Goal: Information Seeking & Learning: Learn about a topic

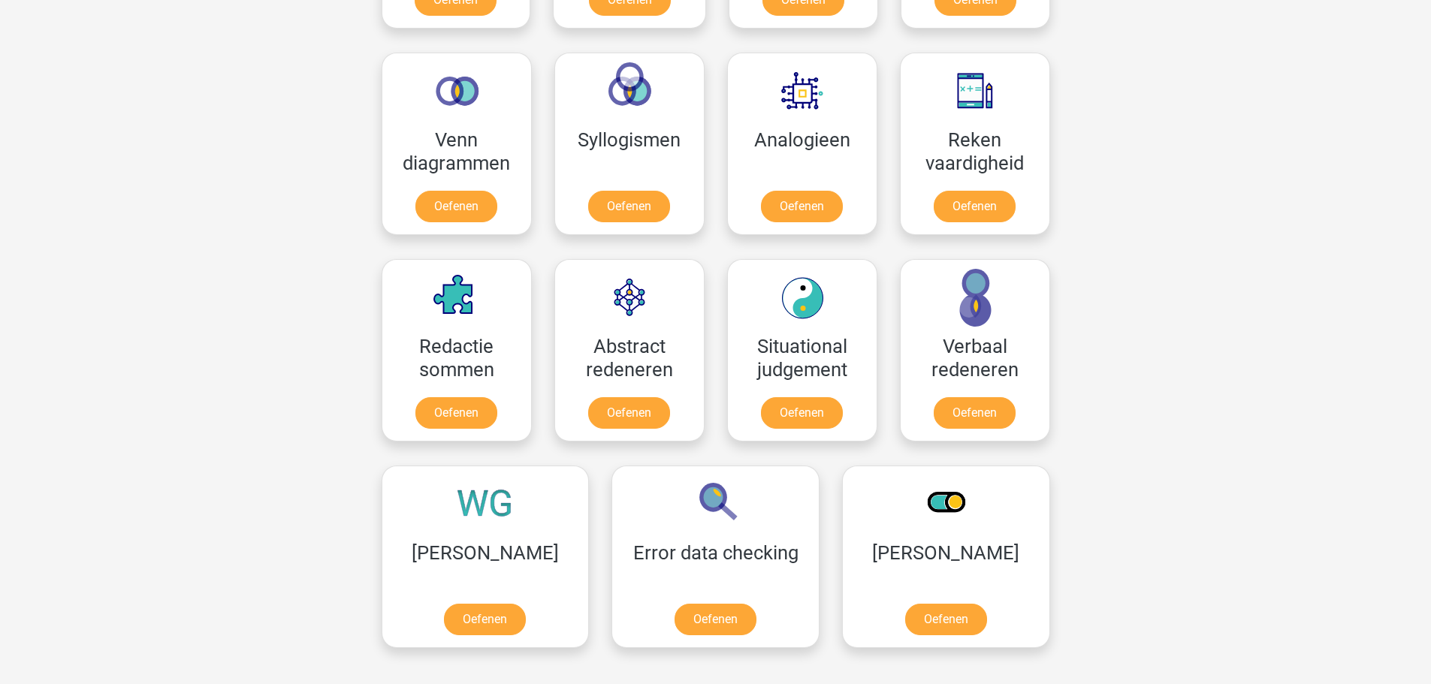
scroll to position [902, 0]
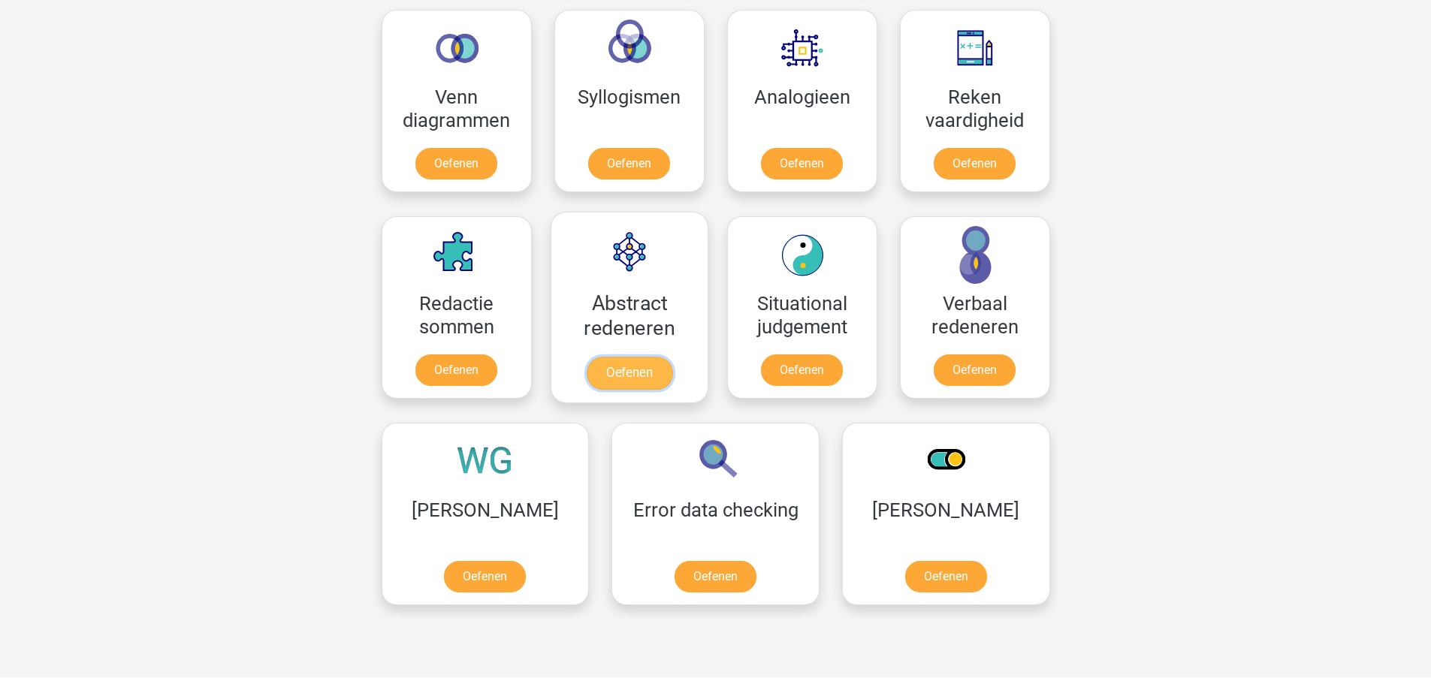
click at [648, 370] on link "Oefenen" at bounding box center [629, 373] width 86 height 33
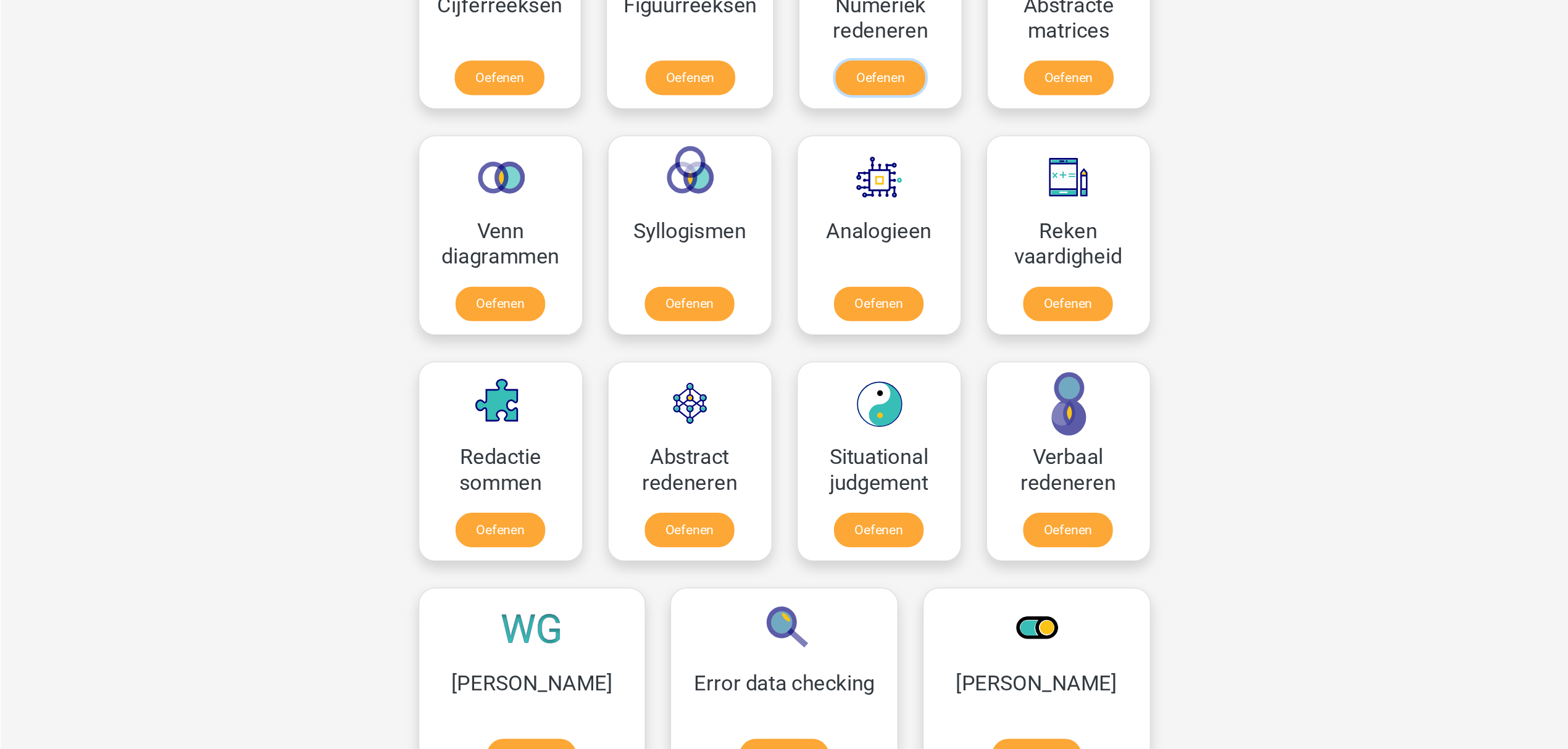
scroll to position [678, 0]
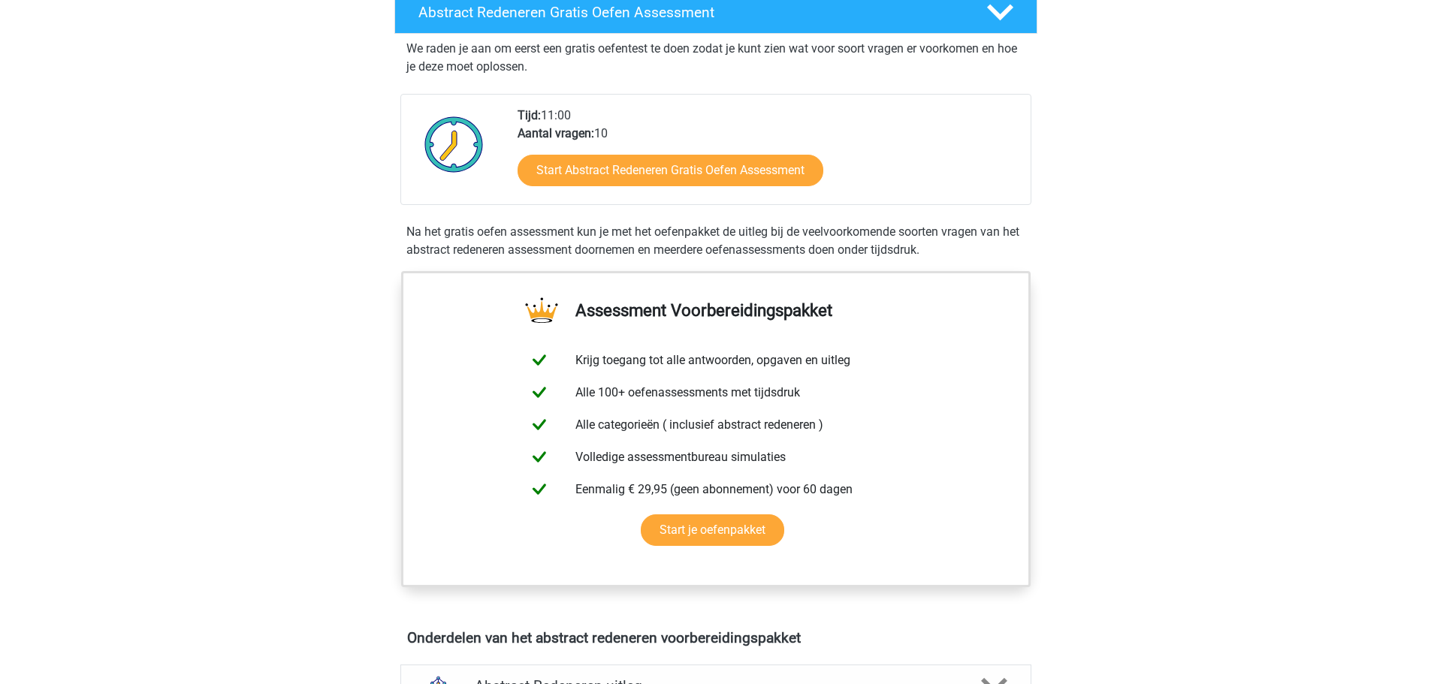
scroll to position [301, 0]
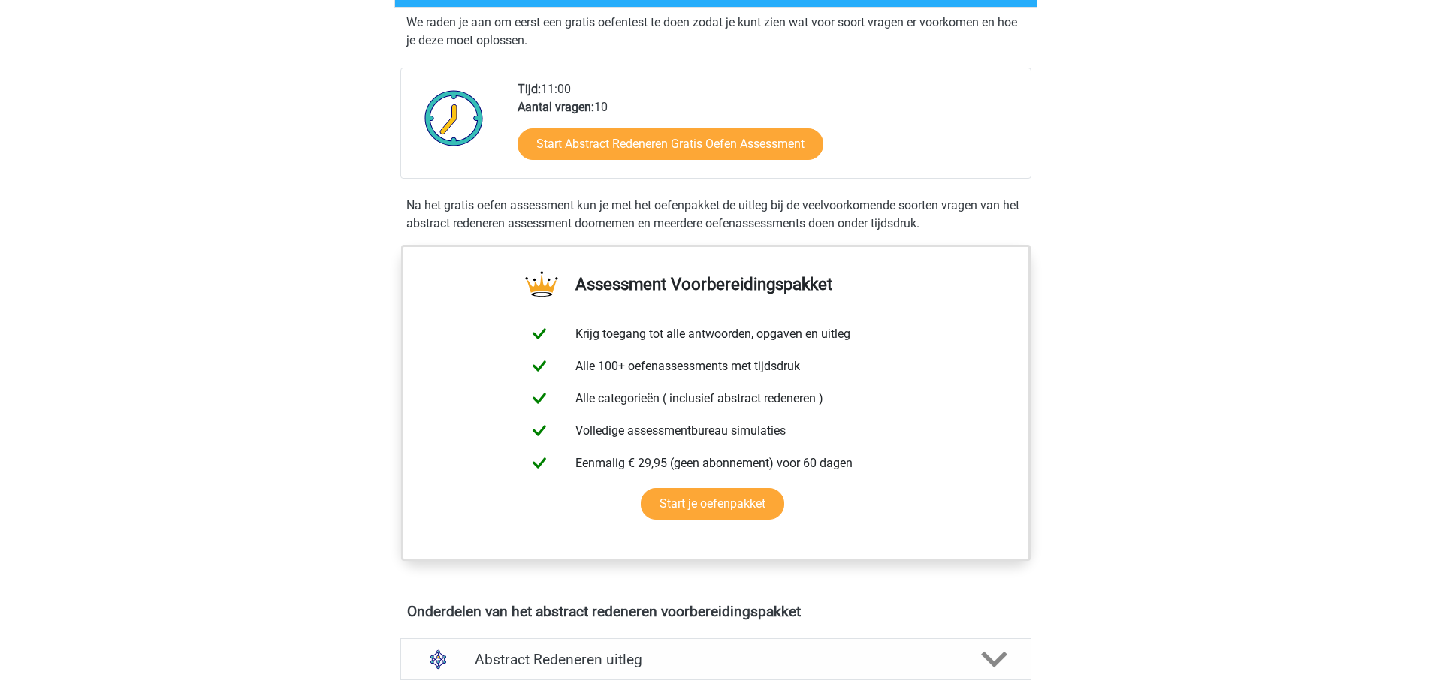
drag, startPoint x: 388, startPoint y: 1, endPoint x: 95, endPoint y: 134, distance: 322.4
click at [95, 134] on div "Registreer Nederlands English" at bounding box center [715, 663] width 1431 height 1929
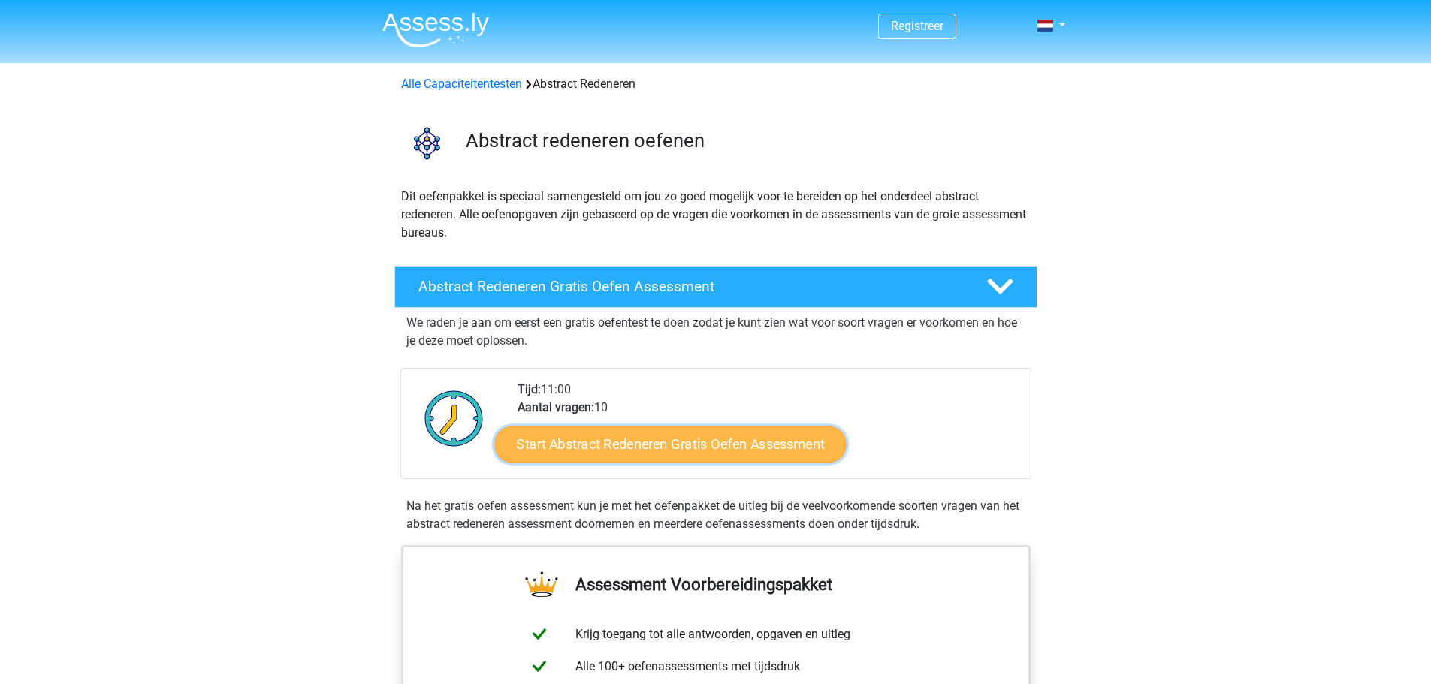
click at [770, 443] on link "Start Abstract Redeneren Gratis Oefen Assessment" at bounding box center [670, 444] width 352 height 36
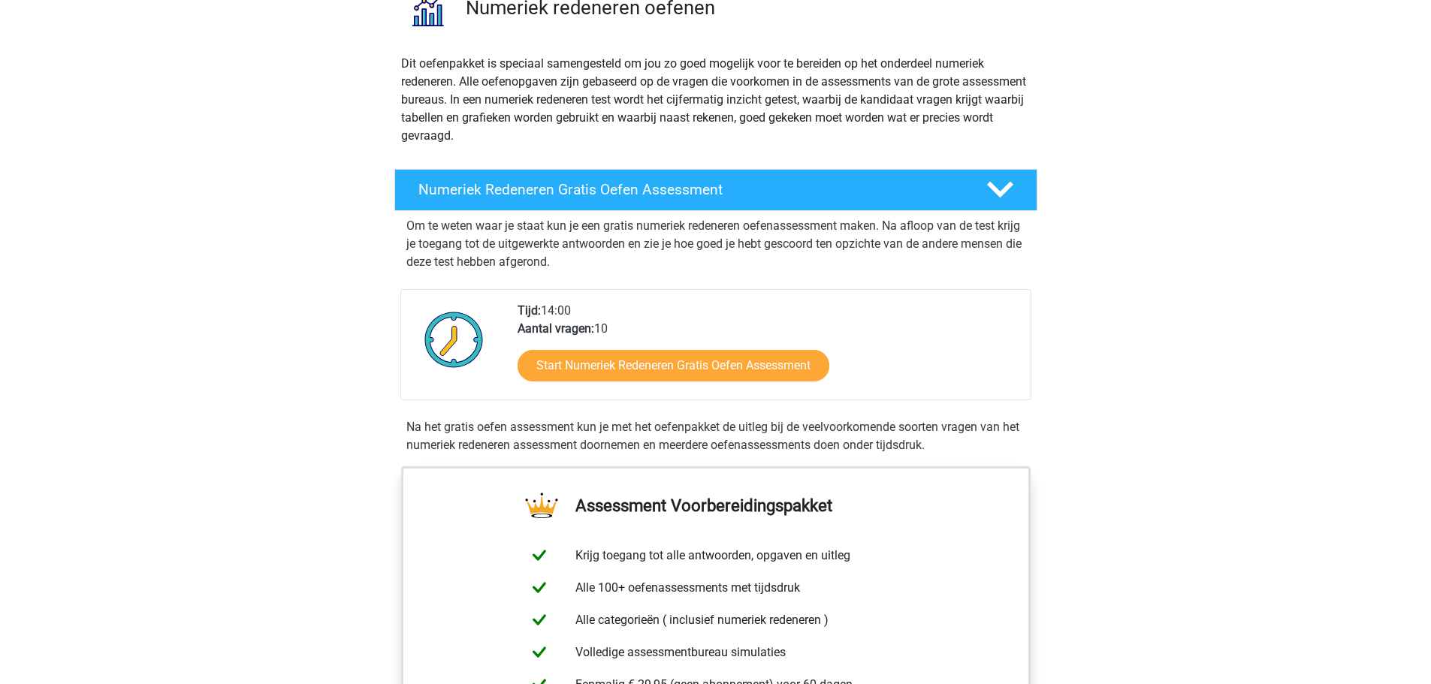
scroll to position [150, 0]
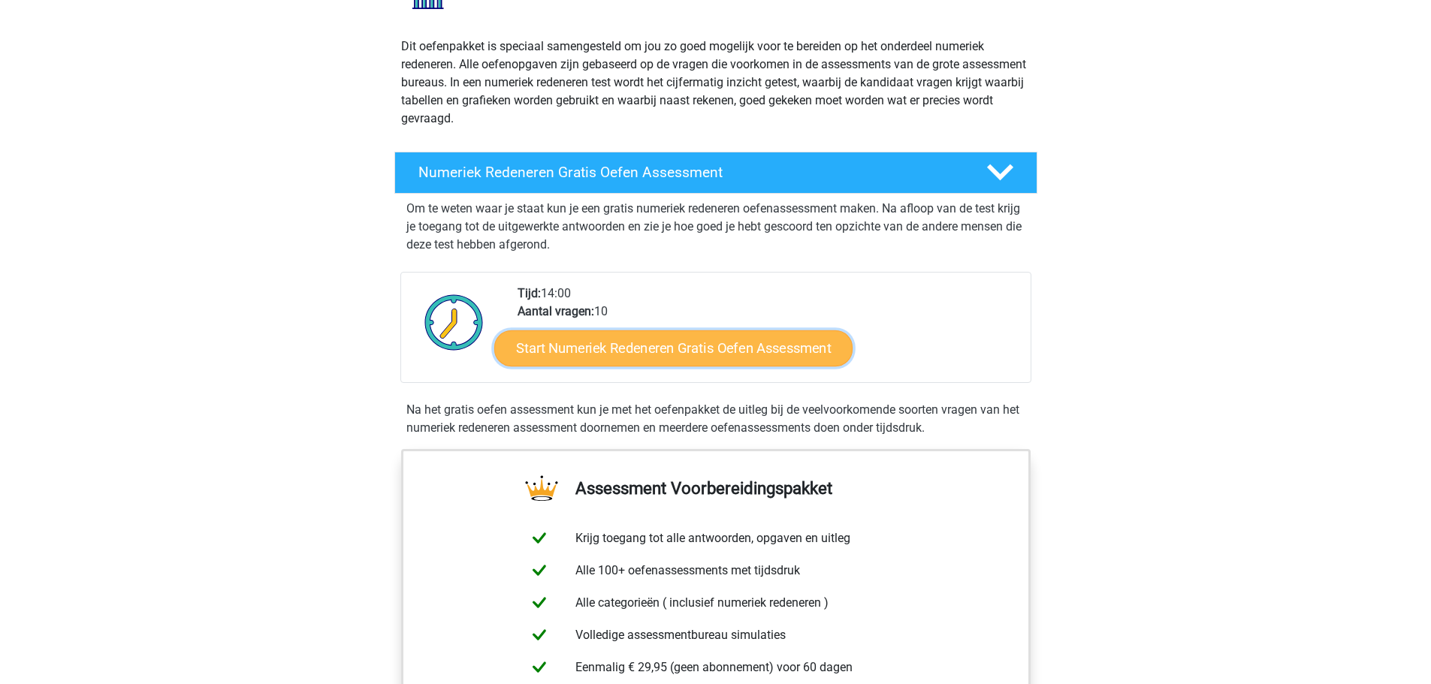
click at [778, 345] on link "Start Numeriek Redeneren Gratis Oefen Assessment" at bounding box center [673, 348] width 358 height 36
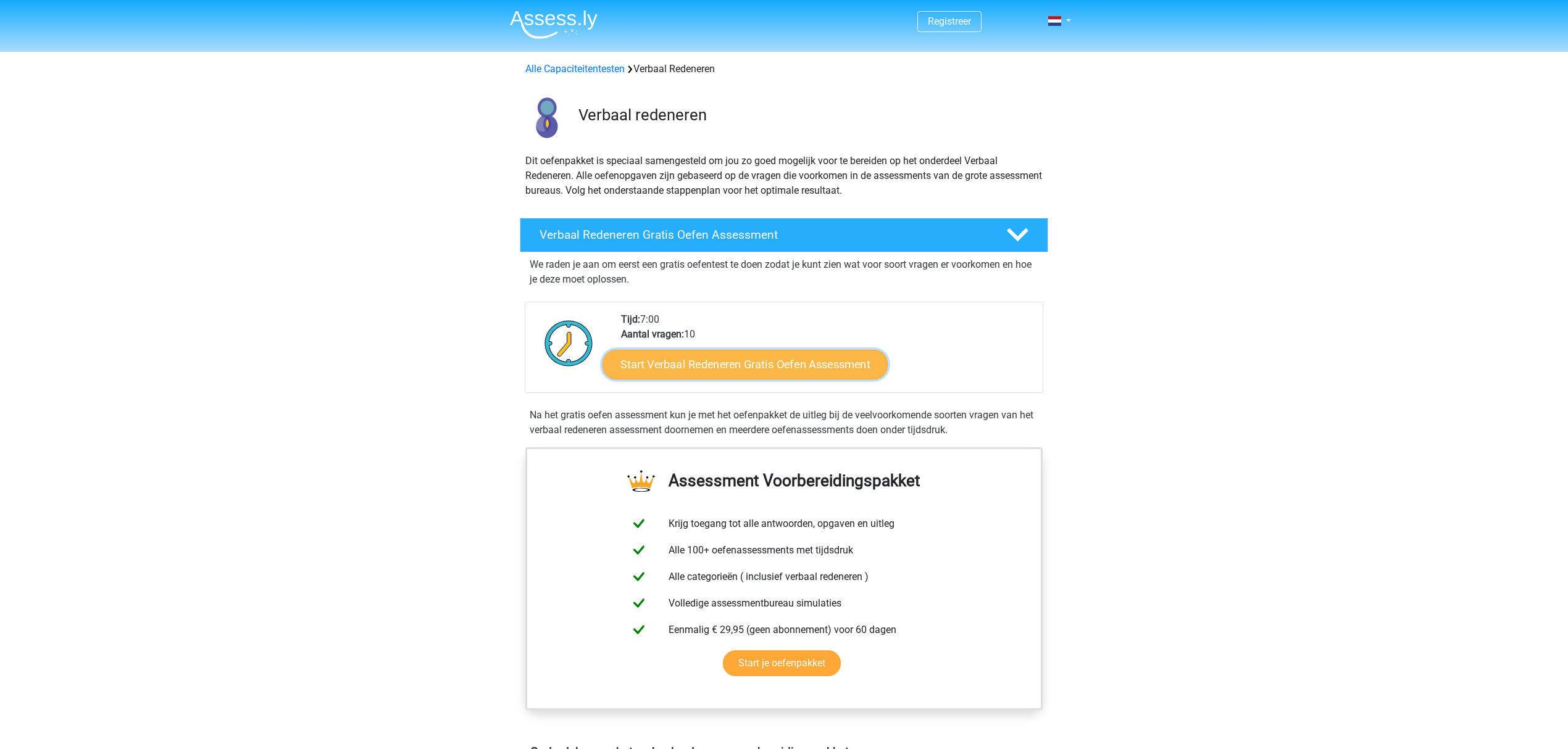
click at [779, 364] on link "Start Verbaal Redeneren Gratis Oefen Assessment" at bounding box center [745, 365] width 285 height 30
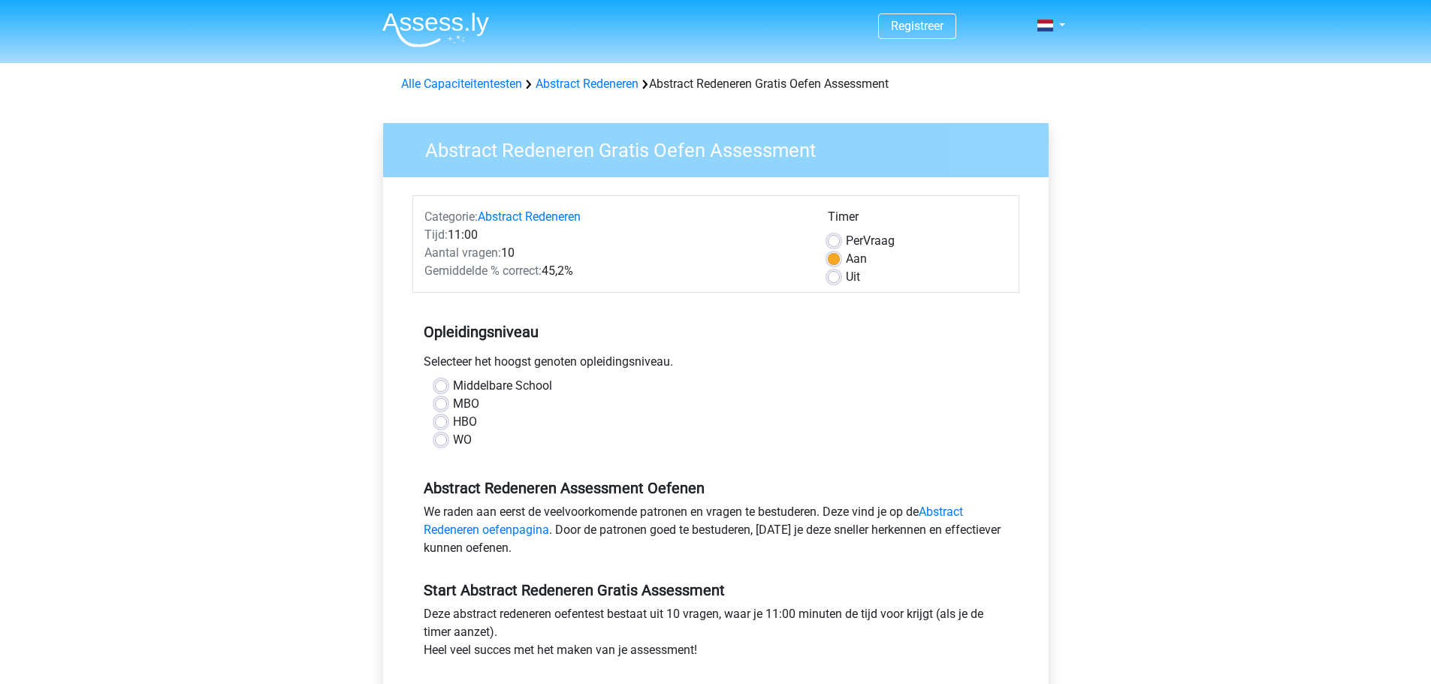
click at [453, 424] on label "HBO" at bounding box center [465, 422] width 24 height 18
click at [443, 424] on input "HBO" at bounding box center [441, 420] width 12 height 15
radio input "true"
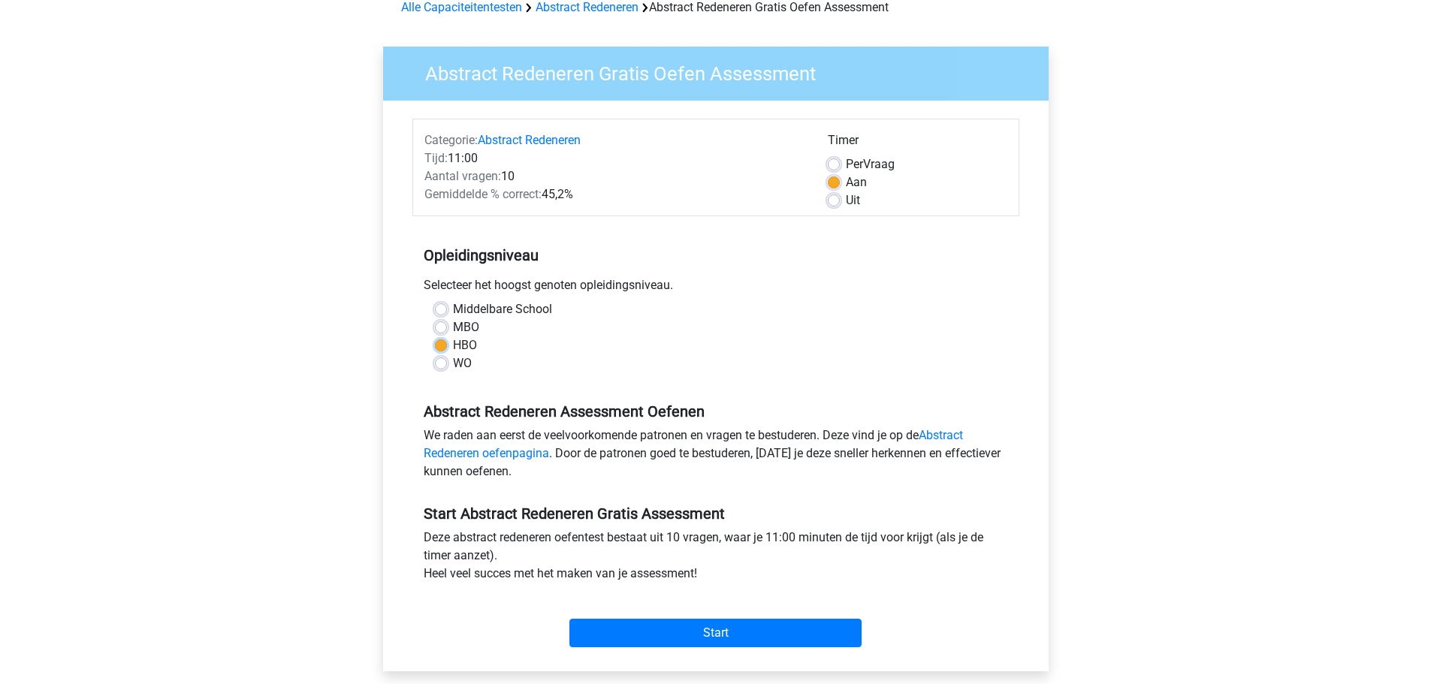
scroll to position [150, 0]
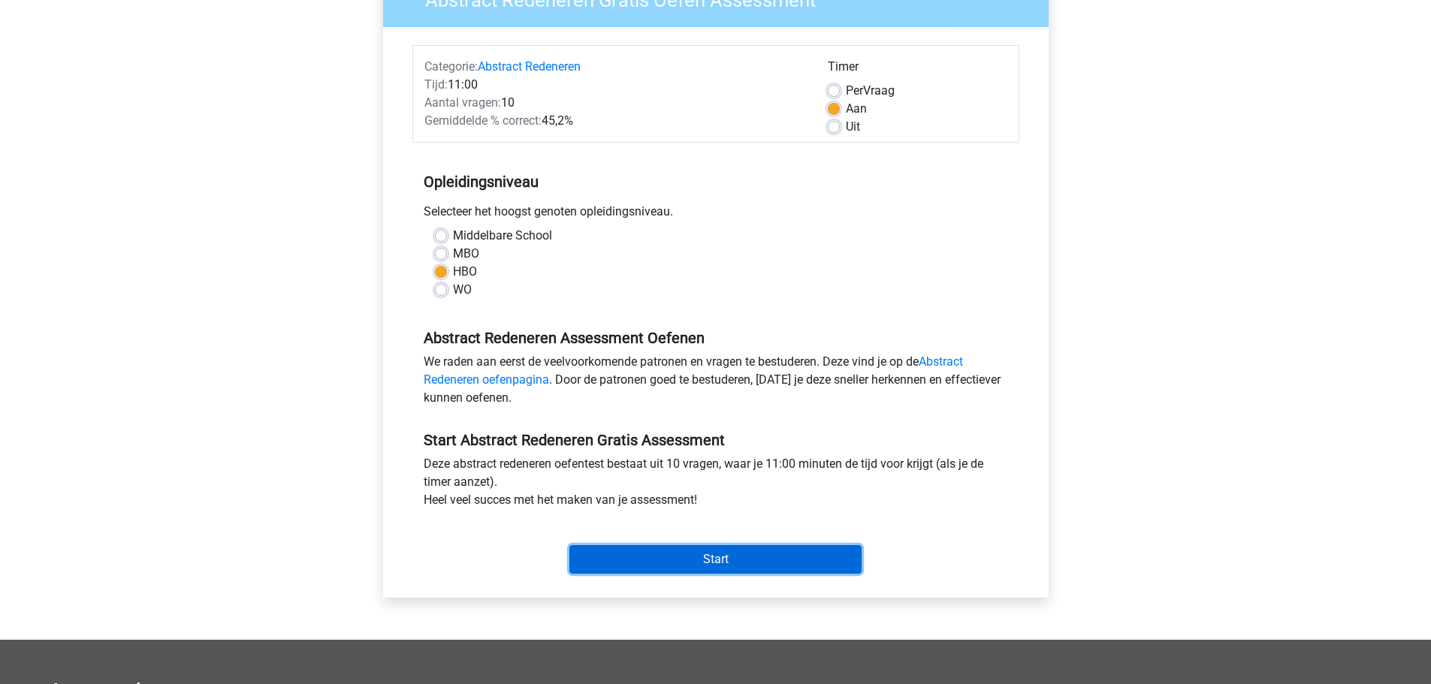
click at [710, 553] on input "Start" at bounding box center [715, 559] width 292 height 29
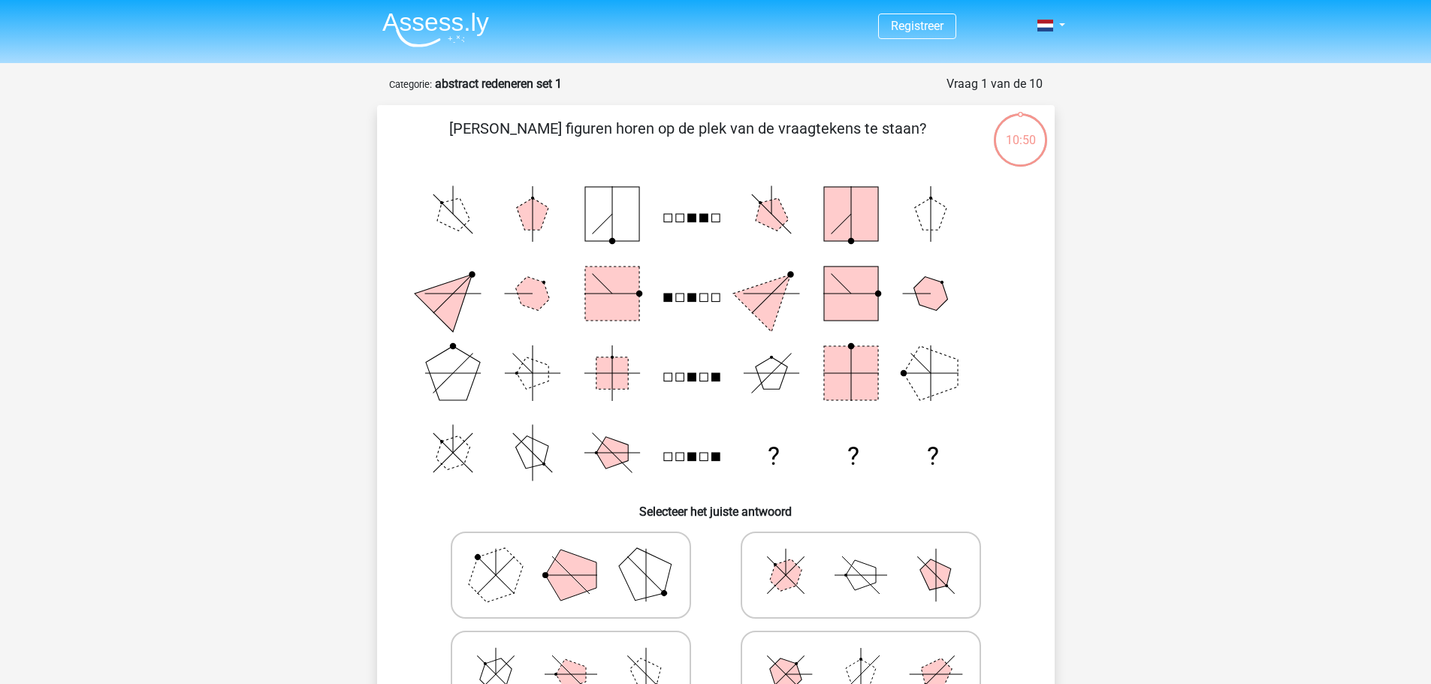
scroll to position [75, 0]
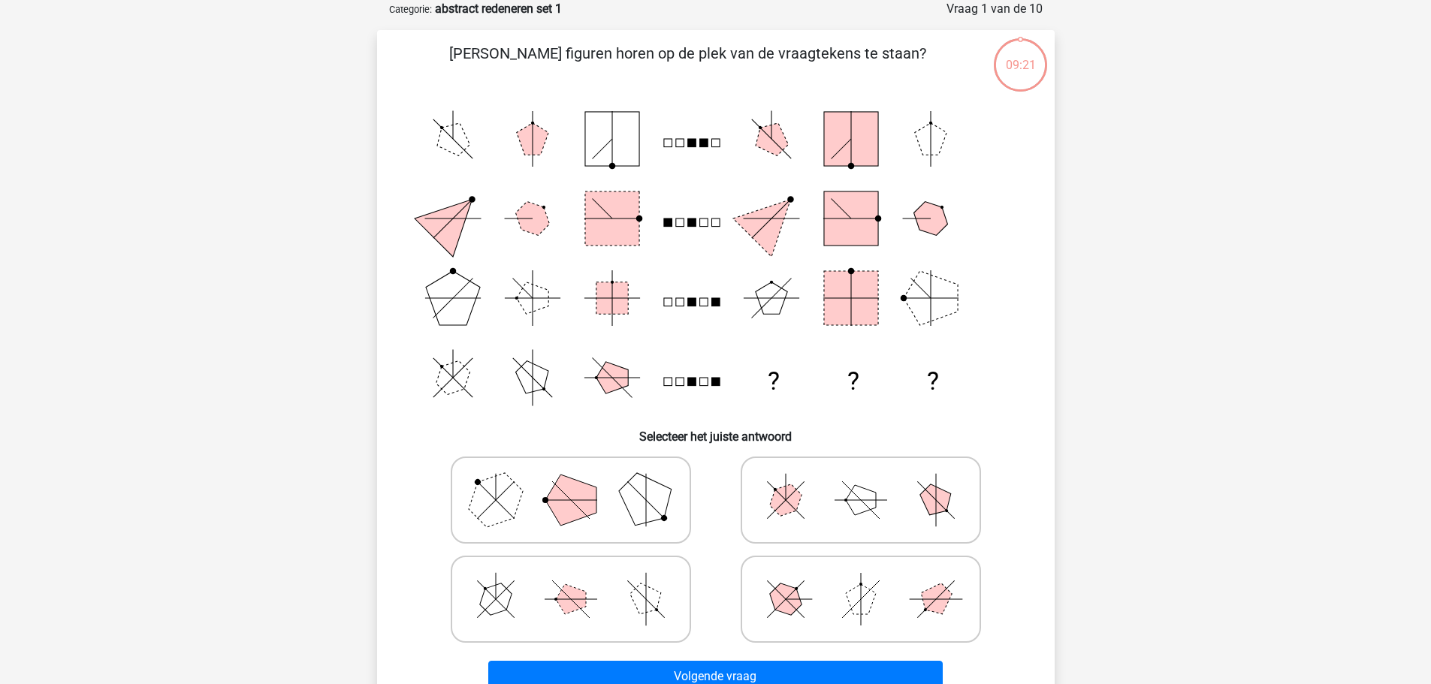
click at [829, 596] on icon at bounding box center [860, 599] width 225 height 75
click at [861, 581] on input "radio" at bounding box center [866, 576] width 10 height 10
radio input "true"
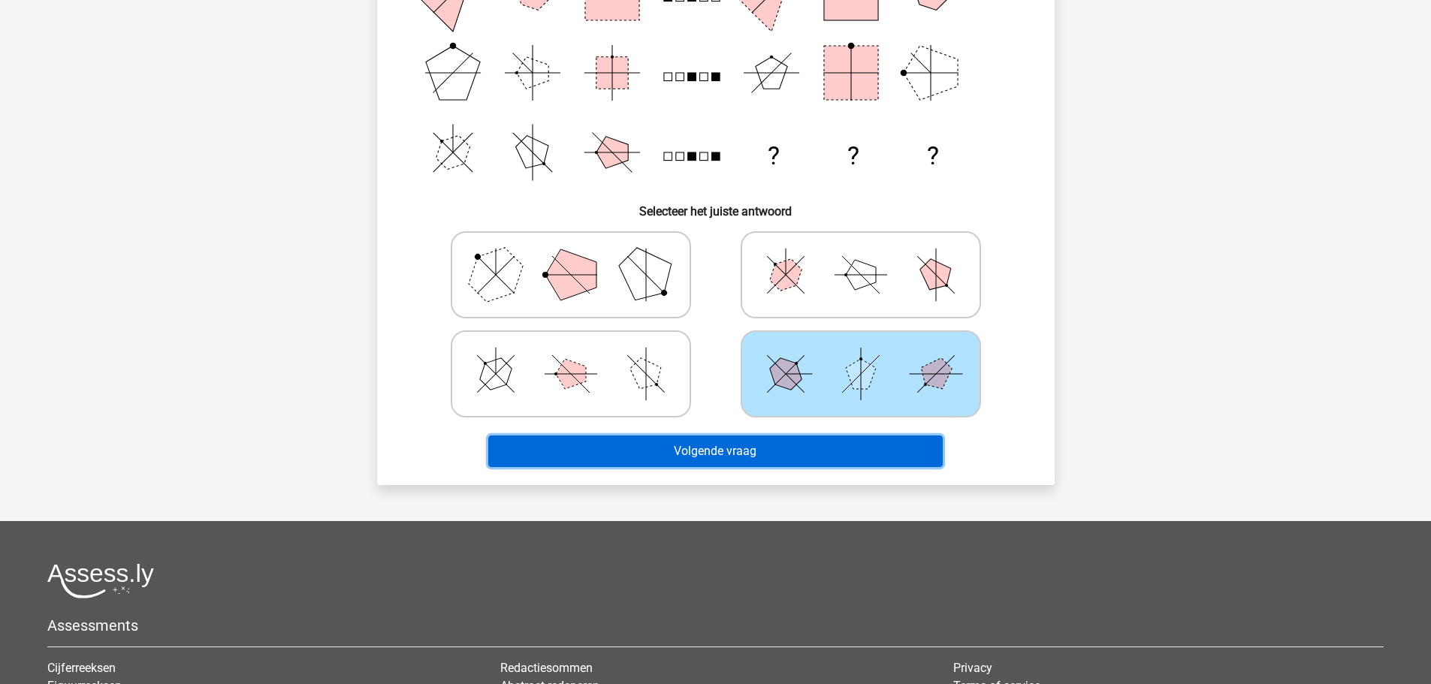
click at [862, 461] on button "Volgende vraag" at bounding box center [715, 452] width 455 height 32
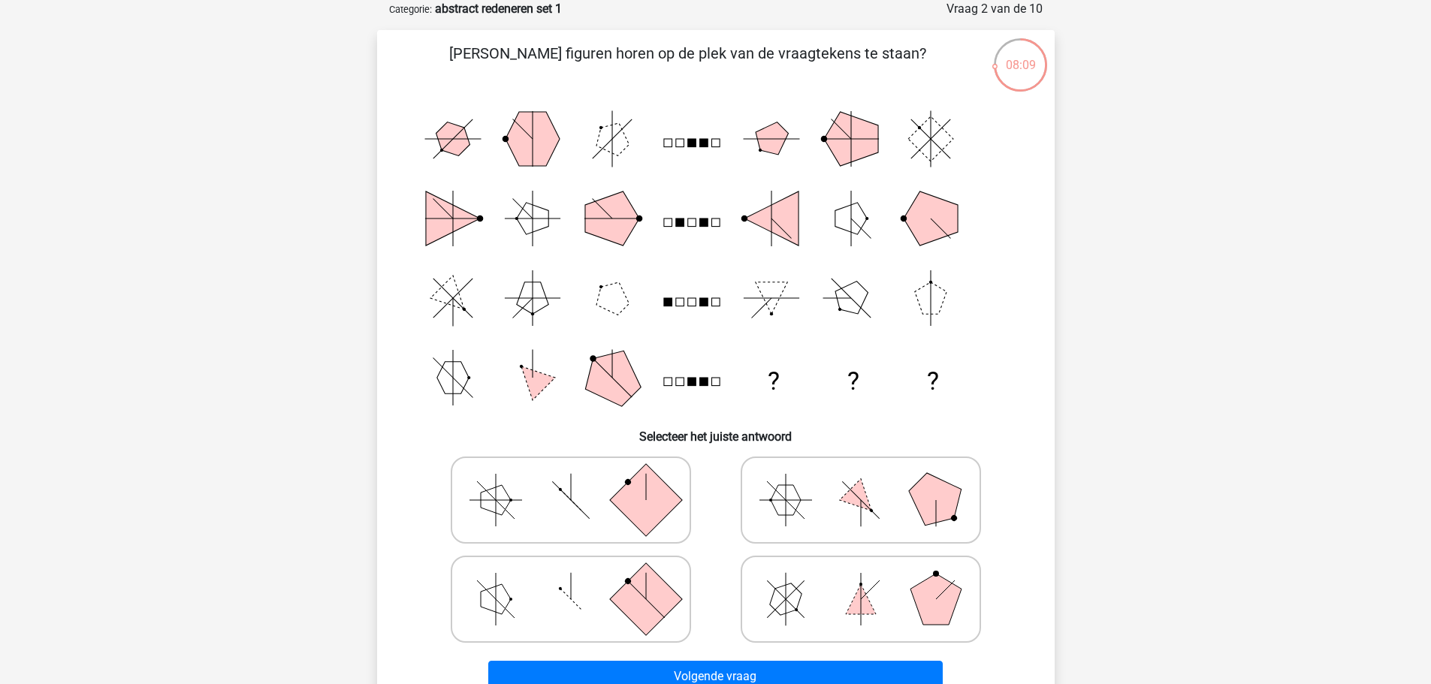
click at [780, 506] on polygon at bounding box center [786, 500] width 30 height 30
click at [861, 482] on input "radio" at bounding box center [866, 477] width 10 height 10
radio input "true"
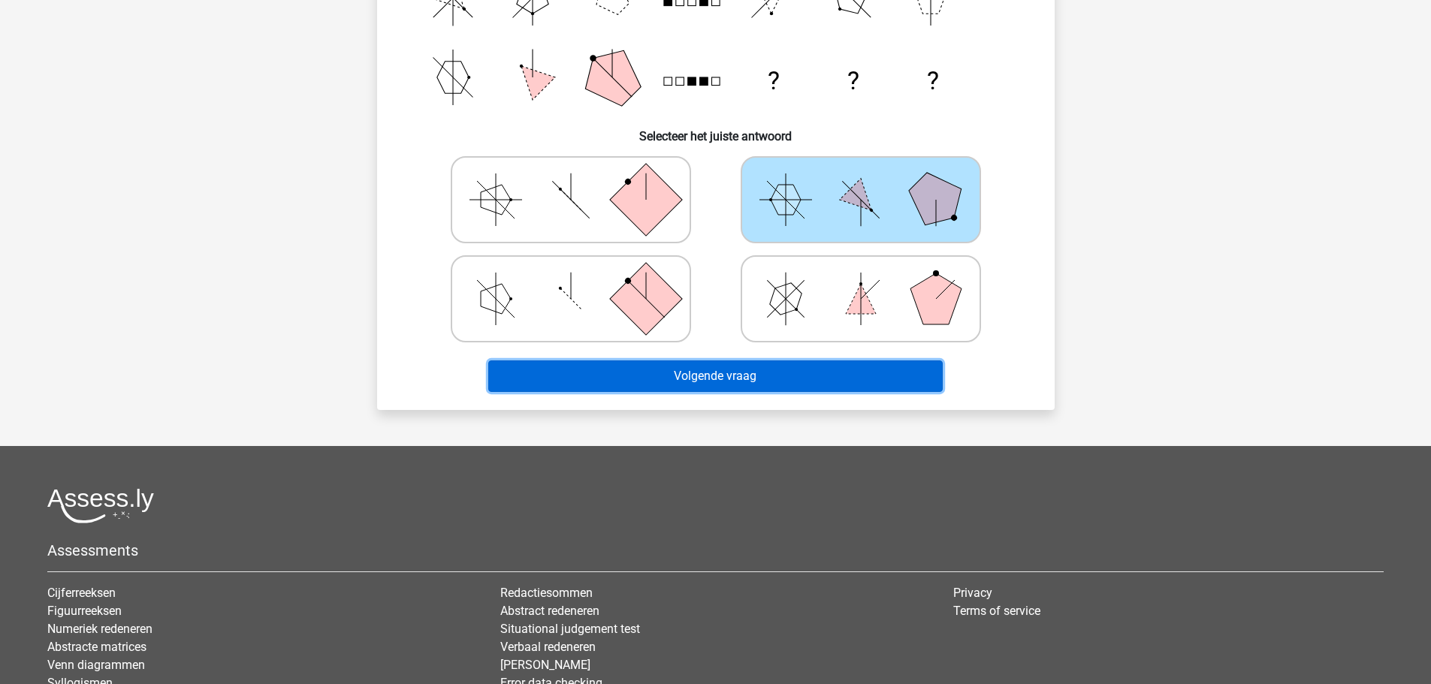
click at [839, 371] on button "Volgende vraag" at bounding box center [715, 377] width 455 height 32
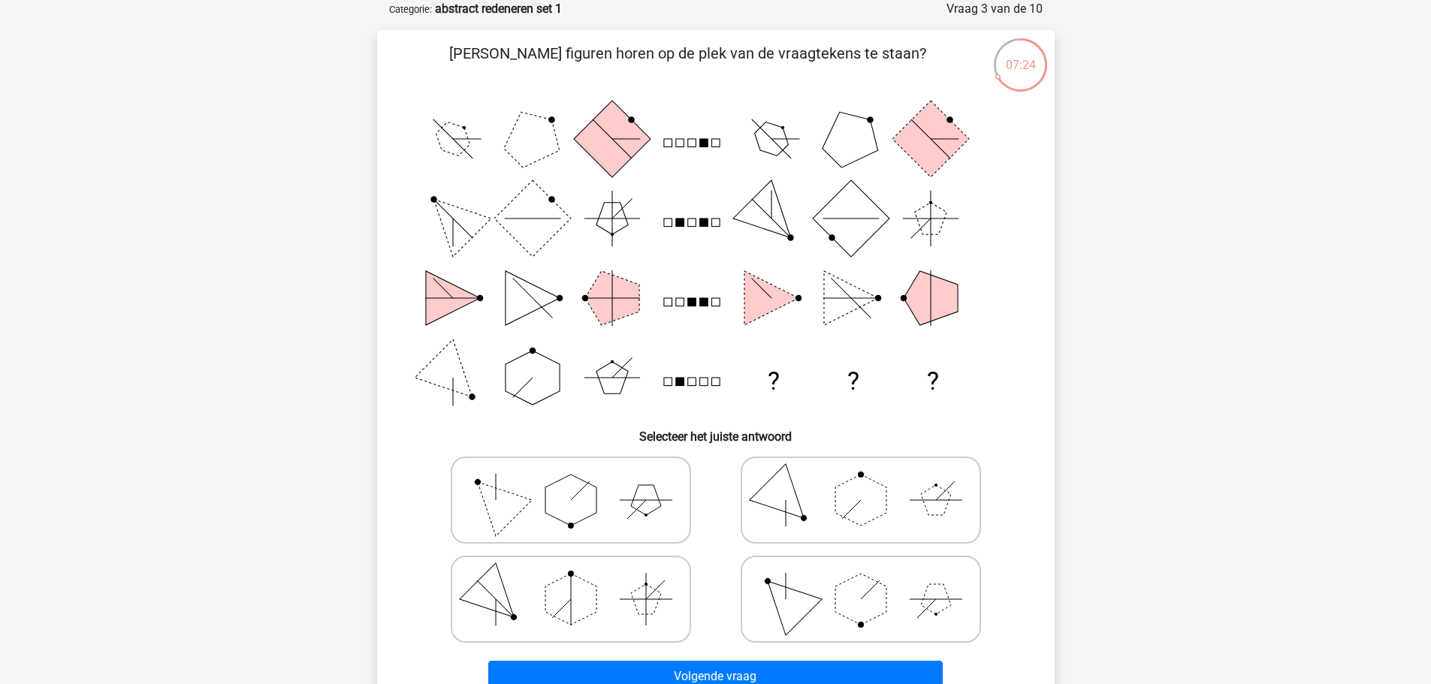
click at [1189, 288] on div "Registreer Nederlands English" at bounding box center [715, 534] width 1431 height 1219
click at [620, 494] on icon at bounding box center [570, 500] width 225 height 75
click at [581, 482] on input "radio" at bounding box center [576, 477] width 10 height 10
radio input "true"
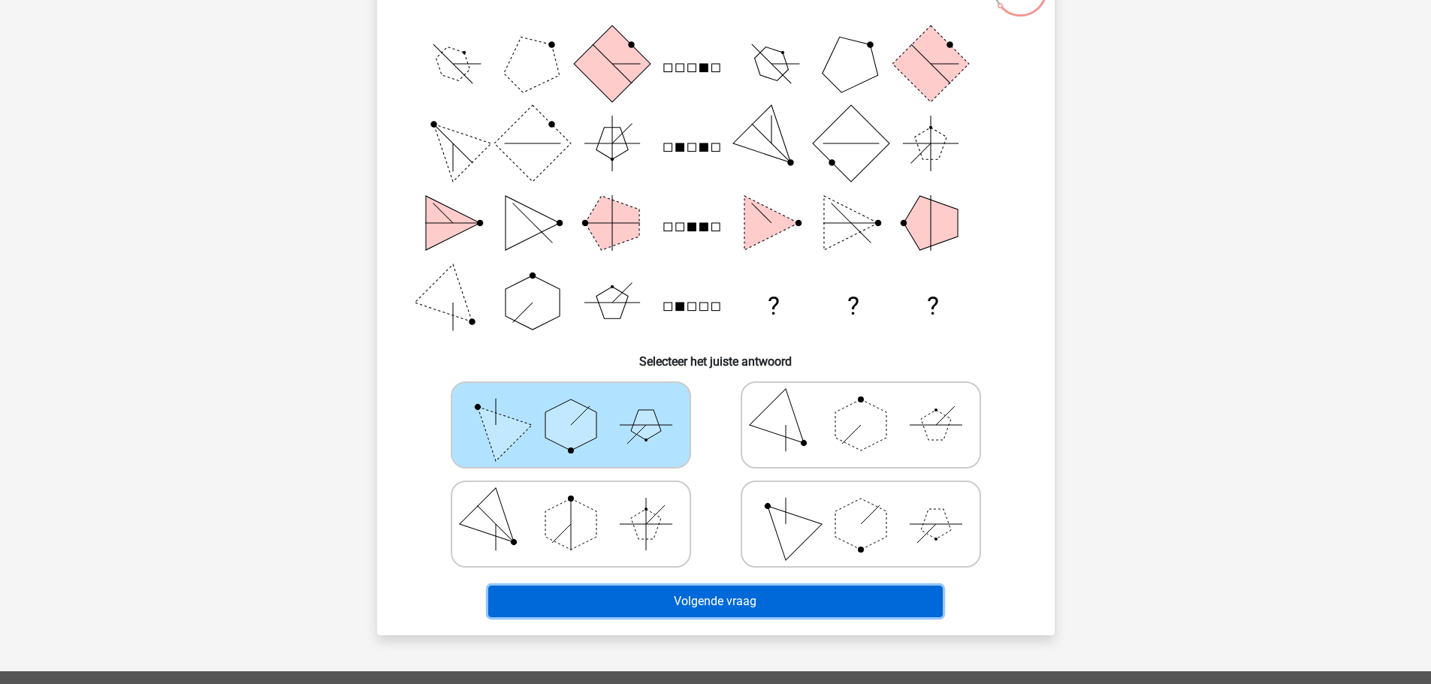
click at [911, 597] on button "Volgende vraag" at bounding box center [715, 602] width 455 height 32
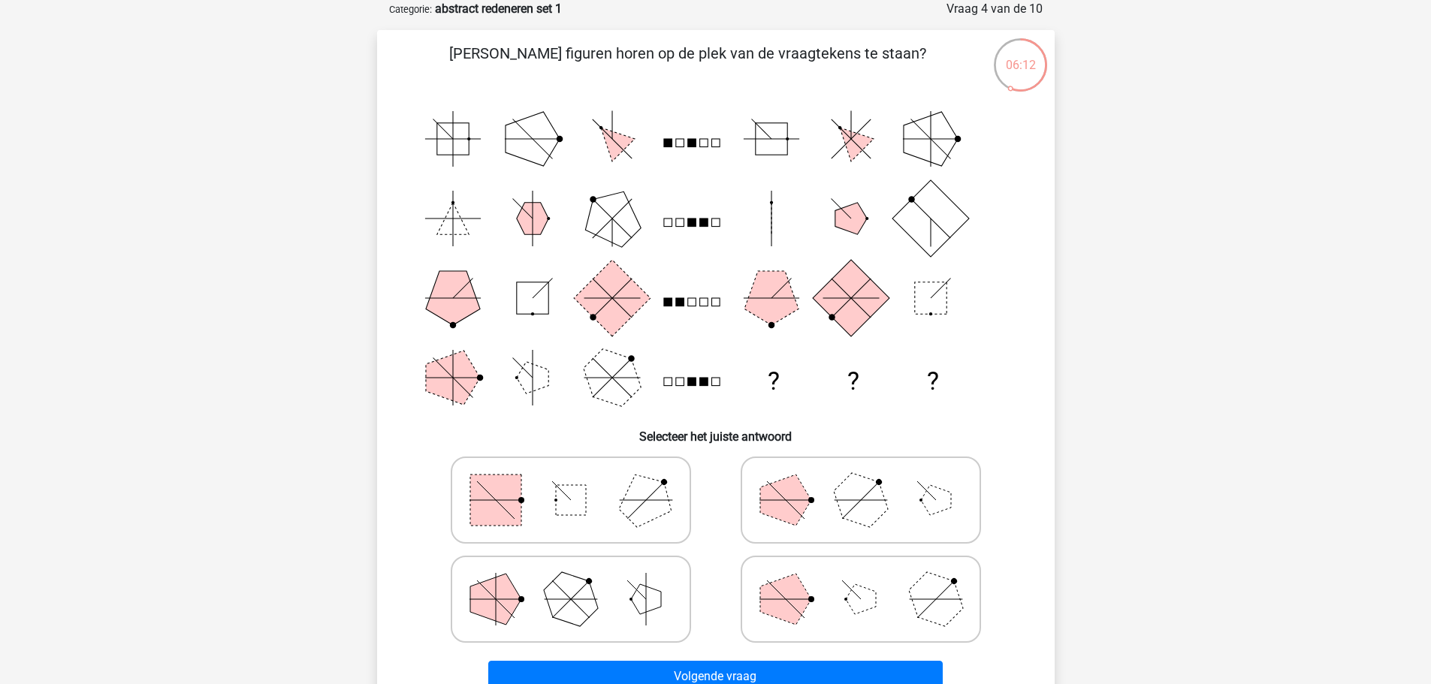
click at [609, 487] on icon at bounding box center [570, 500] width 225 height 75
click at [581, 482] on input "radio" at bounding box center [576, 477] width 10 height 10
radio input "true"
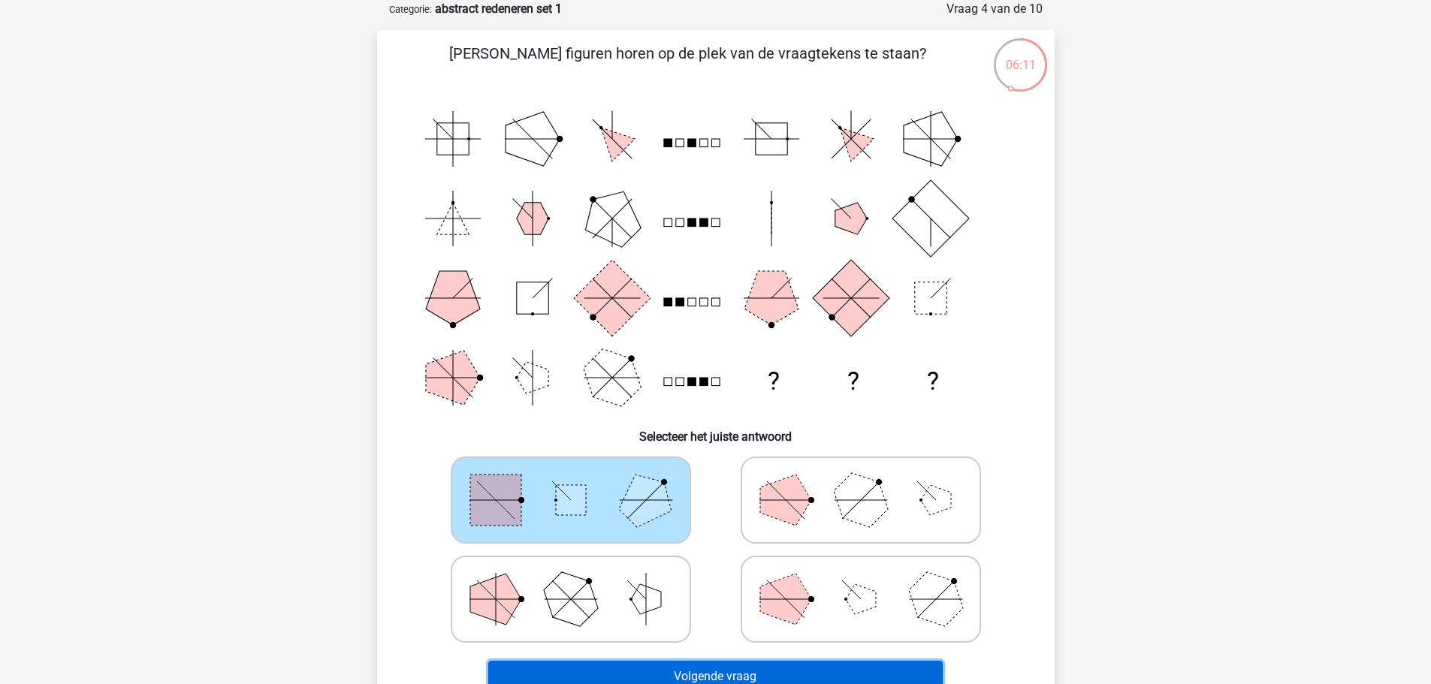
click at [741, 675] on button "Volgende vraag" at bounding box center [715, 677] width 455 height 32
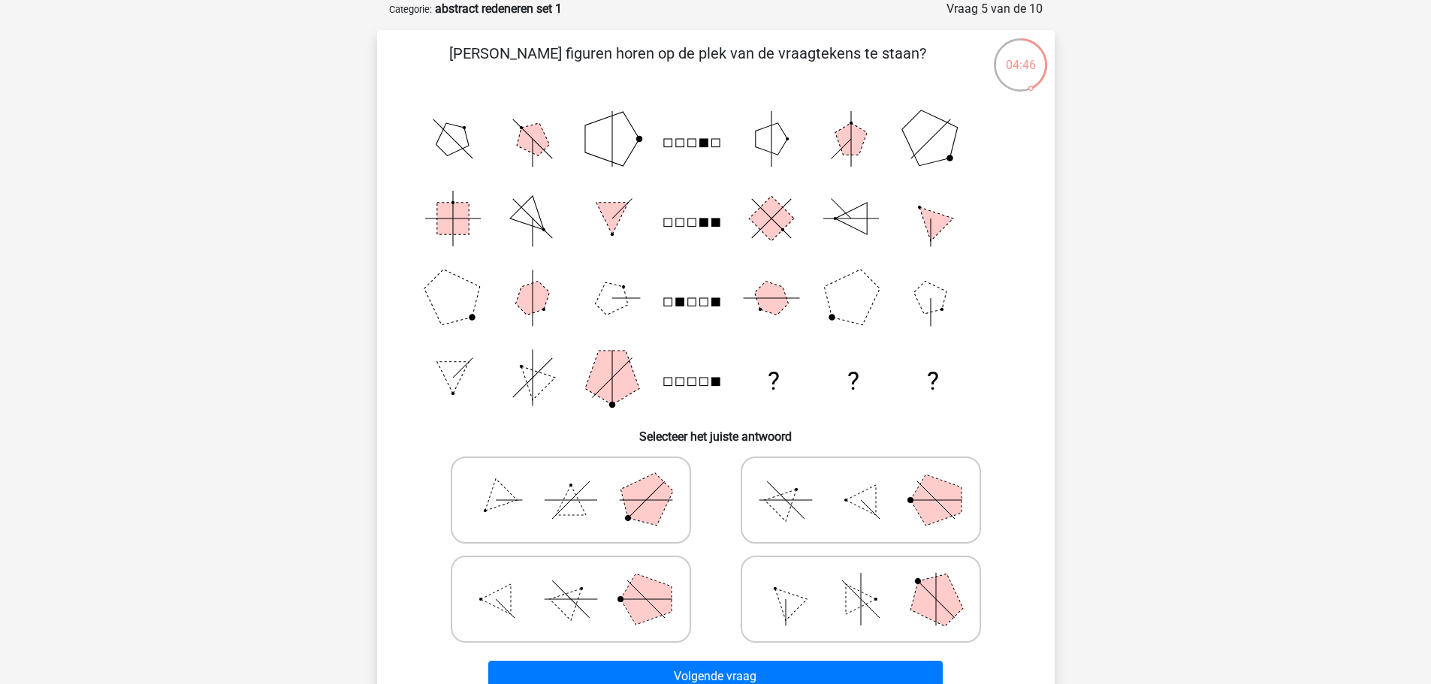
click at [657, 577] on icon at bounding box center [570, 599] width 225 height 75
click at [581, 577] on input "radio" at bounding box center [576, 576] width 10 height 10
radio input "true"
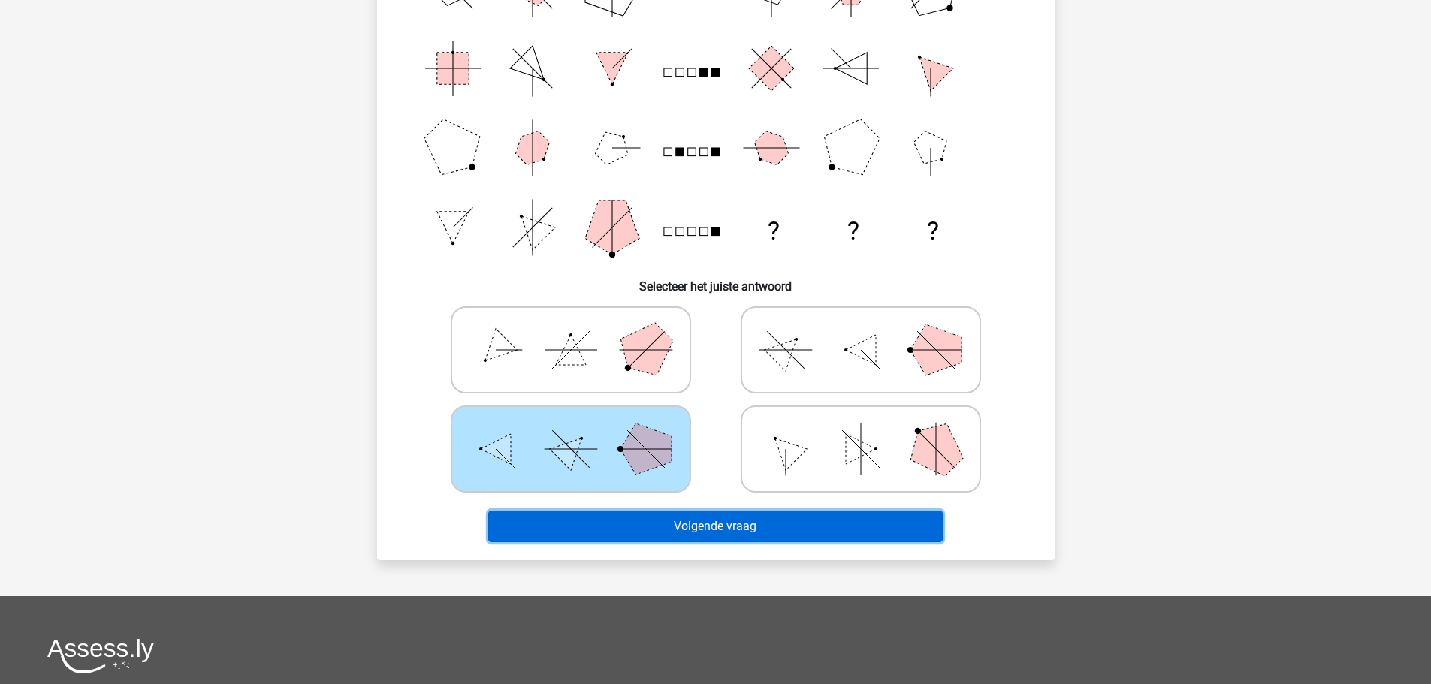
click at [867, 524] on button "Volgende vraag" at bounding box center [715, 527] width 455 height 32
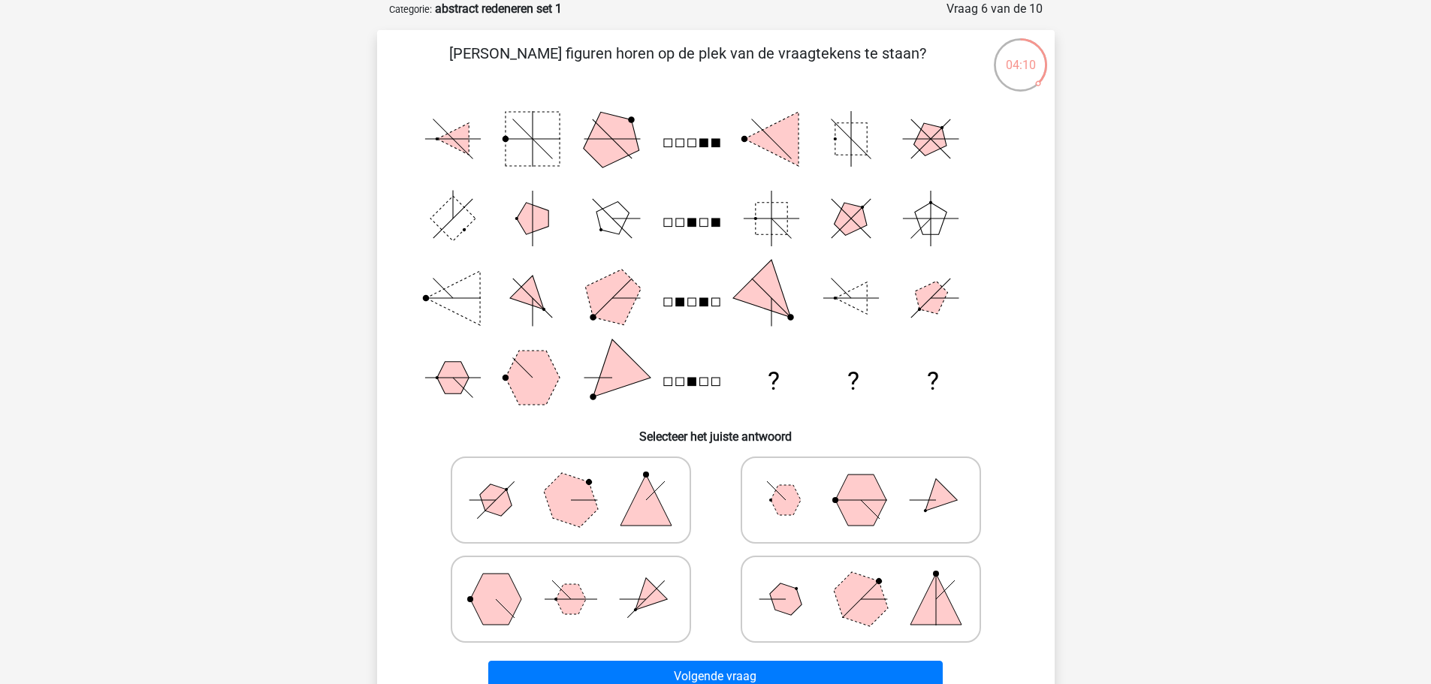
click at [626, 578] on icon at bounding box center [570, 599] width 225 height 75
click at [581, 578] on input "radio" at bounding box center [576, 576] width 10 height 10
radio input "true"
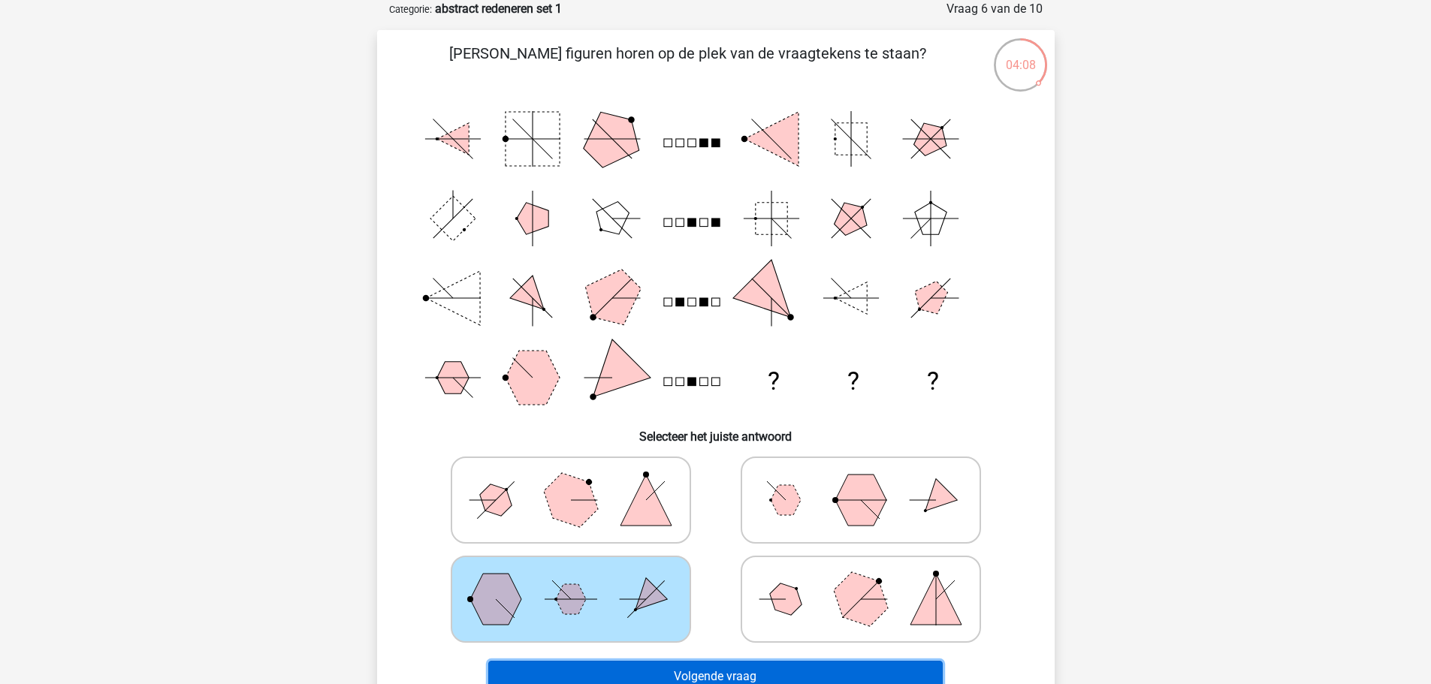
click at [805, 670] on button "Volgende vraag" at bounding box center [715, 677] width 455 height 32
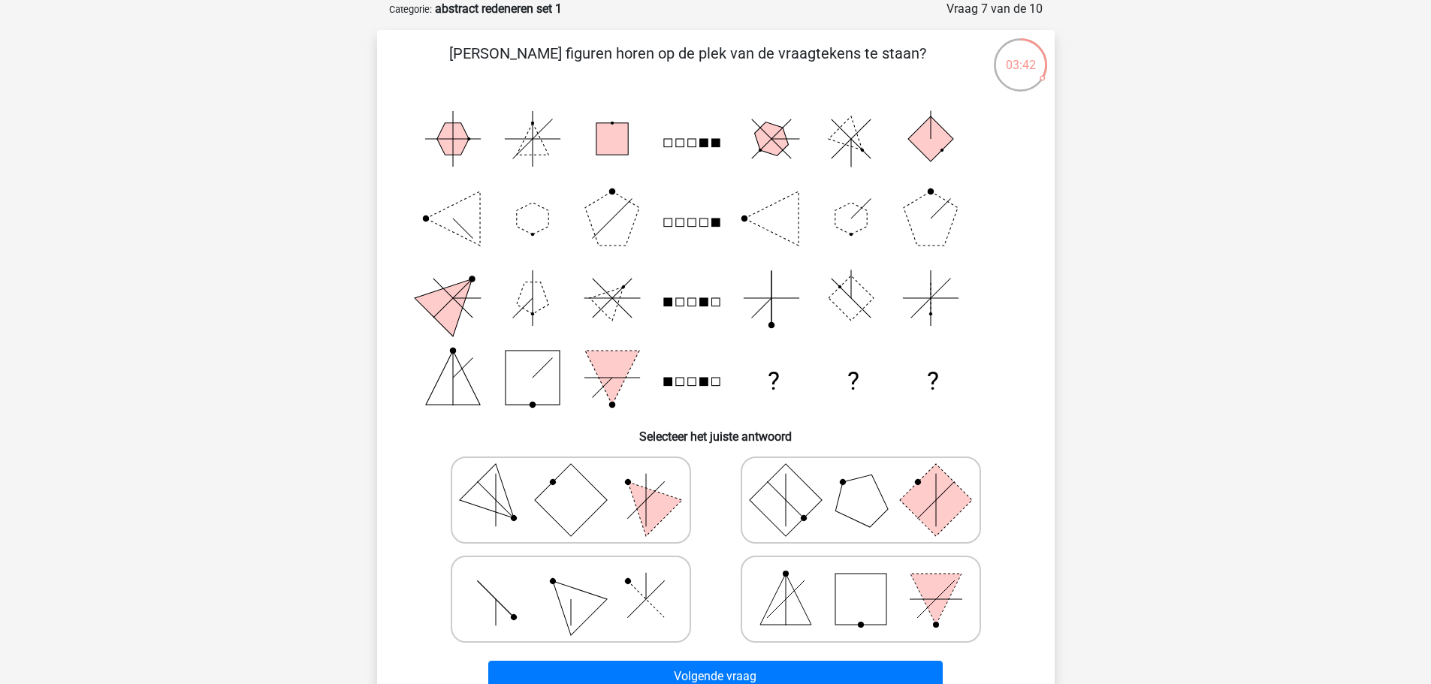
click at [660, 598] on icon at bounding box center [570, 599] width 225 height 75
click at [581, 581] on input "radio" at bounding box center [576, 576] width 10 height 10
radio input "true"
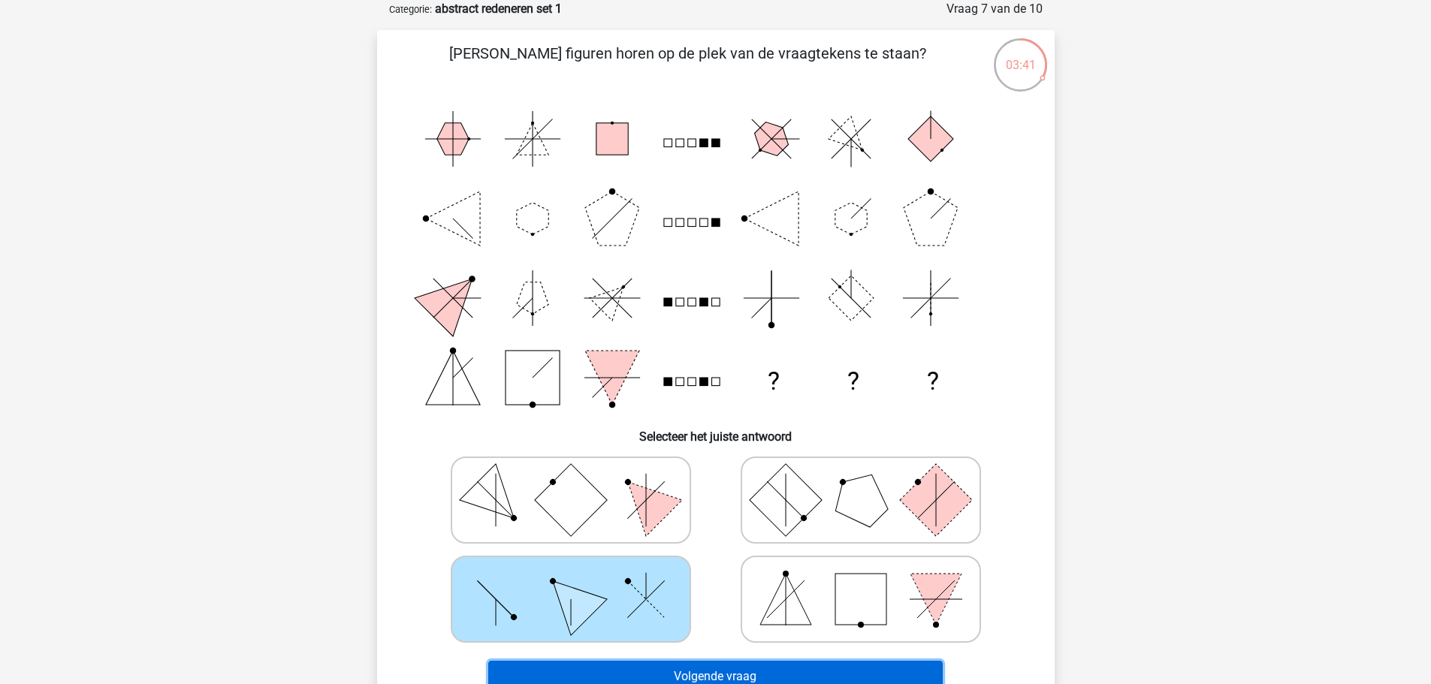
click at [762, 668] on button "Volgende vraag" at bounding box center [715, 677] width 455 height 32
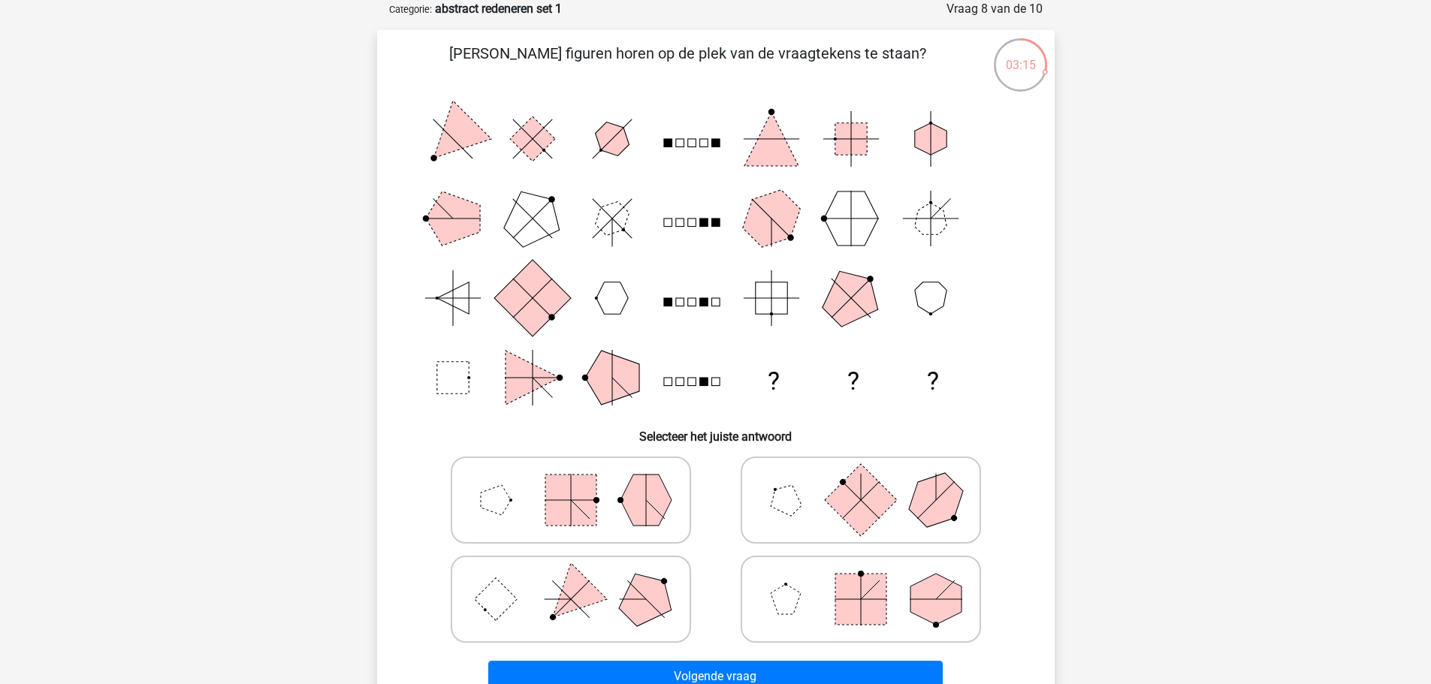
click at [602, 592] on icon at bounding box center [570, 599] width 225 height 75
click at [581, 581] on input "radio" at bounding box center [576, 576] width 10 height 10
radio input "true"
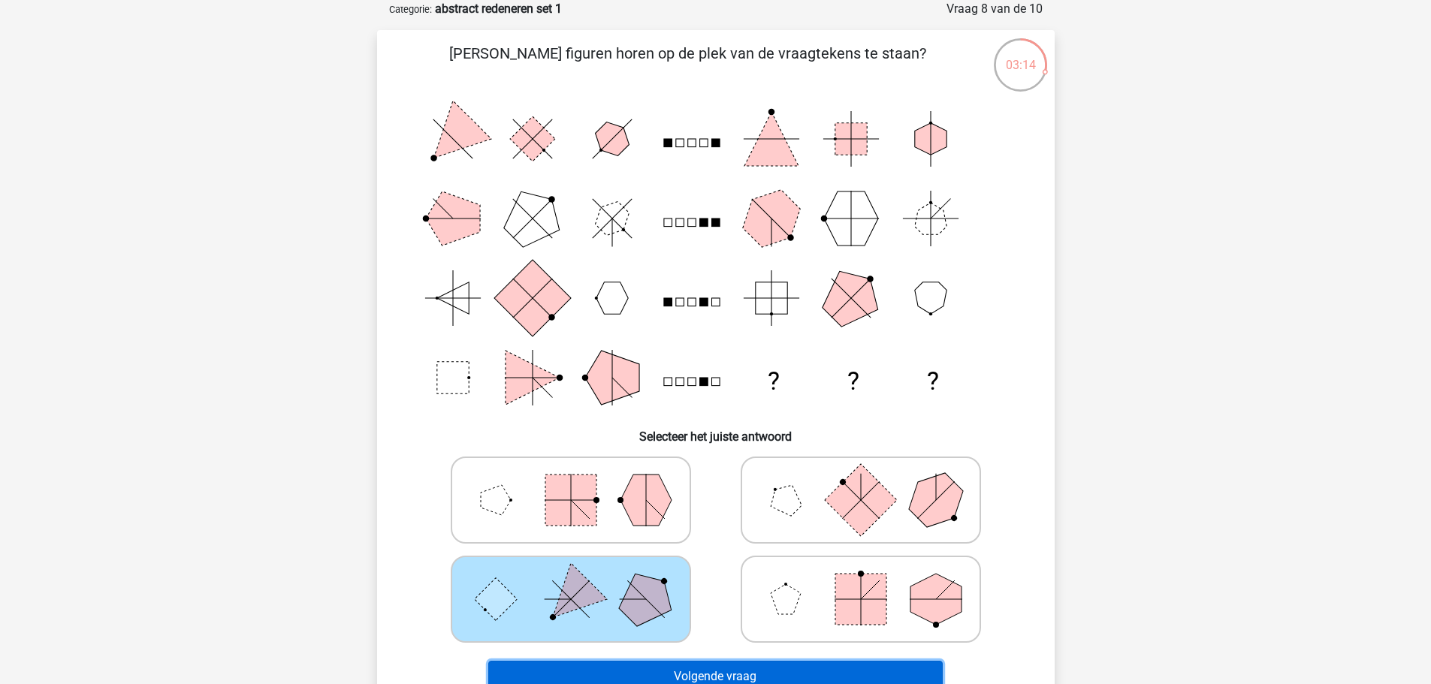
click at [768, 669] on button "Volgende vraag" at bounding box center [715, 677] width 455 height 32
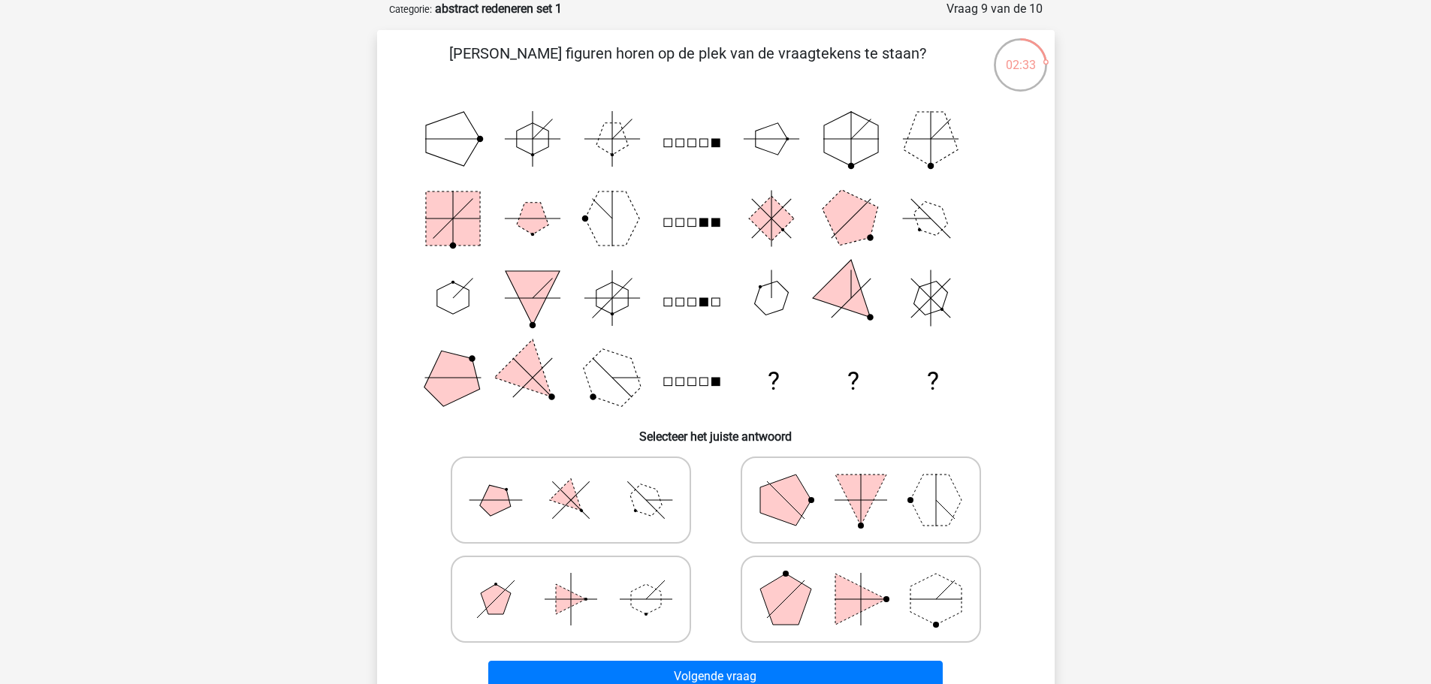
click at [656, 512] on icon at bounding box center [570, 500] width 225 height 75
click at [581, 482] on input "radio" at bounding box center [576, 477] width 10 height 10
radio input "true"
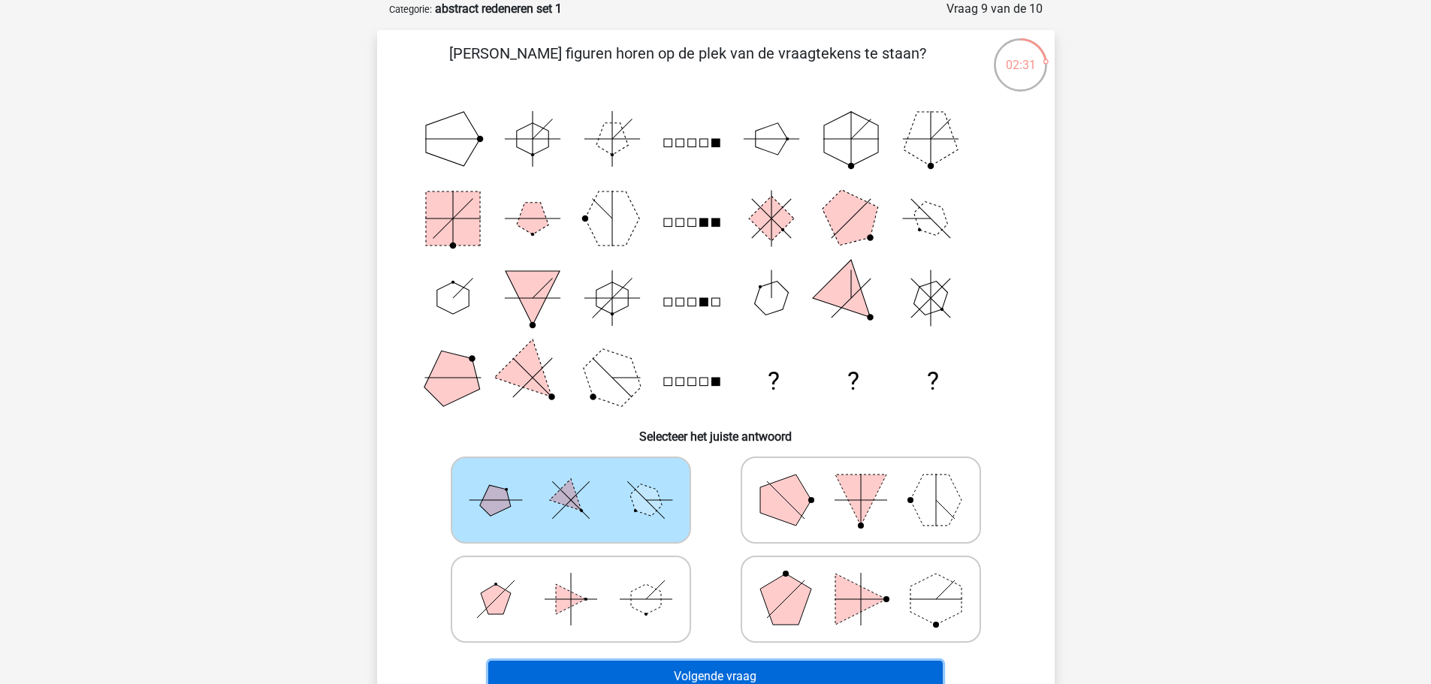
click at [745, 672] on button "Volgende vraag" at bounding box center [715, 677] width 455 height 32
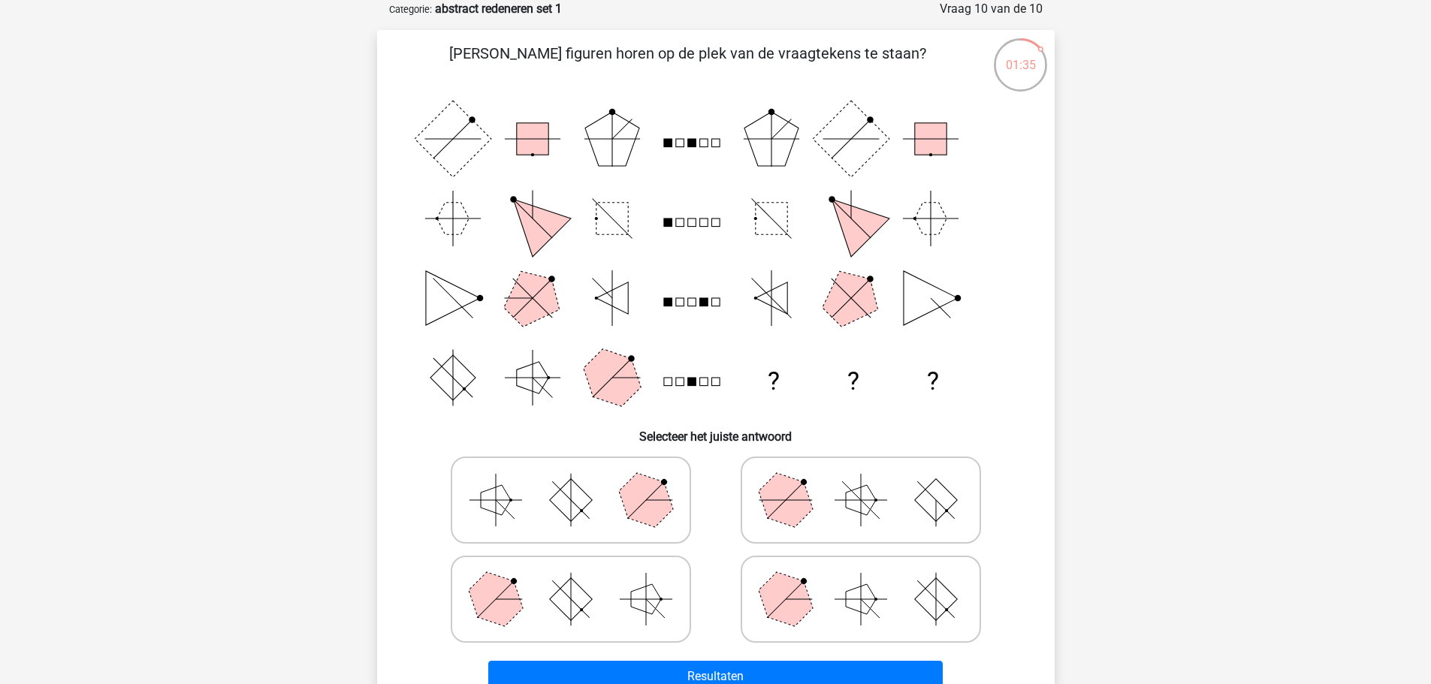
click at [524, 509] on icon at bounding box center [570, 500] width 225 height 75
click at [571, 482] on input "radio" at bounding box center [576, 477] width 10 height 10
radio input "true"
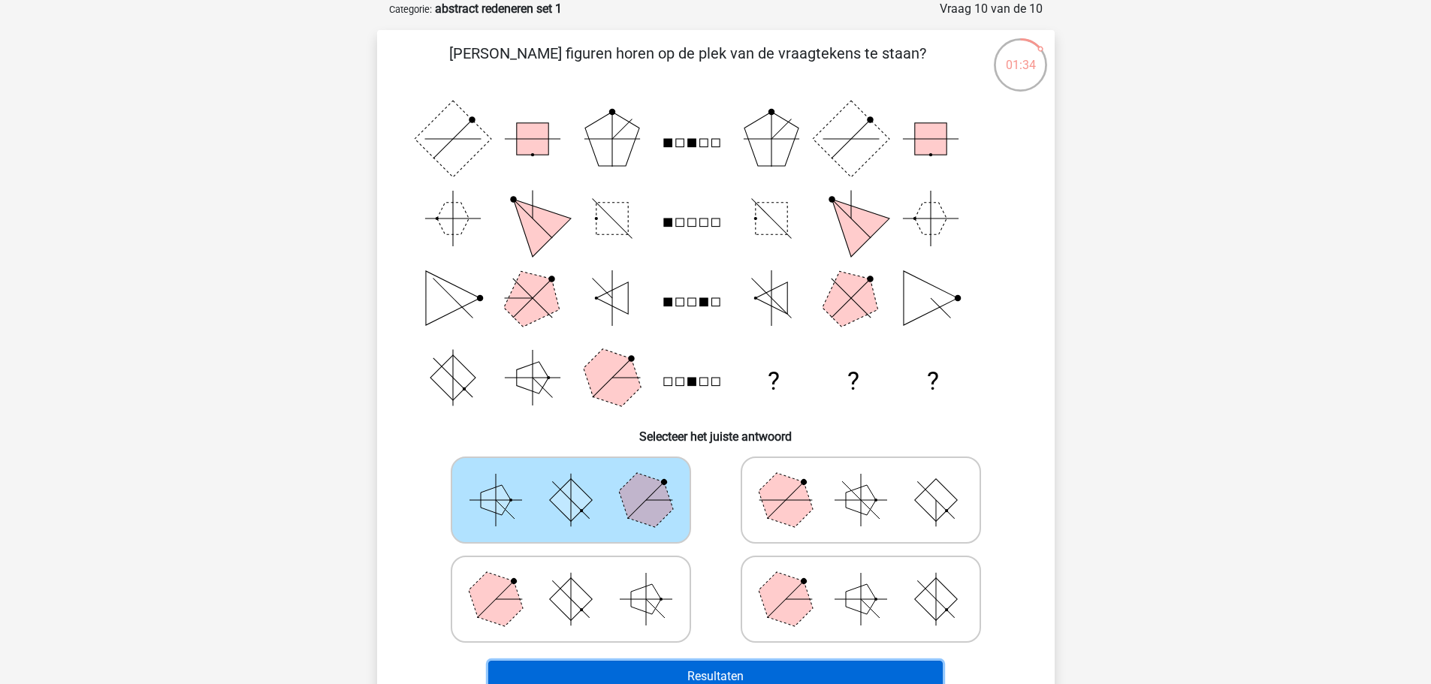
click at [729, 673] on button "Resultaten" at bounding box center [715, 677] width 455 height 32
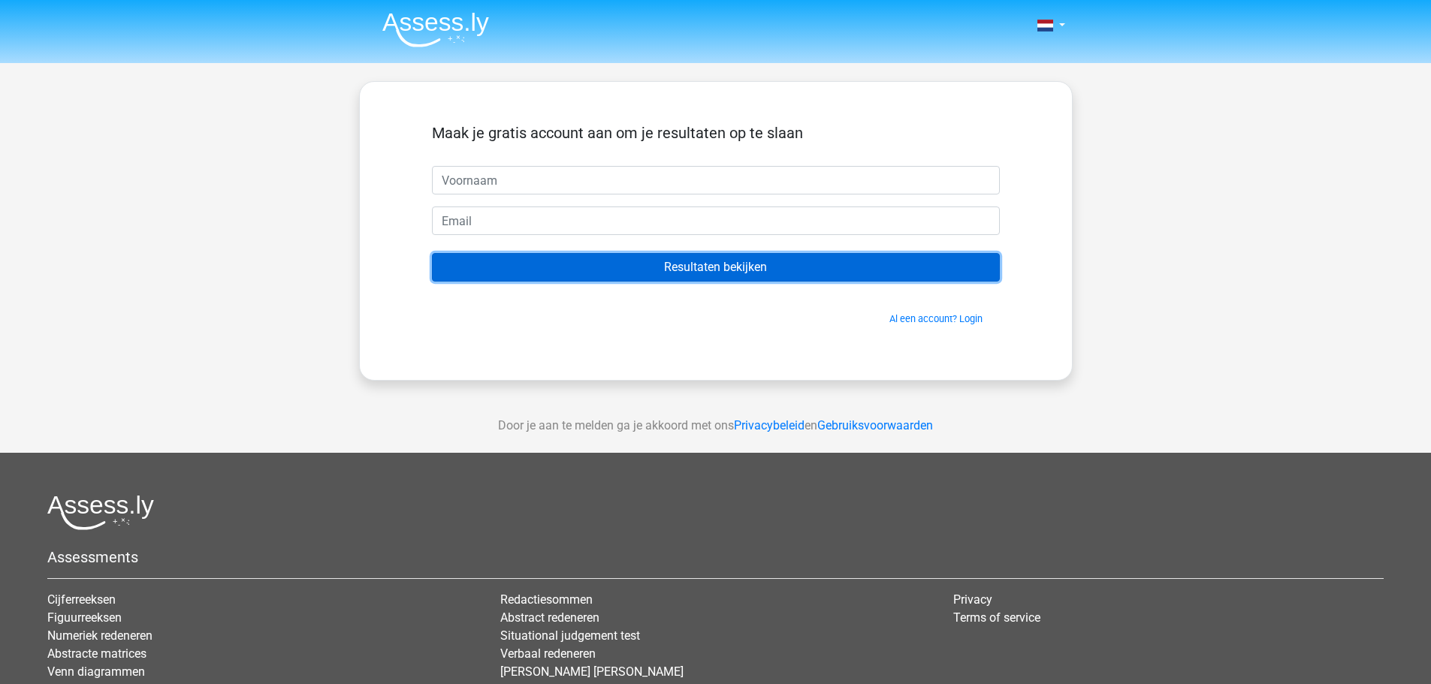
click at [871, 269] on input "Resultaten bekijken" at bounding box center [716, 267] width 568 height 29
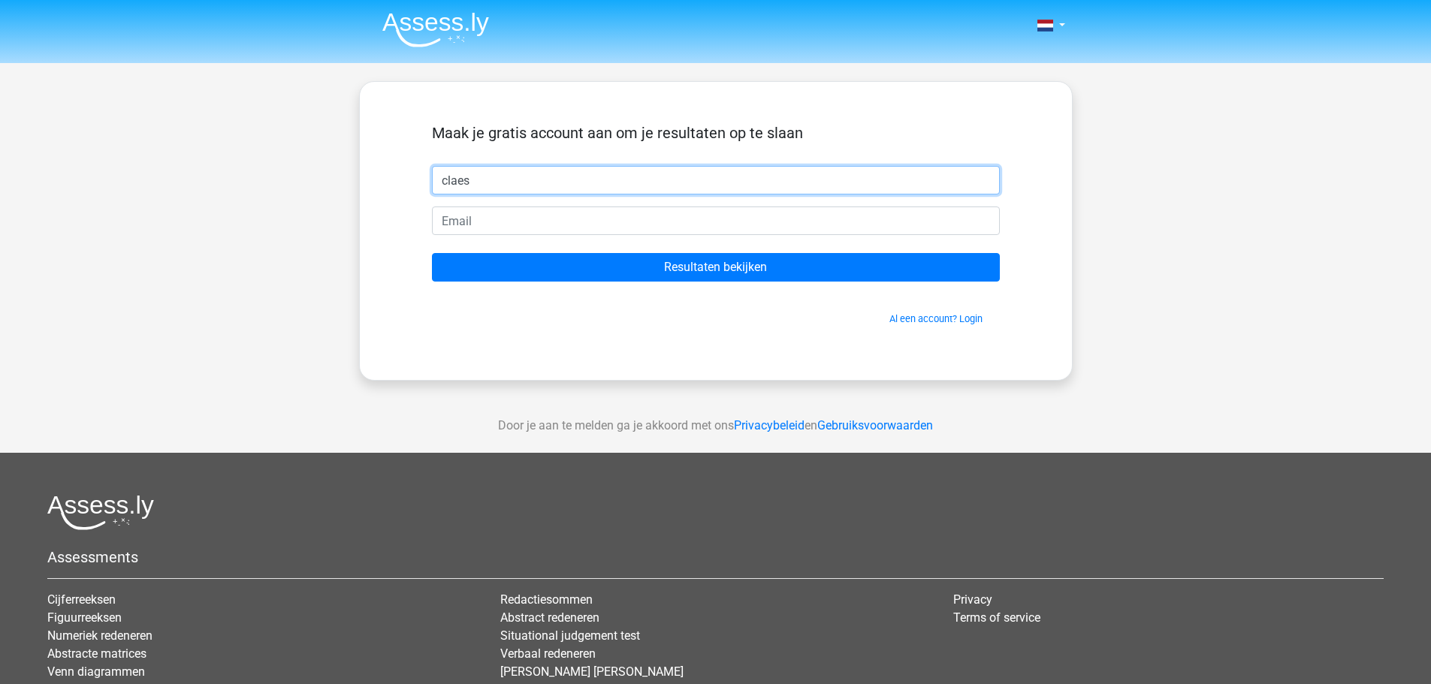
type input "claes"
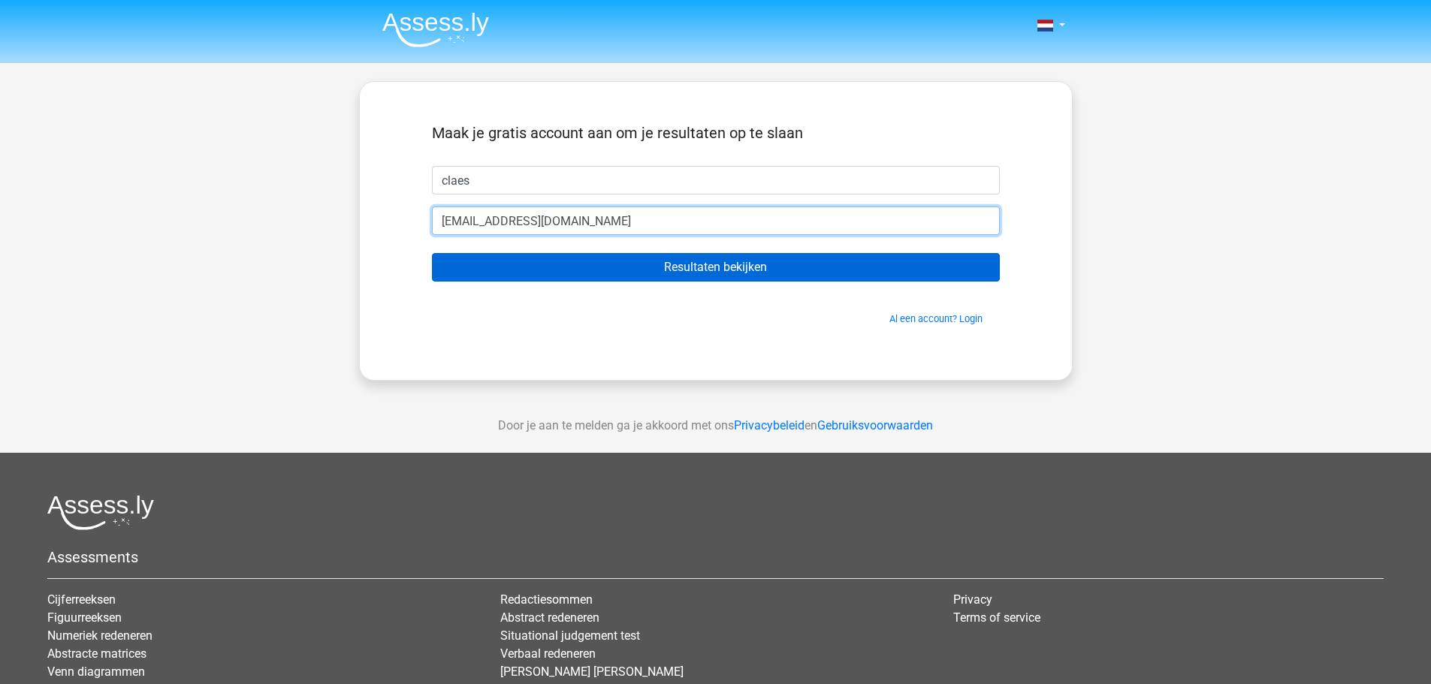
type input "[EMAIL_ADDRESS][DOMAIN_NAME]"
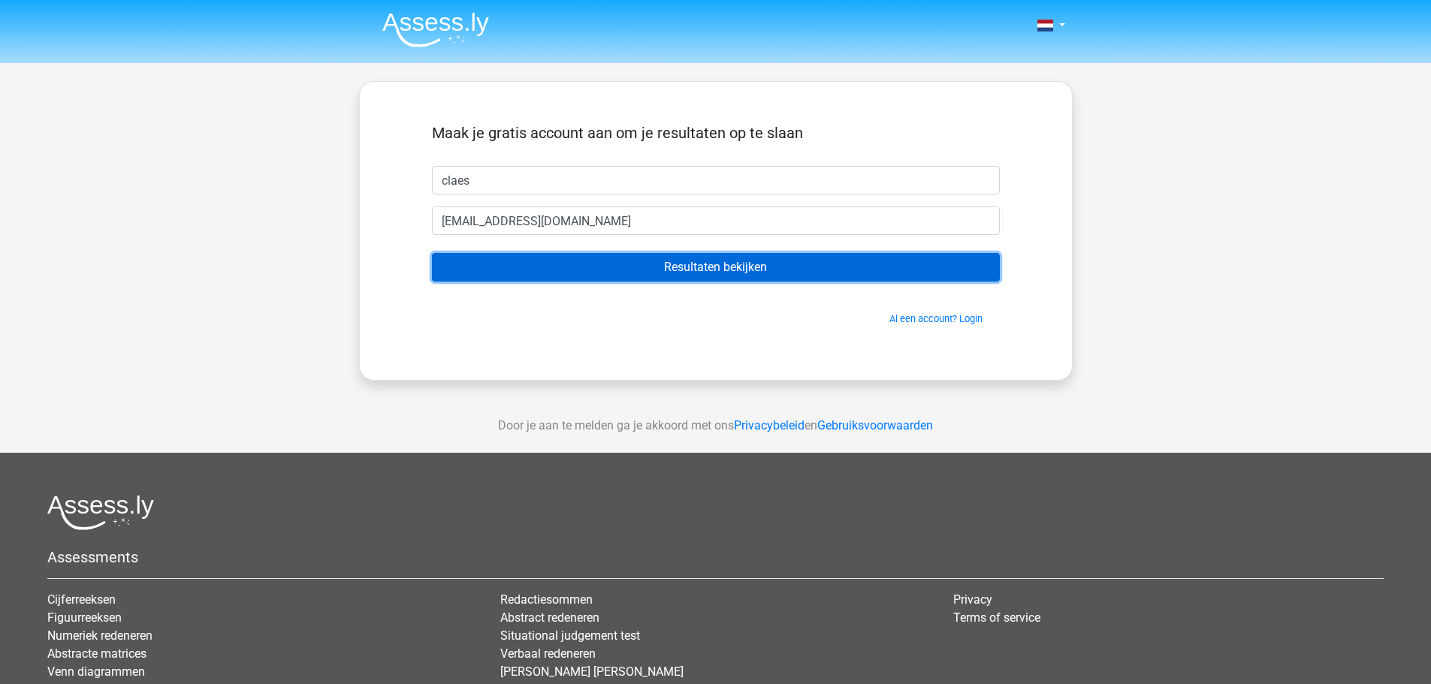
click at [808, 268] on input "Resultaten bekijken" at bounding box center [716, 267] width 568 height 29
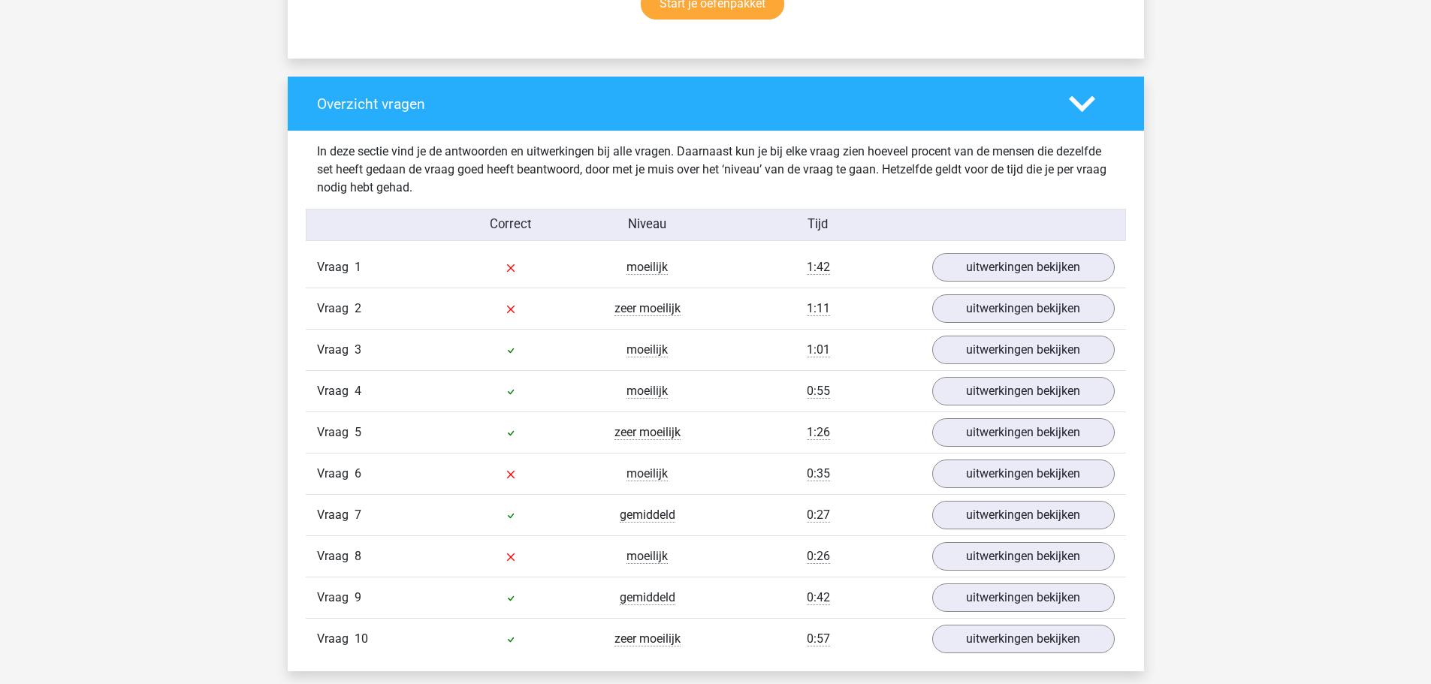
scroll to position [1127, 0]
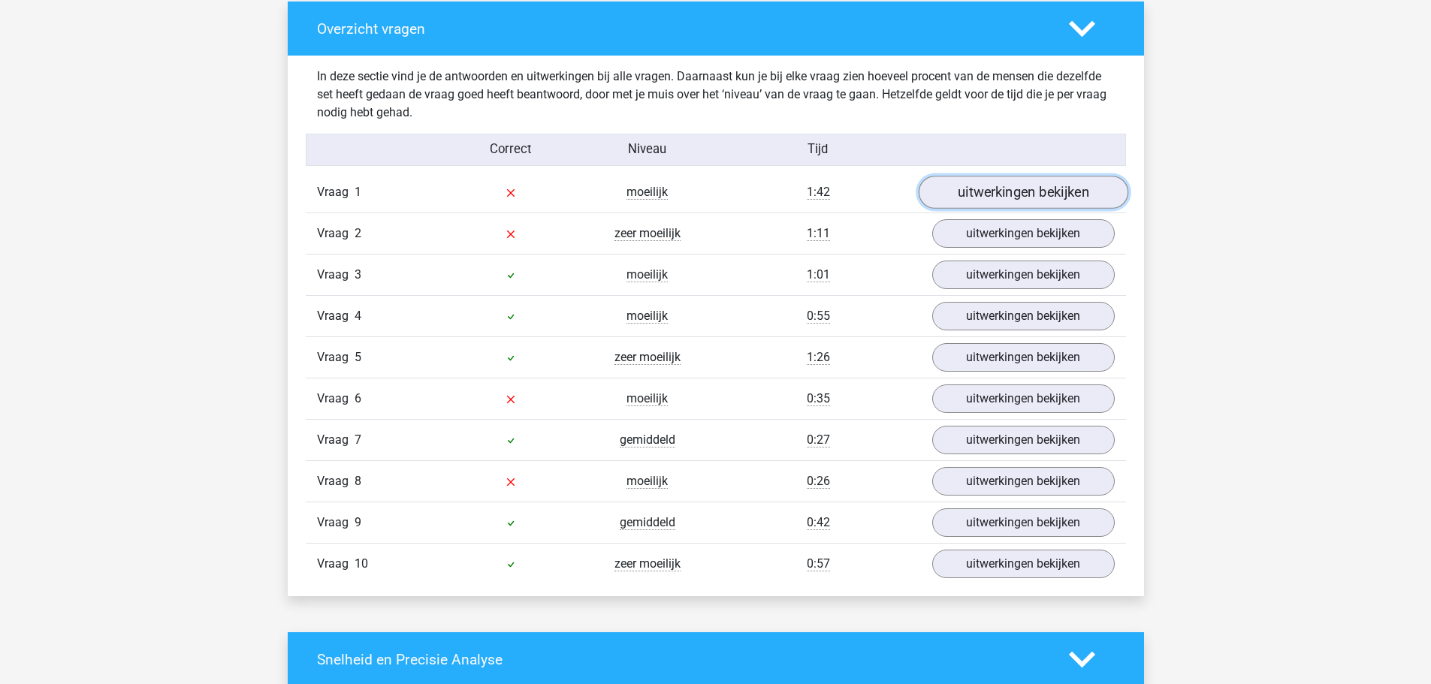
click at [1037, 195] on link "uitwerkingen bekijken" at bounding box center [1023, 193] width 210 height 33
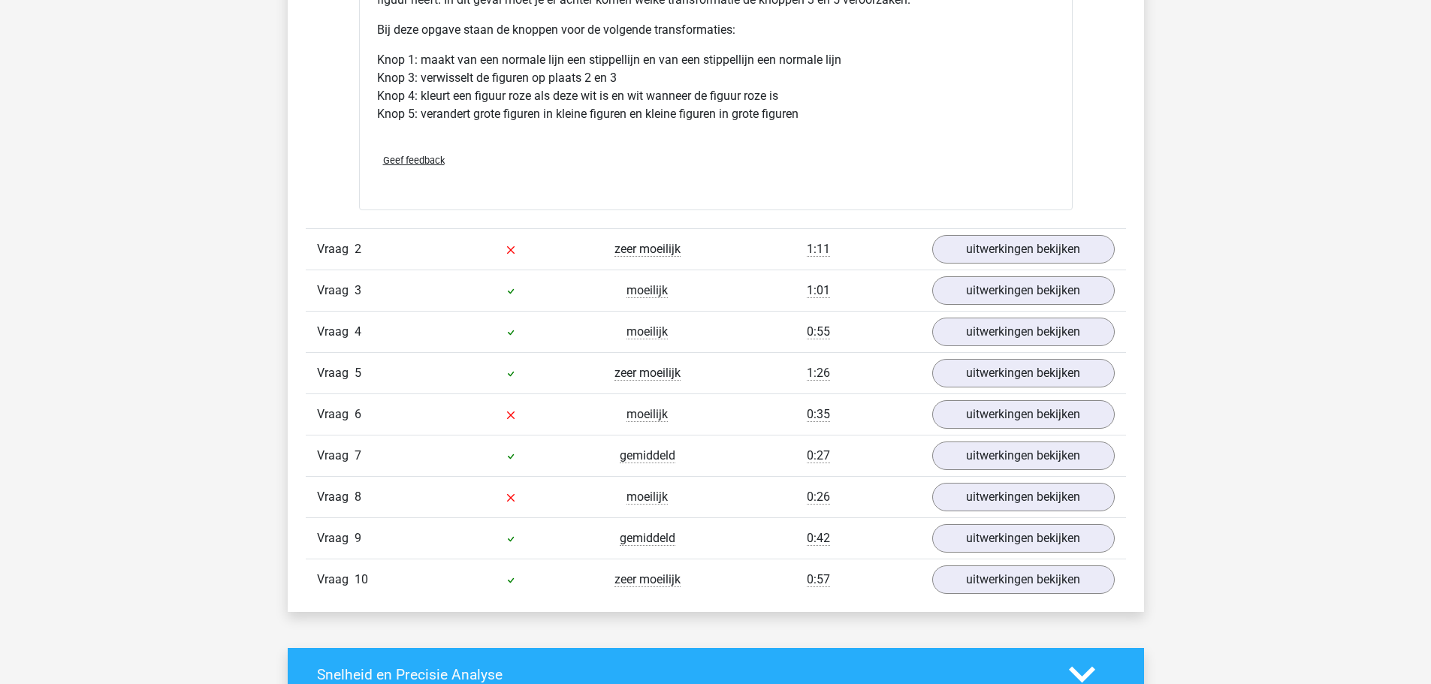
scroll to position [2104, 0]
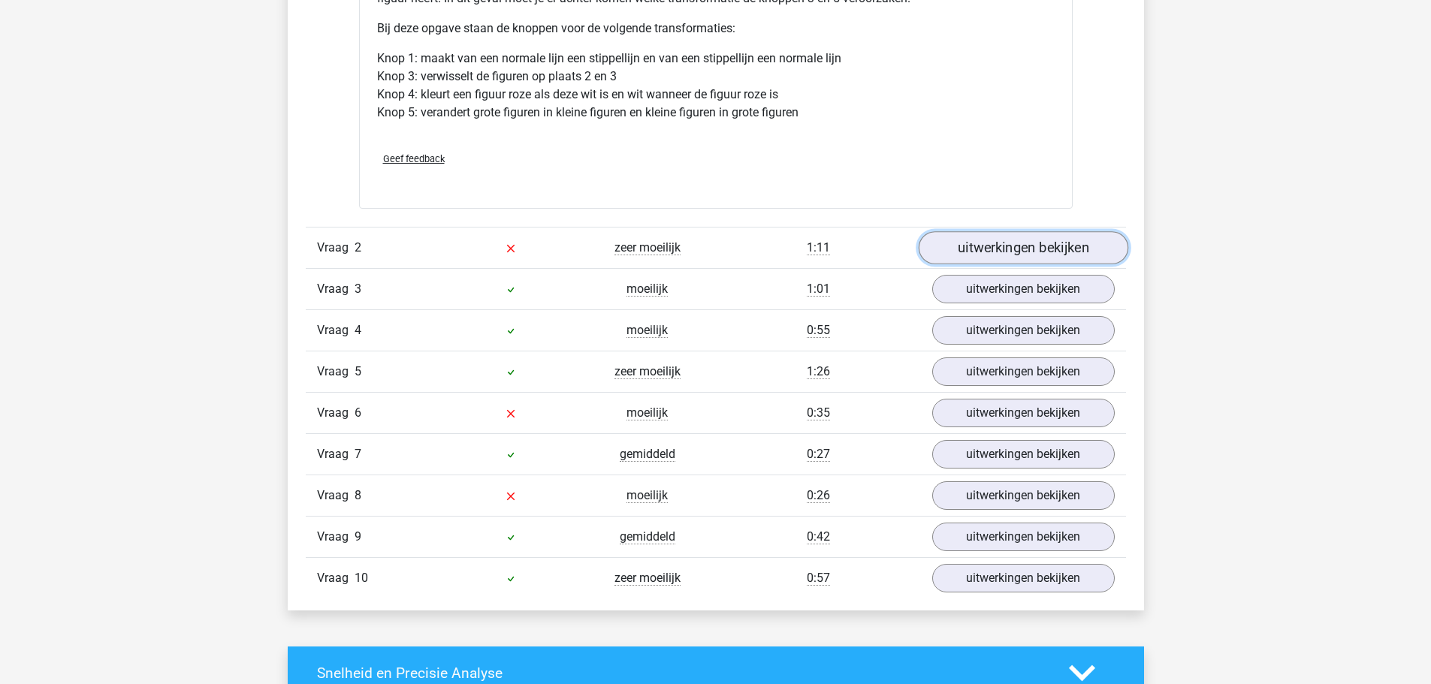
click at [1056, 246] on link "uitwerkingen bekijken" at bounding box center [1023, 247] width 210 height 33
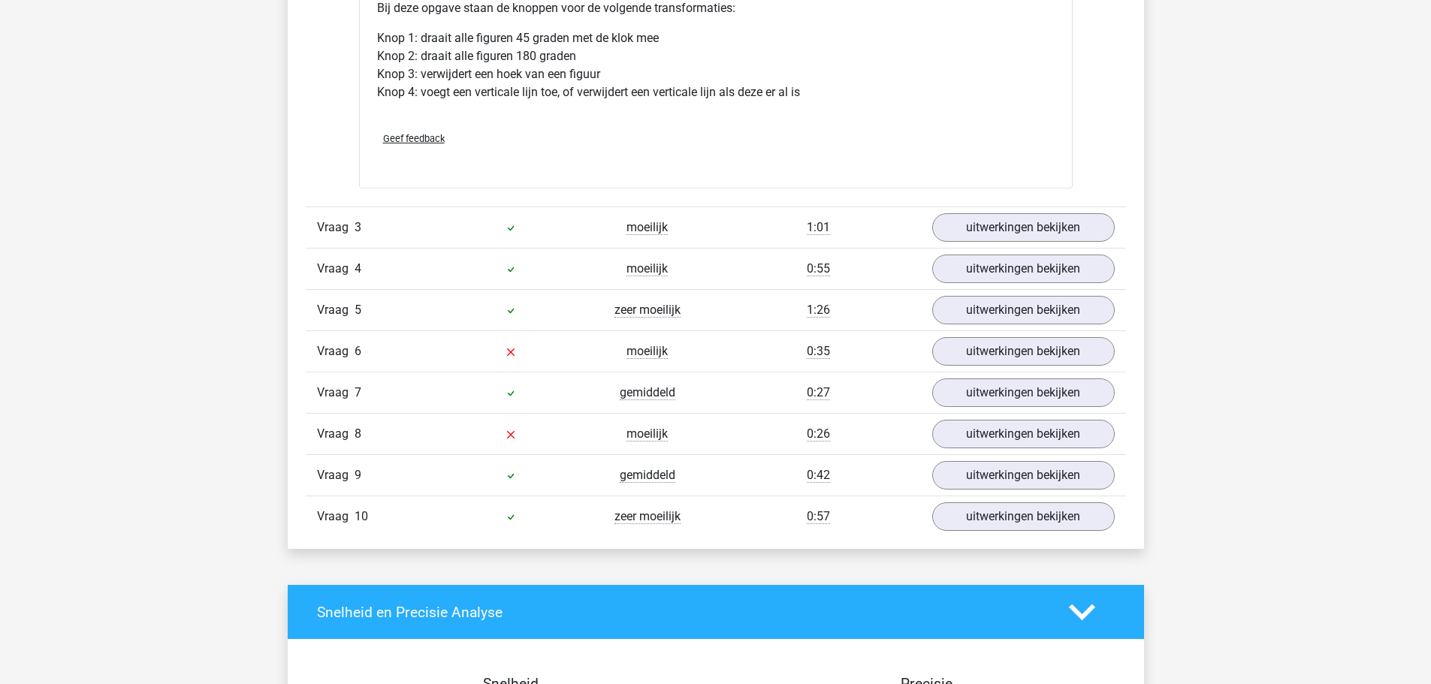
scroll to position [3155, 0]
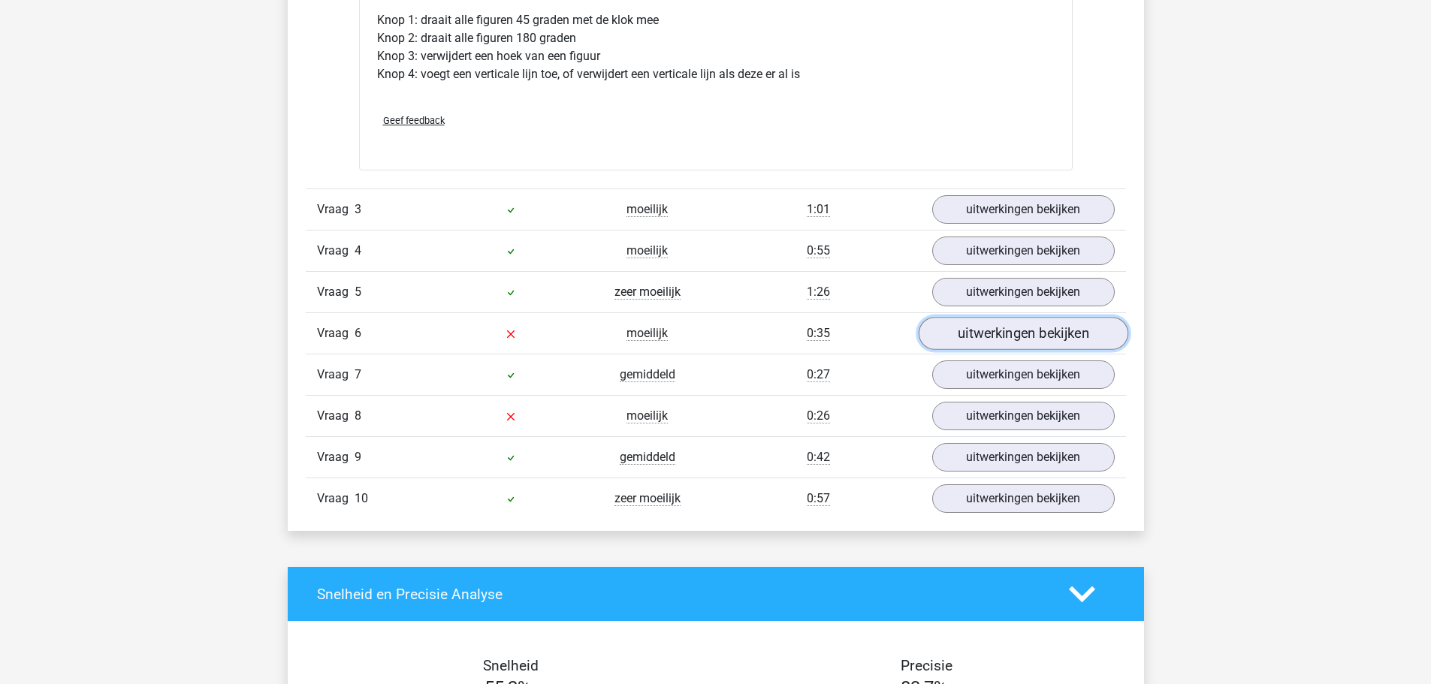
click at [992, 333] on link "uitwerkingen bekijken" at bounding box center [1023, 334] width 210 height 33
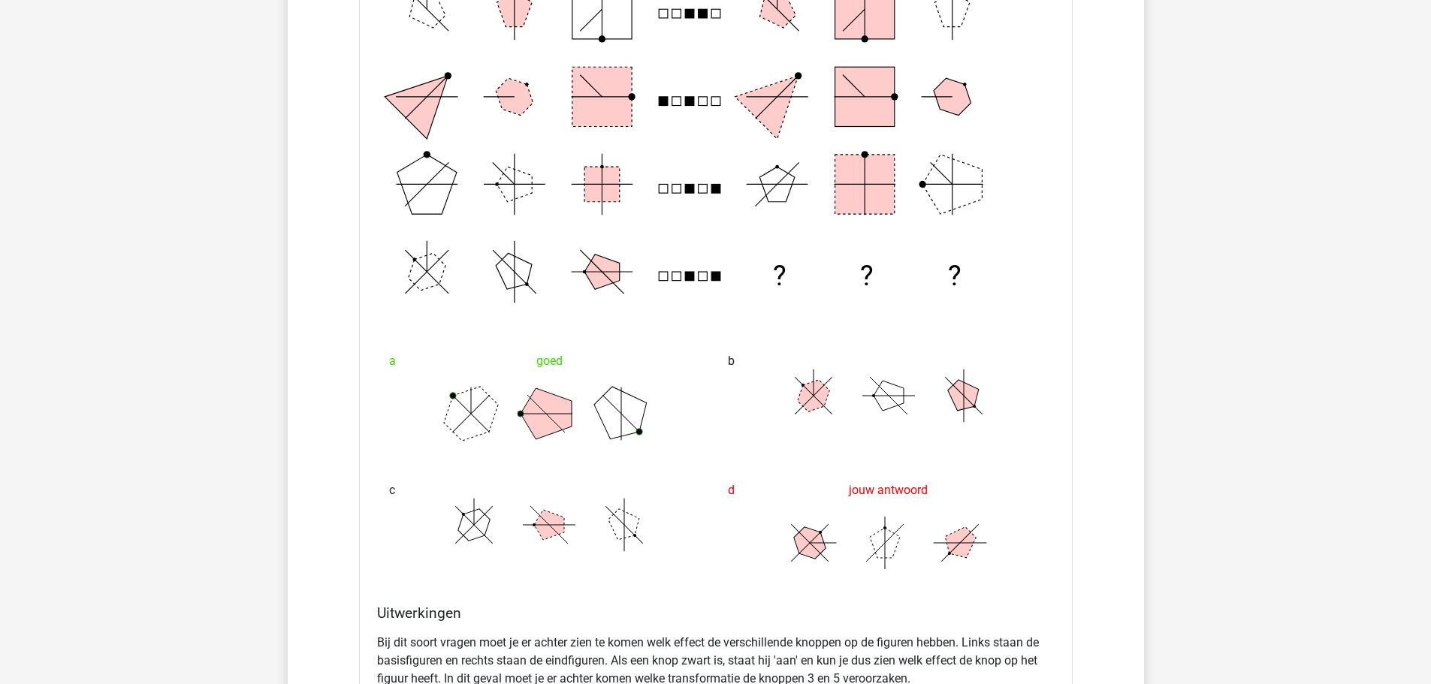
scroll to position [1352, 0]
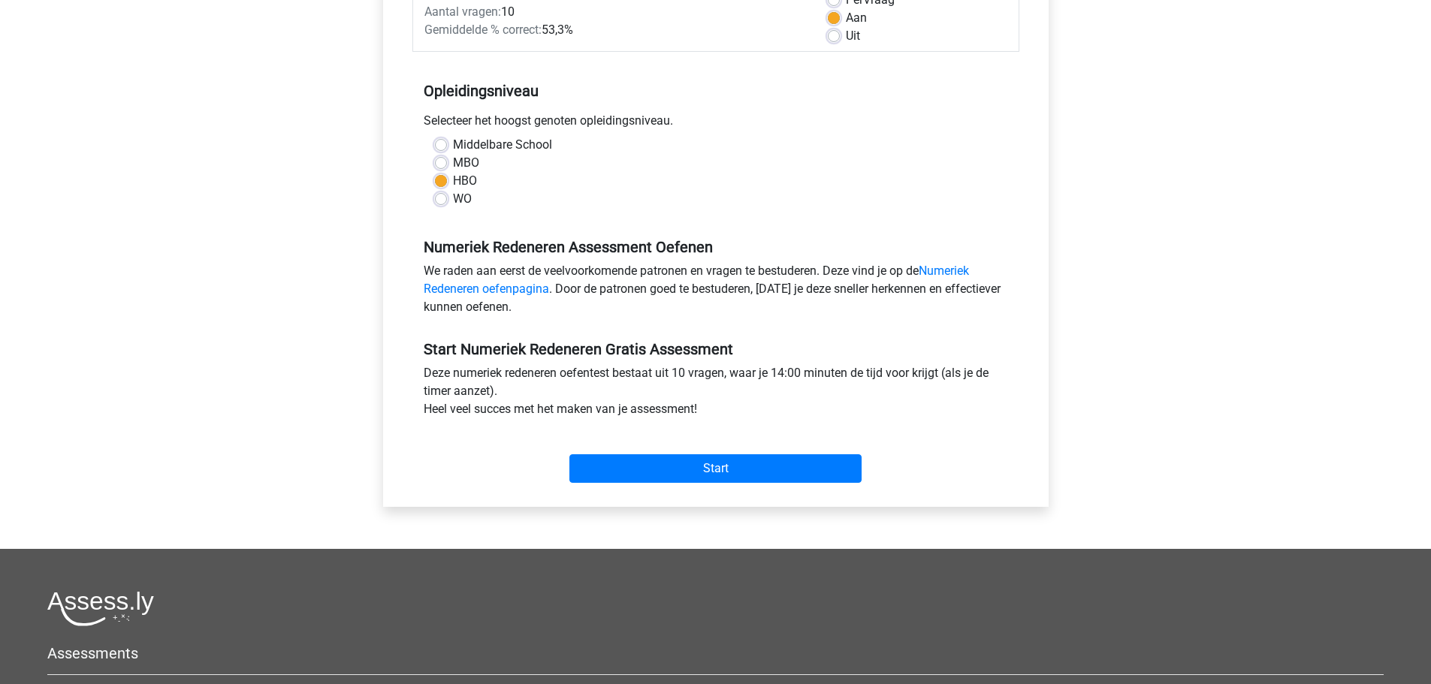
scroll to position [301, 0]
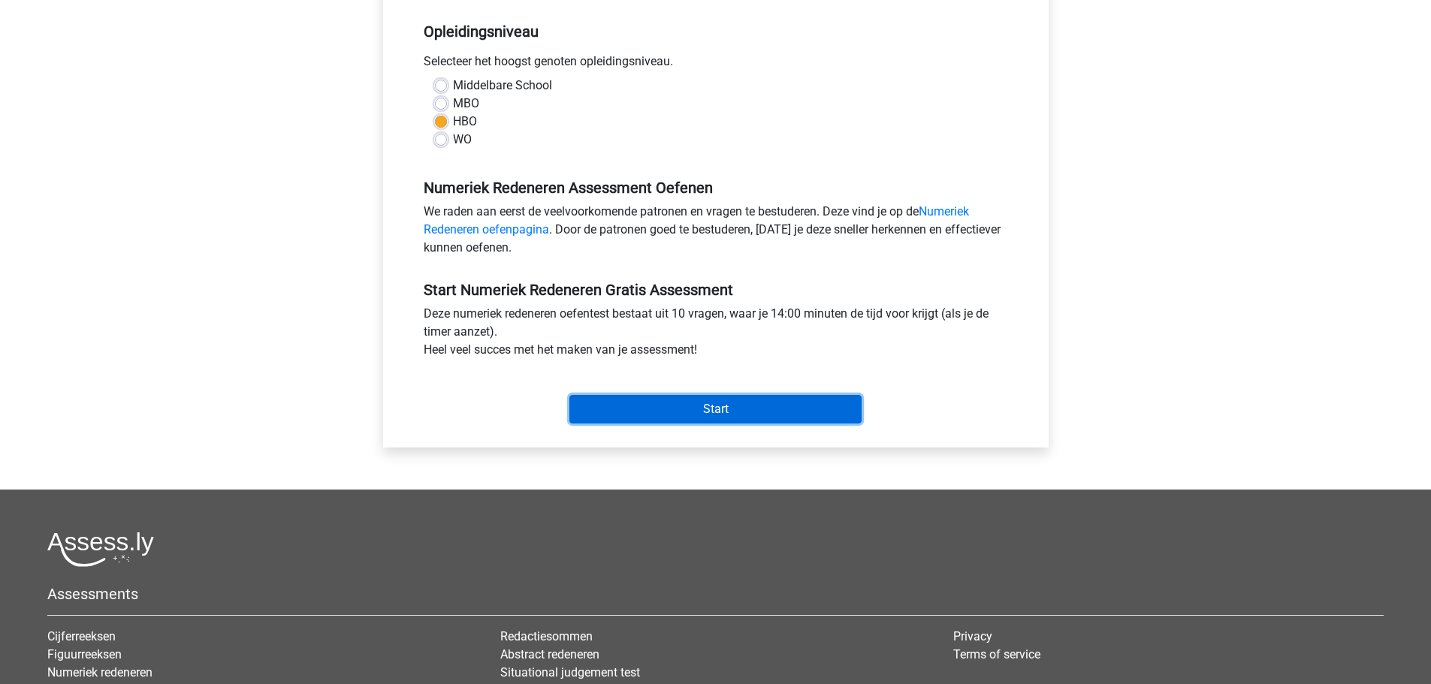
click at [734, 405] on input "Start" at bounding box center [715, 409] width 292 height 29
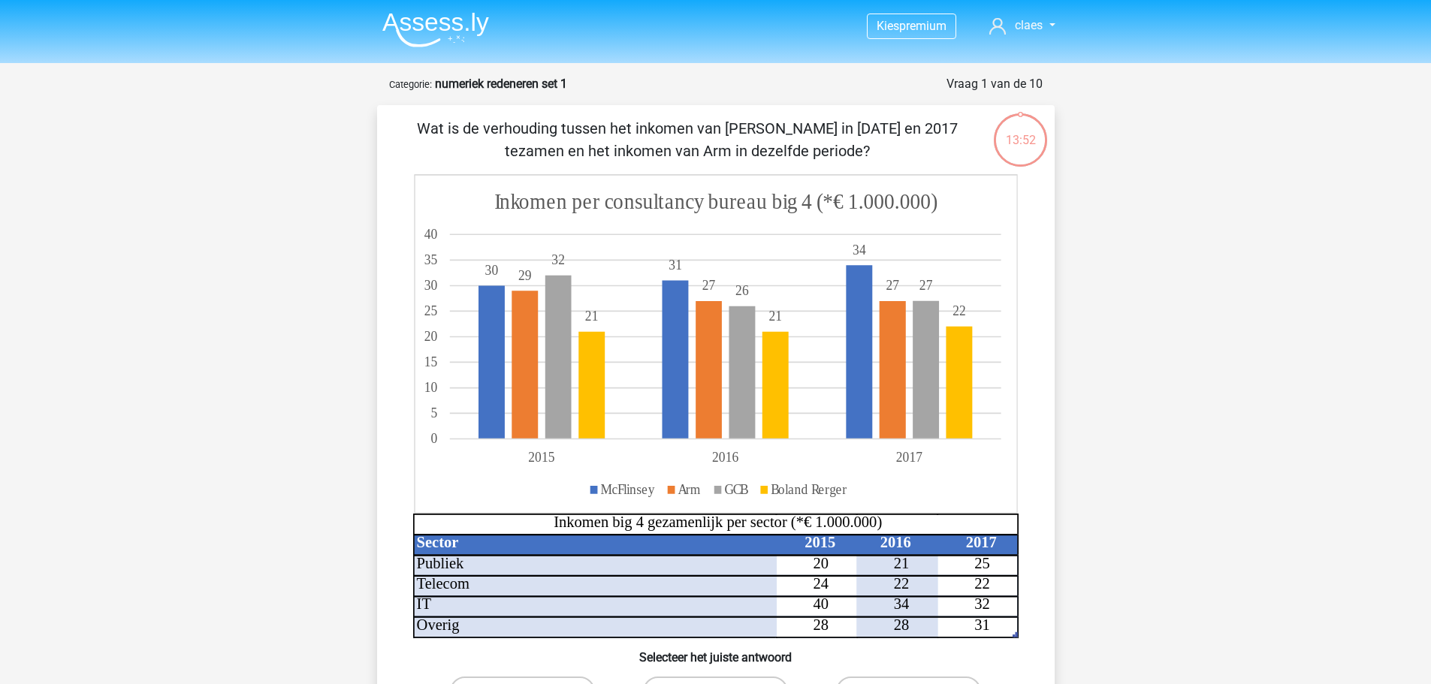
drag, startPoint x: 517, startPoint y: 125, endPoint x: 831, endPoint y: 156, distance: 315.5
click at [831, 156] on p "Wat is de verhouding tussen het inkomen van McFlinsey in 2015 en 2017 tezamen e…" at bounding box center [687, 139] width 573 height 45
click at [835, 155] on p "Wat is de verhouding tussen het inkomen van McFlinsey in 2015 en 2017 tezamen e…" at bounding box center [687, 139] width 573 height 45
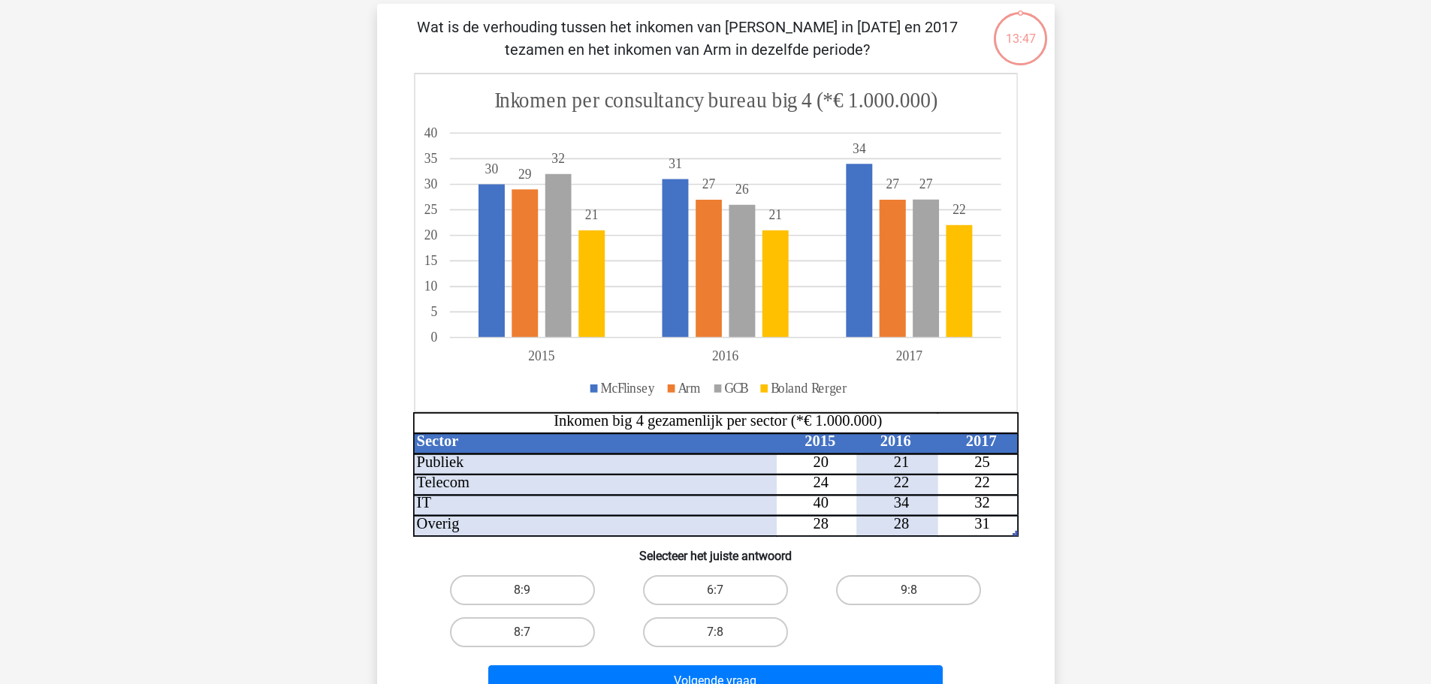
scroll to position [75, 0]
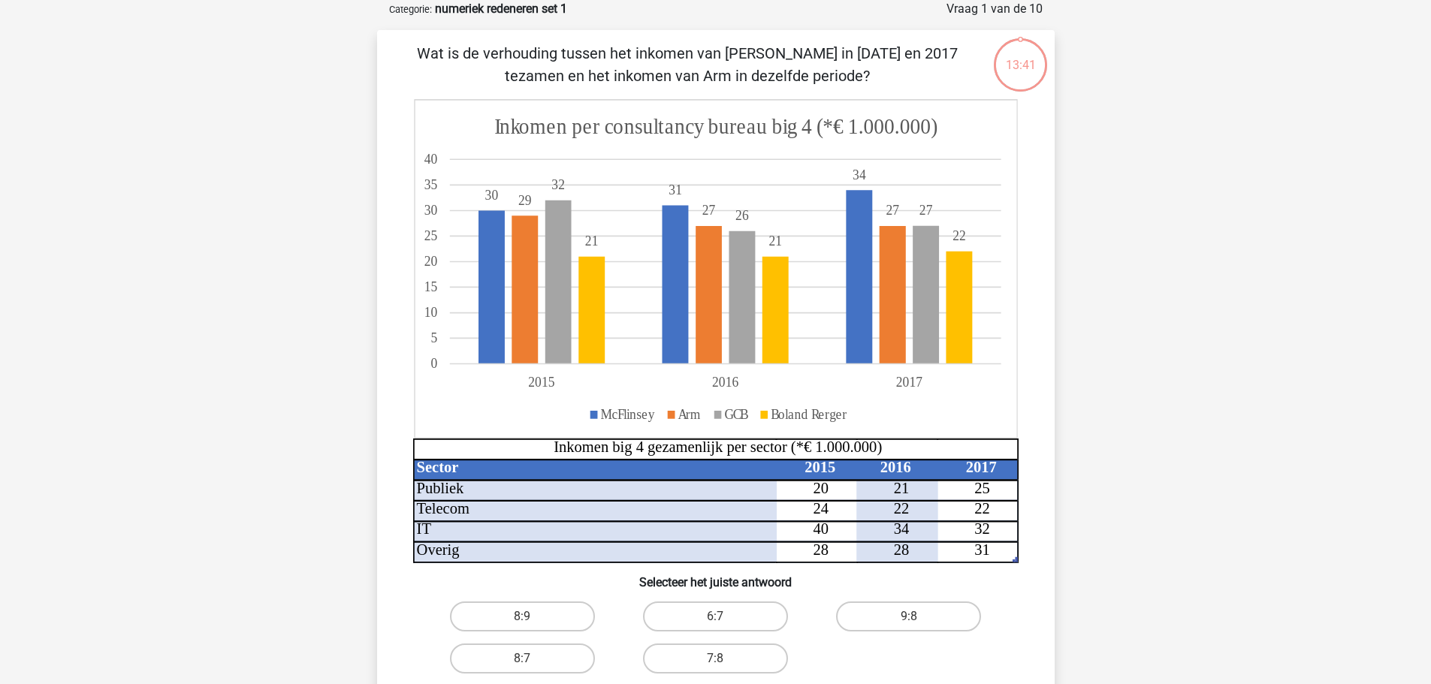
click at [614, 414] on tspan "McFlinsey" at bounding box center [627, 414] width 55 height 16
click at [693, 50] on p "Wat is de verhouding tussen het inkomen van McFlinsey in 2015 en 2017 tezamen e…" at bounding box center [687, 64] width 573 height 45
click at [865, 47] on p "Wat is de verhouding tussen het inkomen van McFlinsey in 2015 en 2017 tezamen e…" at bounding box center [687, 64] width 573 height 45
click at [744, 657] on label "7:8" at bounding box center [715, 659] width 145 height 30
click at [725, 659] on input "7:8" at bounding box center [720, 664] width 10 height 10
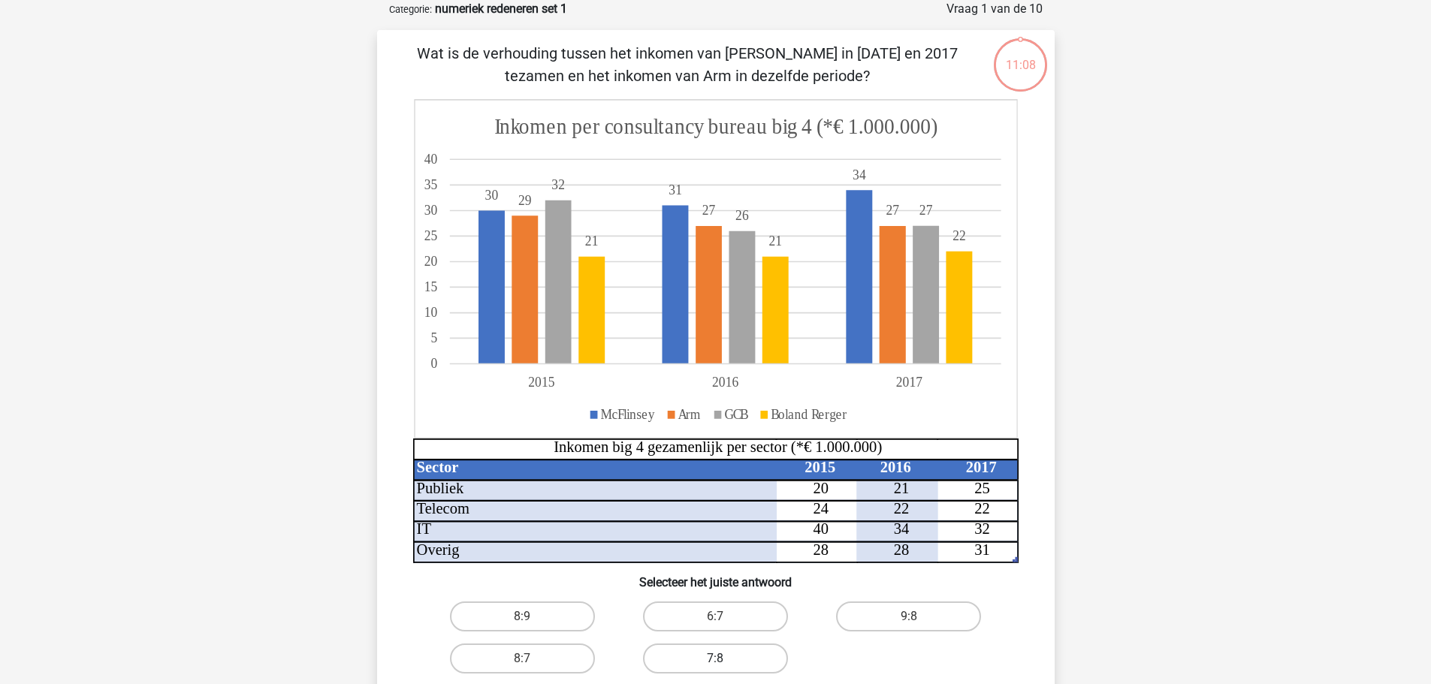
radio input "true"
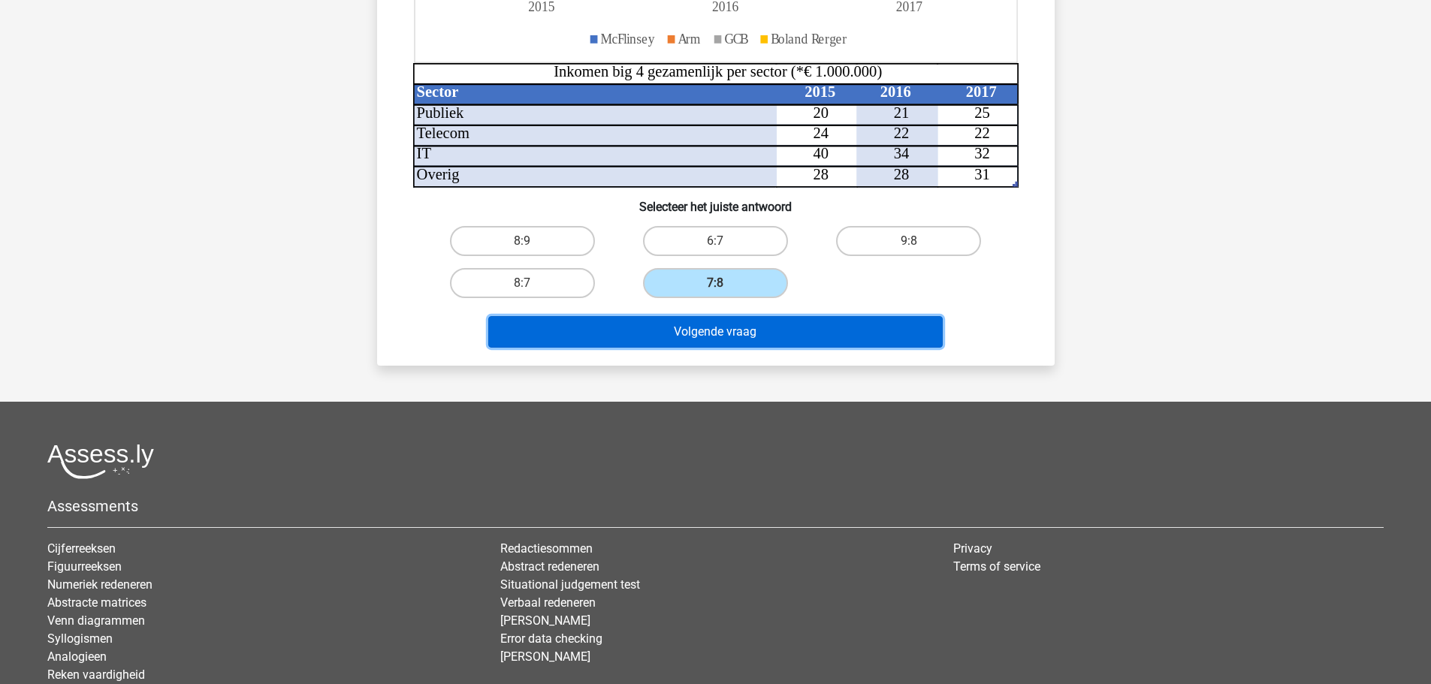
click at [897, 321] on button "Volgende vraag" at bounding box center [715, 332] width 455 height 32
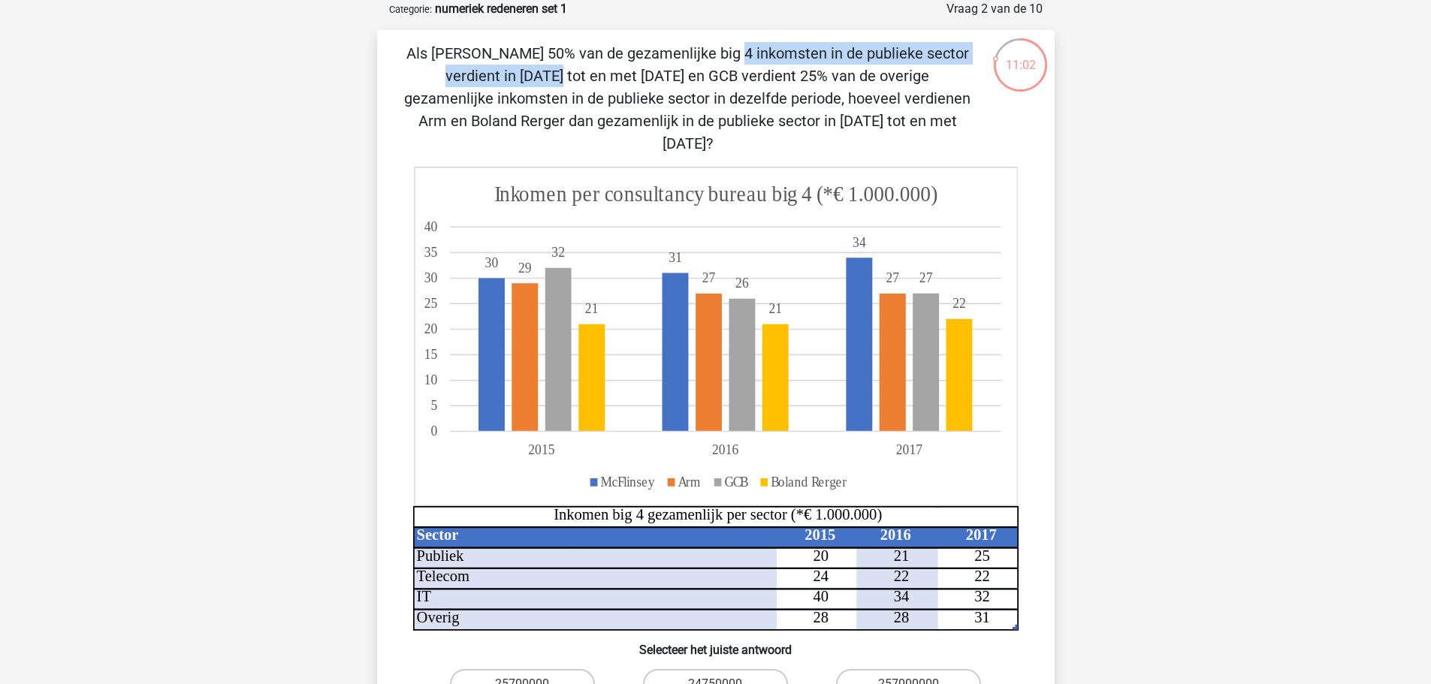
drag, startPoint x: 402, startPoint y: 48, endPoint x: 771, endPoint y: 56, distance: 369.0
click at [771, 56] on p "Als McFlinsey 50% van de gezamenlijke big 4 inkomsten in de publieke sector ver…" at bounding box center [687, 98] width 573 height 113
drag, startPoint x: 418, startPoint y: 53, endPoint x: 977, endPoint y: 53, distance: 558.2
click at [977, 53] on div "Als McFlinsey 50% van de gezamenlijke big 4 inkomsten in de publieke sector ver…" at bounding box center [716, 419] width 666 height 755
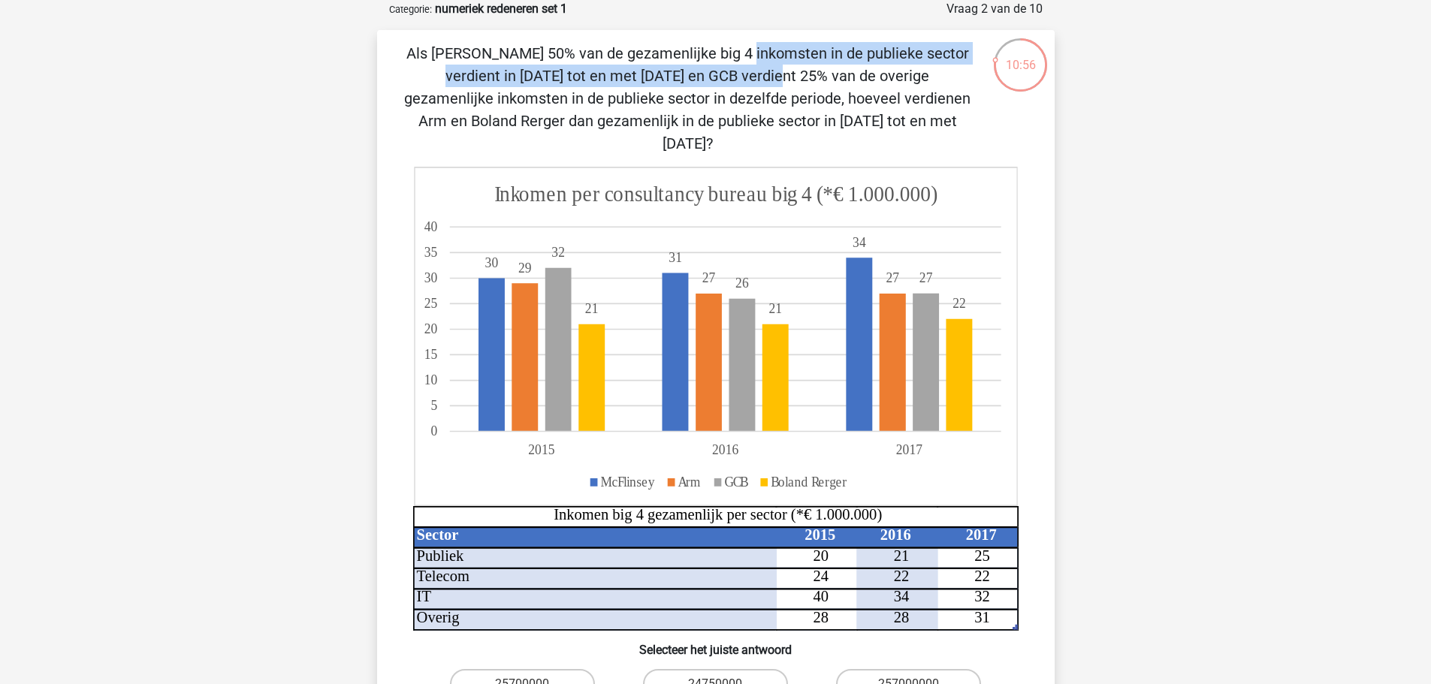
click at [977, 53] on div "Als McFlinsey 50% van de gezamenlijke big 4 inkomsten in de publieke sector ver…" at bounding box center [716, 419] width 666 height 755
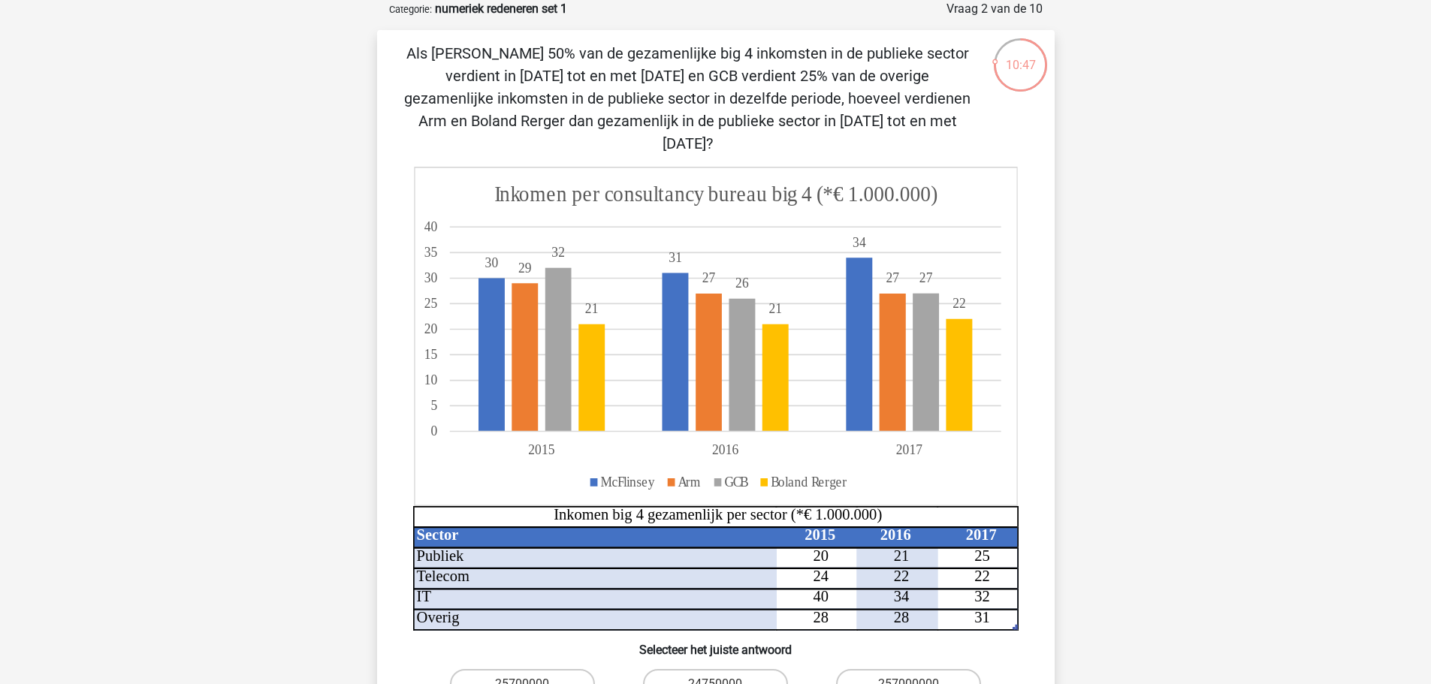
drag, startPoint x: 414, startPoint y: 56, endPoint x: 940, endPoint y: 126, distance: 530.6
click at [940, 126] on p "Als McFlinsey 50% van de gezamenlijke big 4 inkomsten in de publieke sector ver…" at bounding box center [687, 98] width 573 height 113
click at [802, 98] on p "Als McFlinsey 50% van de gezamenlijke big 4 inkomsten in de publieke sector ver…" at bounding box center [687, 98] width 573 height 113
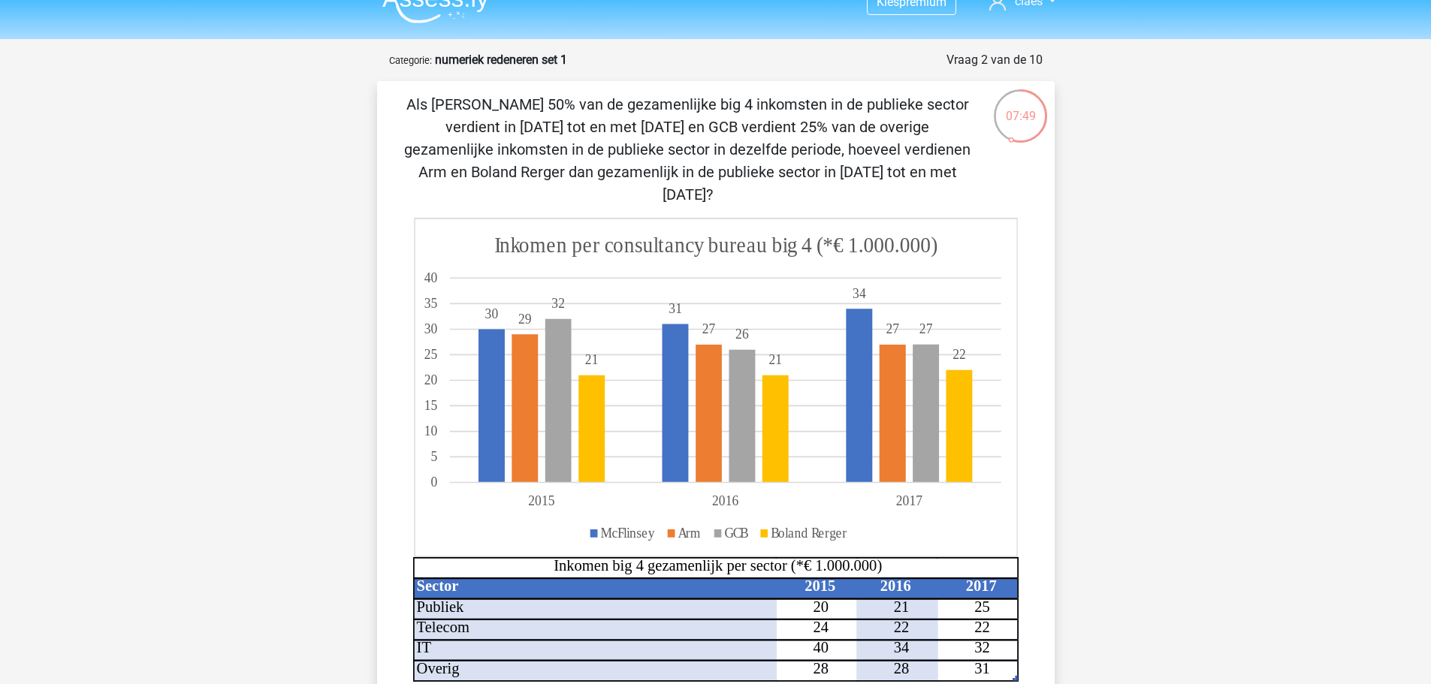
scroll to position [0, 0]
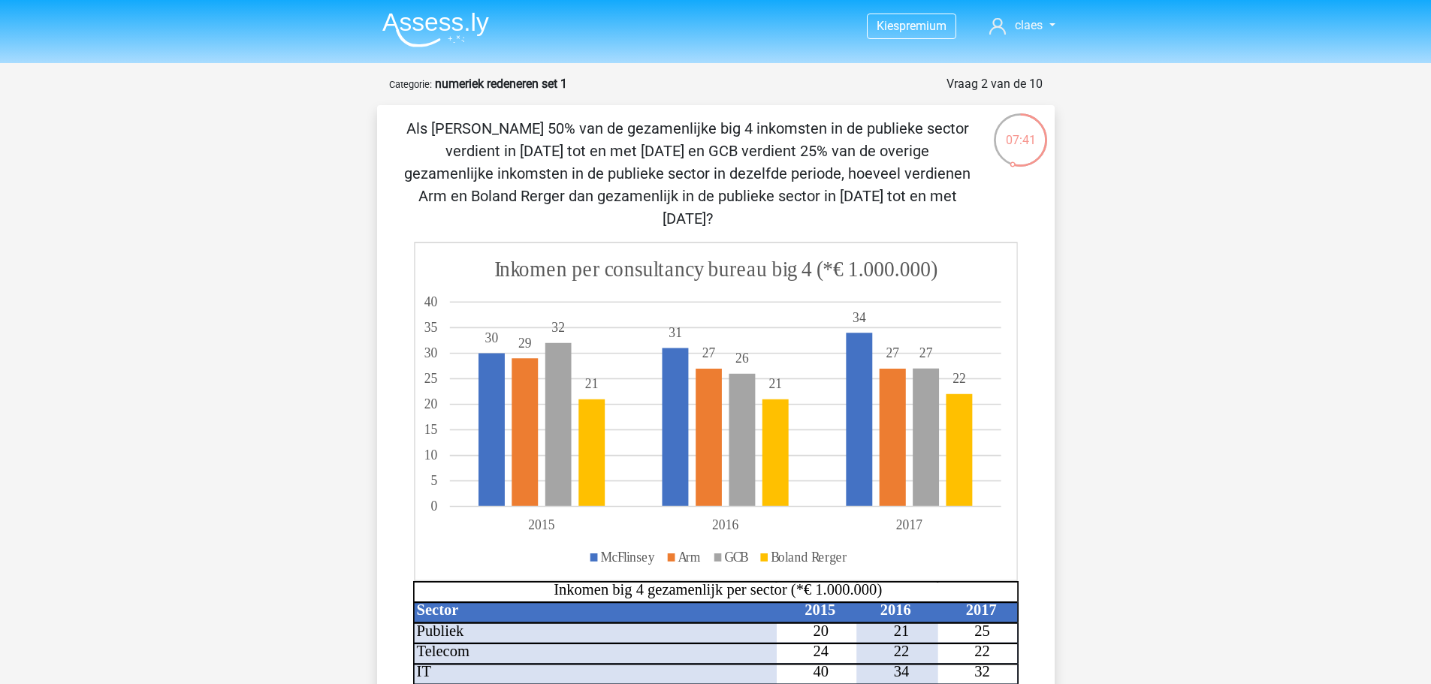
drag, startPoint x: 514, startPoint y: 191, endPoint x: 887, endPoint y: 188, distance: 372.6
click at [887, 188] on p "Als McFlinsey 50% van de gezamenlijke big 4 inkomsten in de publieke sector ver…" at bounding box center [687, 173] width 573 height 113
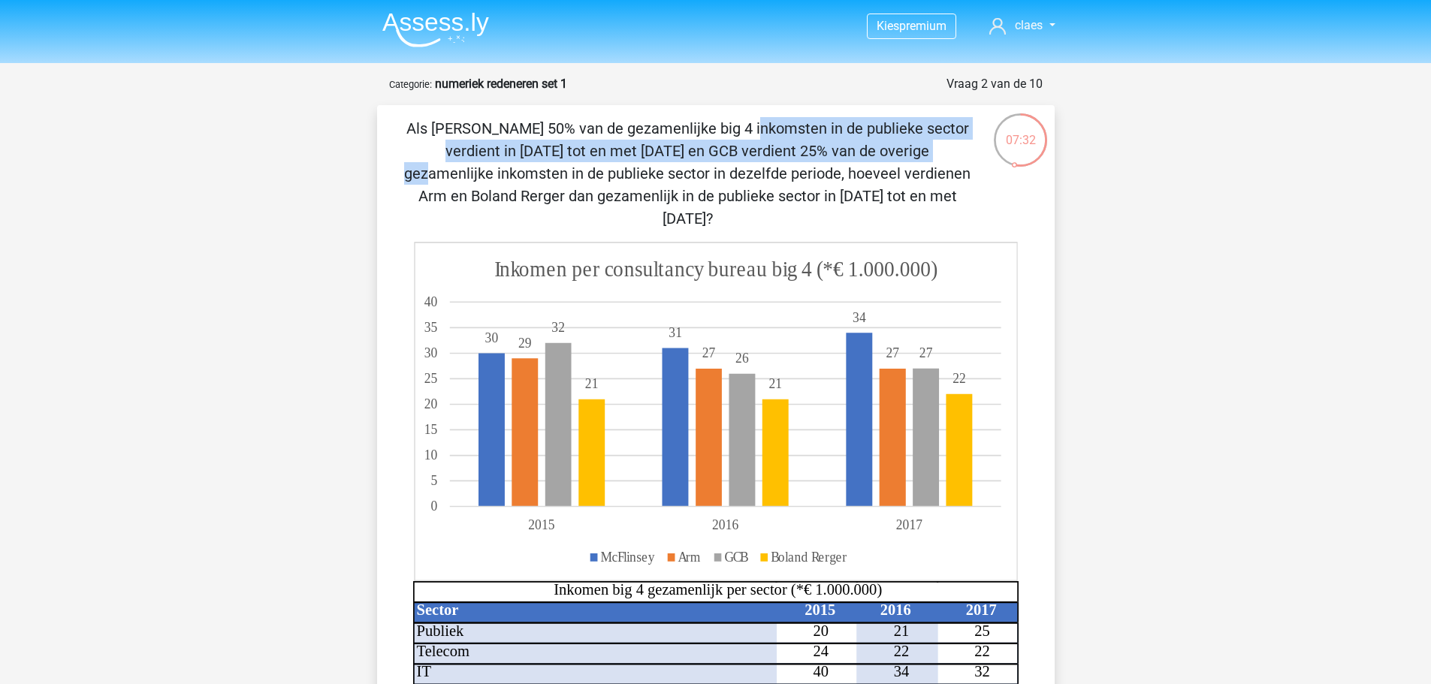
drag, startPoint x: 421, startPoint y: 123, endPoint x: 565, endPoint y: 149, distance: 146.5
click at [565, 149] on p "Als McFlinsey 50% van de gezamenlijke big 4 inkomsten in de publieke sector ver…" at bounding box center [687, 173] width 573 height 113
drag, startPoint x: 411, startPoint y: 131, endPoint x: 585, endPoint y: 159, distance: 176.6
click at [585, 159] on p "Als McFlinsey 50% van de gezamenlijke big 4 inkomsten in de publieke sector ver…" at bounding box center [687, 173] width 573 height 113
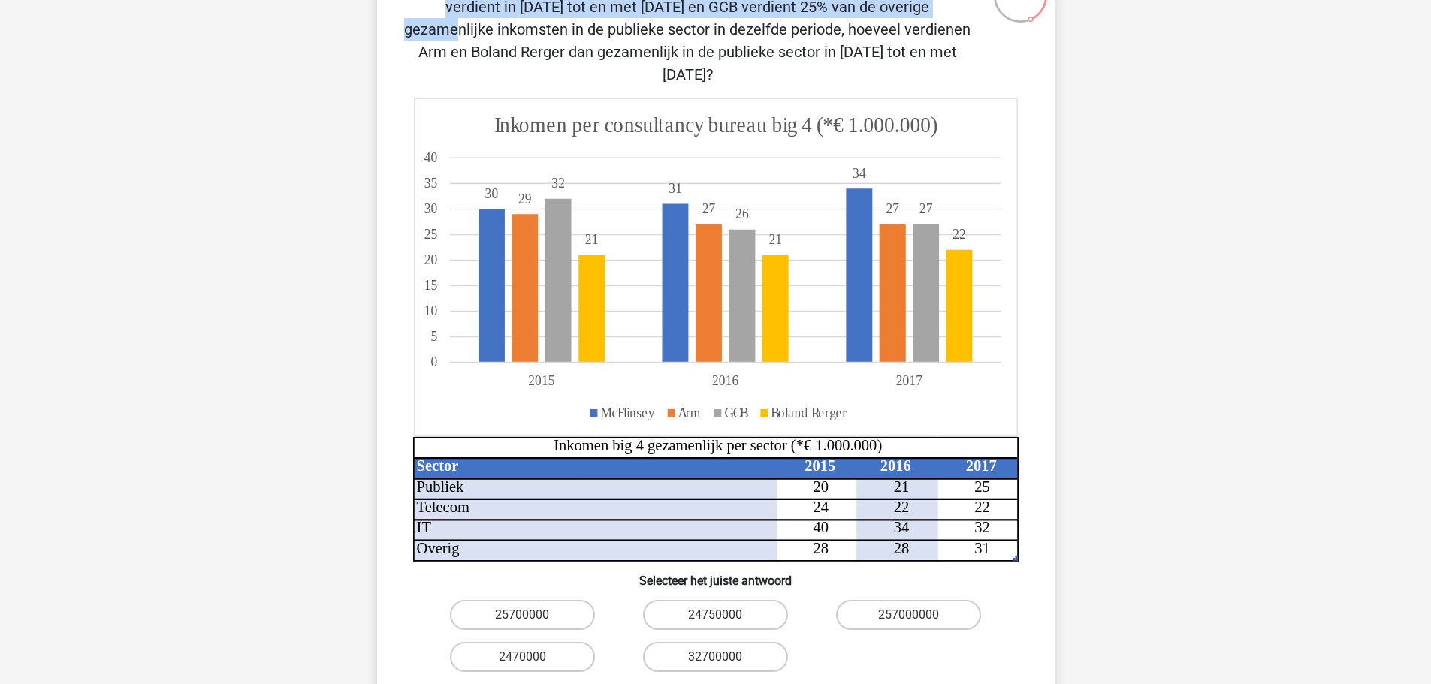
scroll to position [150, 0]
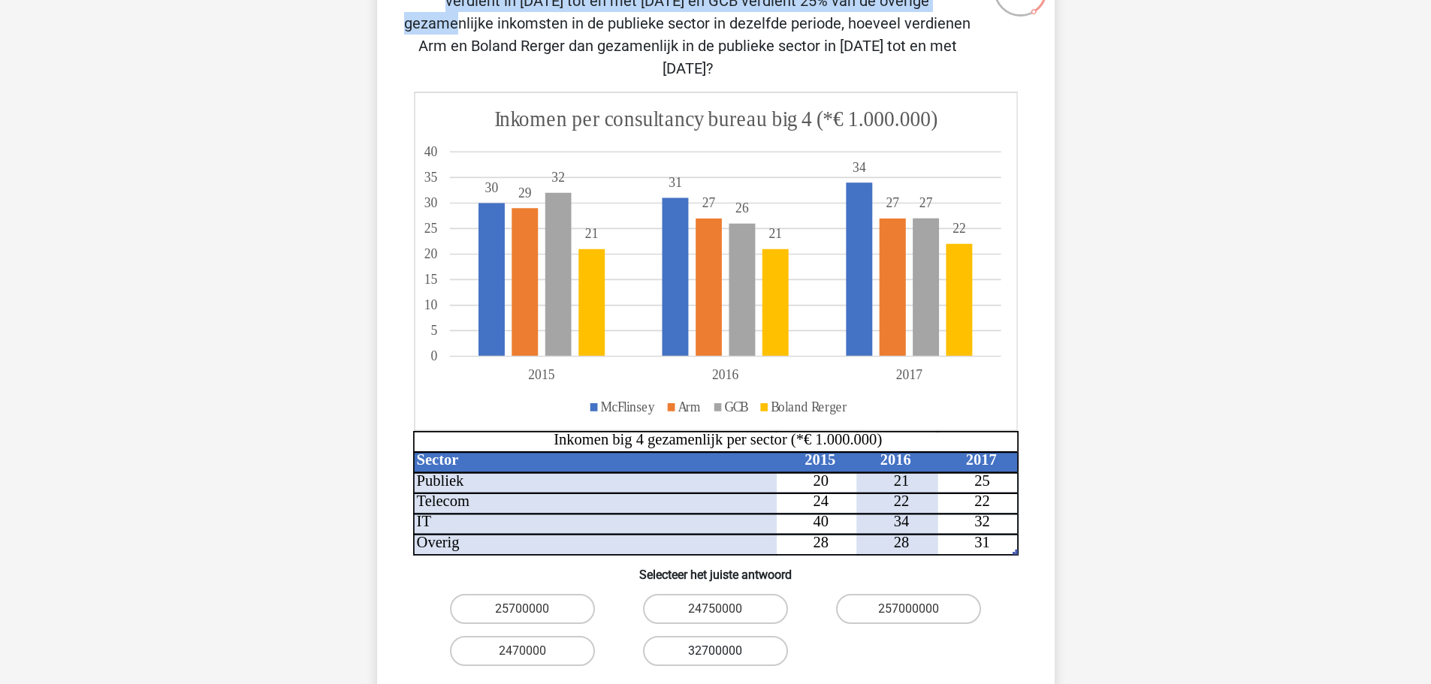
click at [726, 636] on label "32700000" at bounding box center [715, 651] width 145 height 30
click at [725, 651] on input "32700000" at bounding box center [720, 656] width 10 height 10
radio input "true"
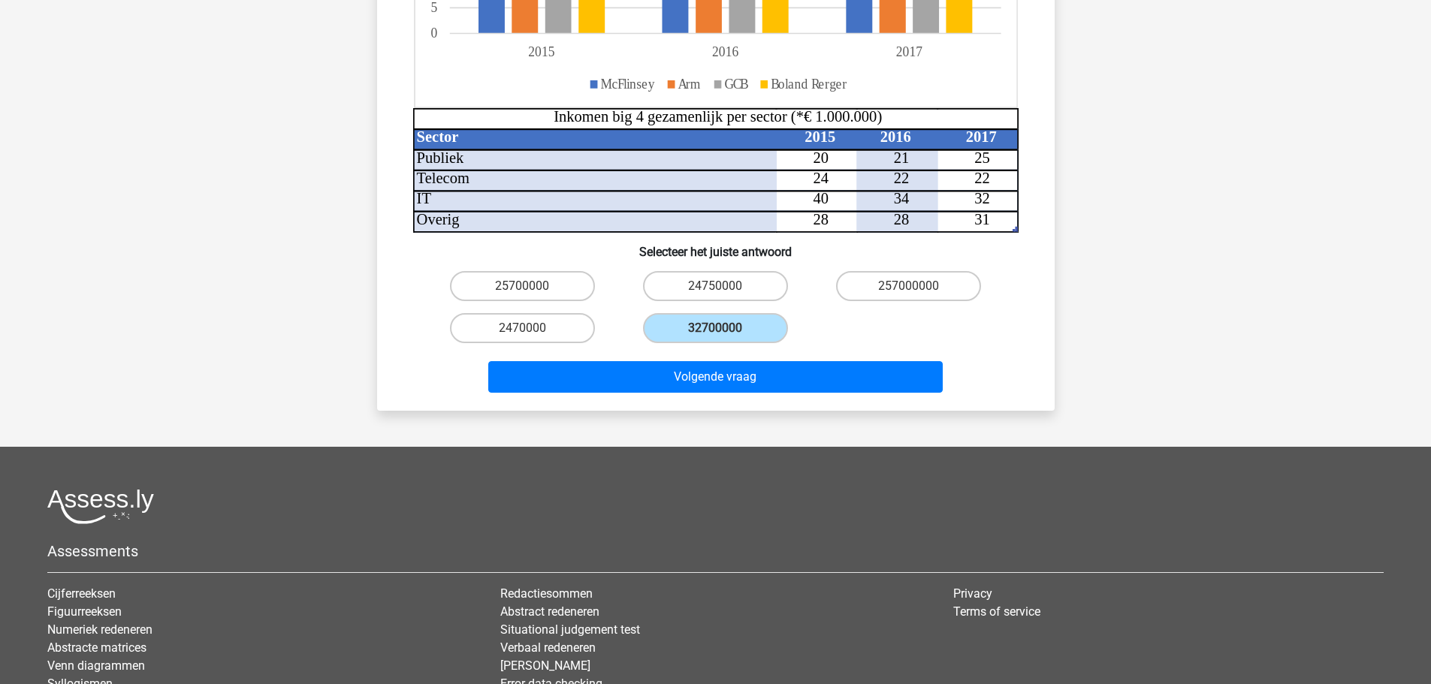
scroll to position [526, 0]
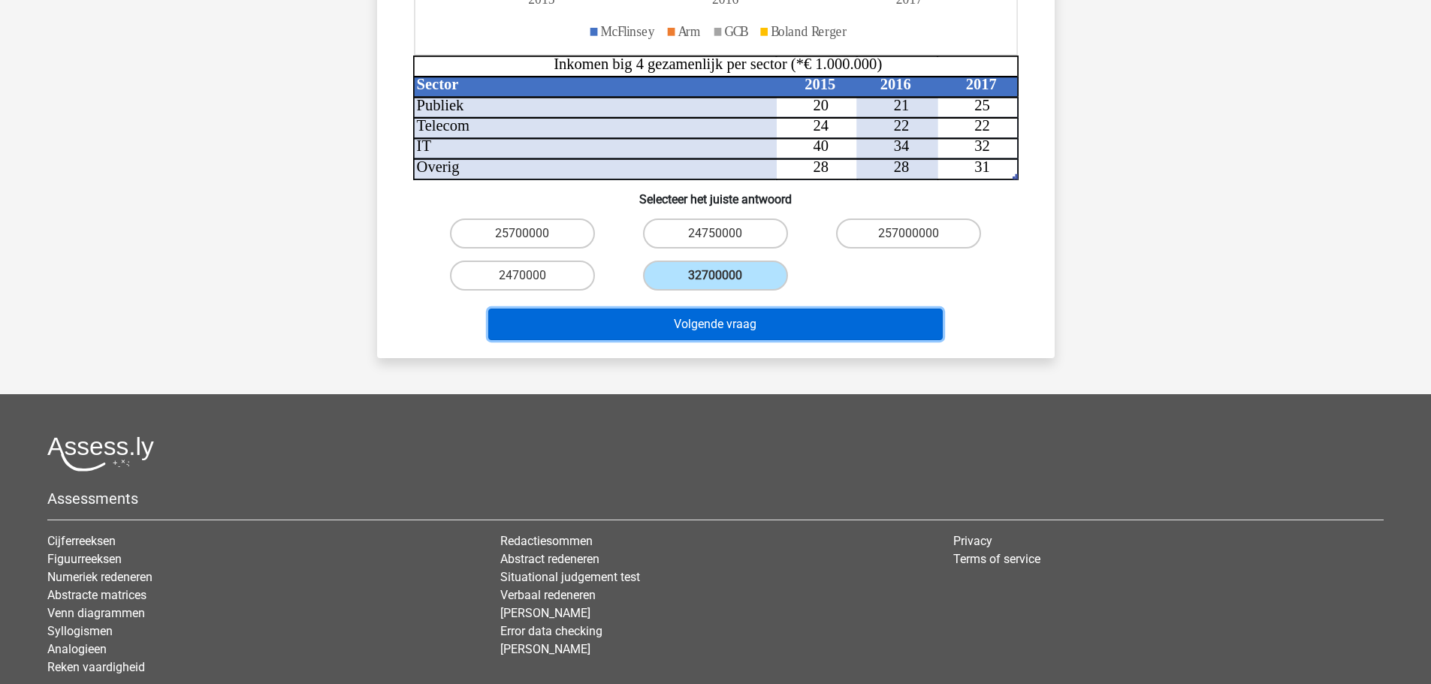
click at [820, 309] on button "Volgende vraag" at bounding box center [715, 325] width 455 height 32
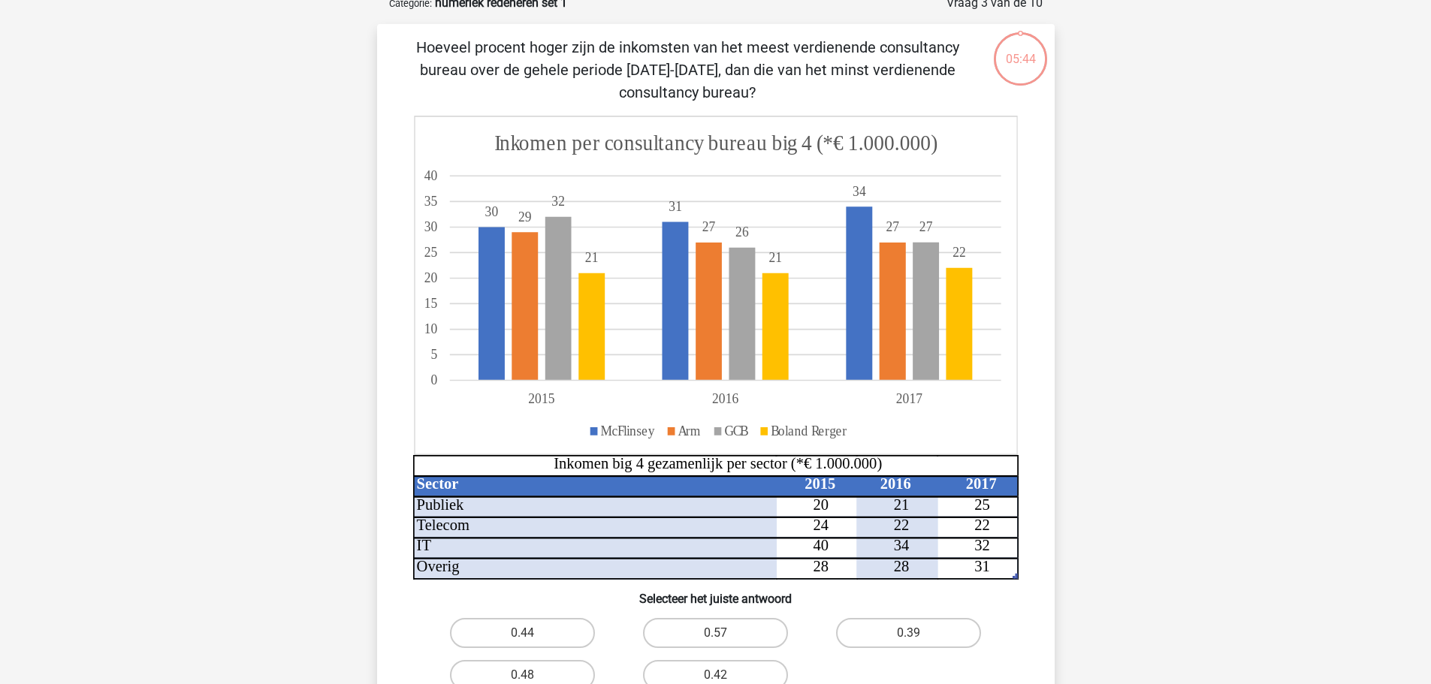
scroll to position [75, 0]
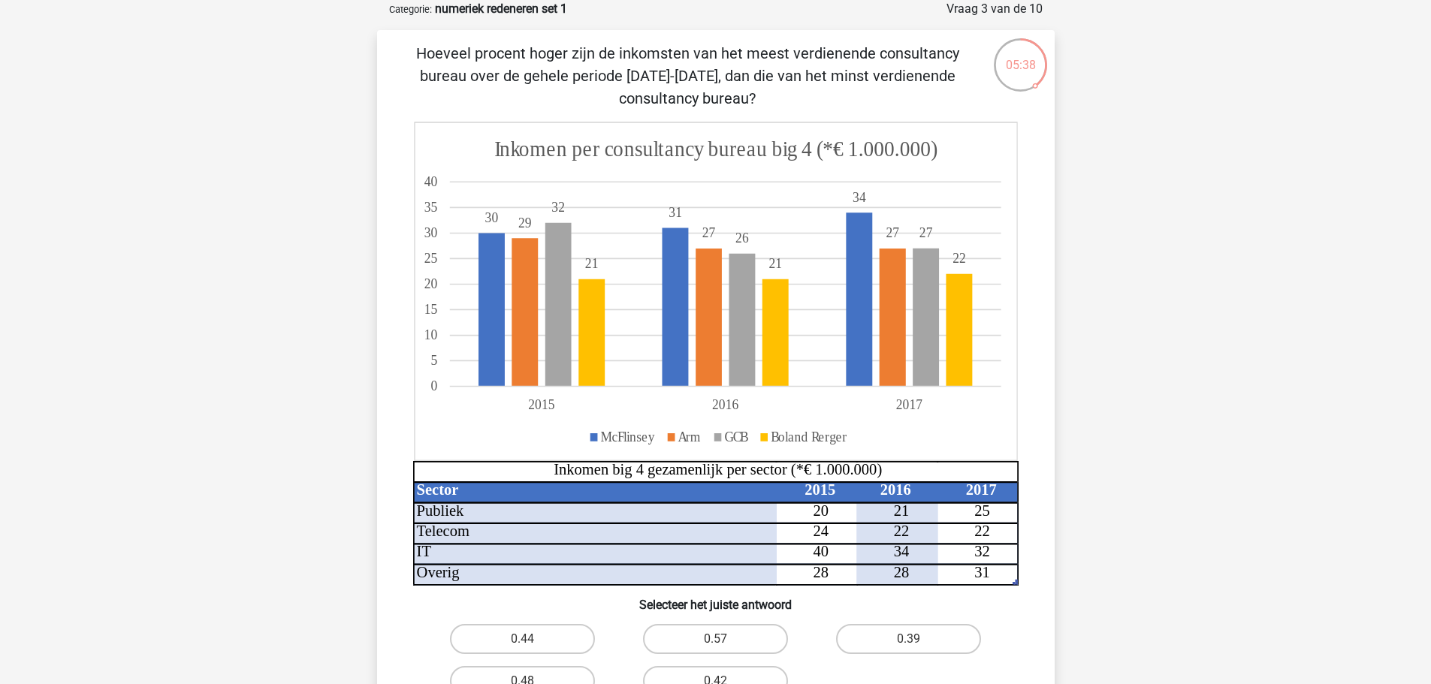
drag, startPoint x: 421, startPoint y: 54, endPoint x: 940, endPoint y: 91, distance: 520.4
click at [940, 91] on p "Hoeveel procent hoger zijn de inkomsten van het meest verdienende consultancy b…" at bounding box center [687, 76] width 573 height 68
drag, startPoint x: 491, startPoint y: 55, endPoint x: 823, endPoint y: 92, distance: 334.1
click at [823, 92] on p "Hoeveel procent hoger zijn de inkomsten van het meest verdienende consultancy b…" at bounding box center [687, 76] width 573 height 68
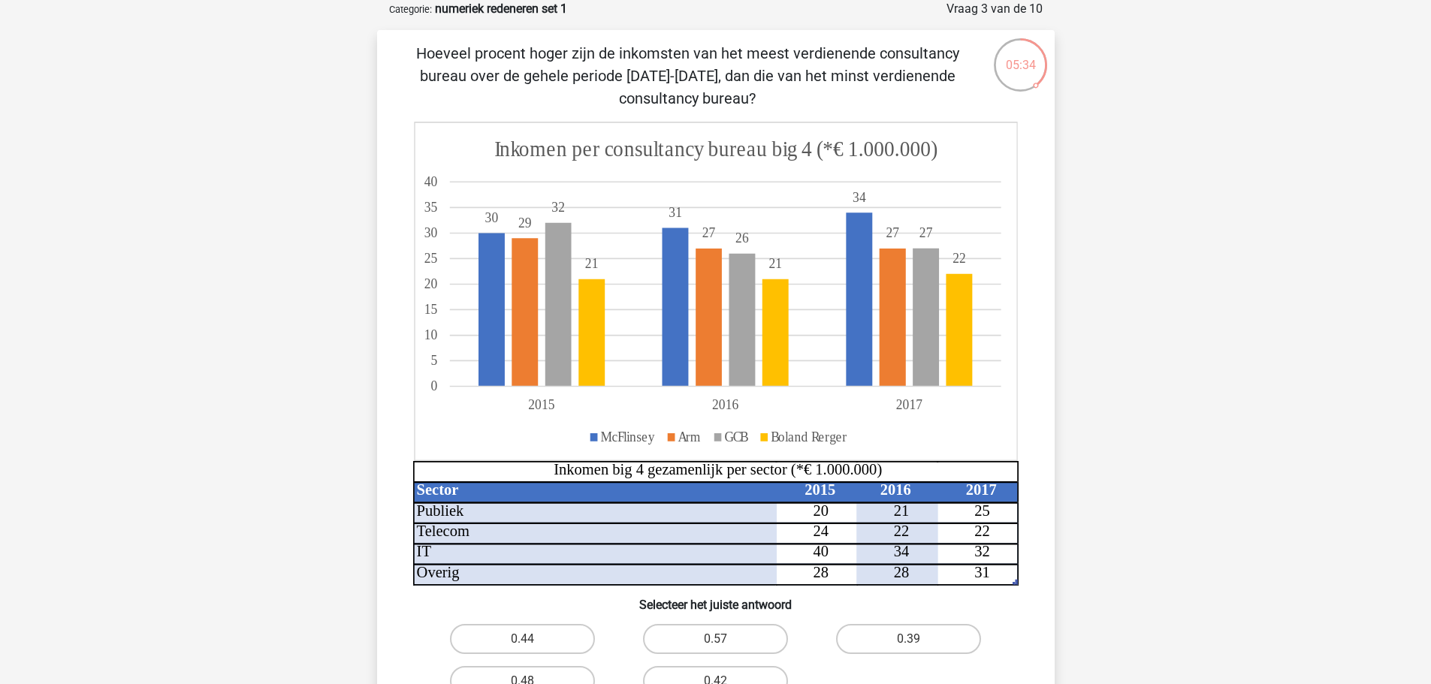
click at [823, 92] on p "Hoeveel procent hoger zijn de inkomsten van het meest verdienende consultancy b…" at bounding box center [687, 76] width 573 height 68
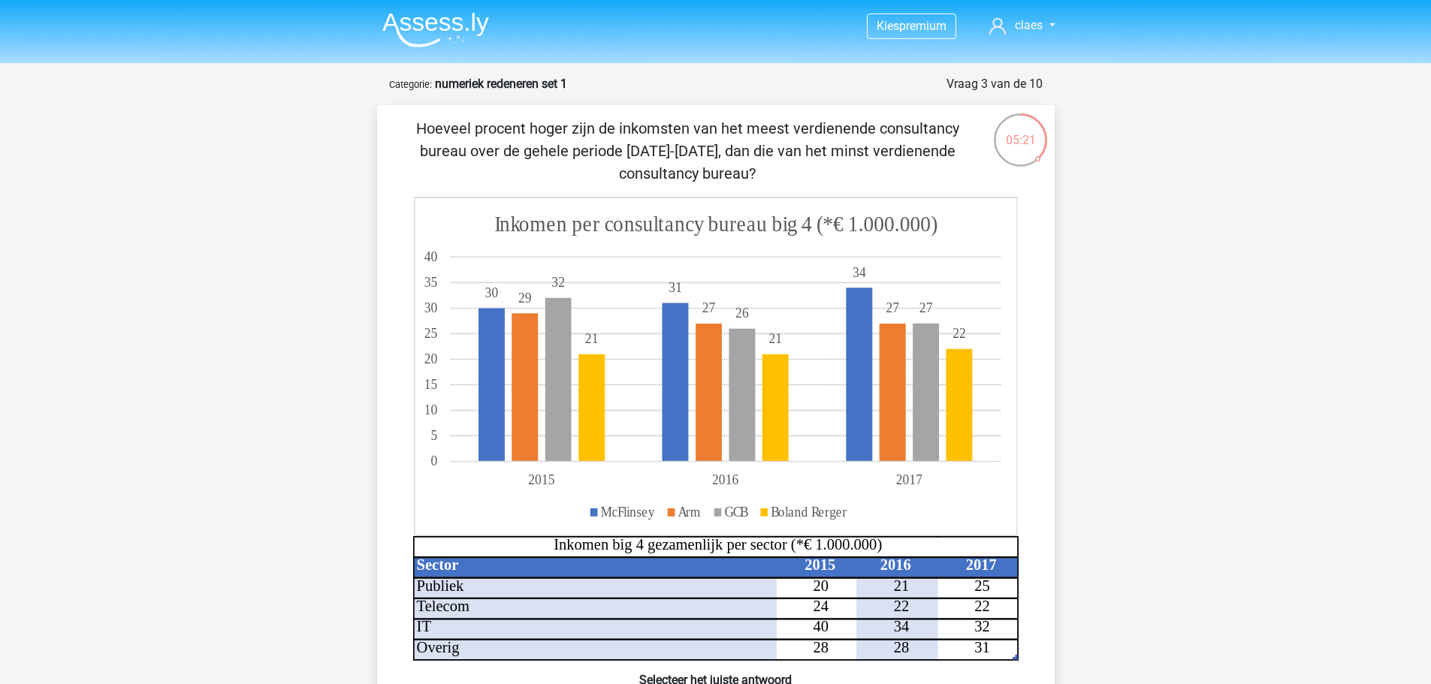
drag, startPoint x: 432, startPoint y: 130, endPoint x: 967, endPoint y: 174, distance: 536.7
click at [967, 174] on p "Hoeveel procent hoger zijn de inkomsten van het meest verdienende consultancy b…" at bounding box center [687, 151] width 573 height 68
click at [859, 170] on p "Hoeveel procent hoger zijn de inkomsten van het meest verdienende consultancy b…" at bounding box center [687, 151] width 573 height 68
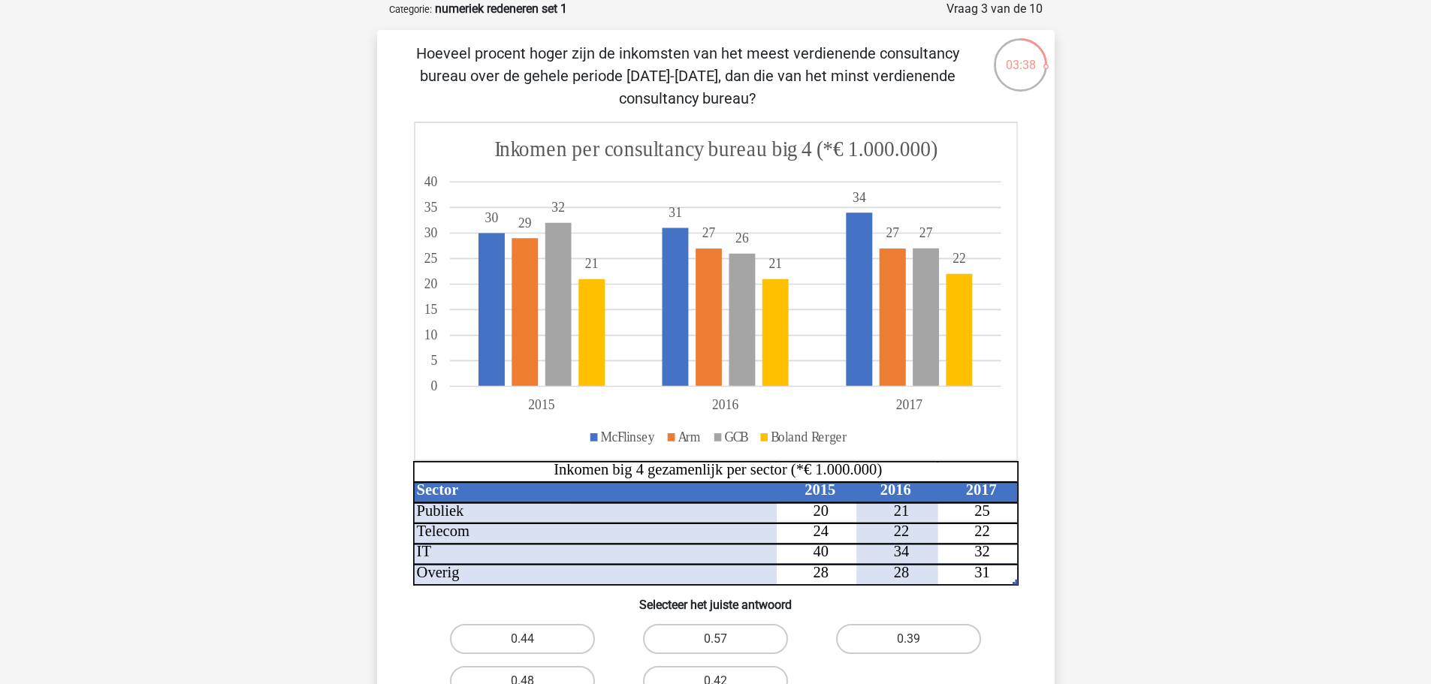
scroll to position [150, 0]
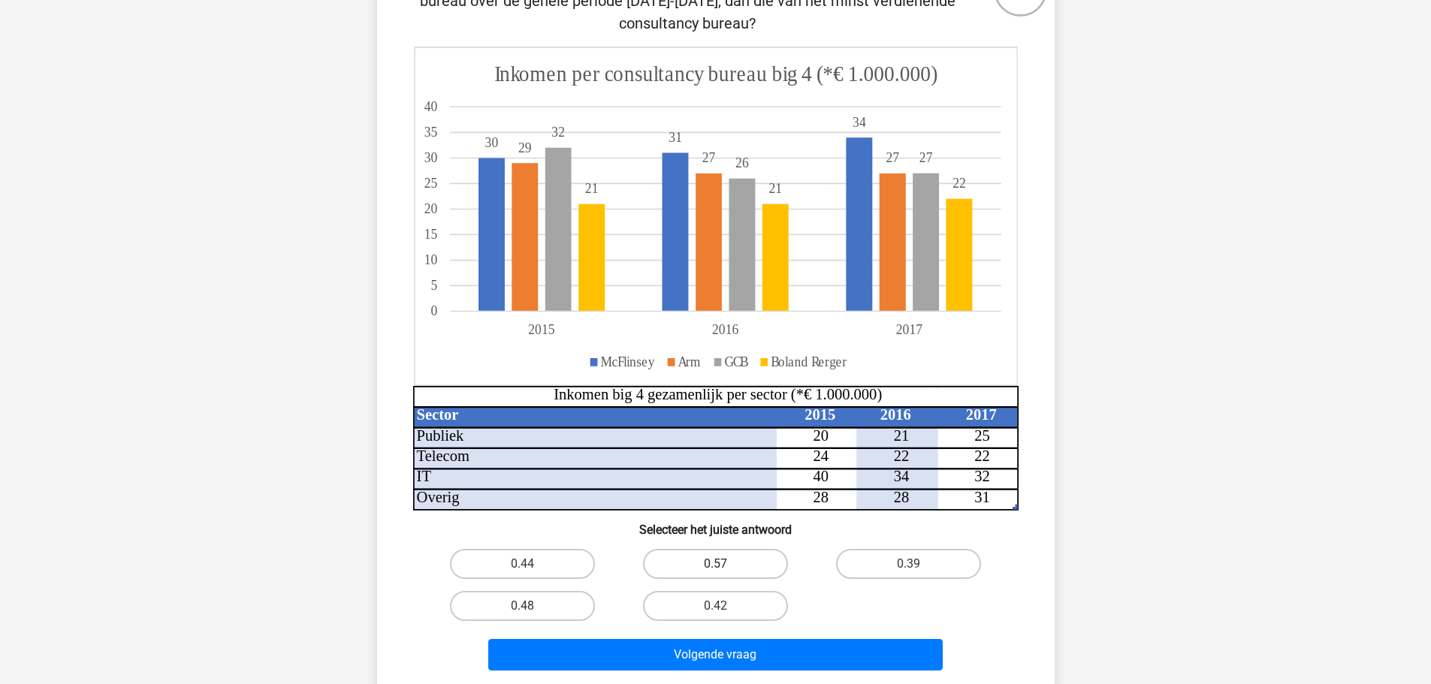
click at [715, 563] on label "0.57" at bounding box center [715, 564] width 145 height 30
click at [715, 564] on input "0.57" at bounding box center [720, 569] width 10 height 10
radio input "true"
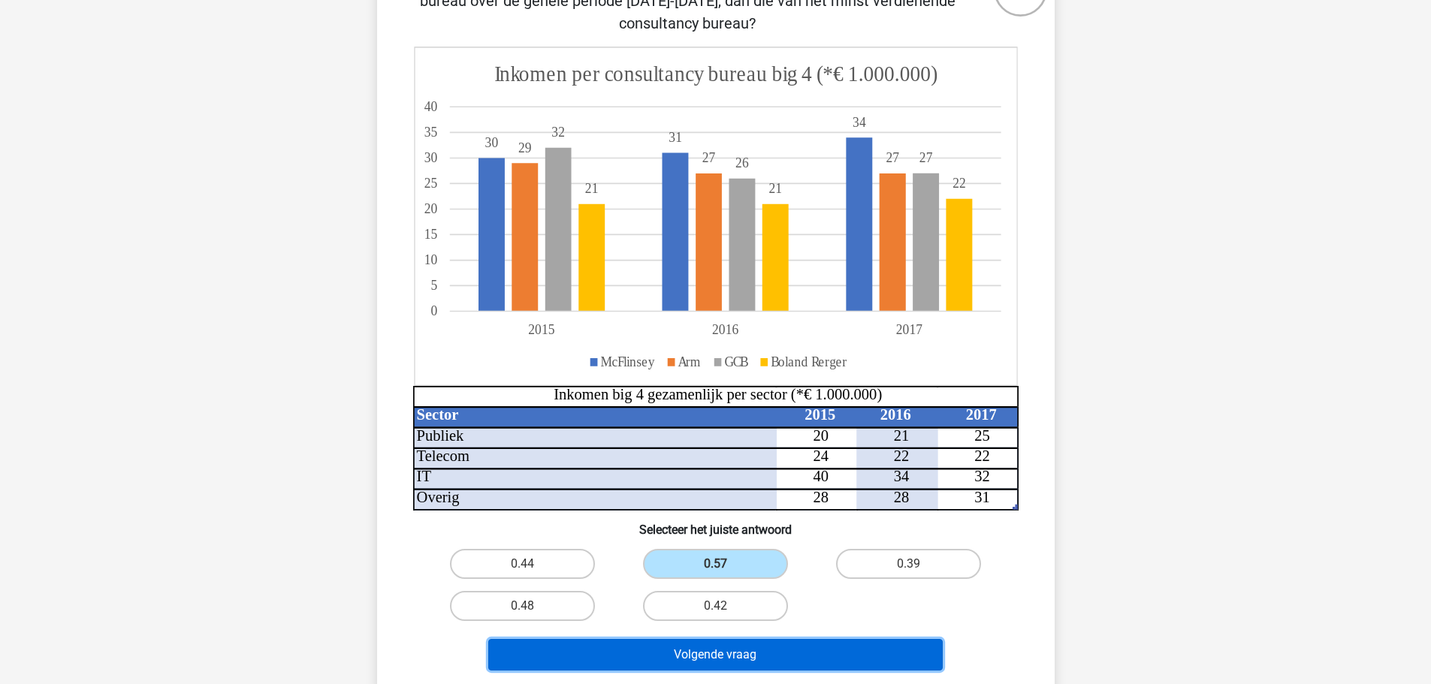
click at [767, 658] on button "Volgende vraag" at bounding box center [715, 655] width 455 height 32
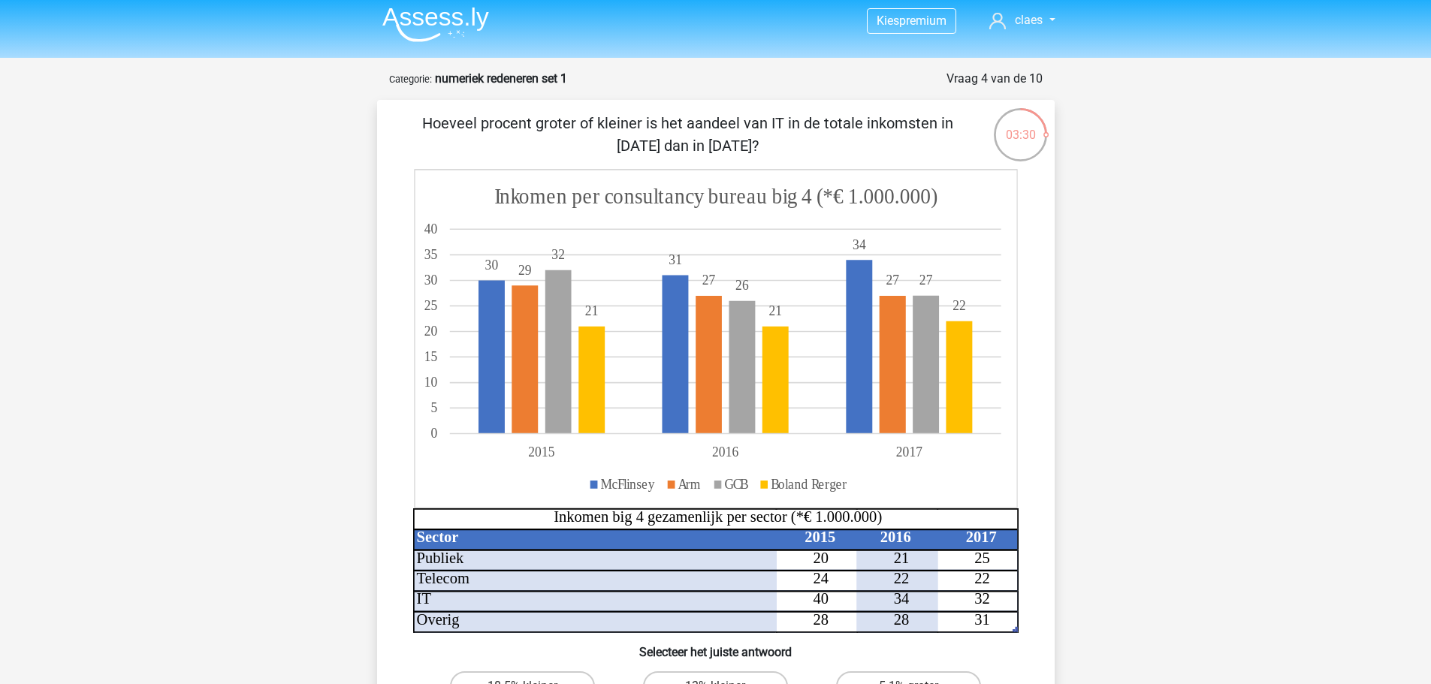
scroll to position [0, 0]
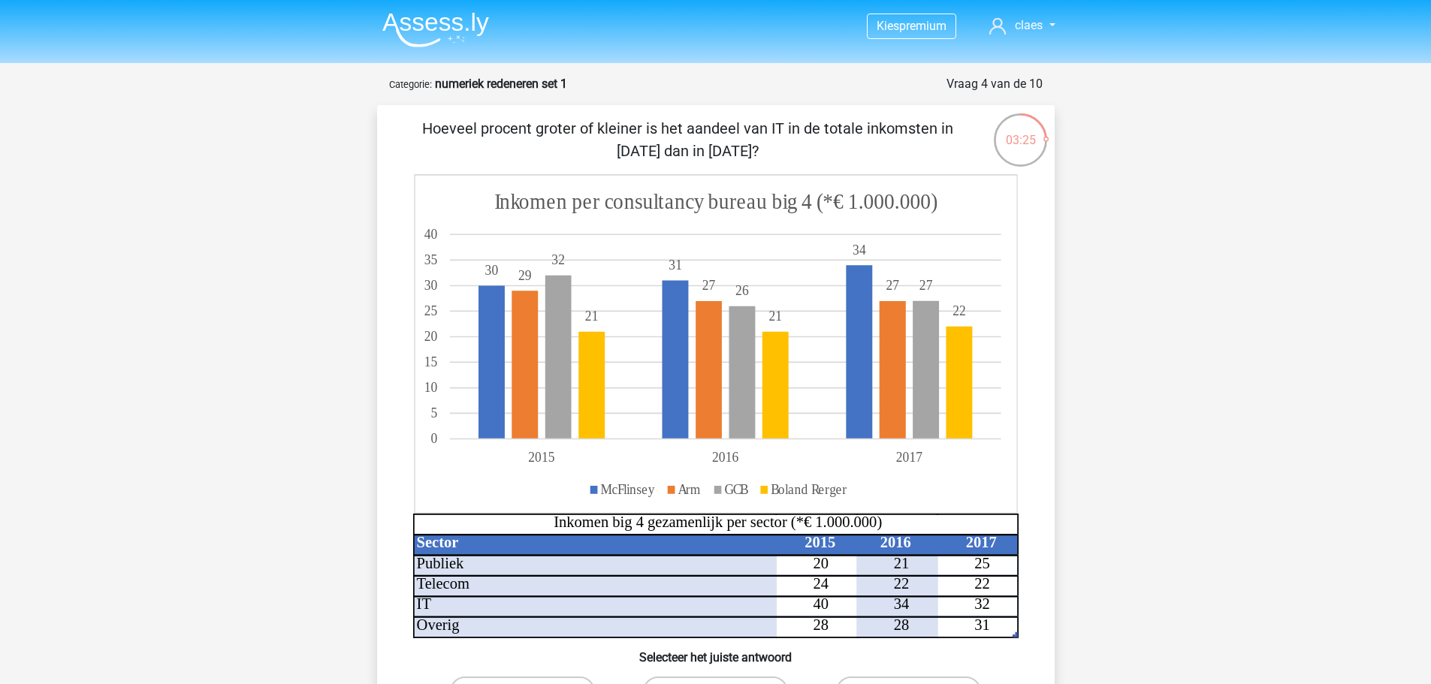
drag, startPoint x: 473, startPoint y: 129, endPoint x: 843, endPoint y: 147, distance: 370.0
click at [843, 147] on p "Hoeveel procent groter of kleiner is het aandeel van IT in de totale inkomsten …" at bounding box center [687, 139] width 573 height 45
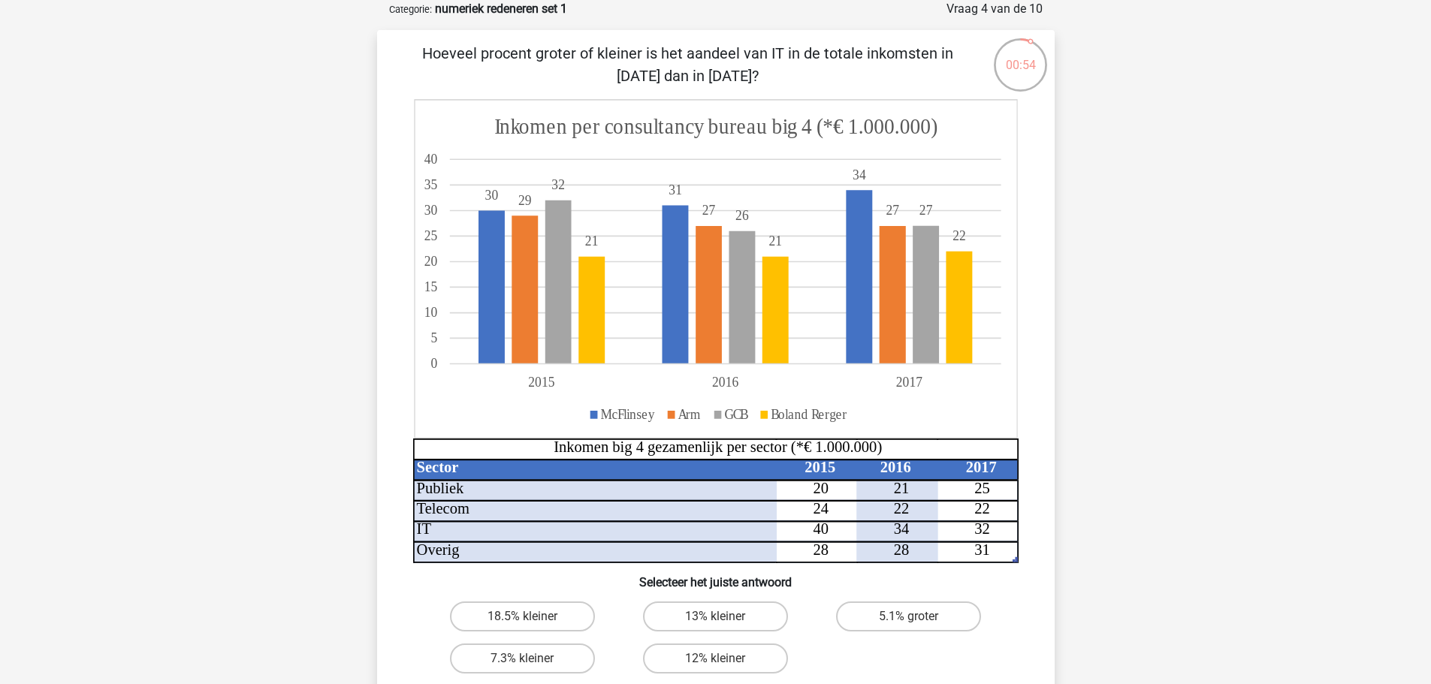
scroll to position [150, 0]
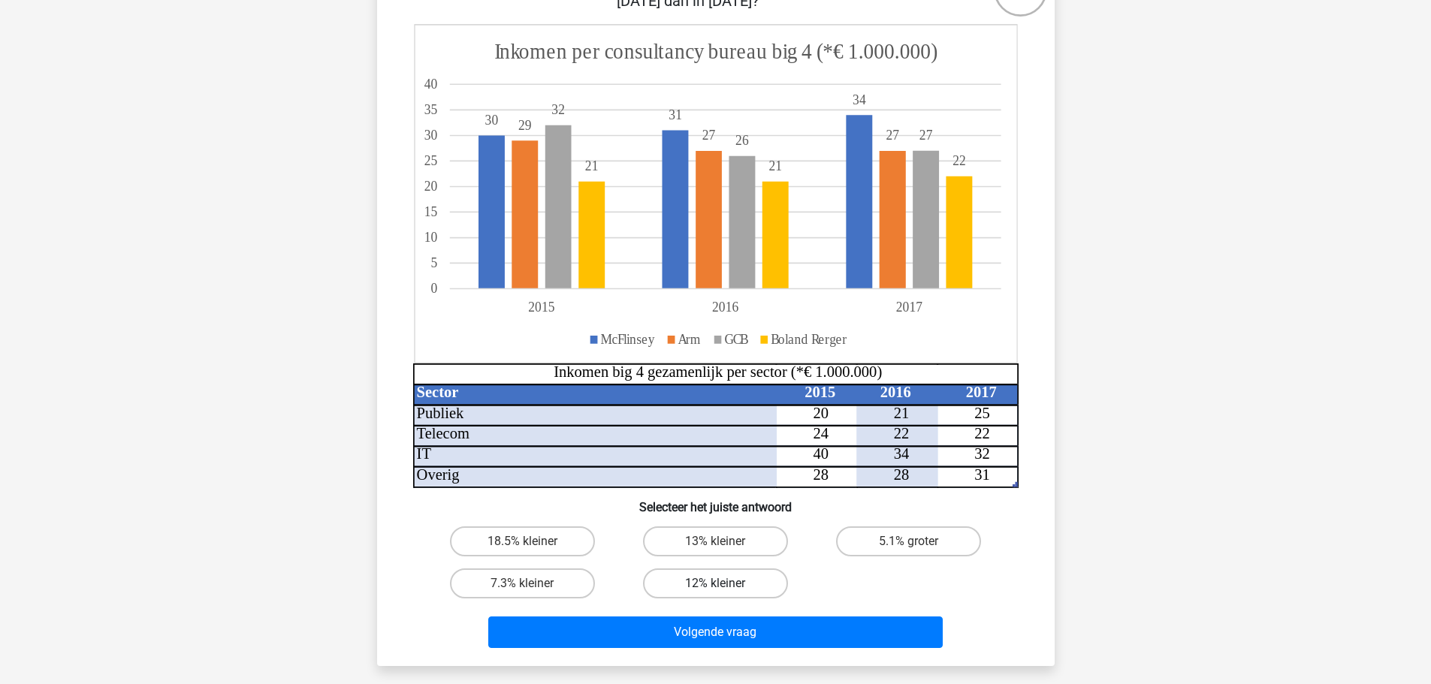
click at [753, 588] on label "12% kleiner" at bounding box center [715, 584] width 145 height 30
click at [725, 588] on input "12% kleiner" at bounding box center [720, 589] width 10 height 10
radio input "true"
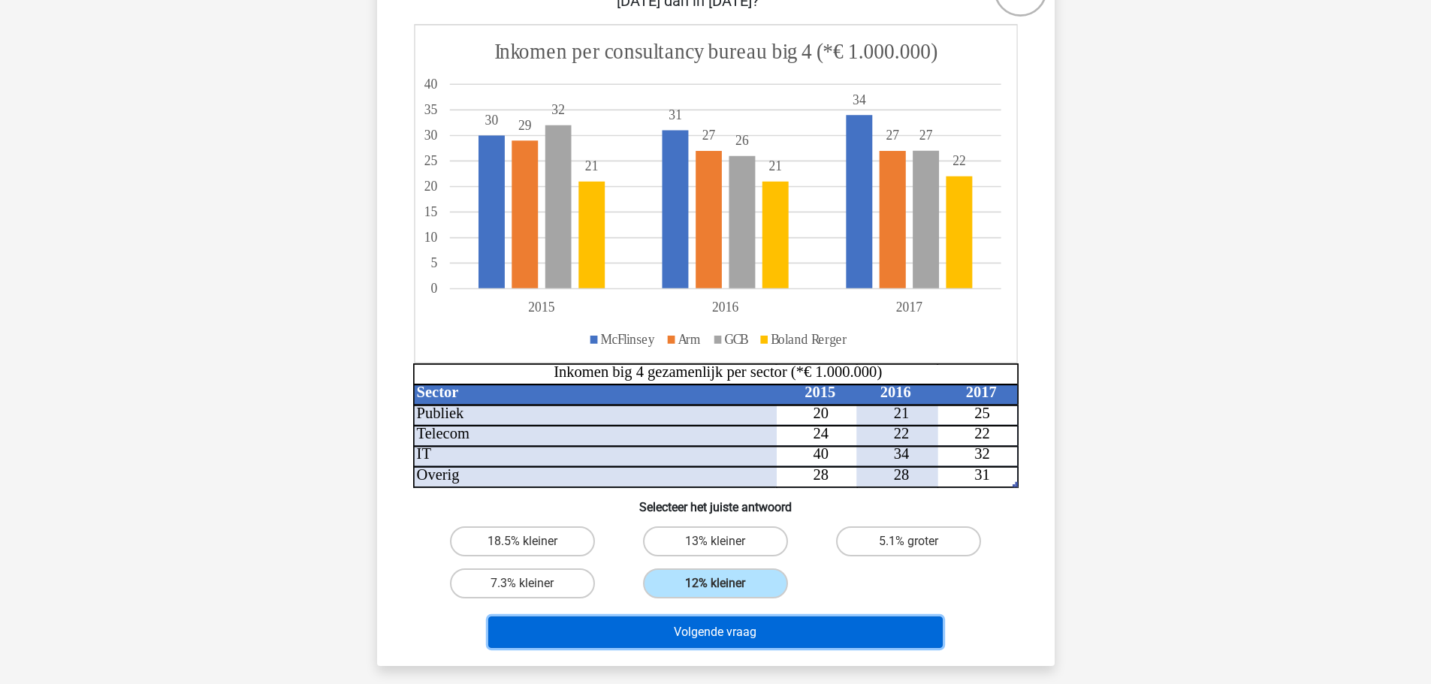
click at [797, 630] on button "Volgende vraag" at bounding box center [715, 633] width 455 height 32
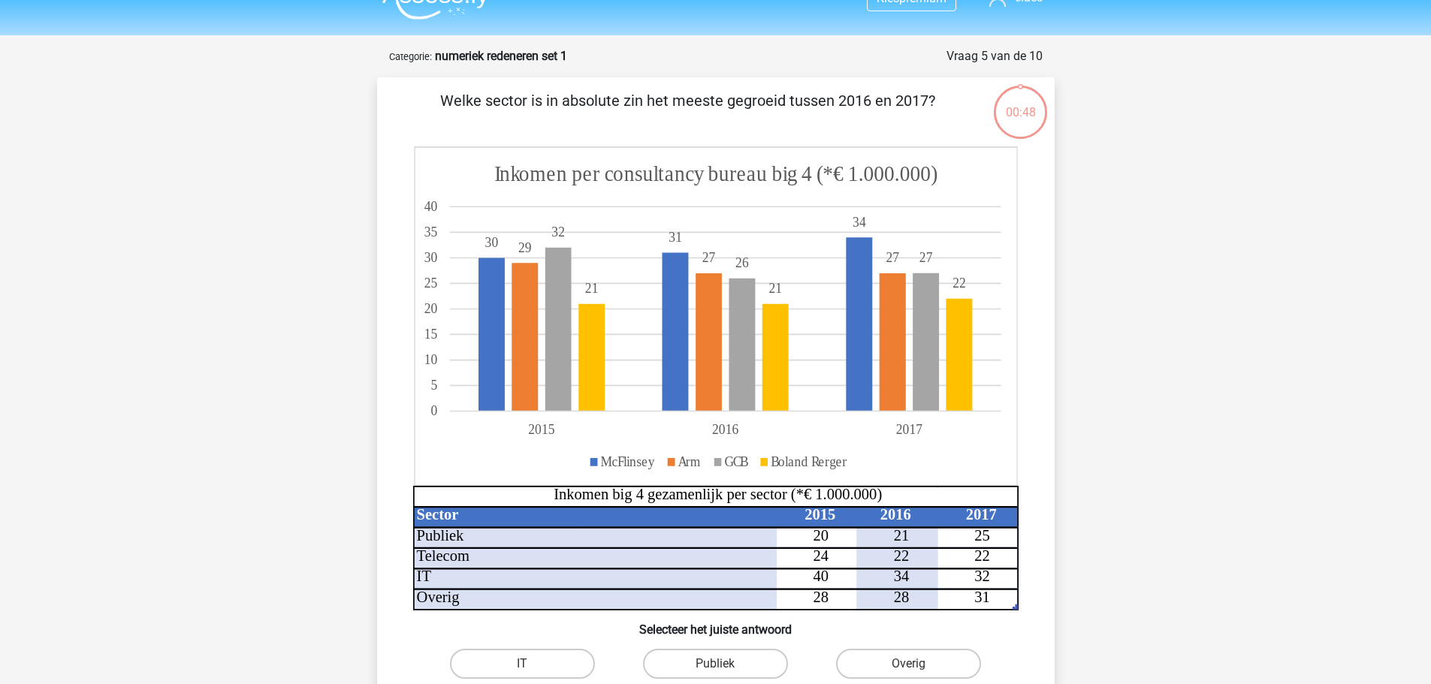
scroll to position [0, 0]
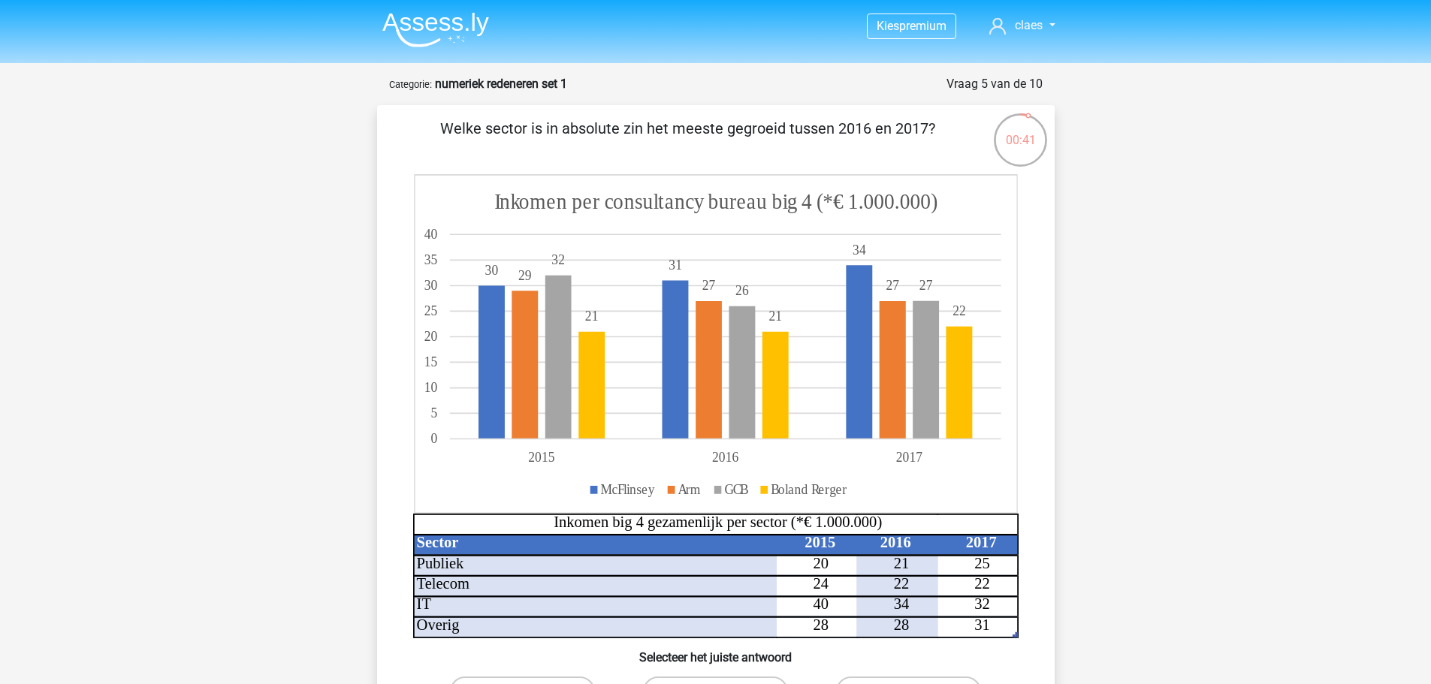
drag, startPoint x: 453, startPoint y: 128, endPoint x: 1072, endPoint y: 133, distance: 619.1
click at [1071, 131] on div "00:41 Vraag 5 van de 10 Categorie: numeriek redeneren set 1 Welke sector is in …" at bounding box center [716, 455] width 714 height 760
click at [1125, 232] on div "Kies premium claes clantjes@yahoo.com" at bounding box center [715, 633] width 1431 height 1267
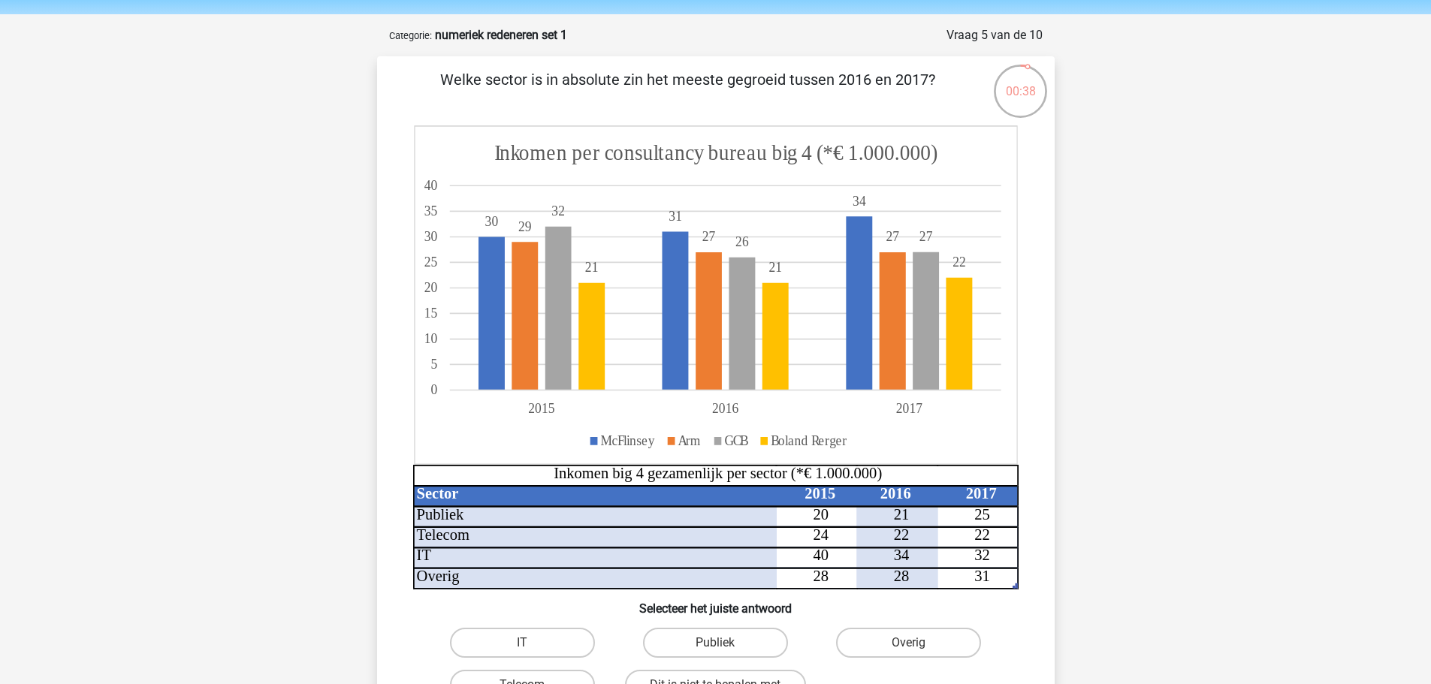
scroll to position [75, 0]
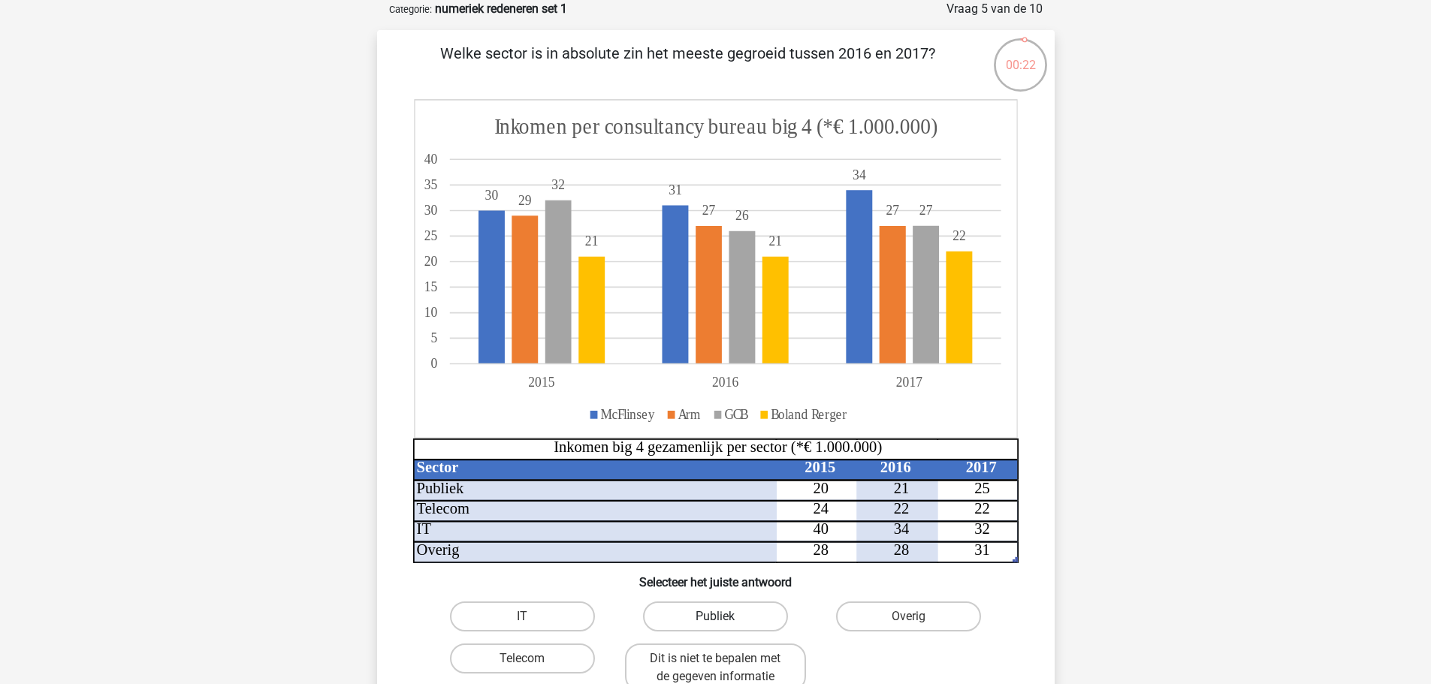
click at [767, 616] on label "Publiek" at bounding box center [715, 617] width 145 height 30
click at [725, 617] on input "Publiek" at bounding box center [720, 622] width 10 height 10
radio input "true"
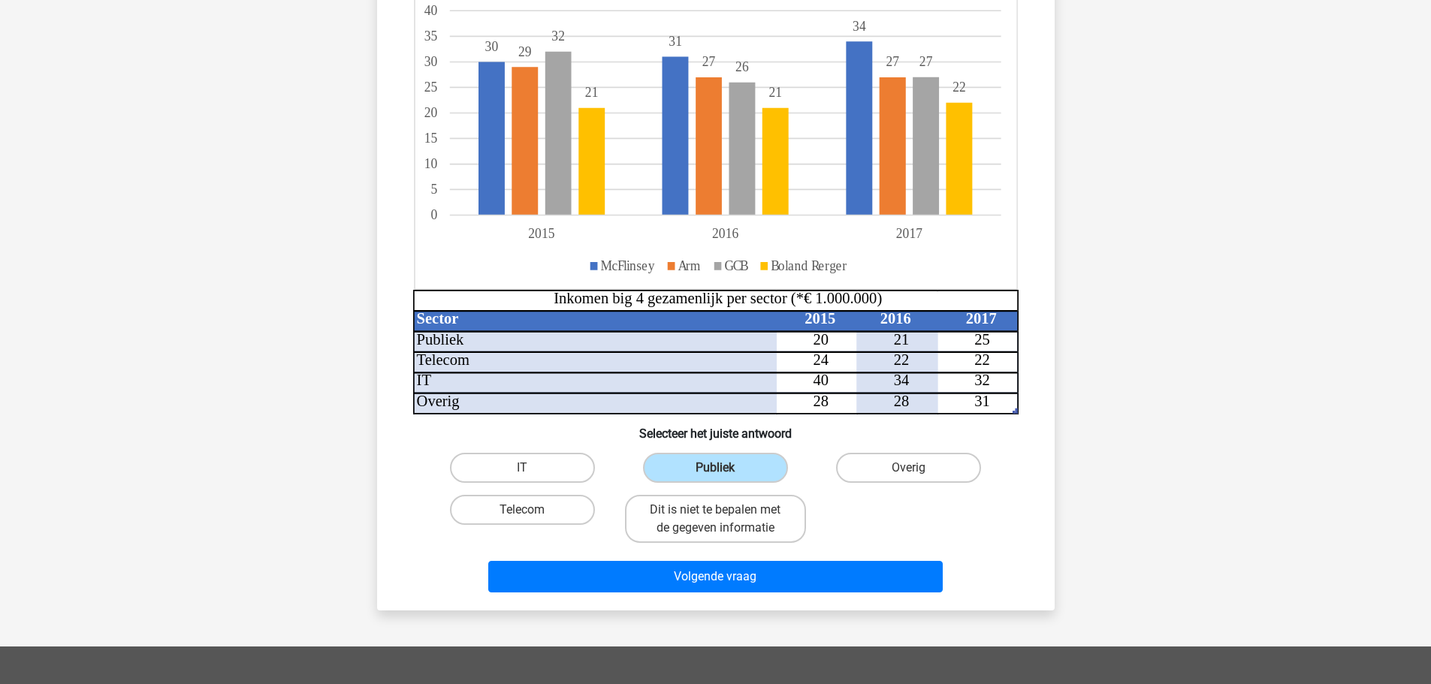
scroll to position [225, 0]
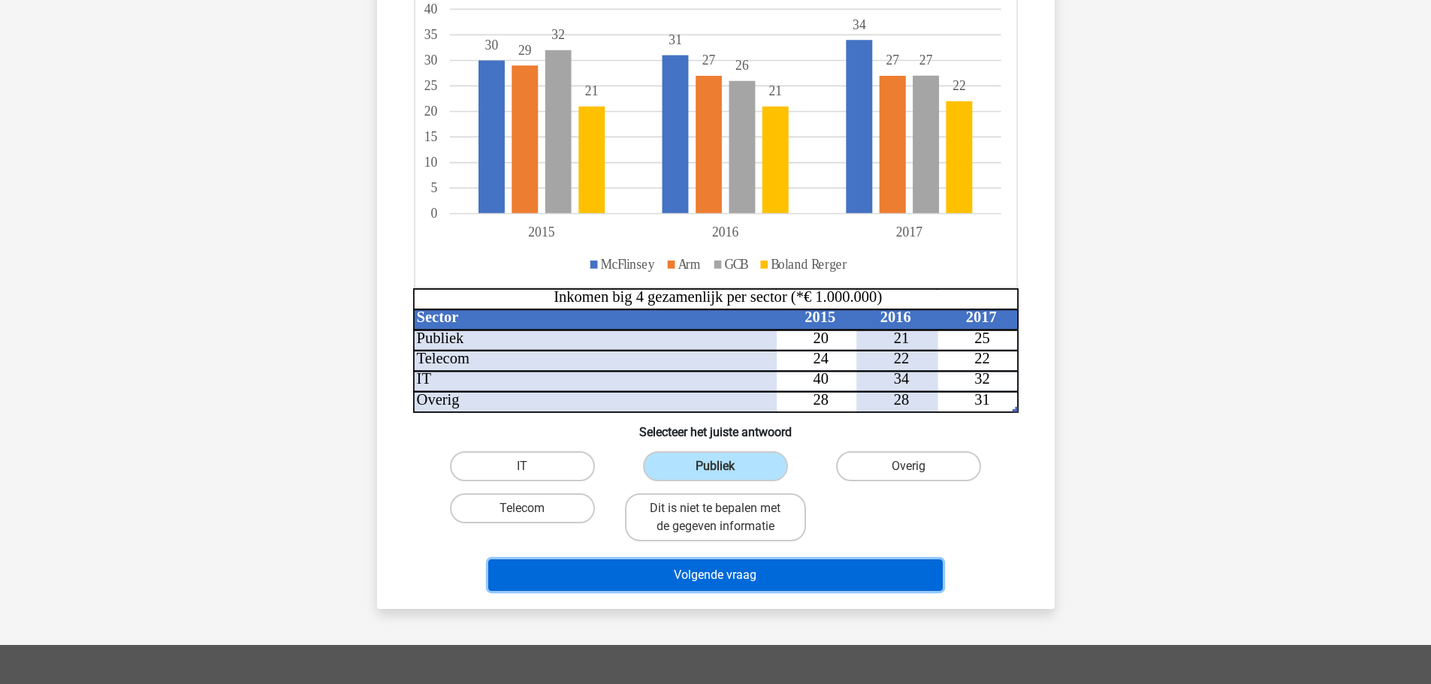
click at [876, 575] on button "Volgende vraag" at bounding box center [715, 576] width 455 height 32
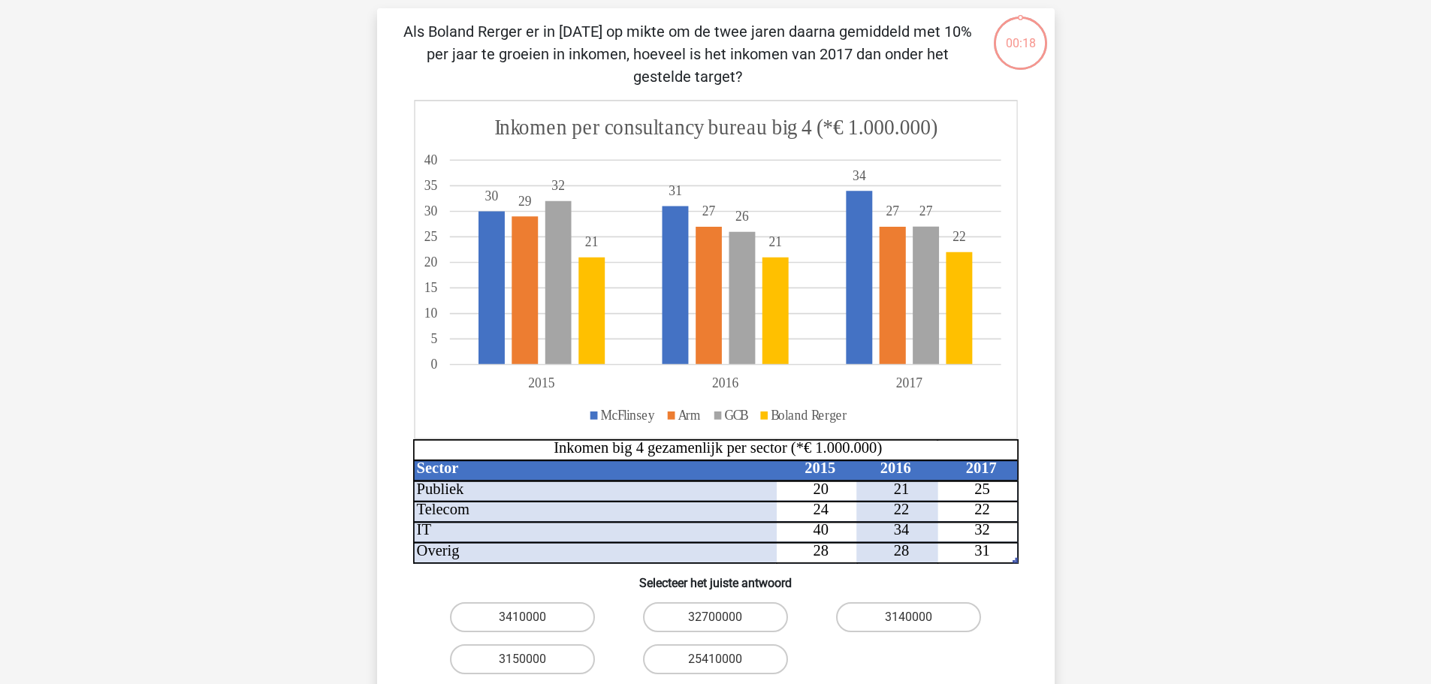
scroll to position [75, 0]
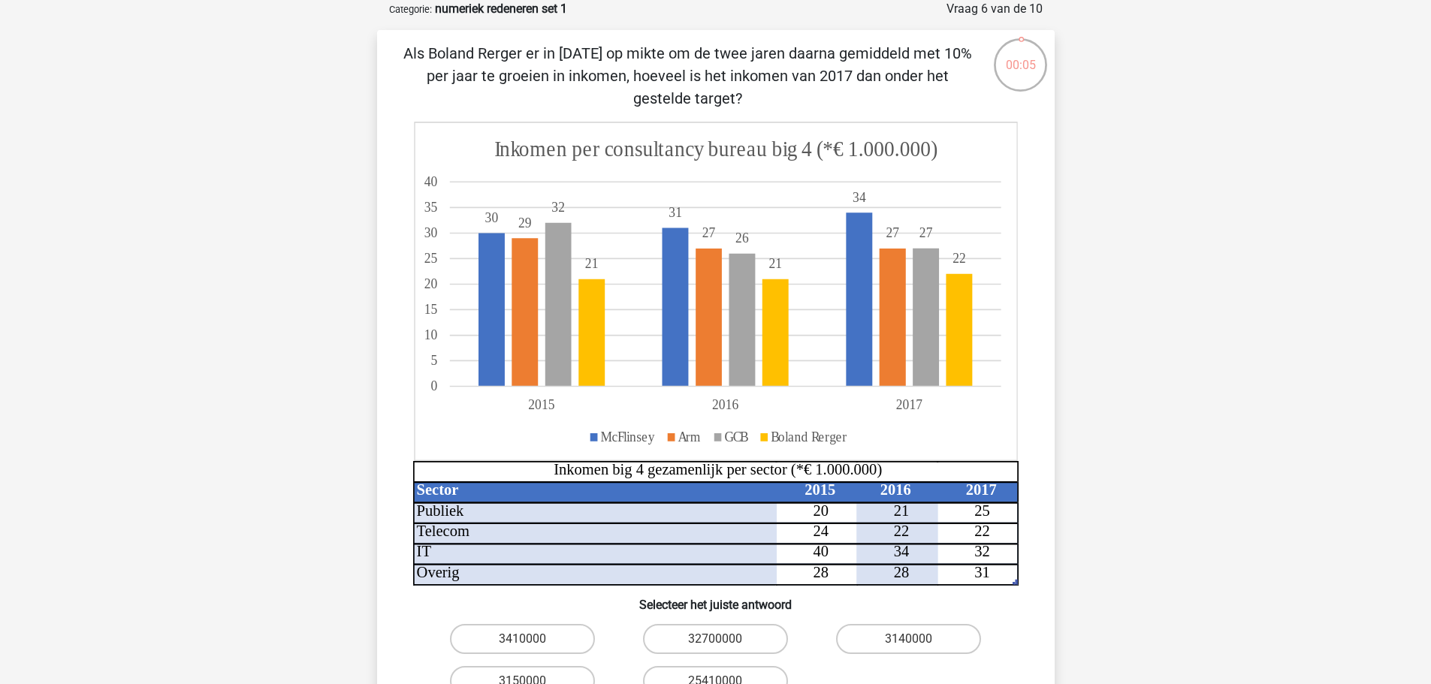
drag, startPoint x: 447, startPoint y: 55, endPoint x: 905, endPoint y: 74, distance: 457.9
click at [905, 74] on p "Als Boland Rerger er in 2015 op mikte om de twee jaren daarna gemiddeld met 10%…" at bounding box center [687, 76] width 573 height 68
drag, startPoint x: 647, startPoint y: 77, endPoint x: 913, endPoint y: 94, distance: 266.5
click at [913, 94] on p "Als Boland Rerger er in 2015 op mikte om de twee jaren daarna gemiddeld met 10%…" at bounding box center [687, 76] width 573 height 68
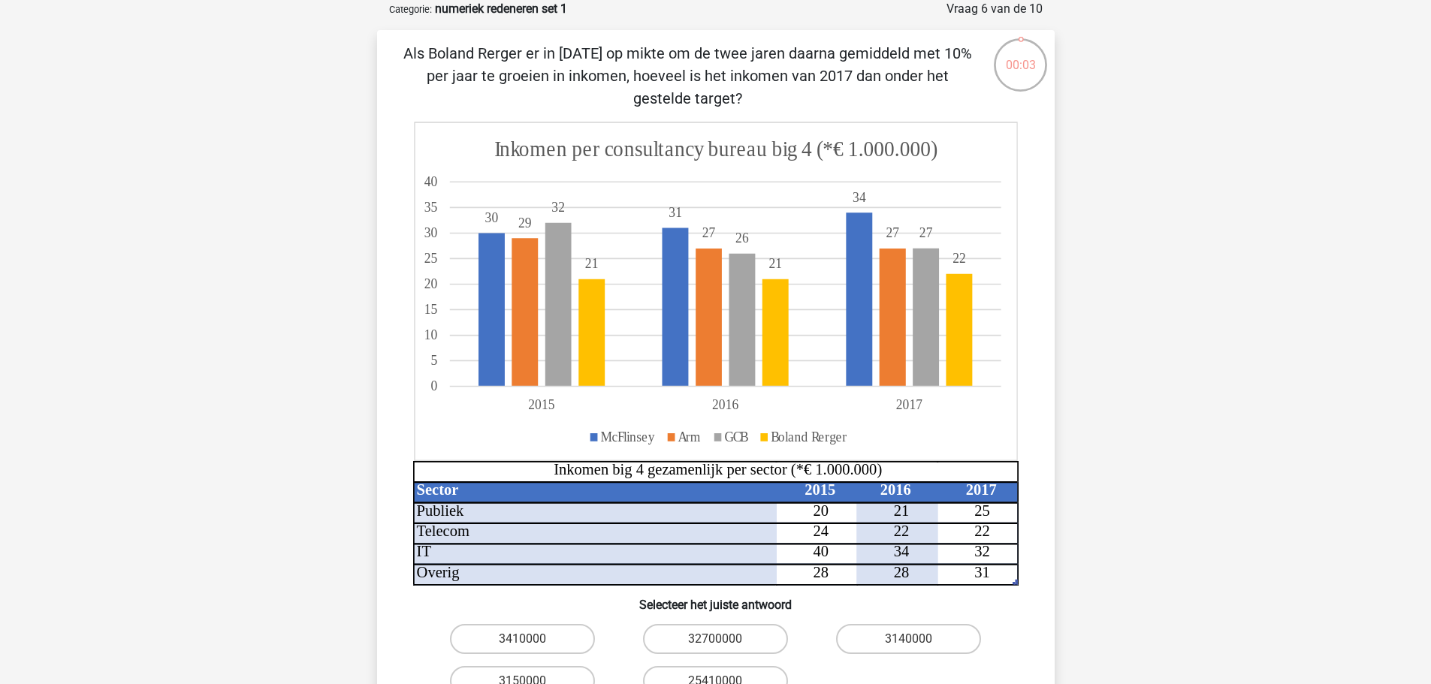
click at [913, 94] on p "Als Boland Rerger er in 2015 op mikte om de twee jaren daarna gemiddeld met 10%…" at bounding box center [687, 76] width 573 height 68
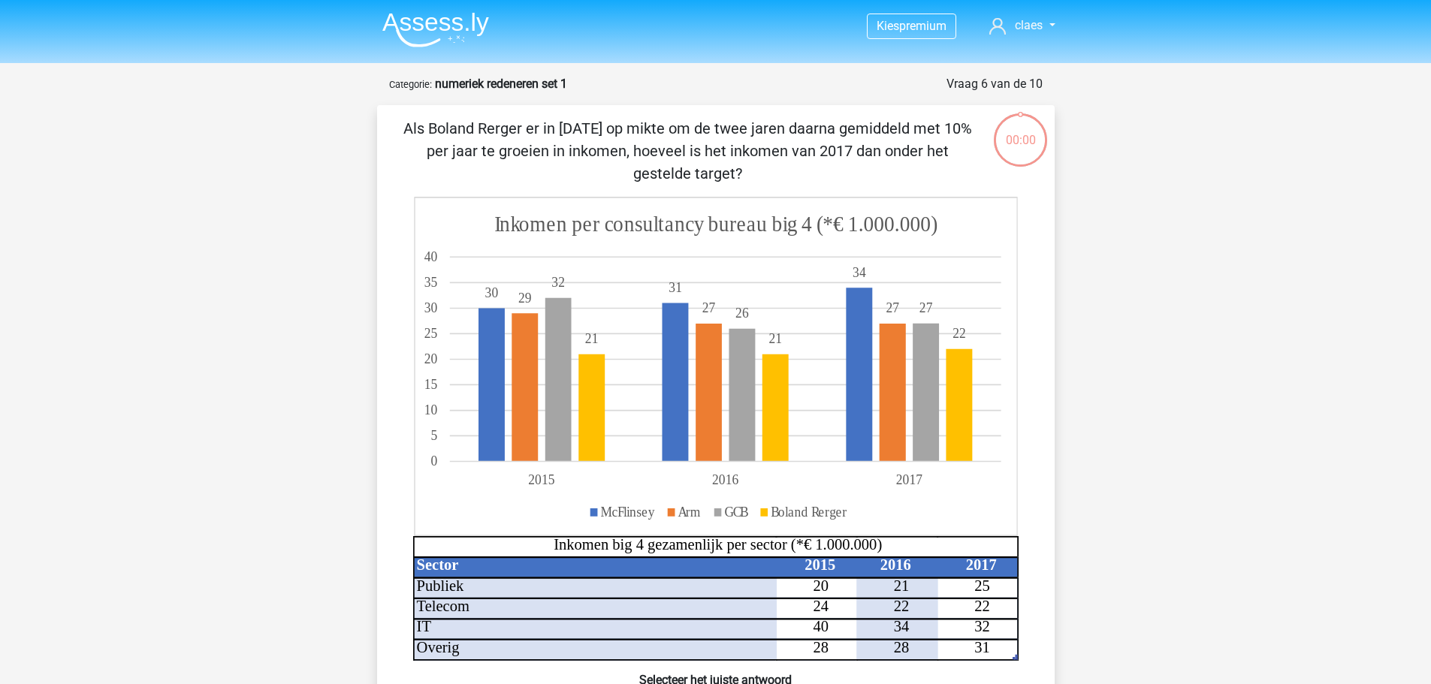
scroll to position [75, 0]
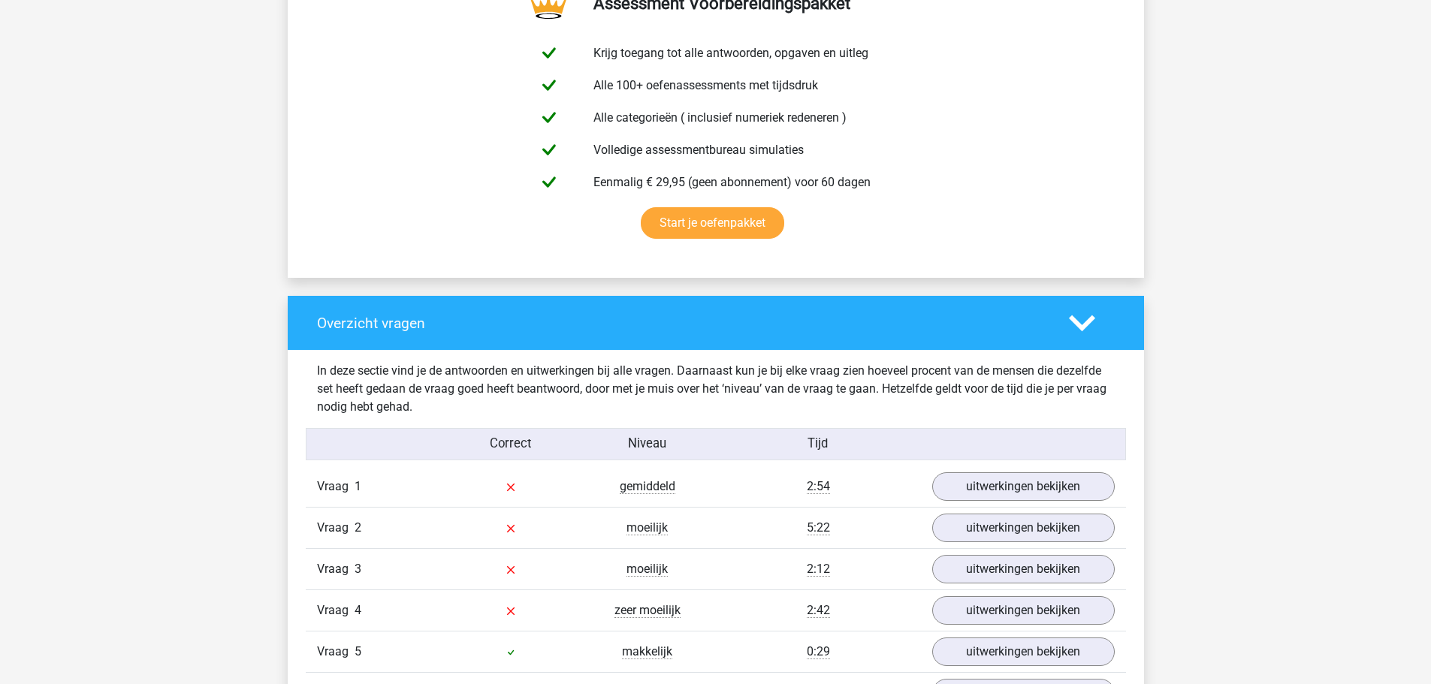
scroll to position [1126, 0]
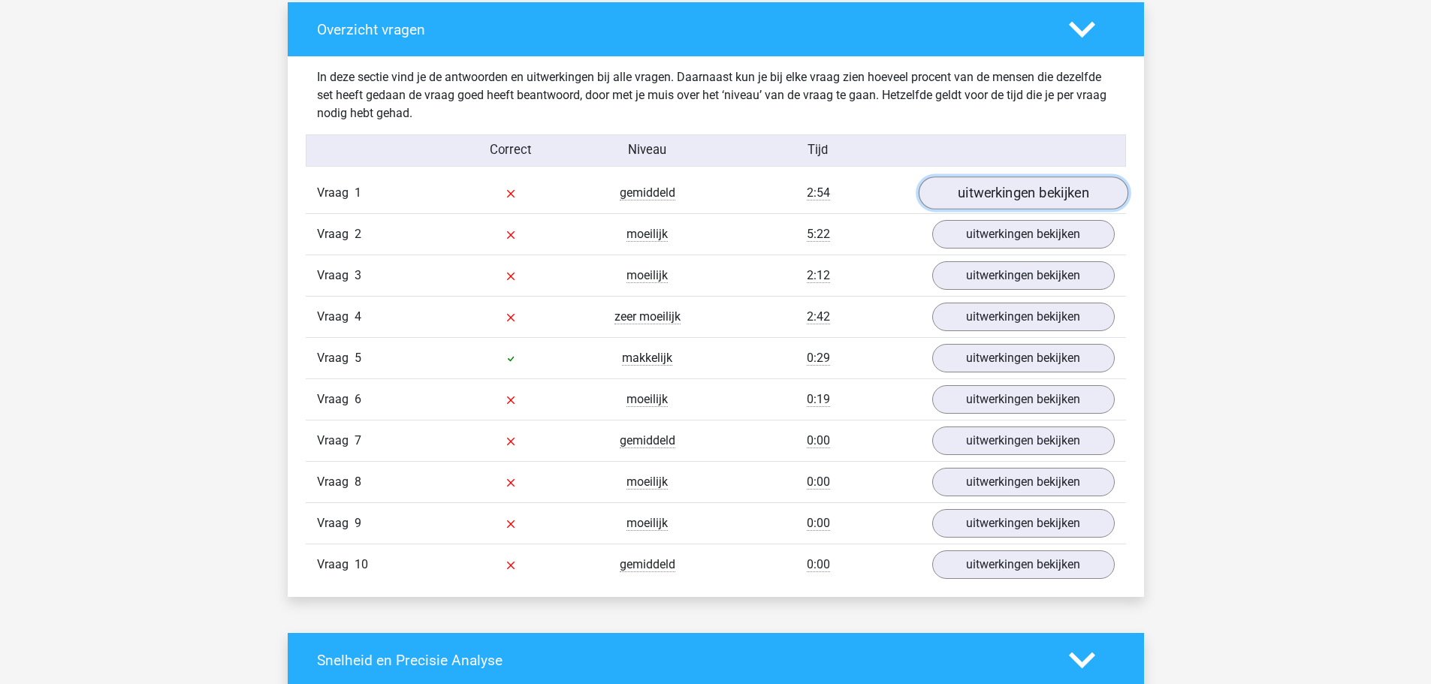
click at [1013, 197] on link "uitwerkingen bekijken" at bounding box center [1023, 193] width 210 height 33
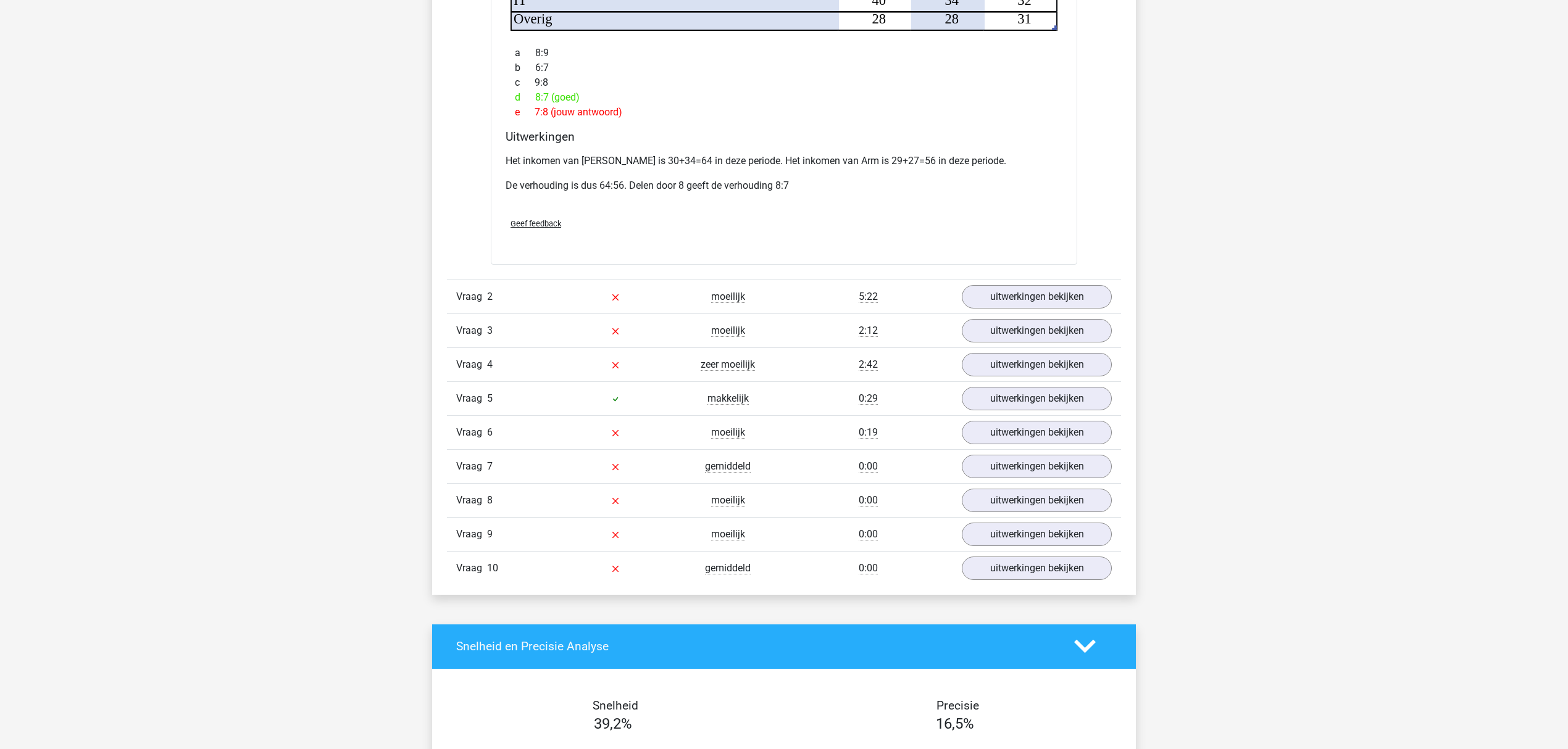
scroll to position [1598, 0]
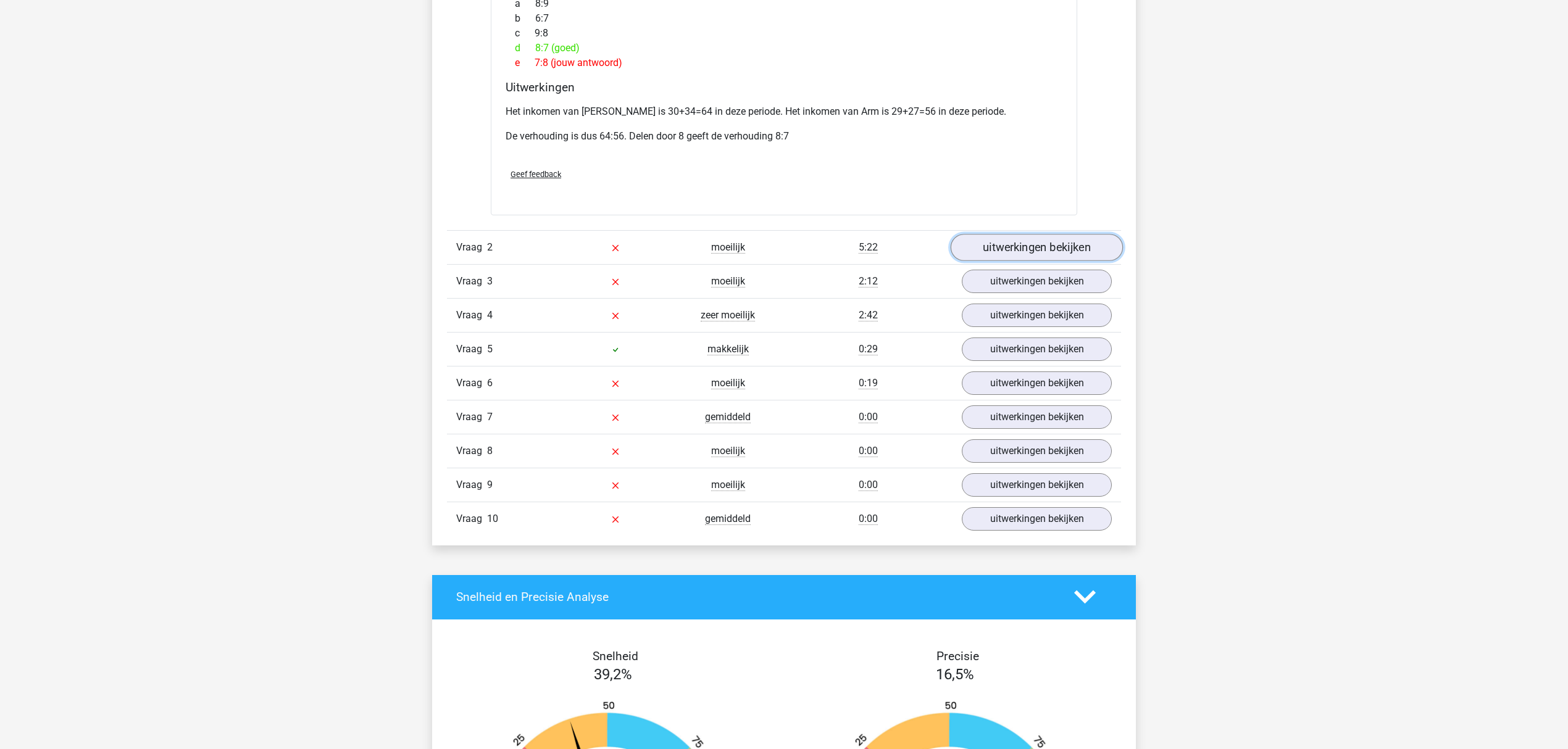
click at [1070, 238] on link "uitwerkingen bekijken" at bounding box center [1037, 247] width 173 height 27
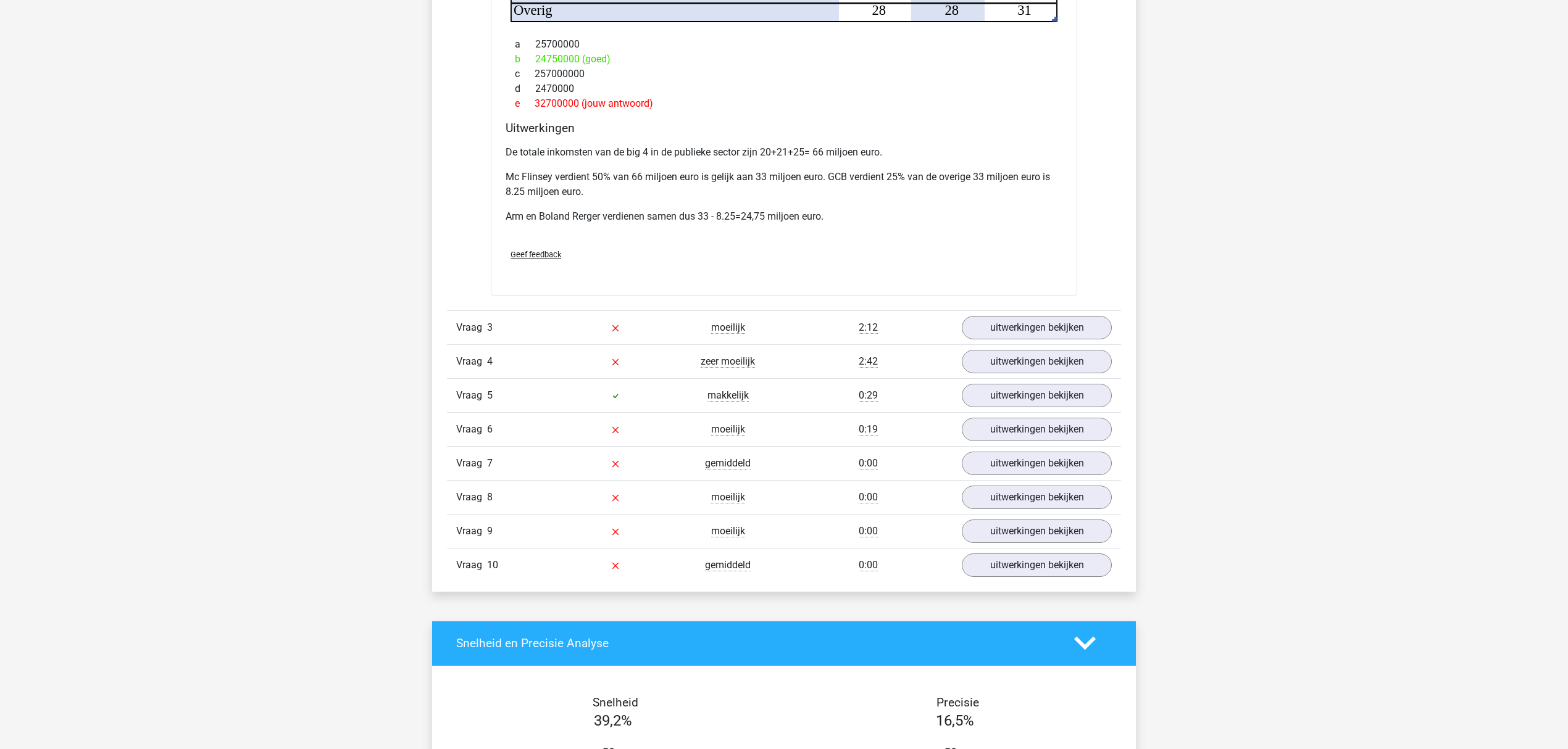
scroll to position [2338, 0]
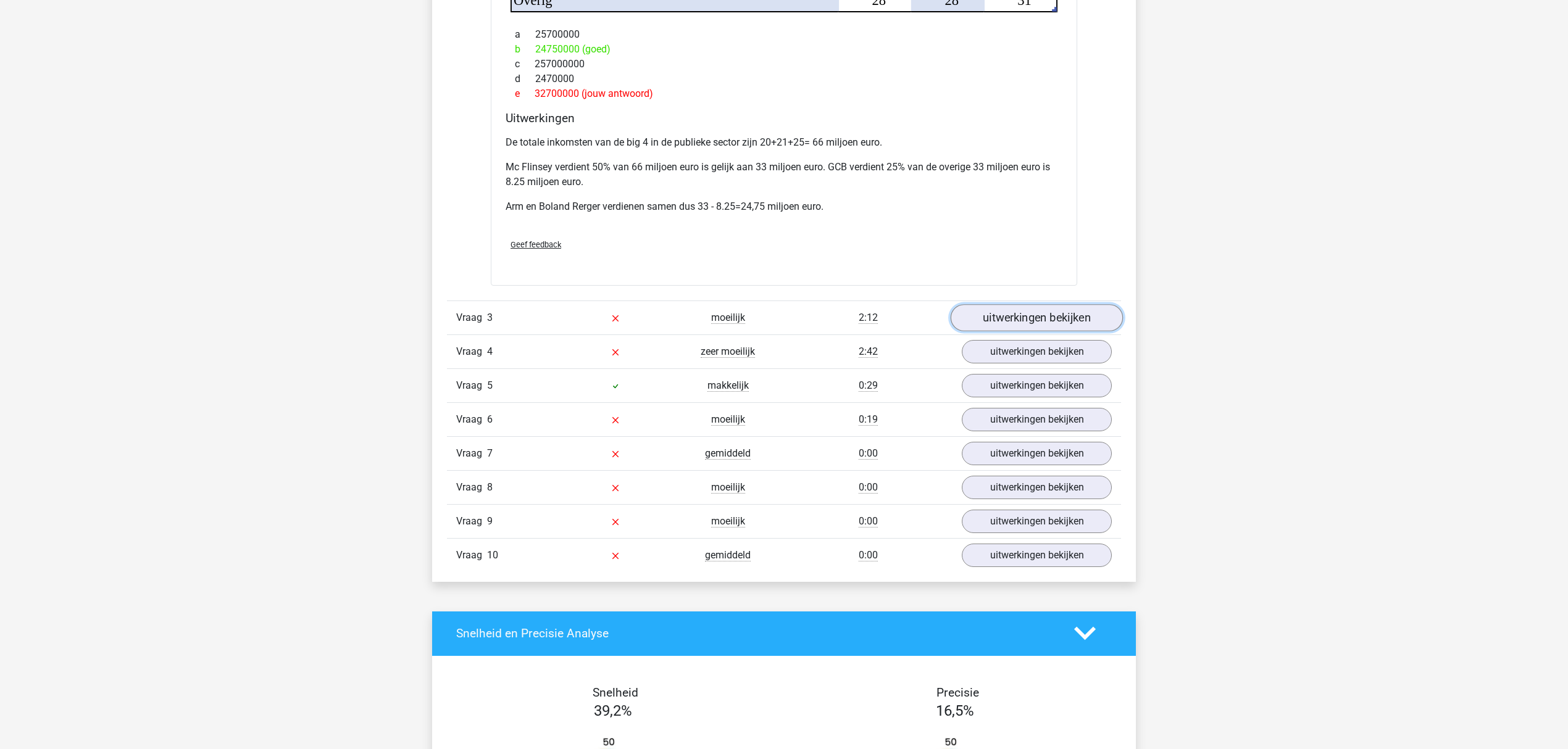
click at [1035, 304] on link "uitwerkingen bekijken" at bounding box center [1037, 317] width 173 height 27
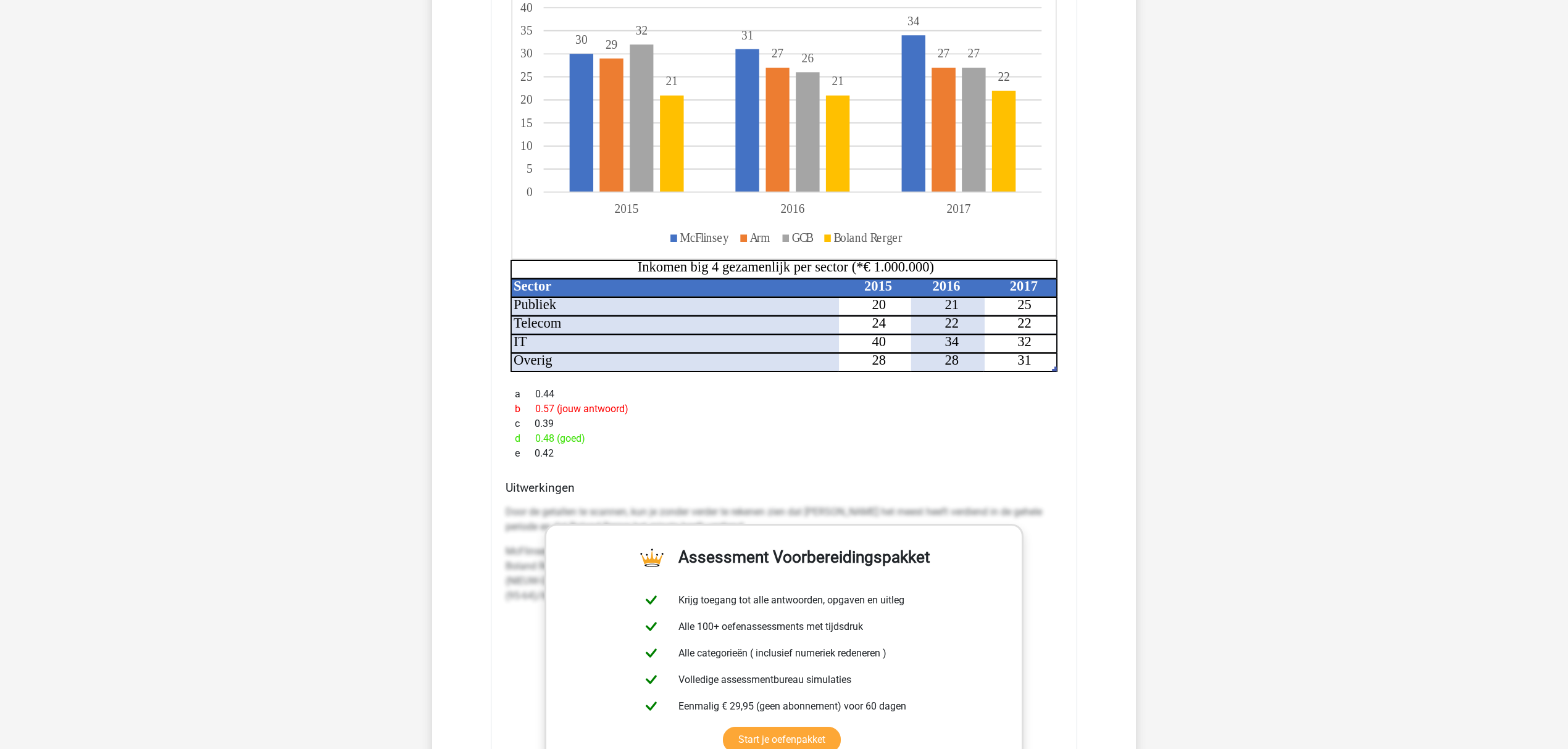
scroll to position [2832, 0]
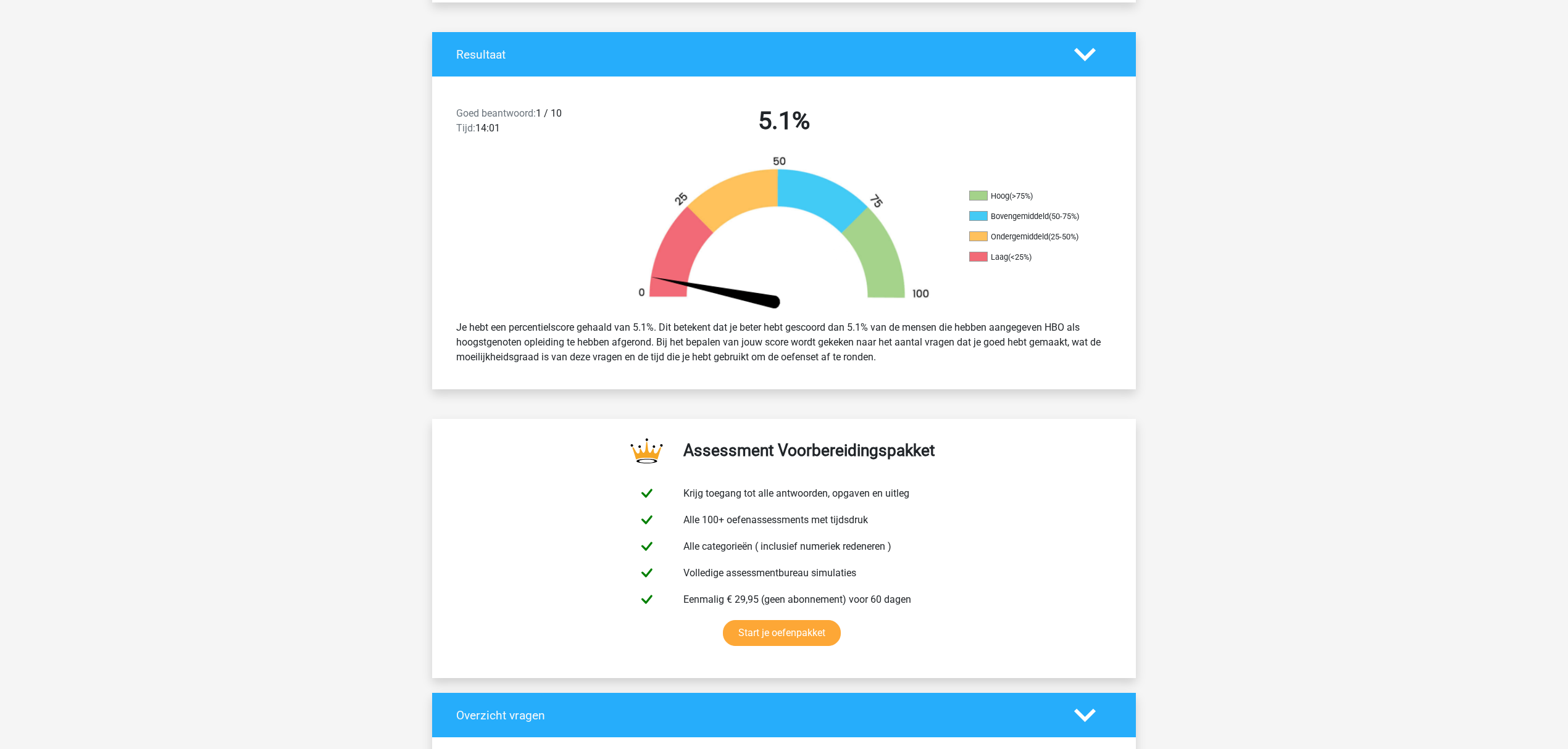
scroll to position [0, 0]
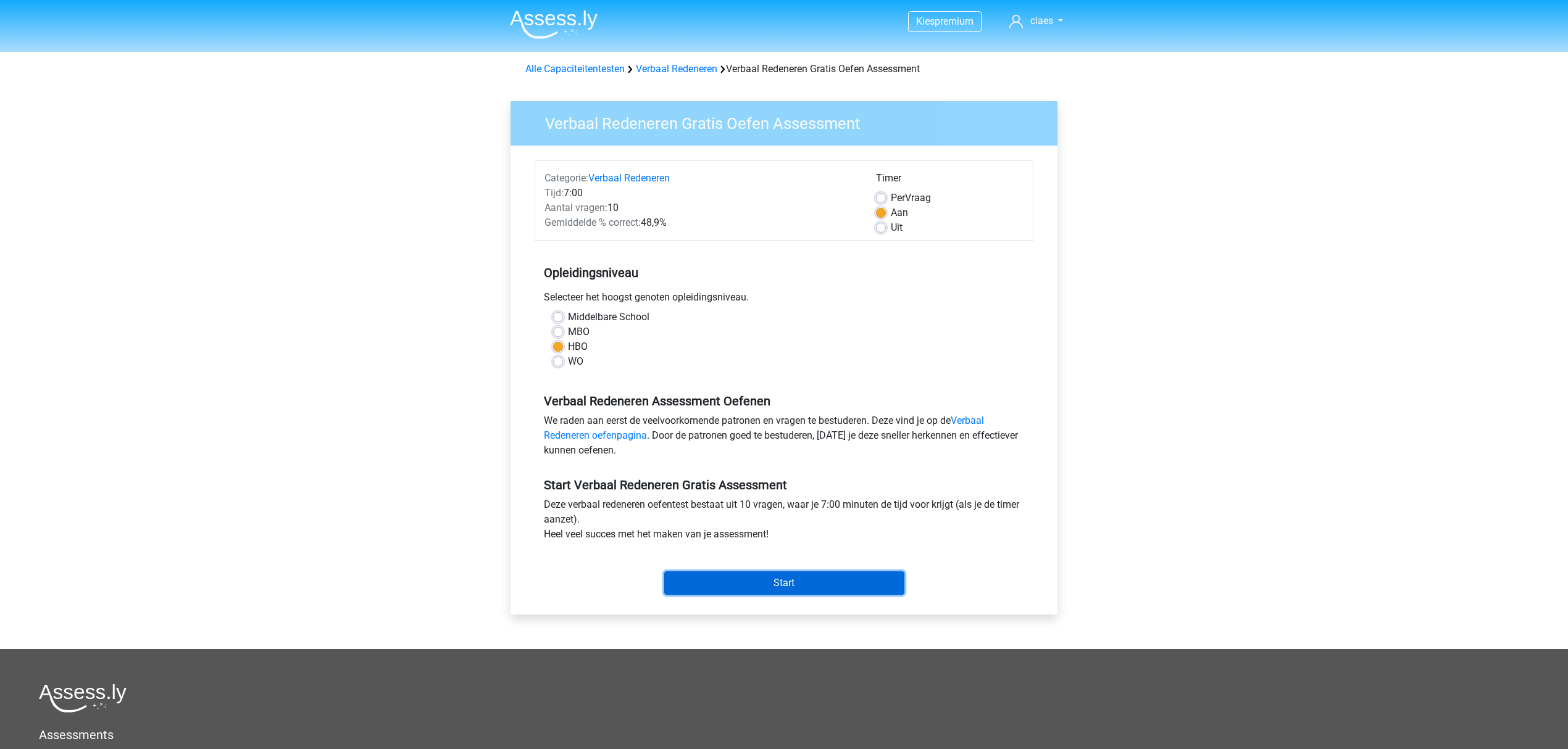
click at [828, 580] on input "Start" at bounding box center [784, 583] width 240 height 24
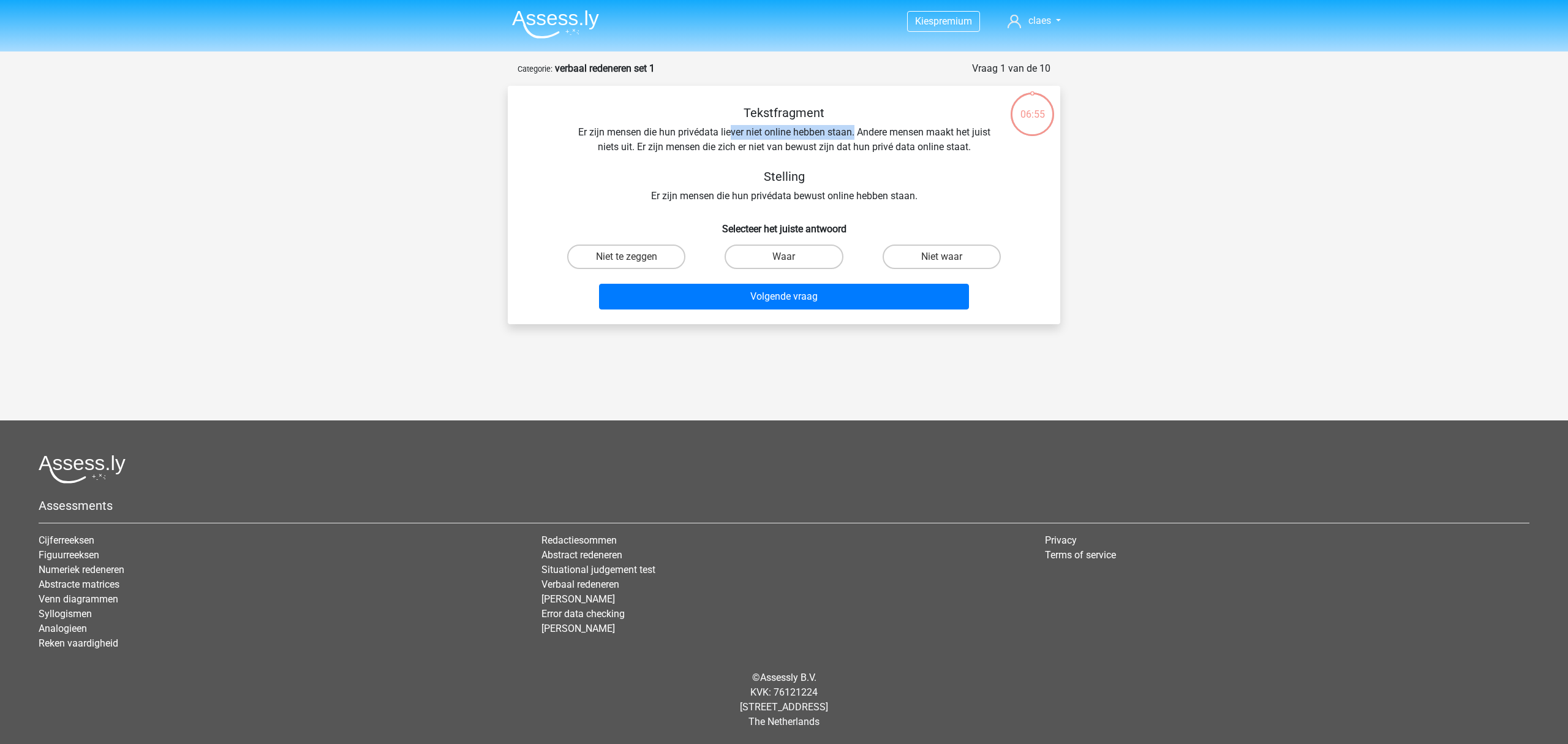
drag, startPoint x: 731, startPoint y: 131, endPoint x: 854, endPoint y: 132, distance: 123.0
click at [854, 132] on div "Tekstfragment Er zijn mensen die hun privédata liever niet online hebben staan.…" at bounding box center [784, 154] width 514 height 98
drag, startPoint x: 871, startPoint y: 127, endPoint x: 978, endPoint y: 152, distance: 109.9
click at [978, 152] on div "Tekstfragment Er zijn mensen die hun privédata liever niet online hebben staan.…" at bounding box center [784, 154] width 514 height 98
drag, startPoint x: 653, startPoint y: 197, endPoint x: 942, endPoint y: 202, distance: 289.0
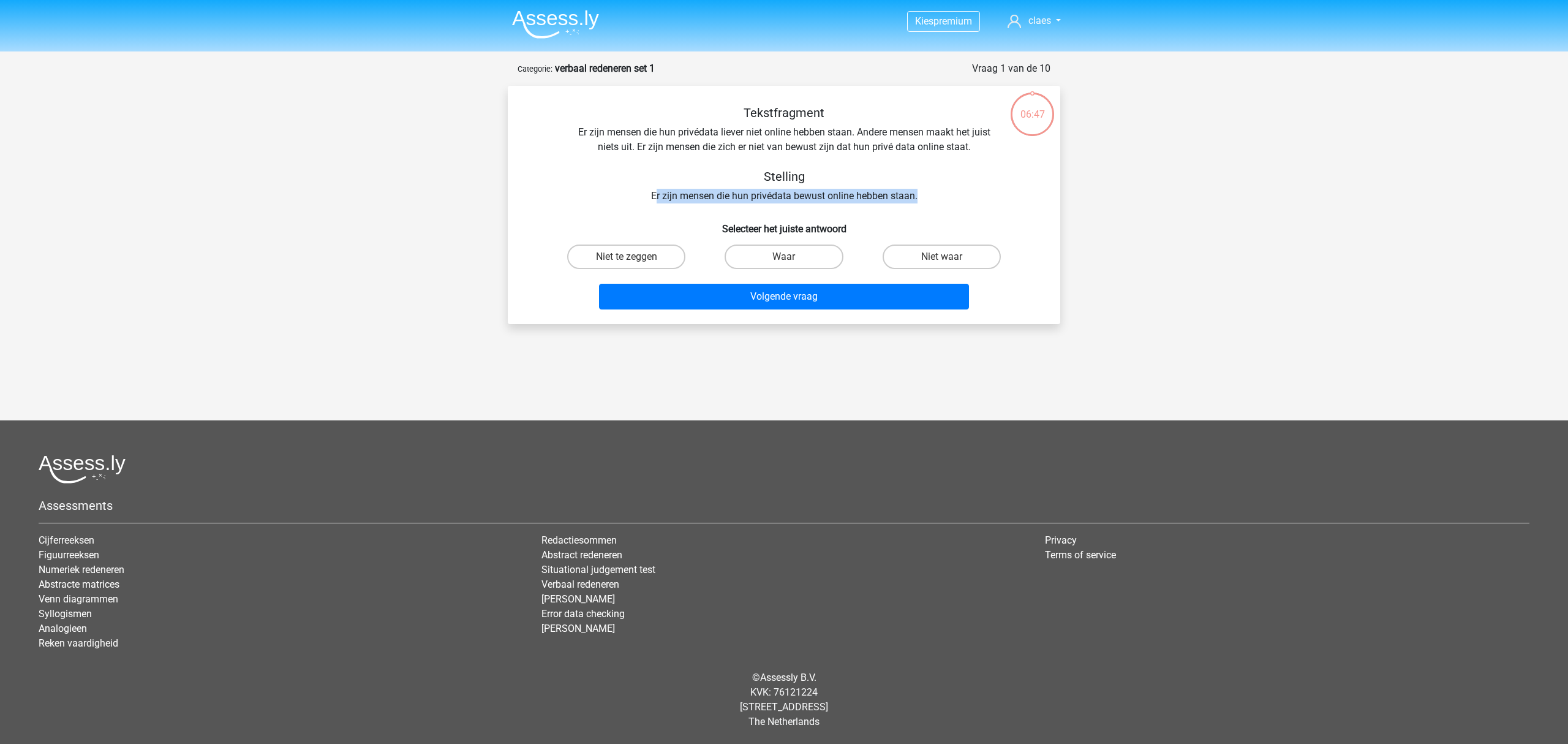
click at [942, 202] on div "Tekstfragment Er zijn mensen die hun privédata liever niet online hebben staan.…" at bounding box center [784, 154] width 514 height 98
drag, startPoint x: 571, startPoint y: 128, endPoint x: 853, endPoint y: 132, distance: 282.0
click at [853, 132] on div "Tekstfragment Er zijn mensen die hun privédata liever niet online hebben staan.…" at bounding box center [784, 154] width 514 height 98
click at [639, 260] on label "Niet te zeggen" at bounding box center [626, 257] width 118 height 24
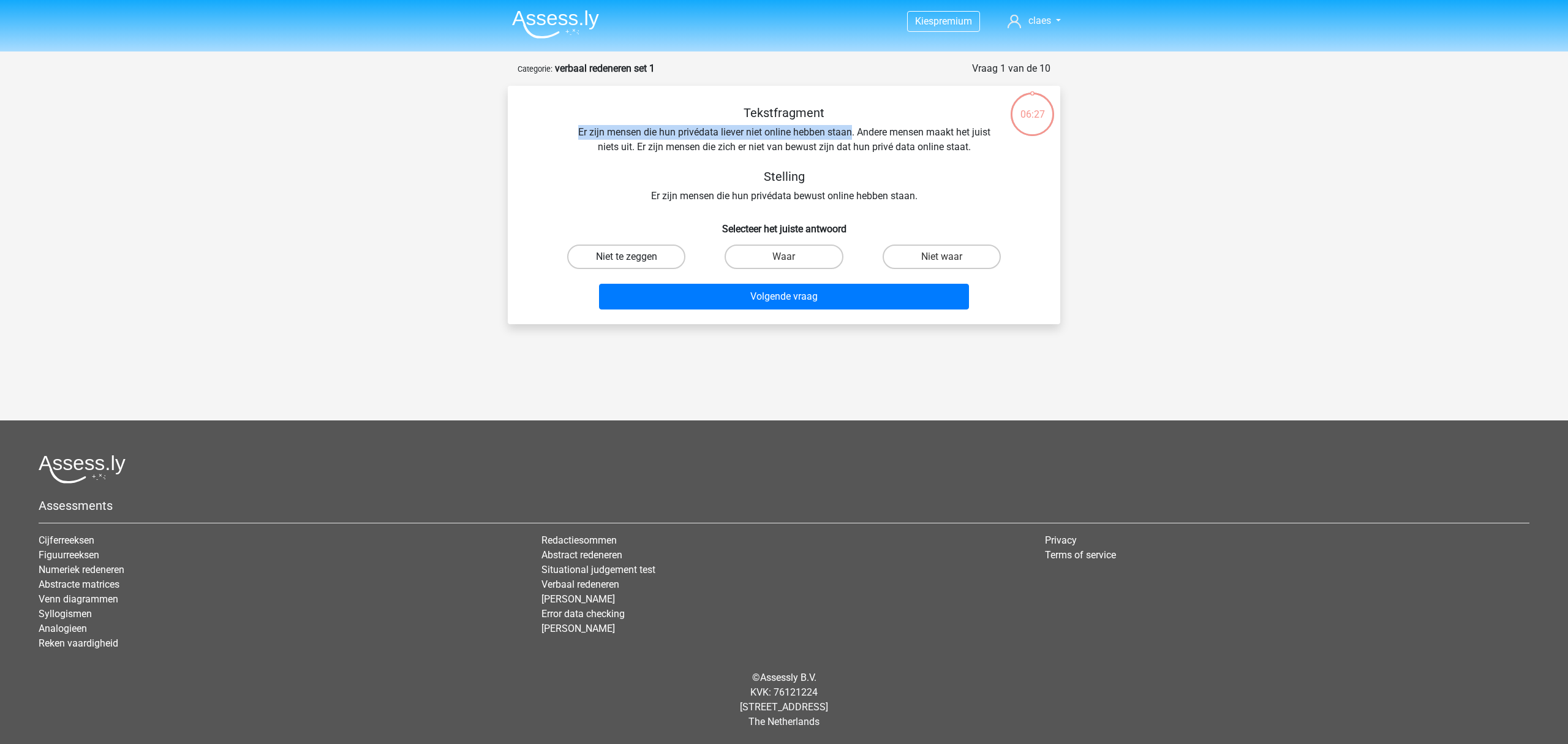
click at [634, 260] on input "Niet te zeggen" at bounding box center [631, 261] width 8 height 8
radio input "true"
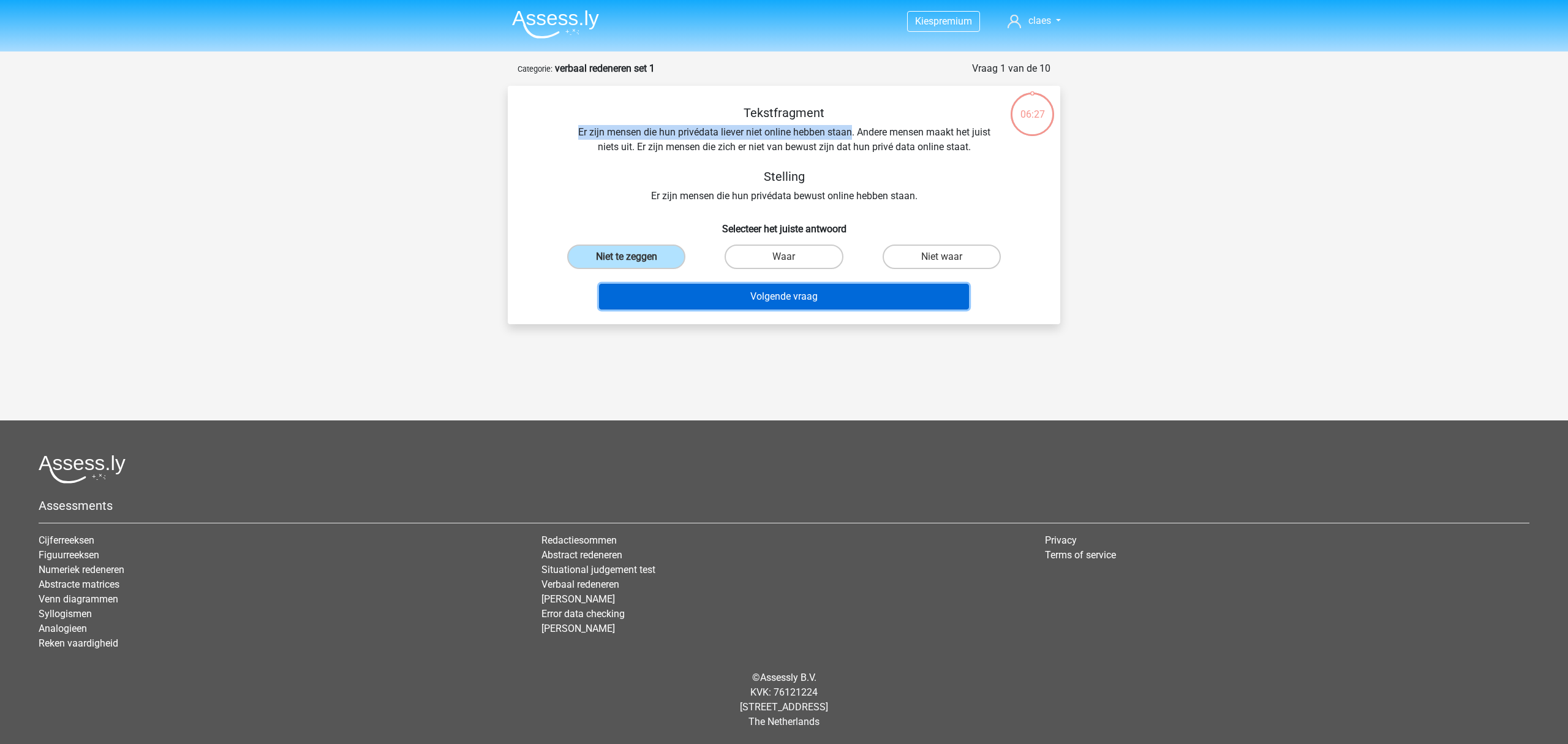
click at [804, 290] on button "Volgende vraag" at bounding box center [784, 297] width 371 height 26
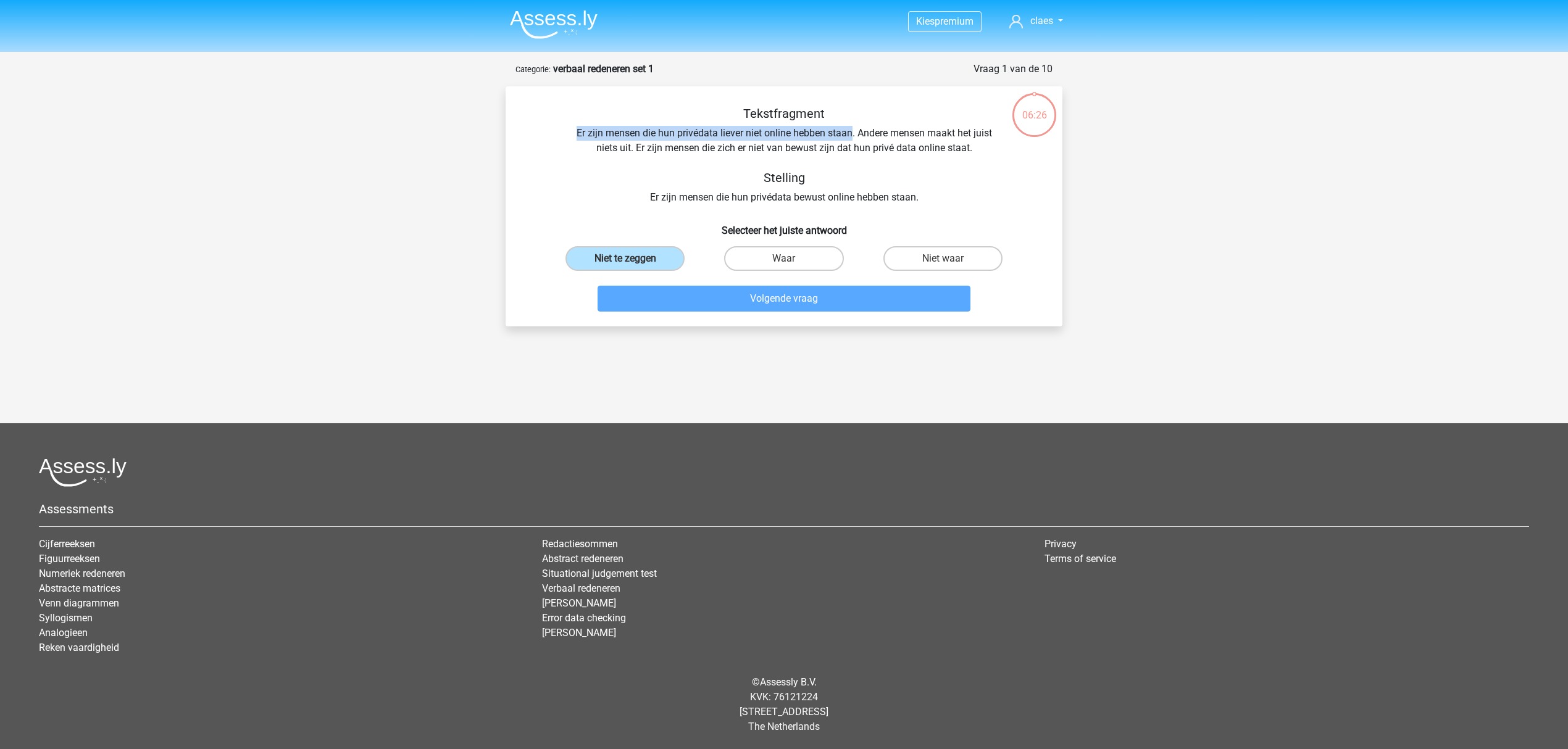
scroll to position [21, 0]
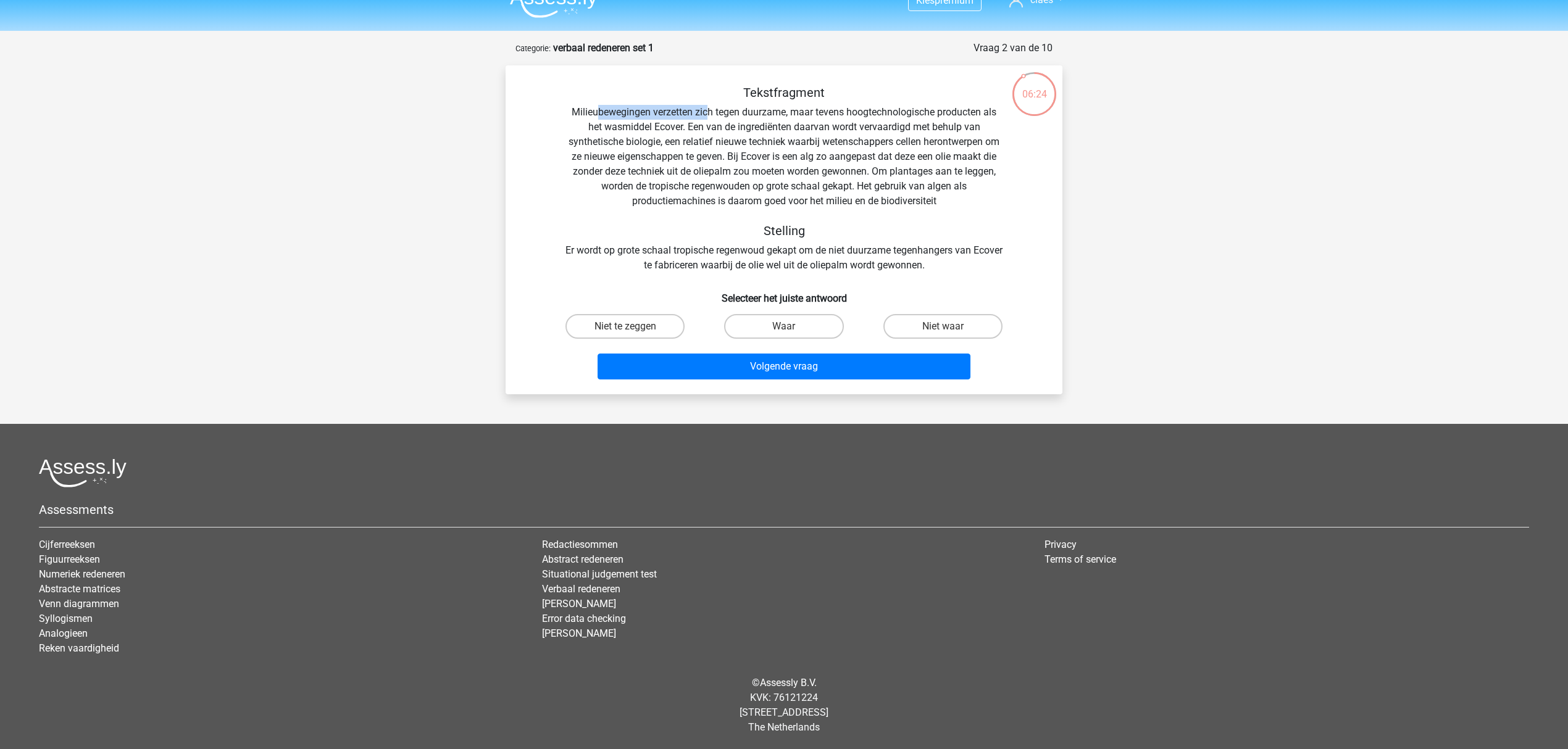
drag, startPoint x: 597, startPoint y: 113, endPoint x: 709, endPoint y: 114, distance: 112.0
click at [709, 114] on div "Tekstfragment Milieubewegingen verzetten zich tegen duurzame, maar tevens hoogt…" at bounding box center [784, 179] width 518 height 187
drag, startPoint x: 605, startPoint y: 248, endPoint x: 855, endPoint y: 255, distance: 250.1
click at [855, 255] on div "Tekstfragment Milieubewegingen verzetten zich tegen duurzame, maar tevens hoogt…" at bounding box center [784, 179] width 518 height 187
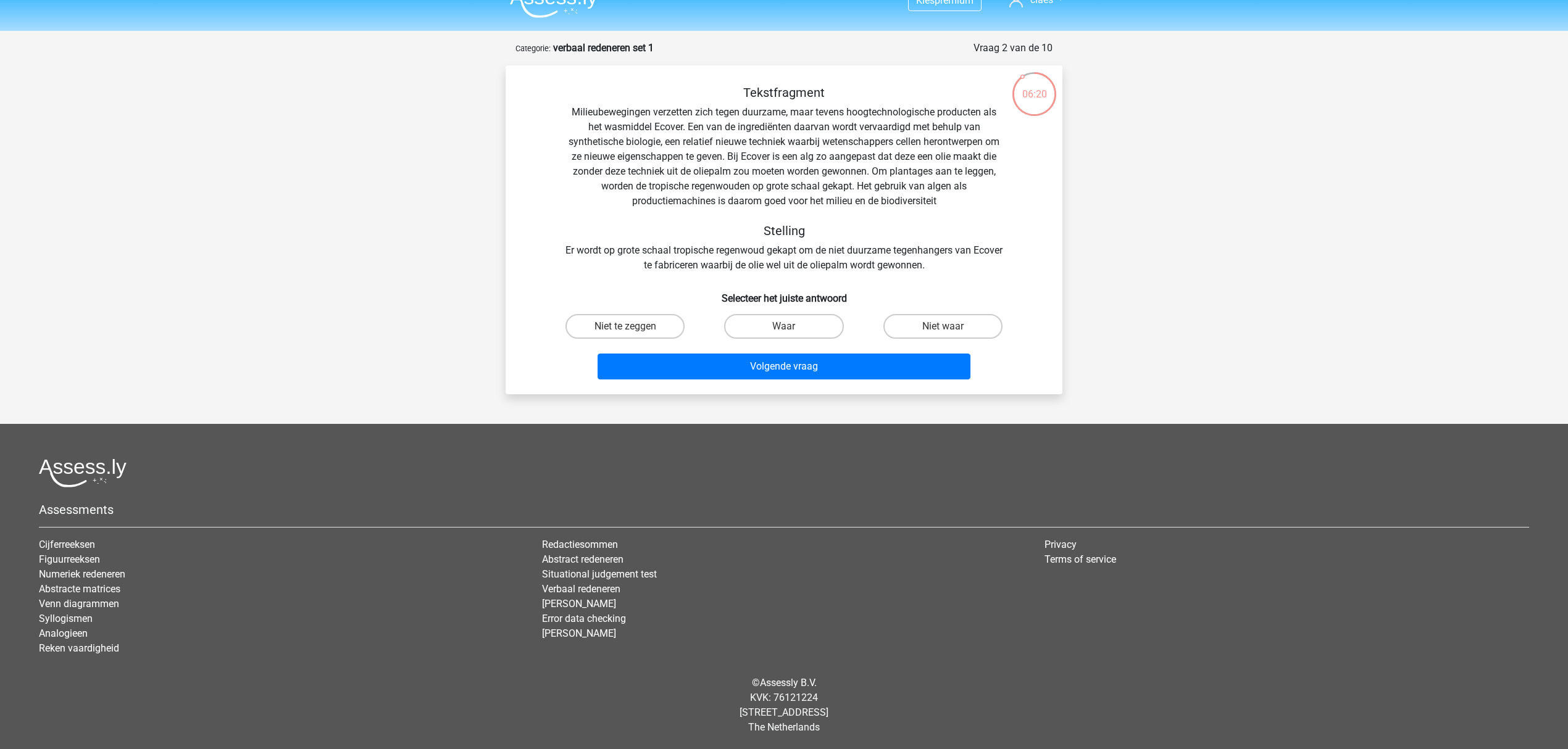
click at [855, 255] on div "Tekstfragment Milieubewegingen verzetten zich tegen duurzame, maar tevens hoogt…" at bounding box center [784, 179] width 518 height 187
drag, startPoint x: 796, startPoint y: 250, endPoint x: 997, endPoint y: 262, distance: 201.4
click at [997, 262] on div "Tekstfragment Milieubewegingen verzetten zich tegen duurzame, maar tevens hoogt…" at bounding box center [784, 179] width 518 height 187
drag, startPoint x: 734, startPoint y: 267, endPoint x: 956, endPoint y: 267, distance: 222.0
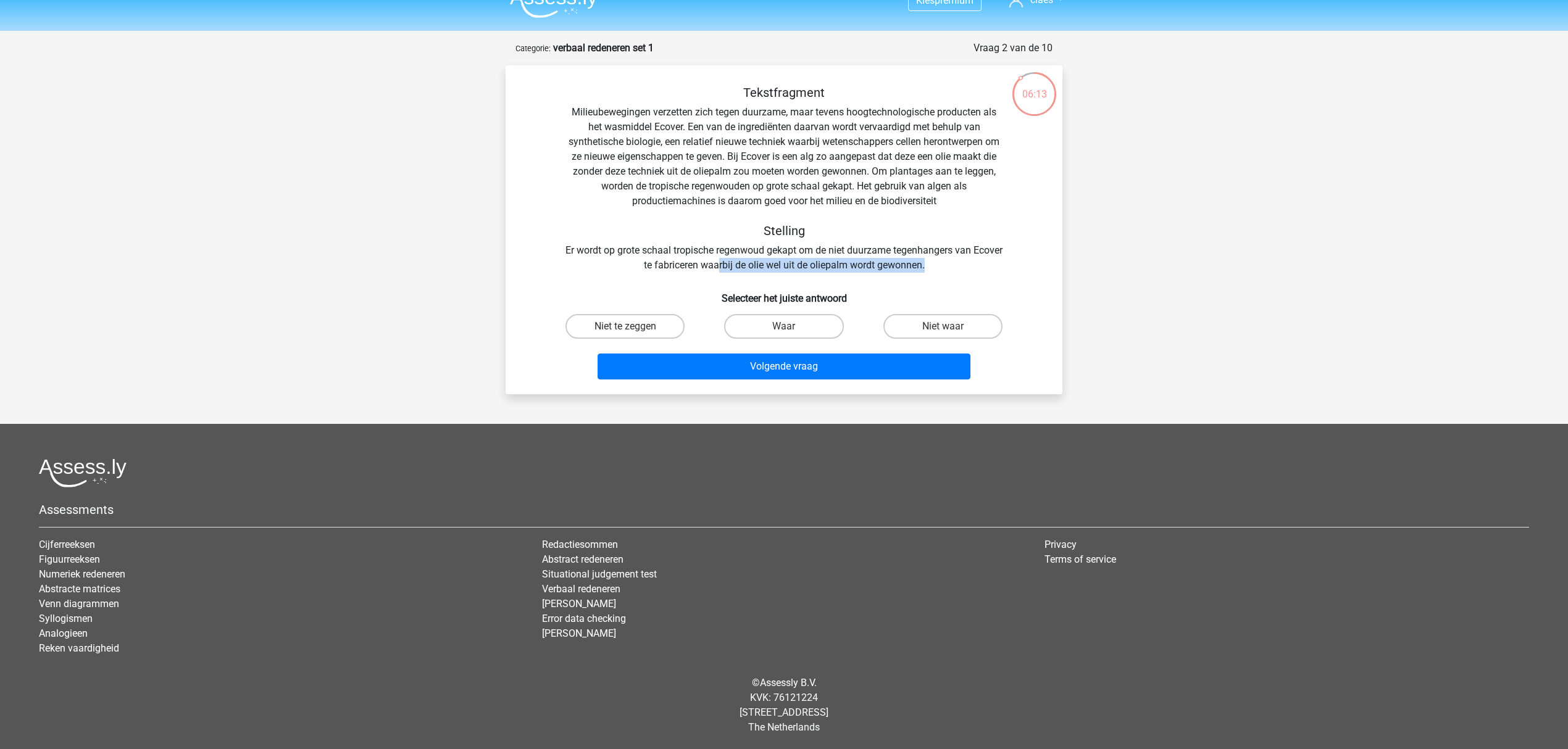
click at [956, 267] on div "Tekstfragment Milieubewegingen verzetten zich tegen duurzame, maar tevens hoogt…" at bounding box center [784, 179] width 518 height 187
drag, startPoint x: 590, startPoint y: 126, endPoint x: 686, endPoint y: 127, distance: 96.0
click at [686, 127] on div "Tekstfragment Milieubewegingen verzetten zich tegen duurzame, maar tevens hoogt…" at bounding box center [784, 179] width 518 height 187
drag, startPoint x: 708, startPoint y: 126, endPoint x: 862, endPoint y: 130, distance: 154.1
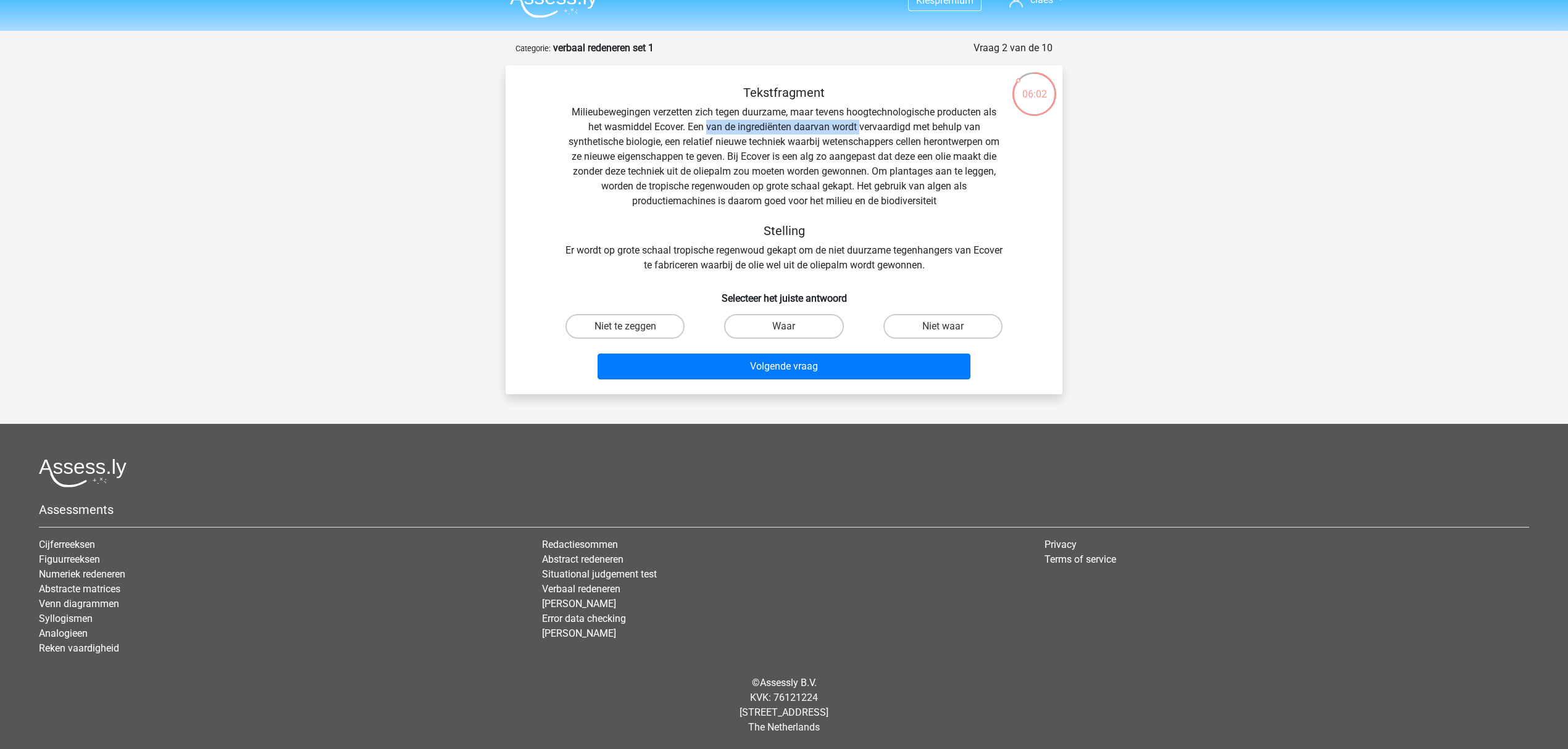
click at [862, 130] on div "Tekstfragment Milieubewegingen verzetten zich tegen duurzame, maar tevens hoogt…" at bounding box center [784, 179] width 518 height 187
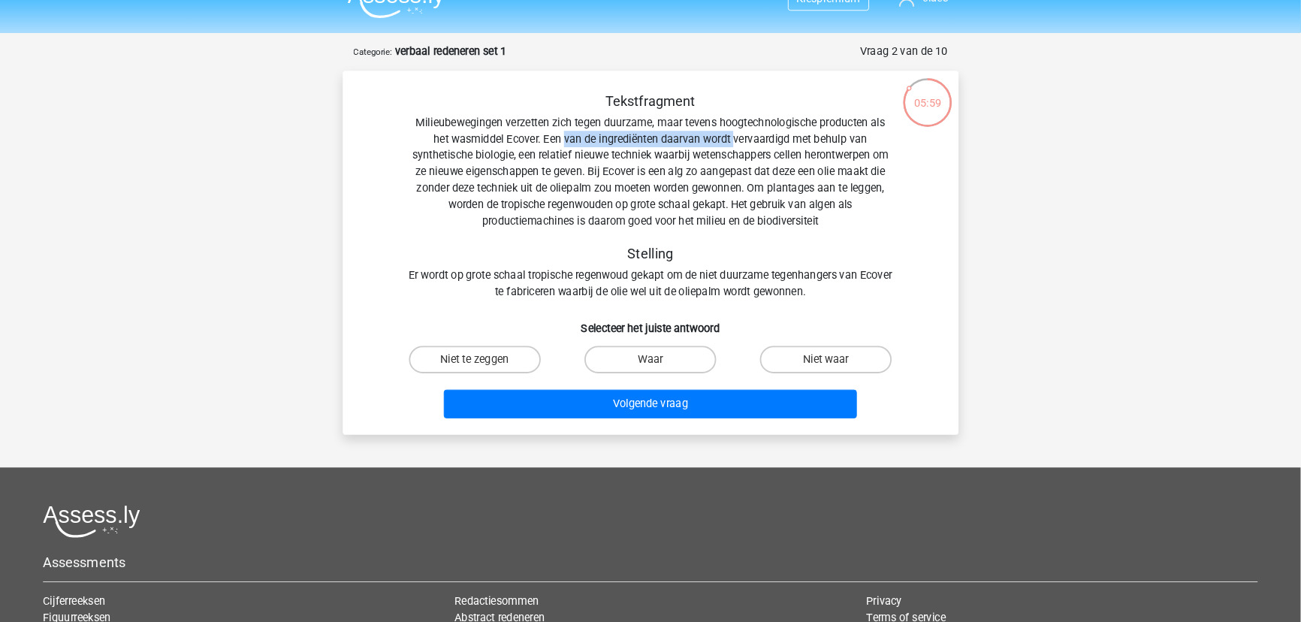
scroll to position [27, 0]
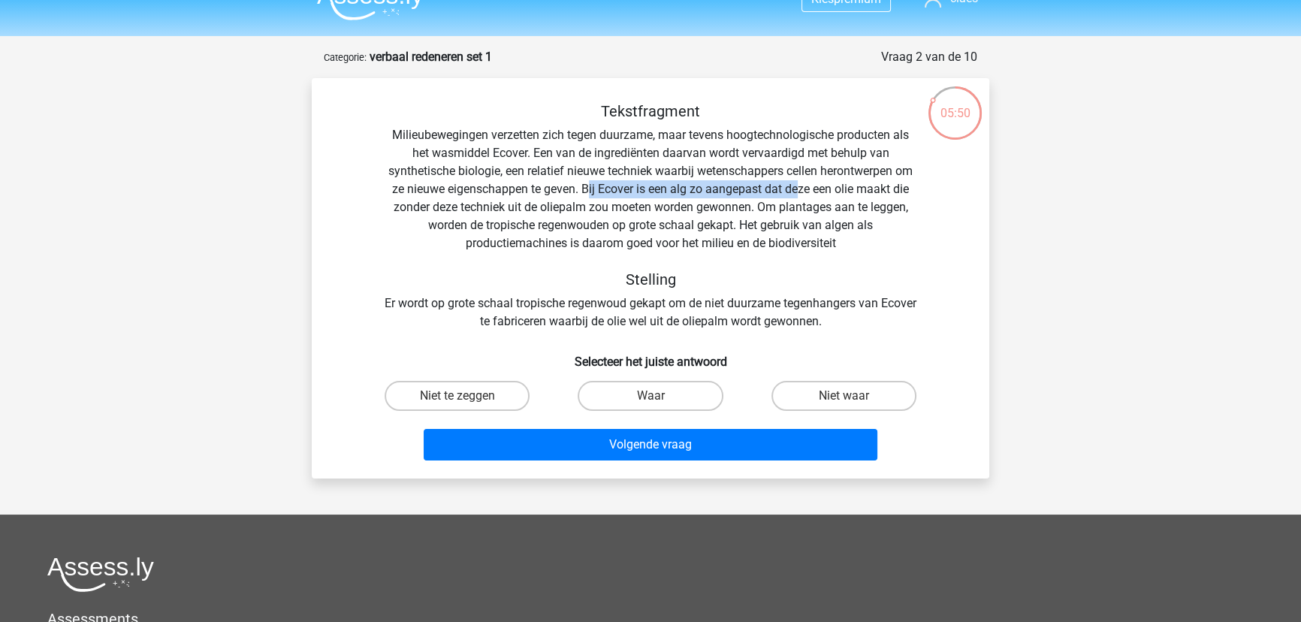
drag, startPoint x: 587, startPoint y: 189, endPoint x: 800, endPoint y: 189, distance: 213.4
click at [800, 189] on div "Tekstfragment Milieubewegingen verzetten zich tegen duurzame, maar tevens hoogt…" at bounding box center [651, 216] width 630 height 228
click at [841, 190] on div "Tekstfragment Milieubewegingen verzetten zich tegen duurzame, maar tevens hoogt…" at bounding box center [651, 216] width 630 height 228
drag, startPoint x: 564, startPoint y: 207, endPoint x: 756, endPoint y: 209, distance: 191.6
click at [756, 209] on div "Tekstfragment Milieubewegingen verzetten zich tegen duurzame, maar tevens hoogt…" at bounding box center [651, 216] width 630 height 228
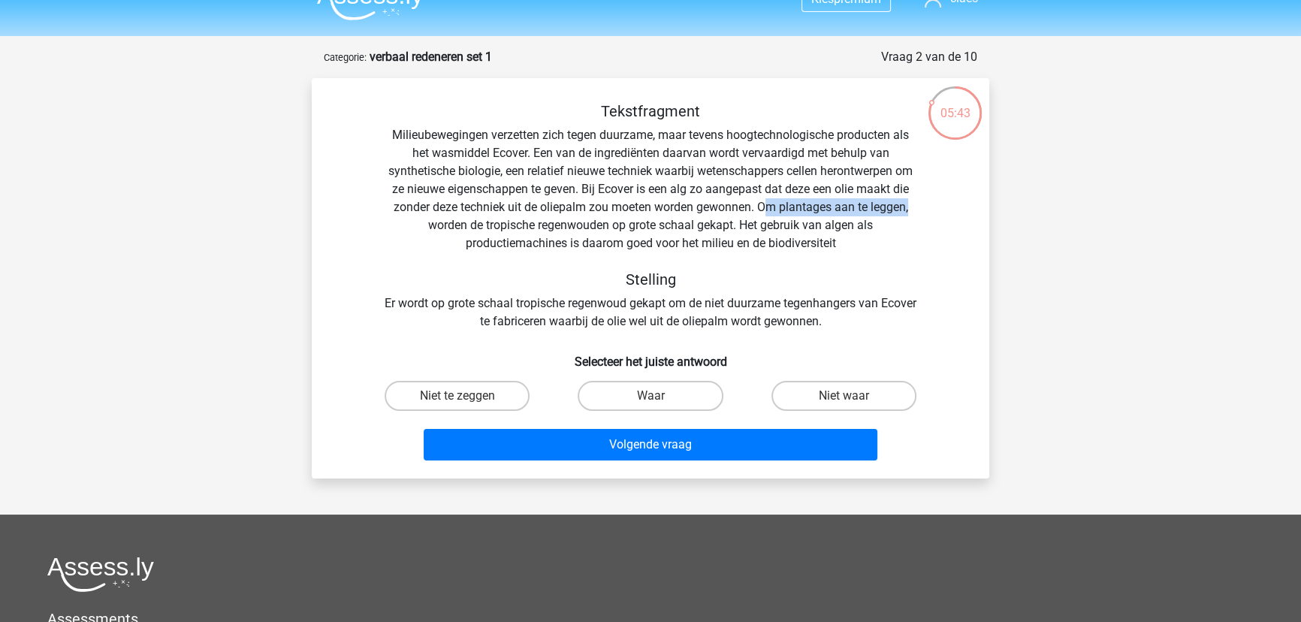
drag, startPoint x: 763, startPoint y: 207, endPoint x: 942, endPoint y: 210, distance: 179.6
click at [942, 210] on div "Tekstfragment Milieubewegingen verzetten zich tegen duurzame, maar tevens hoogt…" at bounding box center [651, 216] width 630 height 228
drag, startPoint x: 463, startPoint y: 233, endPoint x: 735, endPoint y: 228, distance: 272.0
click at [735, 228] on div "Tekstfragment Milieubewegingen verzetten zich tegen duurzame, maar tevens hoogt…" at bounding box center [651, 216] width 630 height 228
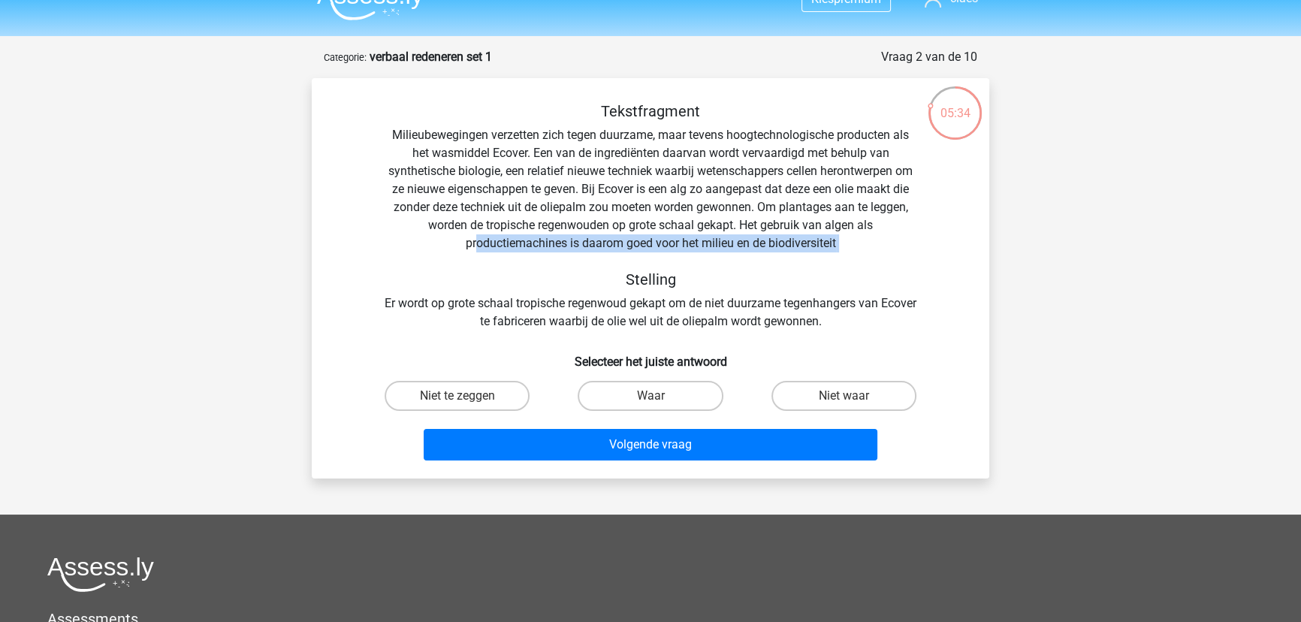
drag, startPoint x: 473, startPoint y: 245, endPoint x: 900, endPoint y: 255, distance: 426.8
click at [900, 255] on div "Tekstfragment Milieubewegingen verzetten zich tegen duurzame, maar tevens hoogt…" at bounding box center [651, 216] width 630 height 228
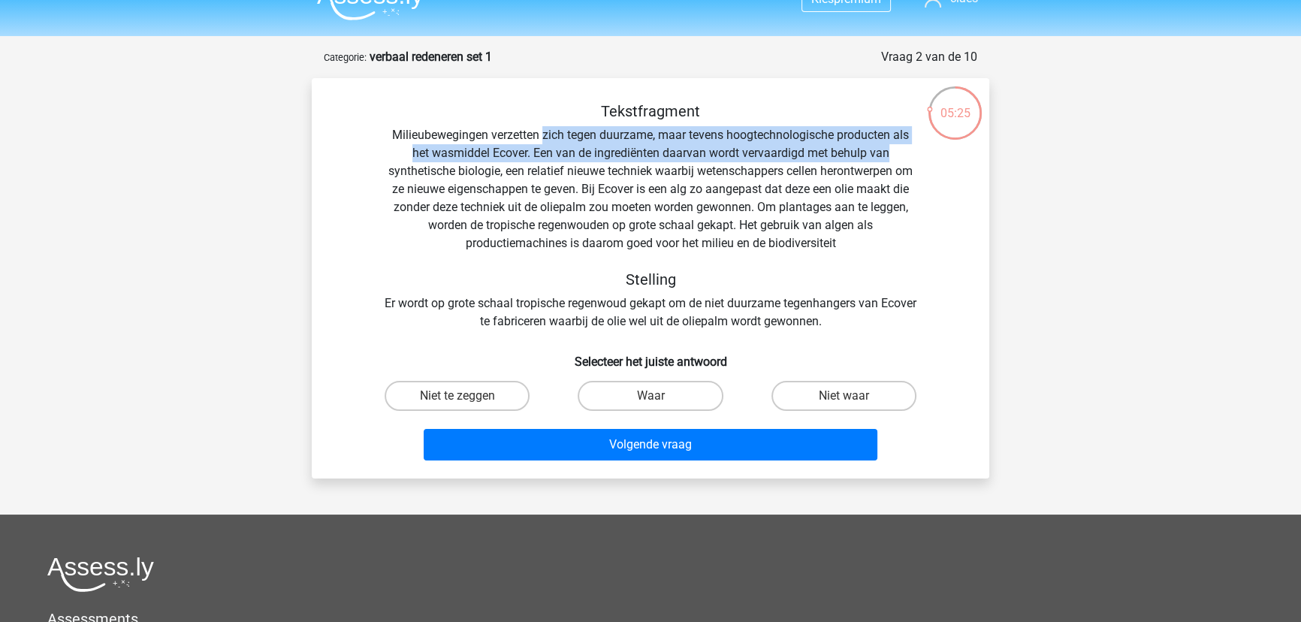
drag, startPoint x: 542, startPoint y: 136, endPoint x: 930, endPoint y: 157, distance: 389.0
click at [930, 157] on div "Tekstfragment Milieubewegingen verzetten zich tegen duurzame, maar tevens hoogt…" at bounding box center [651, 216] width 630 height 228
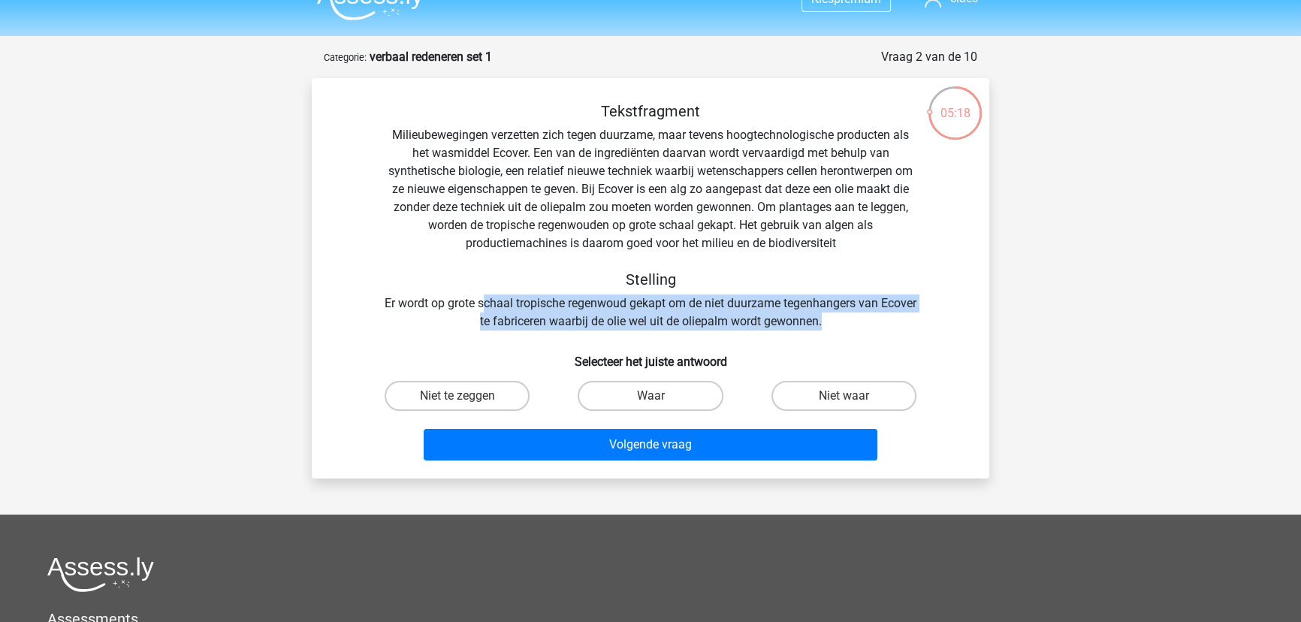
drag, startPoint x: 503, startPoint y: 307, endPoint x: 891, endPoint y: 317, distance: 388.6
click at [891, 317] on div "Tekstfragment Milieubewegingen verzetten zich tegen duurzame, maar tevens hoogt…" at bounding box center [651, 216] width 630 height 228
click at [868, 396] on label "Niet waar" at bounding box center [844, 396] width 145 height 30
click at [853, 396] on input "Niet waar" at bounding box center [849, 401] width 10 height 10
radio input "true"
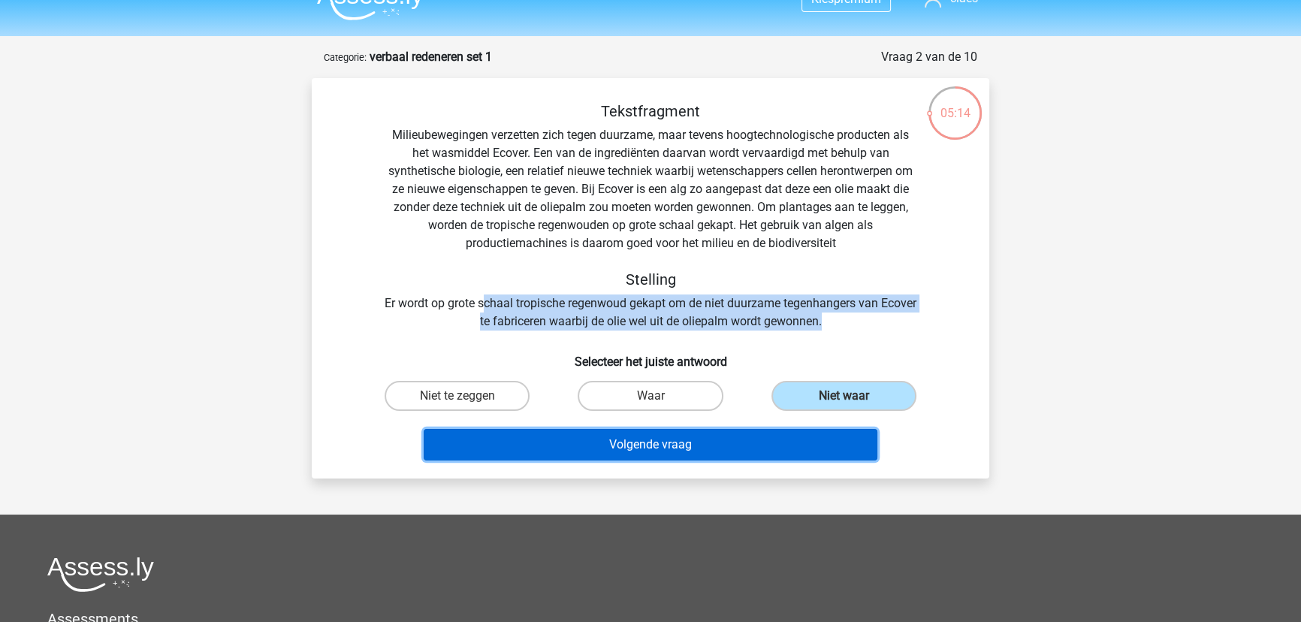
click at [811, 443] on button "Volgende vraag" at bounding box center [651, 445] width 455 height 32
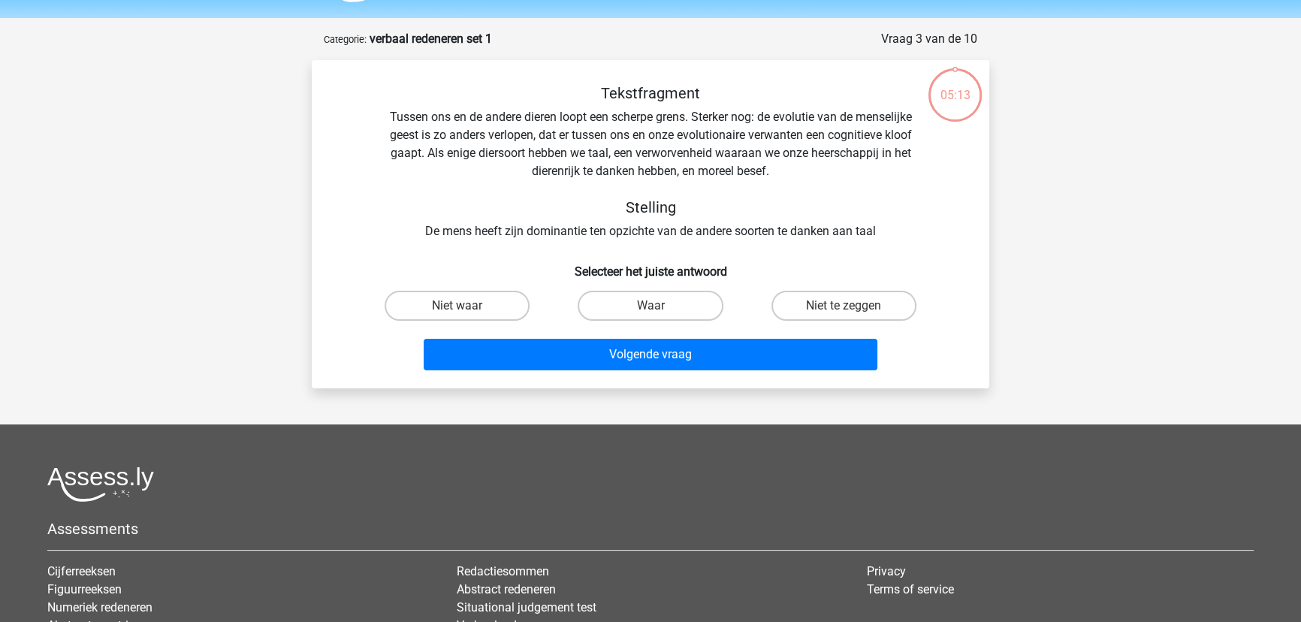
scroll to position [75, 0]
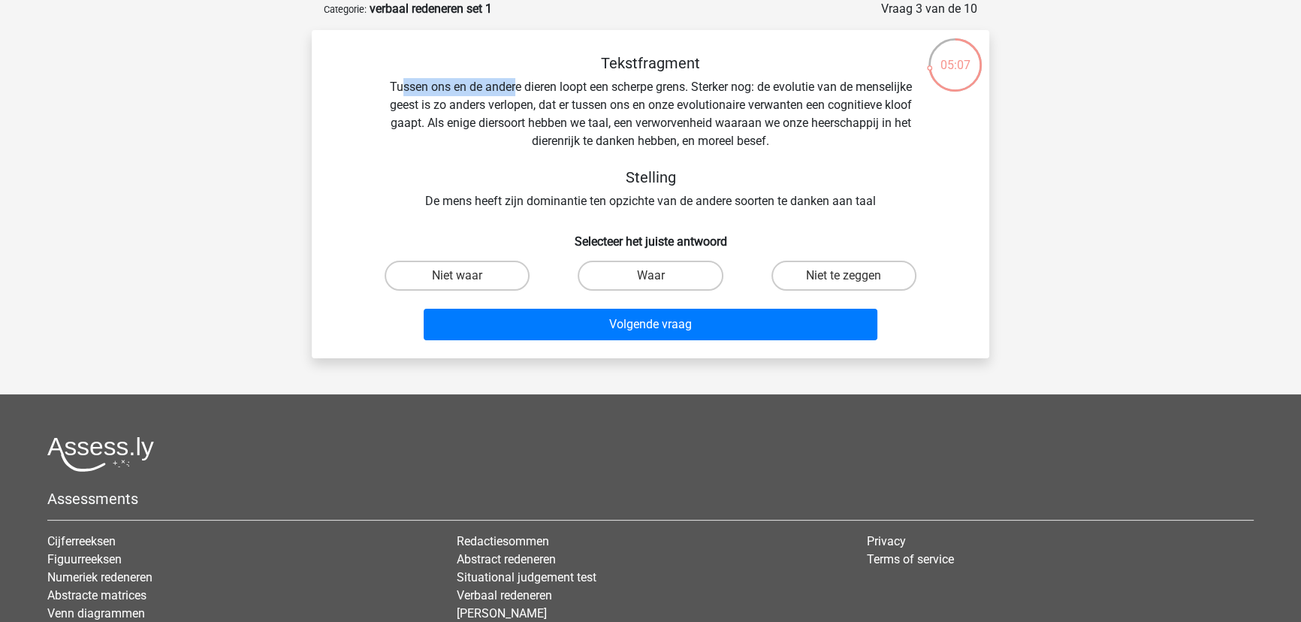
drag, startPoint x: 396, startPoint y: 87, endPoint x: 514, endPoint y: 89, distance: 118.0
click at [514, 89] on div "Tekstfragment Tussen ons en de andere dieren loopt een scherpe grens. Sterker n…" at bounding box center [651, 132] width 630 height 156
click at [577, 90] on div "Tekstfragment Tussen ons en de andere dieren loopt een scherpe grens. Sterker n…" at bounding box center [651, 132] width 630 height 156
drag, startPoint x: 482, startPoint y: 89, endPoint x: 684, endPoint y: 88, distance: 202.1
click at [684, 88] on div "Tekstfragment Tussen ons en de andere dieren loopt een scherpe grens. Sterker n…" at bounding box center [651, 132] width 630 height 156
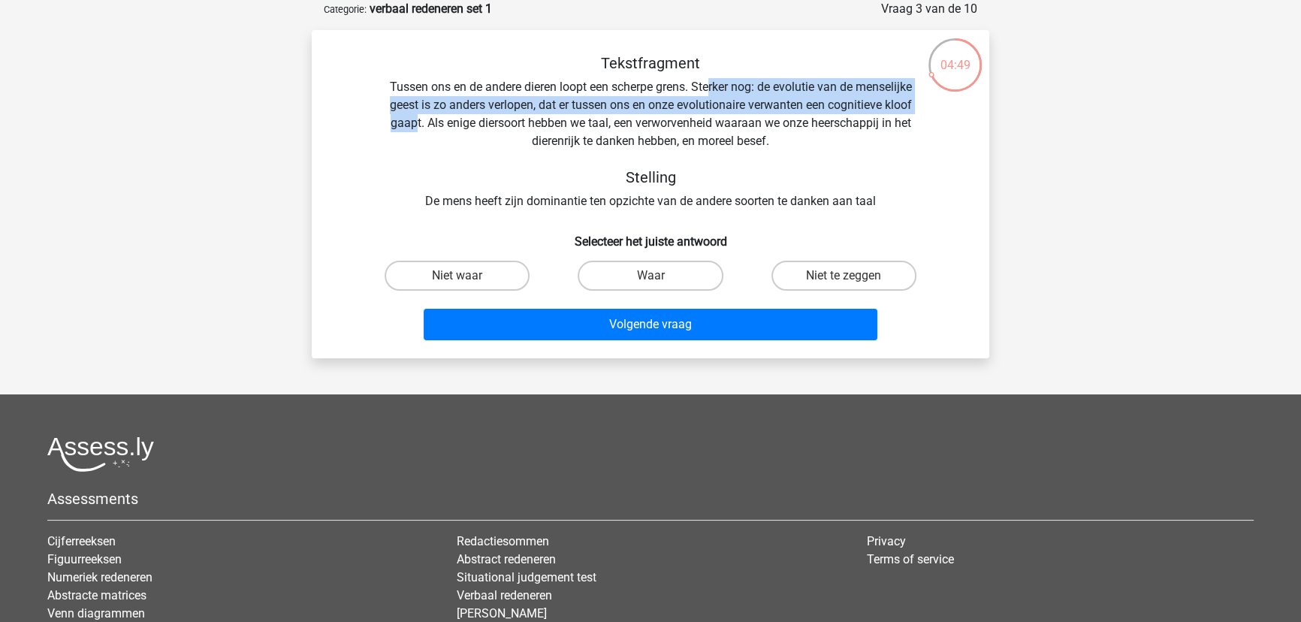
drag, startPoint x: 707, startPoint y: 90, endPoint x: 413, endPoint y: 127, distance: 296.1
click at [413, 127] on div "Tekstfragment Tussen ons en de andere dieren loopt een scherpe grens. Sterker n…" at bounding box center [651, 132] width 630 height 156
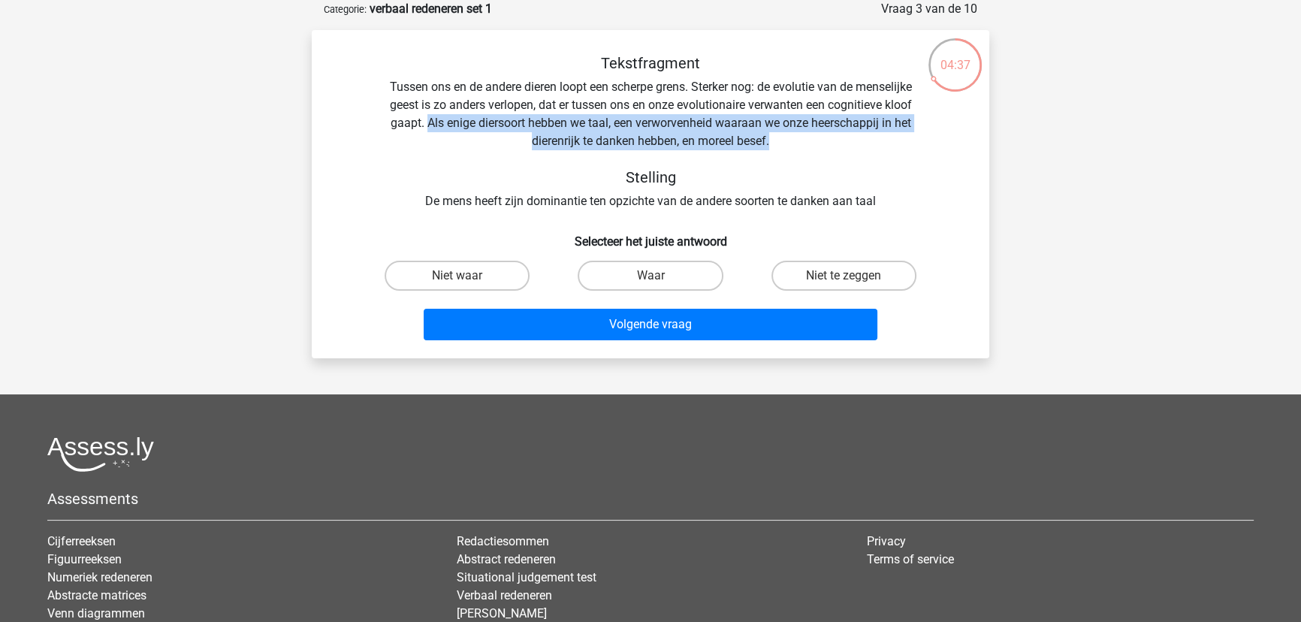
drag, startPoint x: 425, startPoint y: 125, endPoint x: 773, endPoint y: 140, distance: 348.1
click at [773, 140] on div "Tekstfragment Tussen ons en de andere dieren loopt een scherpe grens. Sterker n…" at bounding box center [651, 132] width 630 height 156
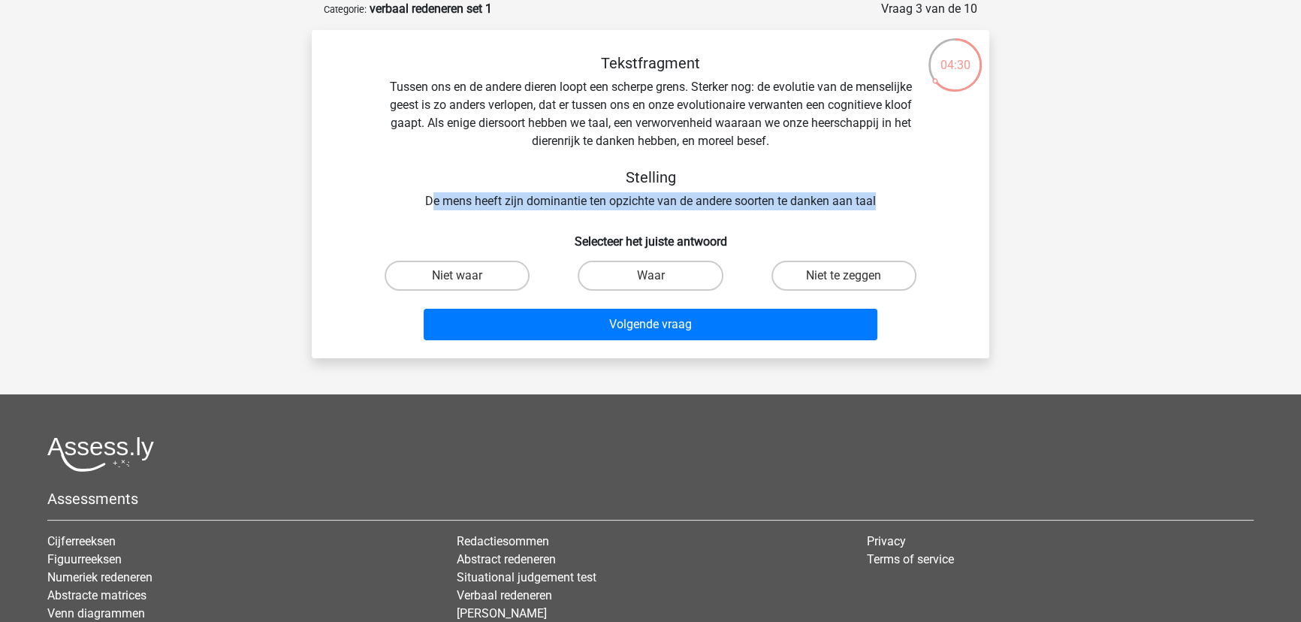
drag, startPoint x: 430, startPoint y: 203, endPoint x: 888, endPoint y: 192, distance: 457.7
click at [888, 192] on div "Tekstfragment Tussen ons en de andere dieren loopt een scherpe grens. Sterker n…" at bounding box center [651, 132] width 630 height 156
click at [808, 272] on label "Niet te zeggen" at bounding box center [844, 276] width 145 height 30
click at [844, 276] on input "Niet te zeggen" at bounding box center [849, 281] width 10 height 10
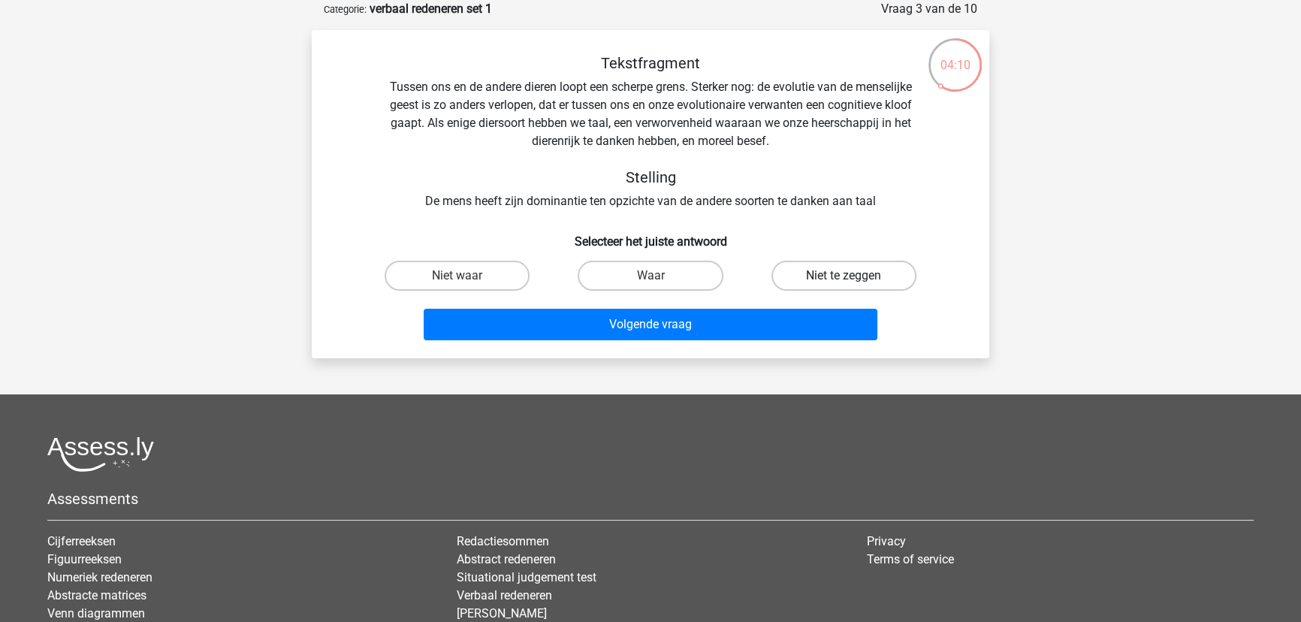
radio input "true"
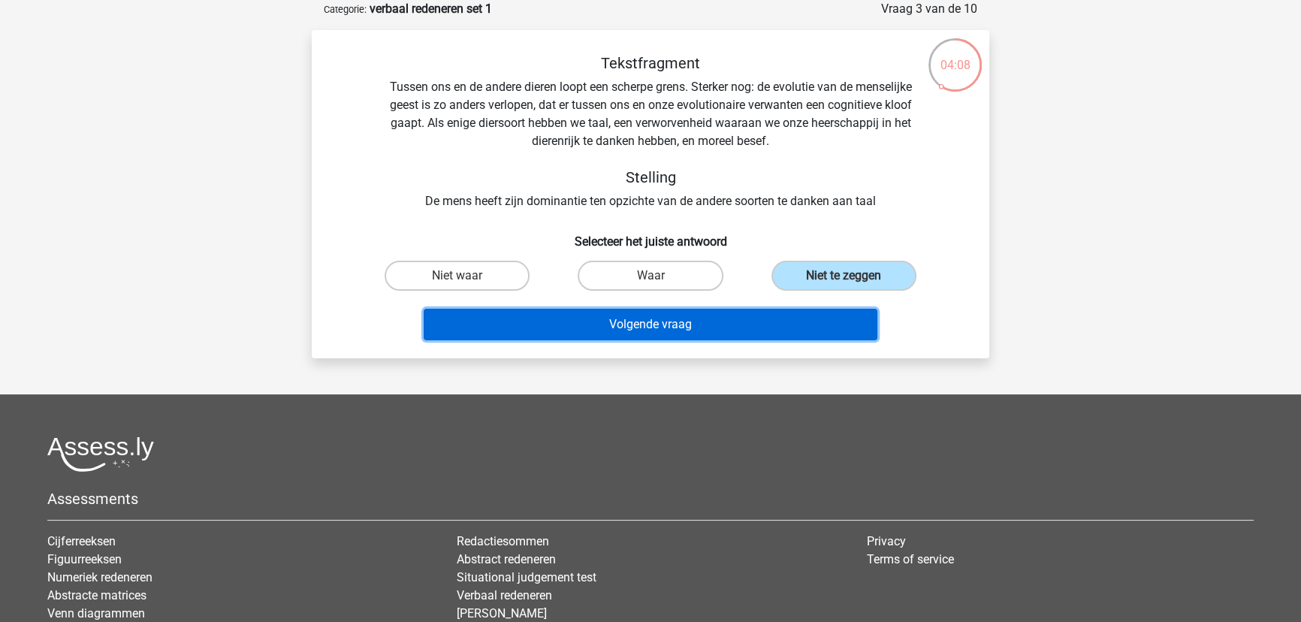
click at [681, 322] on button "Volgende vraag" at bounding box center [651, 325] width 455 height 32
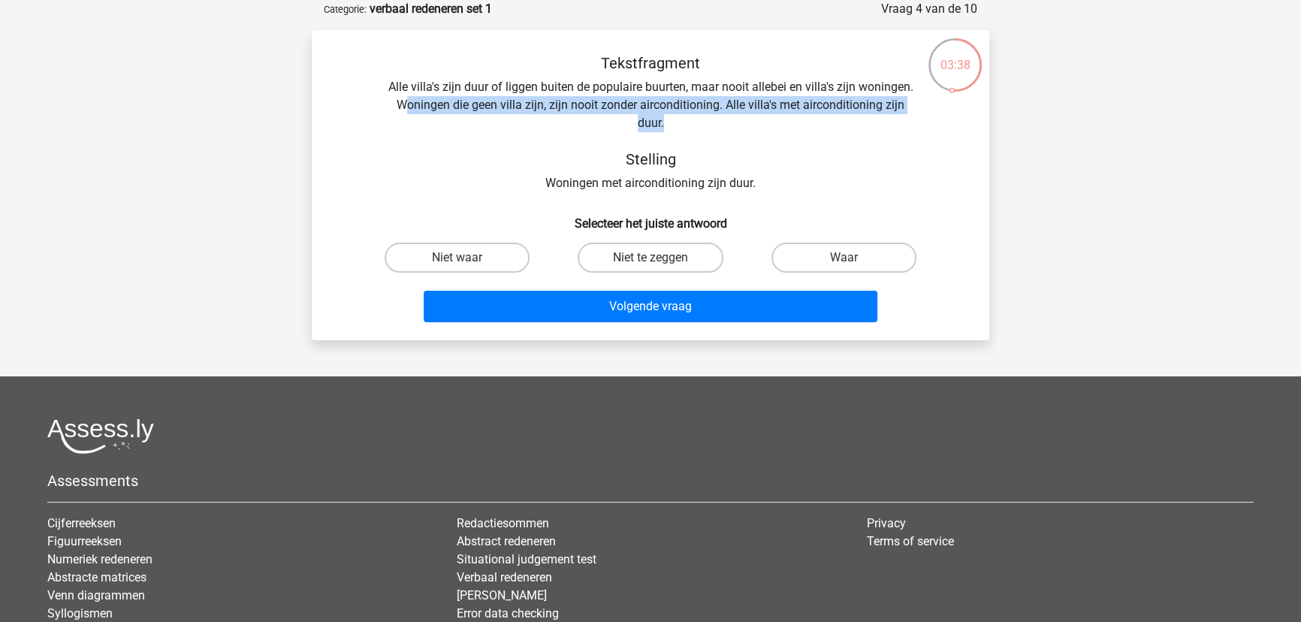
drag, startPoint x: 403, startPoint y: 107, endPoint x: 735, endPoint y: 117, distance: 331.5
click at [735, 117] on div "Tekstfragment Alle villa's zijn duur of liggen buiten de populaire buurten, maa…" at bounding box center [651, 123] width 630 height 138
click at [728, 126] on div "Tekstfragment Alle villa's zijn duur of liggen buiten de populaire buurten, maa…" at bounding box center [651, 123] width 630 height 138
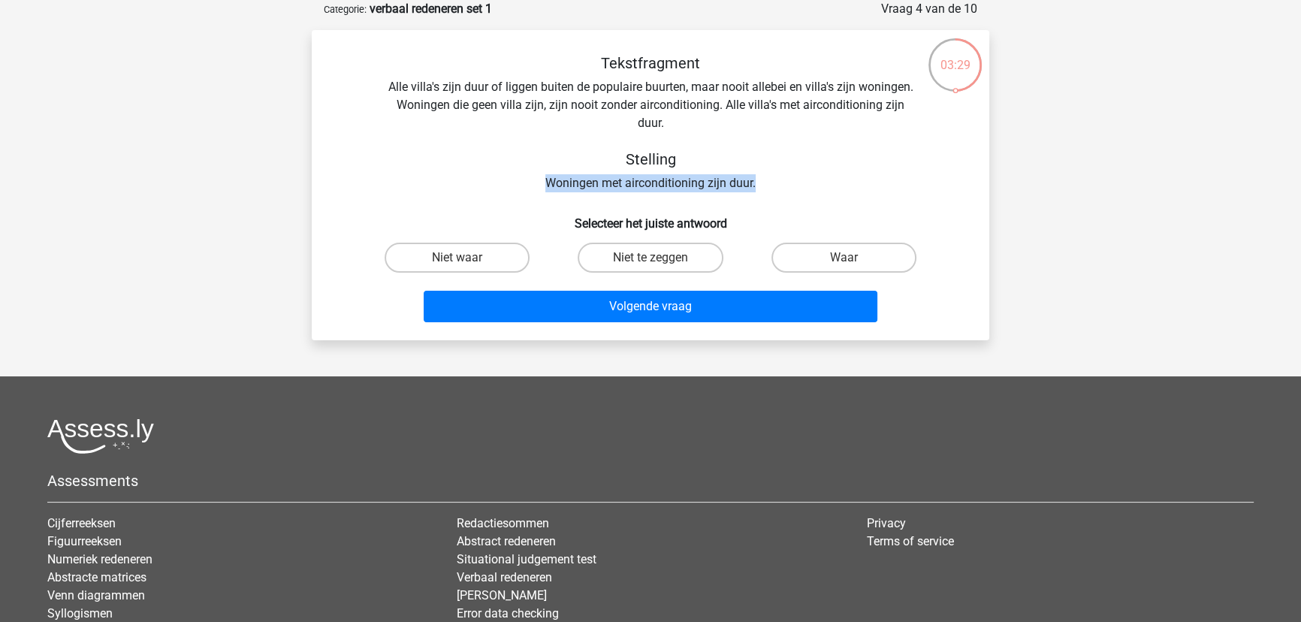
drag, startPoint x: 536, startPoint y: 181, endPoint x: 766, endPoint y: 188, distance: 229.2
click at [766, 188] on div "Tekstfragment Alle villa's zijn duur of liggen buiten de populaire buurten, maa…" at bounding box center [651, 123] width 630 height 138
click at [444, 262] on label "Niet waar" at bounding box center [457, 258] width 145 height 30
click at [458, 262] on input "Niet waar" at bounding box center [463, 263] width 10 height 10
radio input "true"
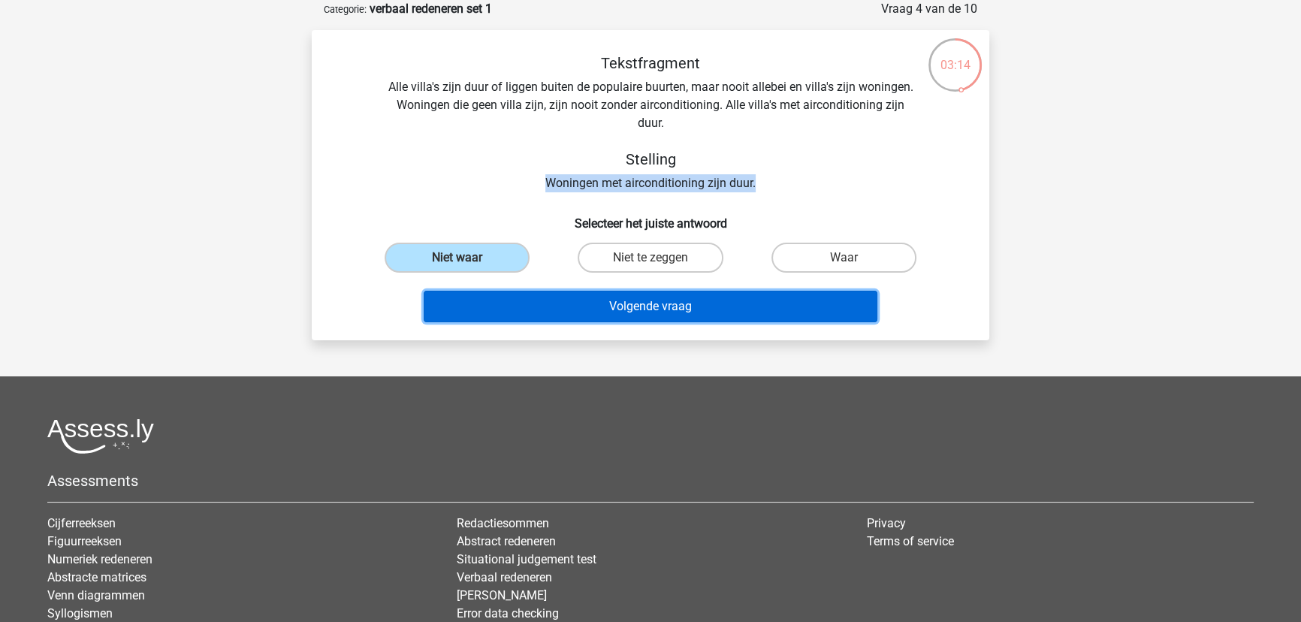
click at [593, 305] on button "Volgende vraag" at bounding box center [651, 307] width 455 height 32
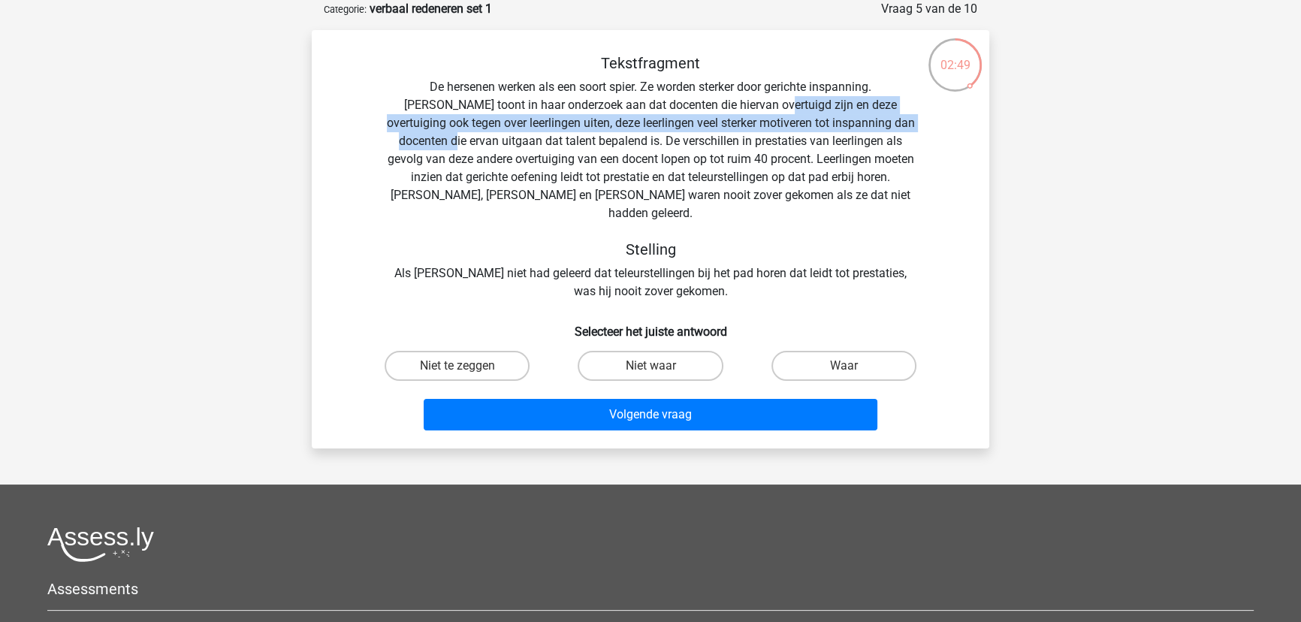
drag, startPoint x: 693, startPoint y: 103, endPoint x: 935, endPoint y: 125, distance: 242.1
click at [935, 125] on div "Tekstfragment De hersenen werken als een soort spier. Ze worden sterker door ge…" at bounding box center [651, 177] width 630 height 246
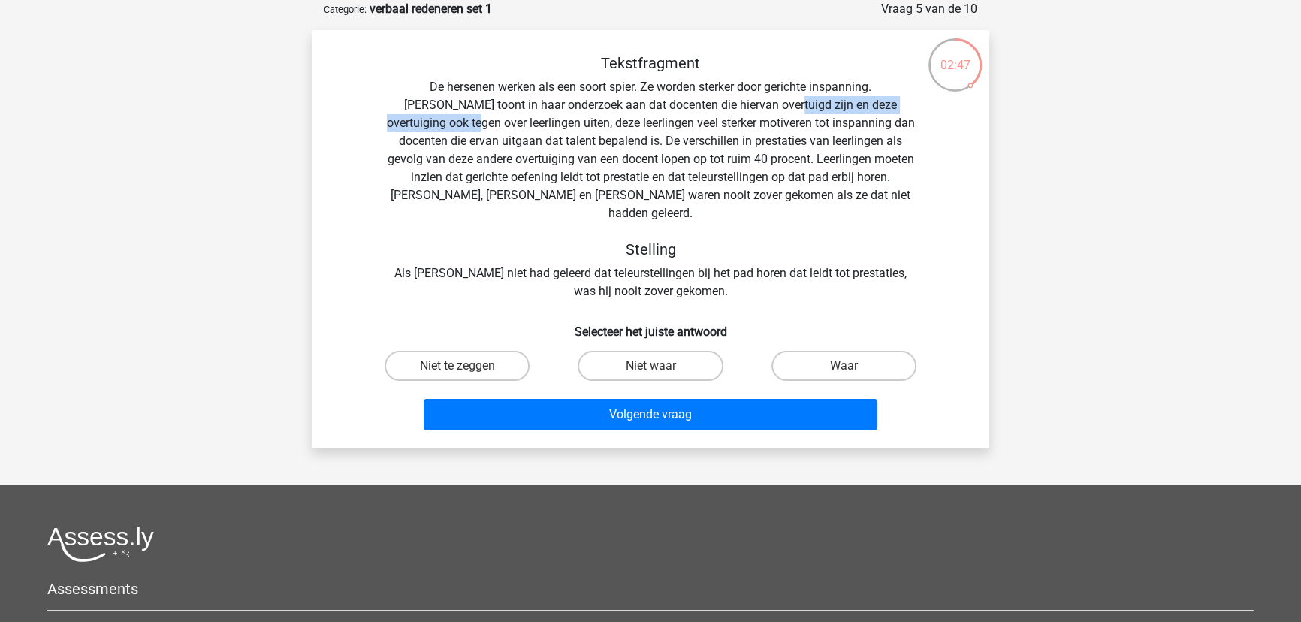
drag, startPoint x: 704, startPoint y: 100, endPoint x: 956, endPoint y: 110, distance: 251.9
click at [956, 110] on div "Tekstfragment De hersenen werken als een soort spier. Ze worden sterker door ge…" at bounding box center [651, 177] width 630 height 246
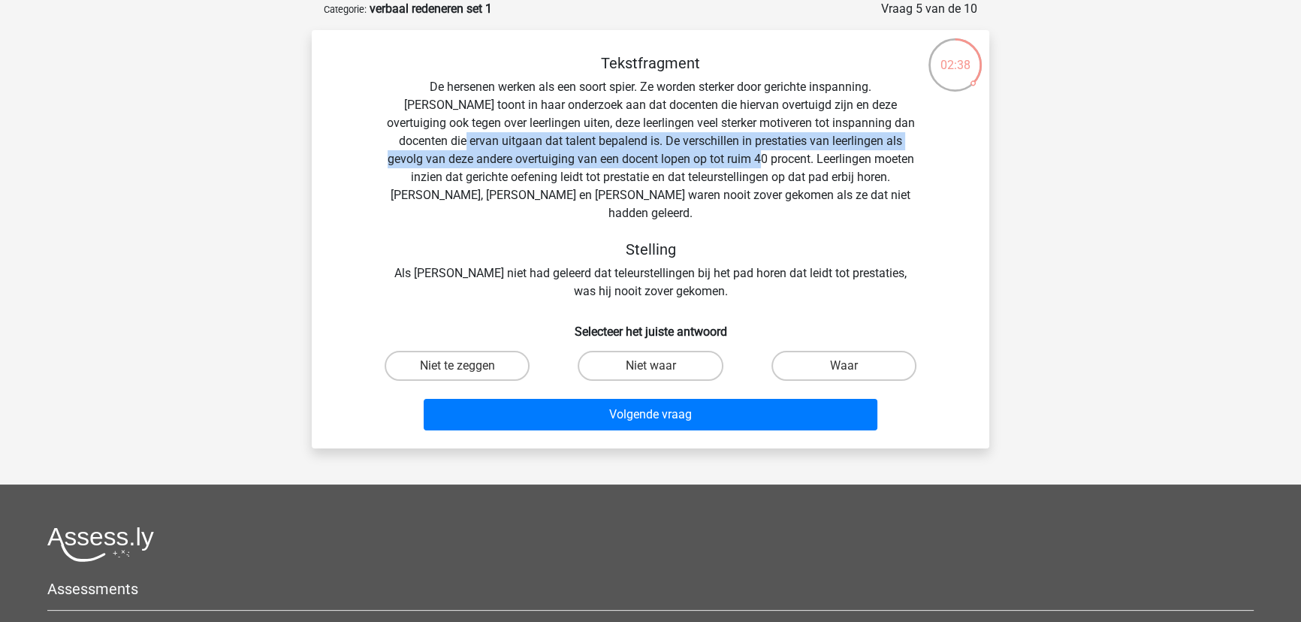
drag, startPoint x: 391, startPoint y: 140, endPoint x: 690, endPoint y: 161, distance: 299.7
click at [690, 161] on div "Tekstfragment De hersenen werken als een soort spier. Ze worden sterker door ge…" at bounding box center [651, 177] width 630 height 246
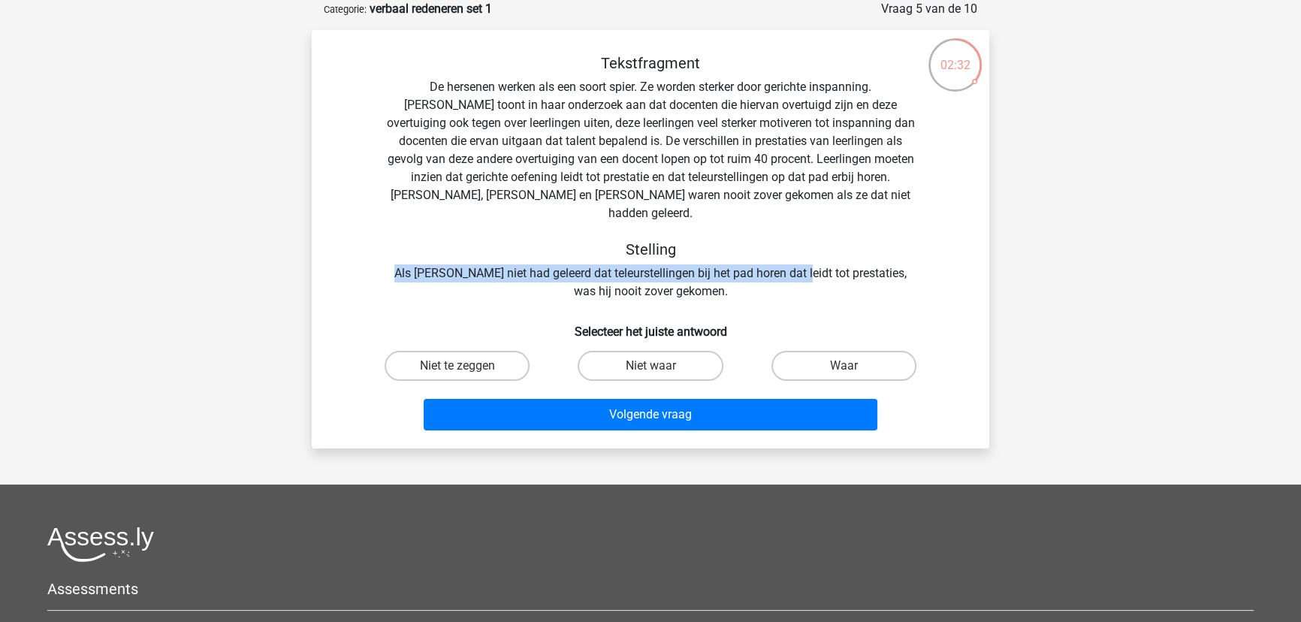
drag, startPoint x: 395, startPoint y: 259, endPoint x: 850, endPoint y: 258, distance: 454.5
click at [823, 258] on div "Tekstfragment De hersenen werken als een soort spier. Ze worden sterker door ge…" at bounding box center [651, 177] width 630 height 246
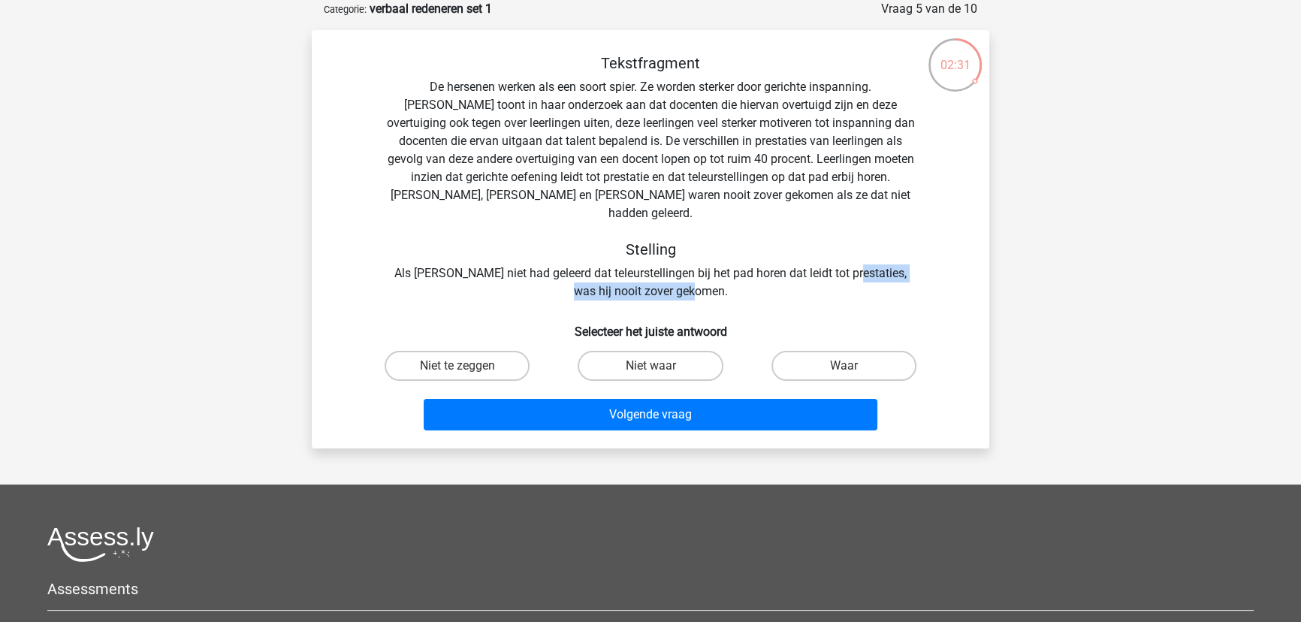
drag, startPoint x: 850, startPoint y: 258, endPoint x: 765, endPoint y: 280, distance: 87.6
click at [765, 280] on div "Tekstfragment De hersenen werken als een soort spier. Ze worden sterker door ge…" at bounding box center [651, 177] width 630 height 246
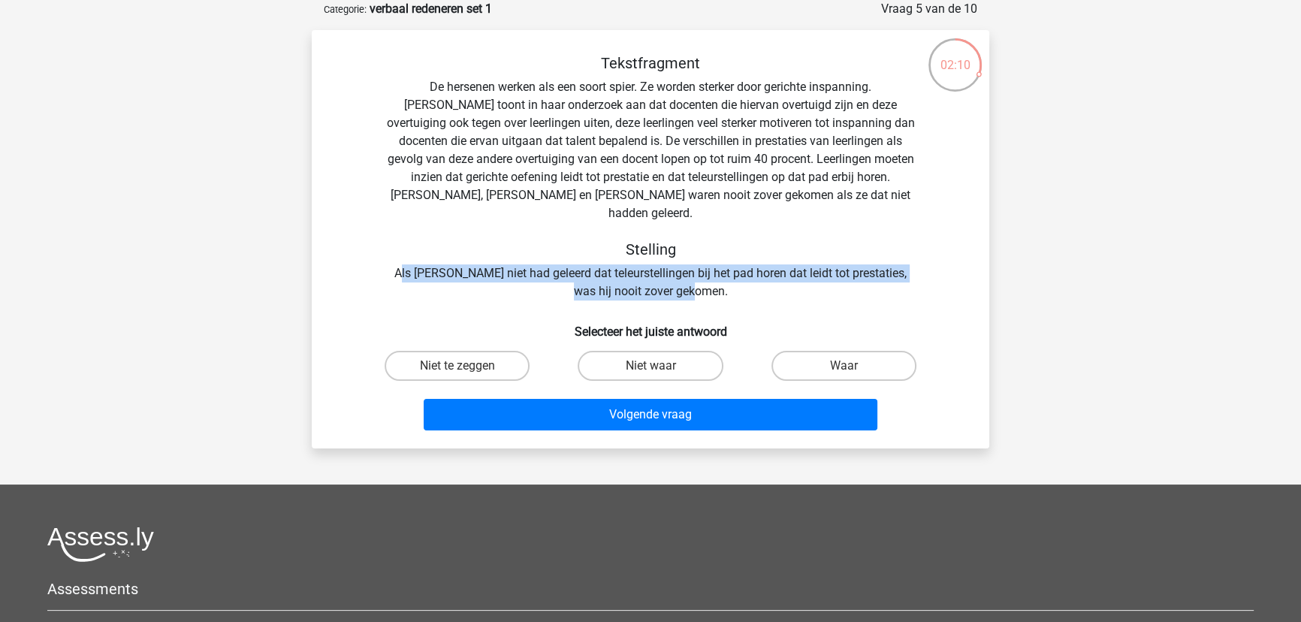
drag, startPoint x: 403, startPoint y: 257, endPoint x: 709, endPoint y: 272, distance: 306.1
click at [709, 272] on div "Tekstfragment De hersenen werken als een soort spier. Ze worden sterker door ge…" at bounding box center [651, 177] width 630 height 246
click at [717, 270] on div "Tekstfragment De hersenen werken als een soort spier. Ze worden sterker door ge…" at bounding box center [651, 177] width 630 height 246
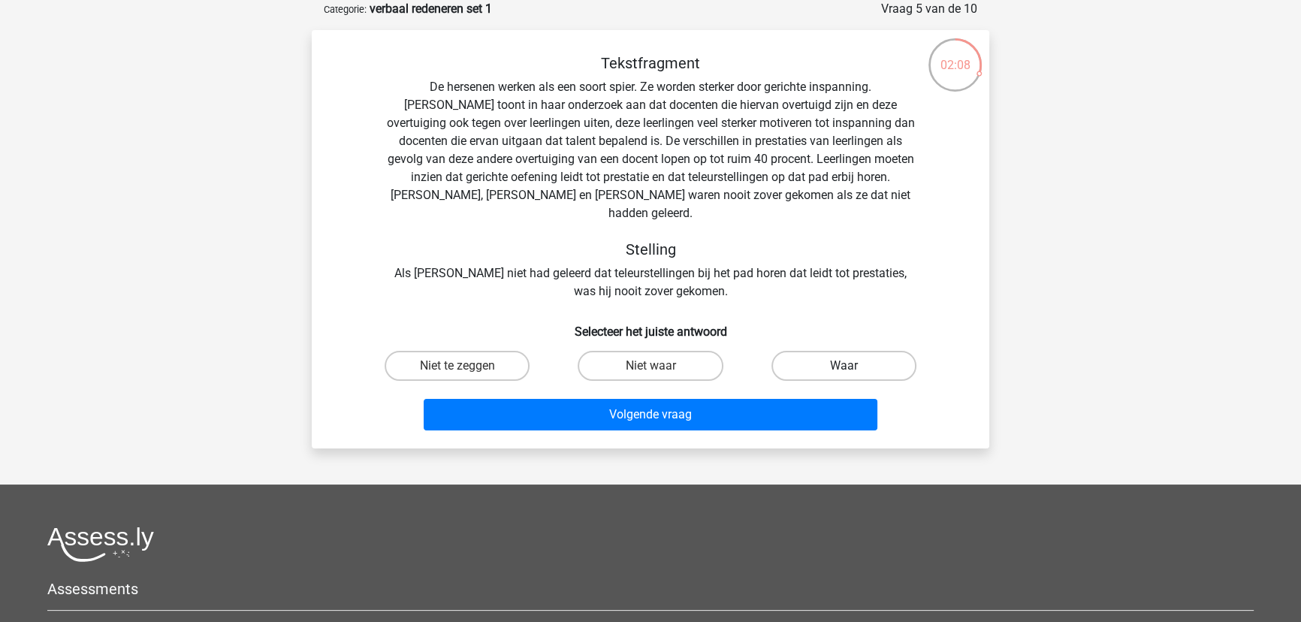
click at [880, 351] on label "Waar" at bounding box center [844, 366] width 145 height 30
click at [853, 366] on input "Waar" at bounding box center [849, 371] width 10 height 10
radio input "true"
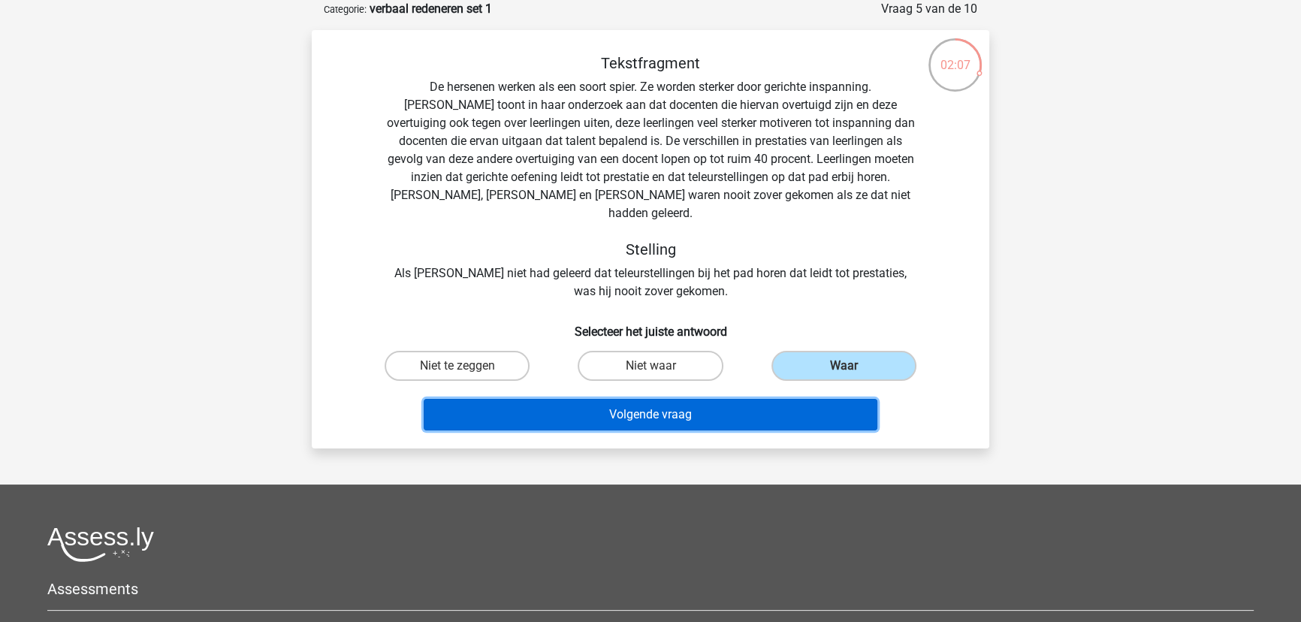
click at [760, 399] on button "Volgende vraag" at bounding box center [651, 415] width 455 height 32
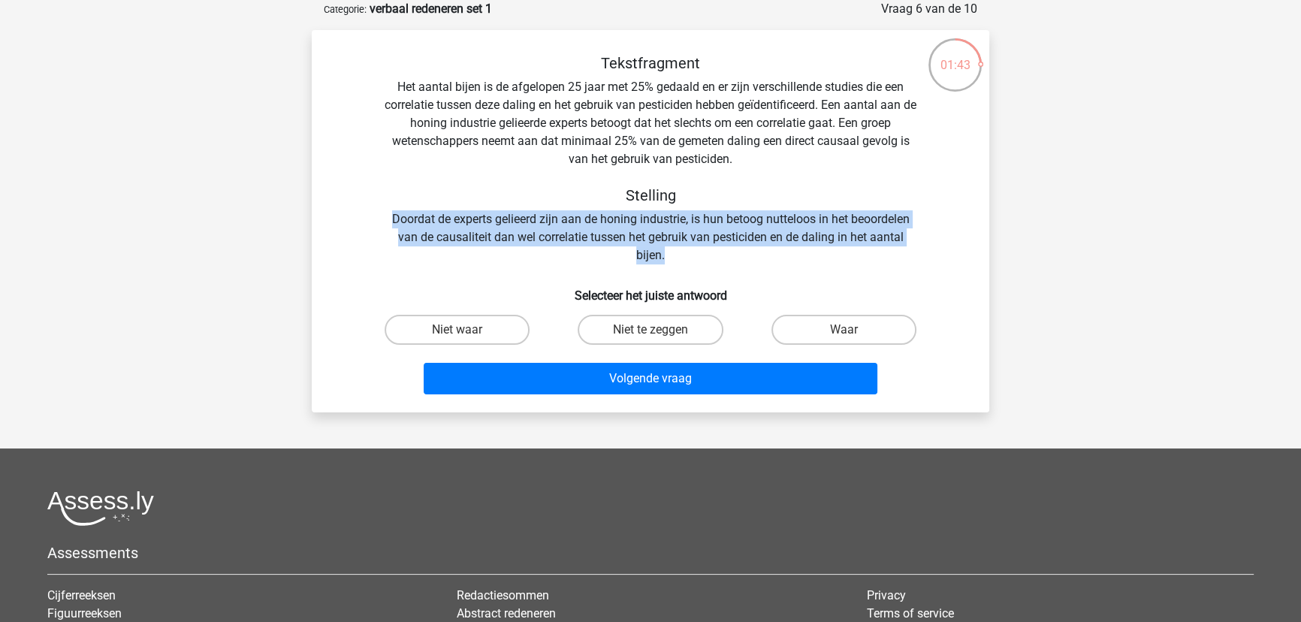
drag, startPoint x: 392, startPoint y: 219, endPoint x: 935, endPoint y: 255, distance: 544.4
click at [935, 255] on div "Tekstfragment Het aantal bijen is de afgelopen 25 jaar met 25% gedaald en er zi…" at bounding box center [651, 159] width 630 height 210
click at [450, 228] on div "Tekstfragment Het aantal bijen is de afgelopen 25 jaar met 25% gedaald en er zi…" at bounding box center [651, 159] width 630 height 210
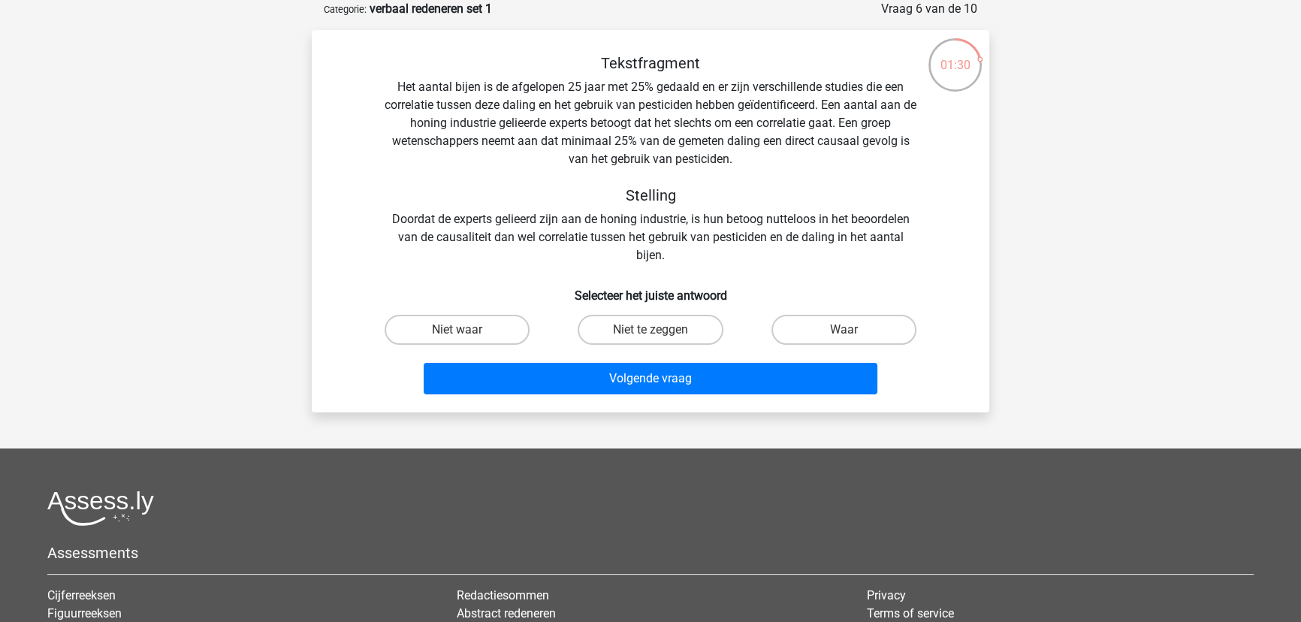
click at [823, 220] on div "Tekstfragment Het aantal bijen is de afgelopen 25 jaar met 25% gedaald en er zi…" at bounding box center [651, 159] width 630 height 210
click at [841, 330] on label "Waar" at bounding box center [844, 330] width 145 height 30
click at [844, 330] on input "Waar" at bounding box center [849, 335] width 10 height 10
radio input "true"
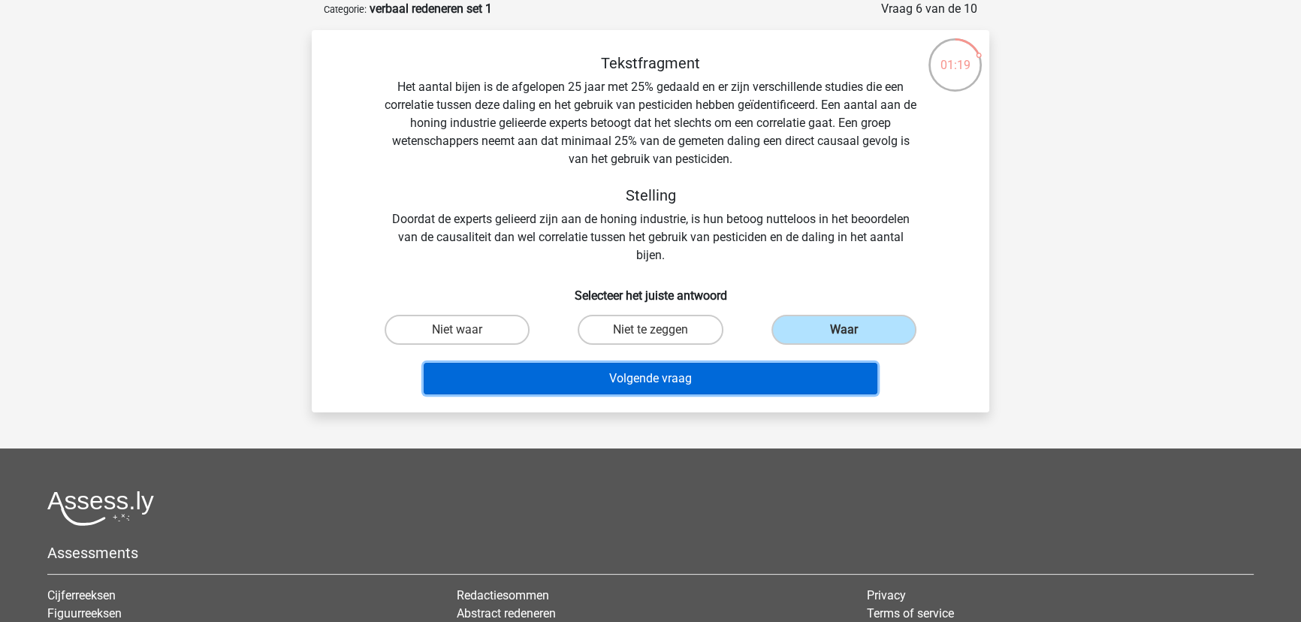
click at [805, 384] on button "Volgende vraag" at bounding box center [651, 379] width 455 height 32
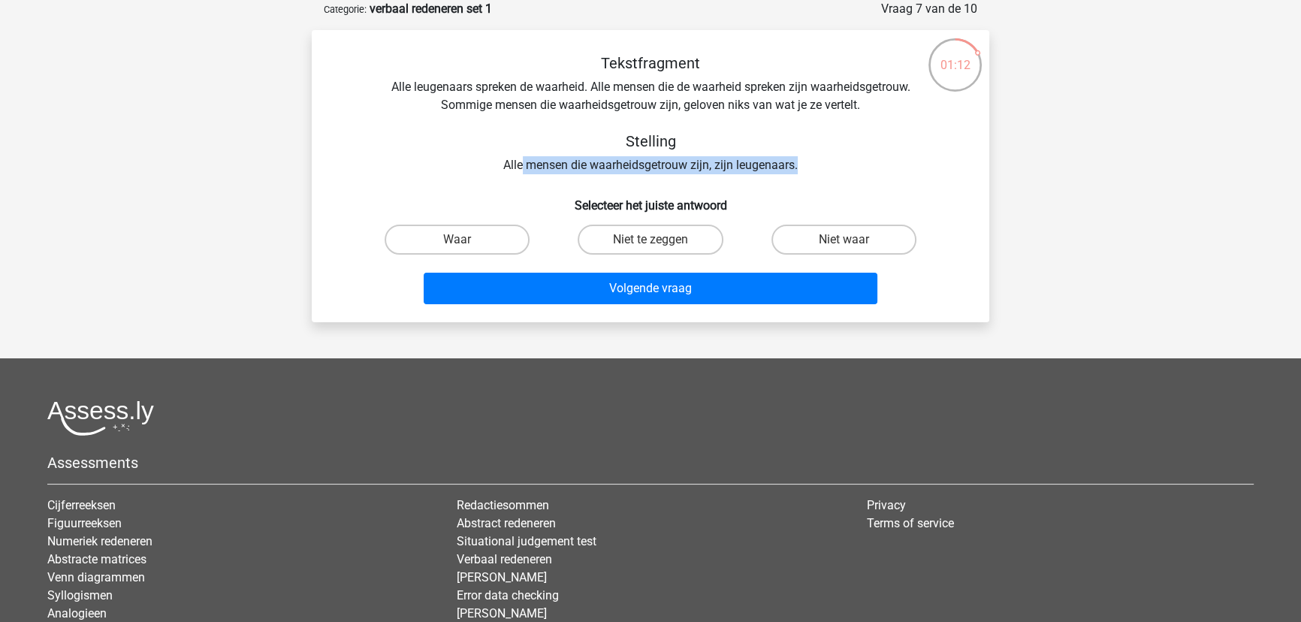
drag, startPoint x: 522, startPoint y: 167, endPoint x: 817, endPoint y: 159, distance: 295.4
click at [817, 159] on div "Tekstfragment Alle leugenaars spreken de waarheid. Alle mensen die de waarheid …" at bounding box center [651, 114] width 630 height 120
drag, startPoint x: 496, startPoint y: 165, endPoint x: 853, endPoint y: 174, distance: 357.7
click at [853, 174] on div "Tekstfragment Alle leugenaars spreken de waarheid. Alle mensen die de waarheid …" at bounding box center [651, 114] width 630 height 120
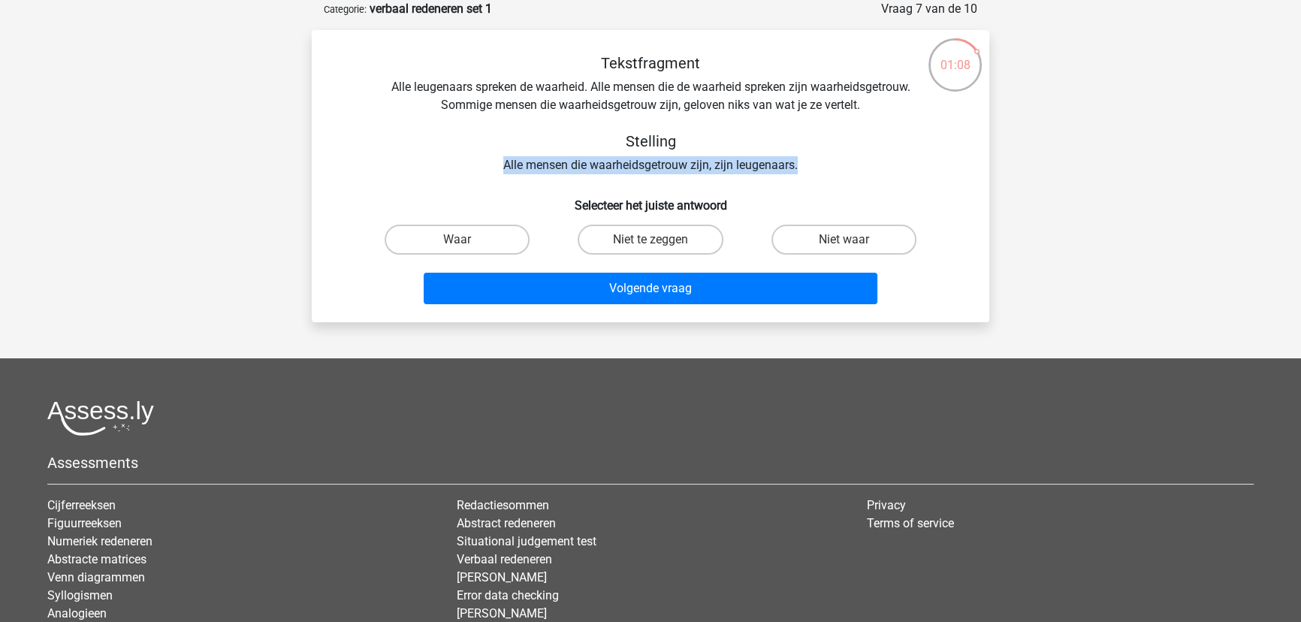
click at [853, 174] on div "Tekstfragment Alle leugenaars spreken de waarheid. Alle mensen die de waarheid …" at bounding box center [651, 114] width 630 height 120
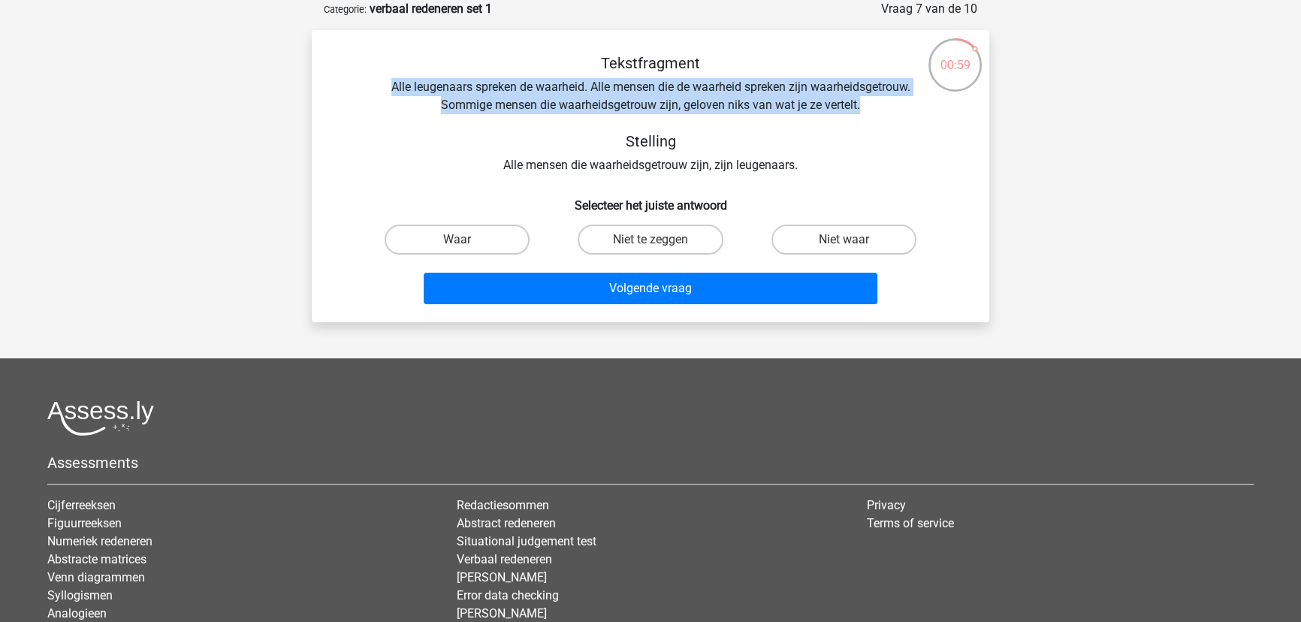
drag, startPoint x: 386, startPoint y: 86, endPoint x: 922, endPoint y: 105, distance: 536.0
click at [922, 105] on div "Tekstfragment Alle leugenaars spreken de waarheid. Alle mensen die de waarheid …" at bounding box center [651, 114] width 630 height 120
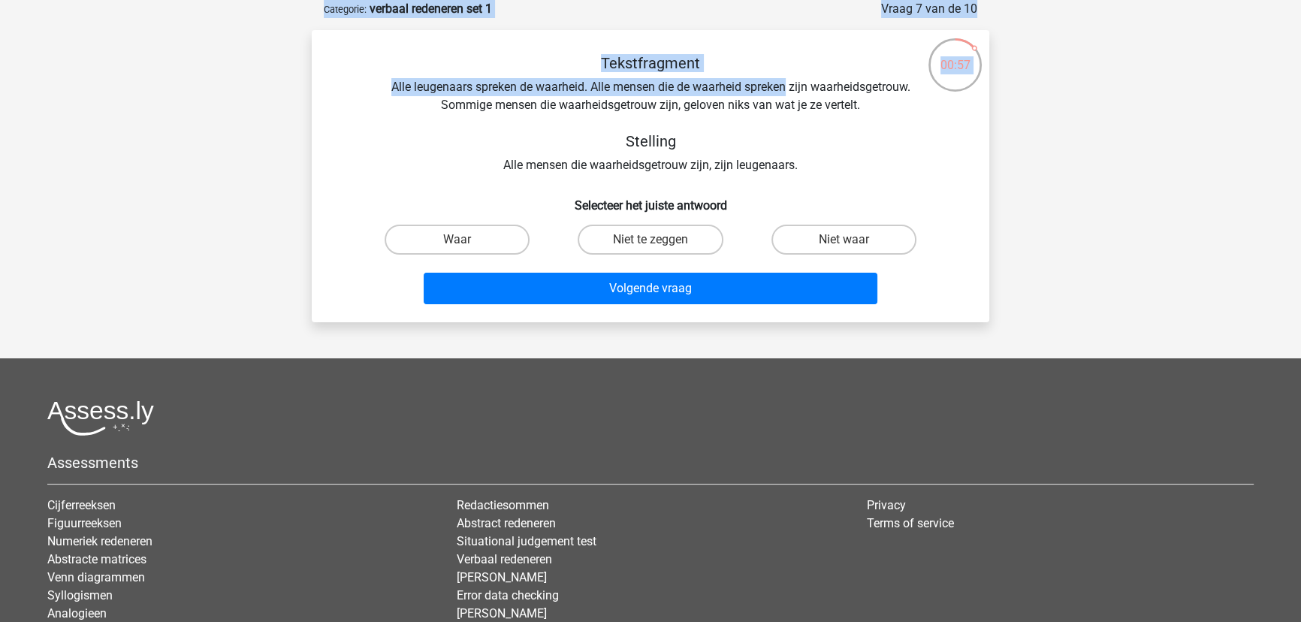
drag, startPoint x: 786, startPoint y: 82, endPoint x: 926, endPoint y: 90, distance: 140.7
click at [926, 90] on div "00:57 Vraag 7 van de 10 Categorie: verbaal redeneren set 1 Tekstfragment Stelli…" at bounding box center [651, 161] width 702 height 322
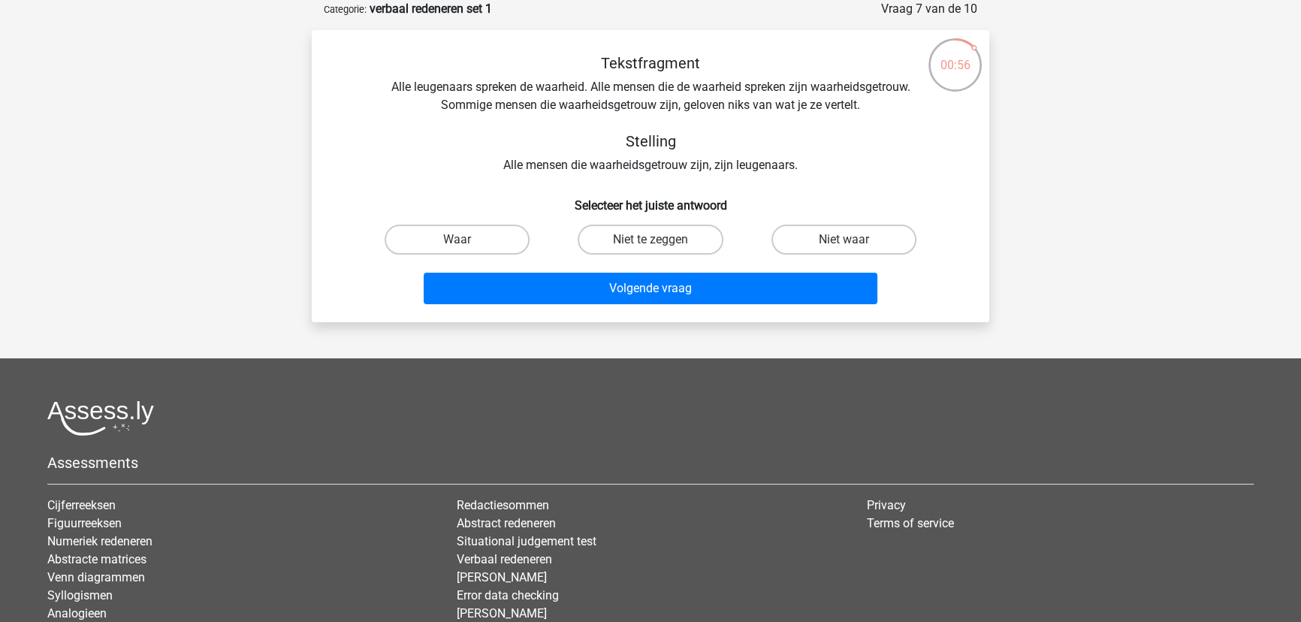
click at [845, 110] on div "Tekstfragment Alle leugenaars spreken de waarheid. Alle mensen die de waarheid …" at bounding box center [651, 114] width 630 height 120
drag, startPoint x: 416, startPoint y: 86, endPoint x: 587, endPoint y: 87, distance: 170.5
click at [587, 87] on div "Tekstfragment Alle leugenaars spreken de waarheid. Alle mensen die de waarheid …" at bounding box center [651, 114] width 630 height 120
click at [701, 85] on div "Tekstfragment Alle leugenaars spreken de waarheid. Alle mensen die de waarheid …" at bounding box center [651, 114] width 630 height 120
click at [896, 97] on div "Tekstfragment Alle leugenaars spreken de waarheid. Alle mensen die de waarheid …" at bounding box center [651, 114] width 630 height 120
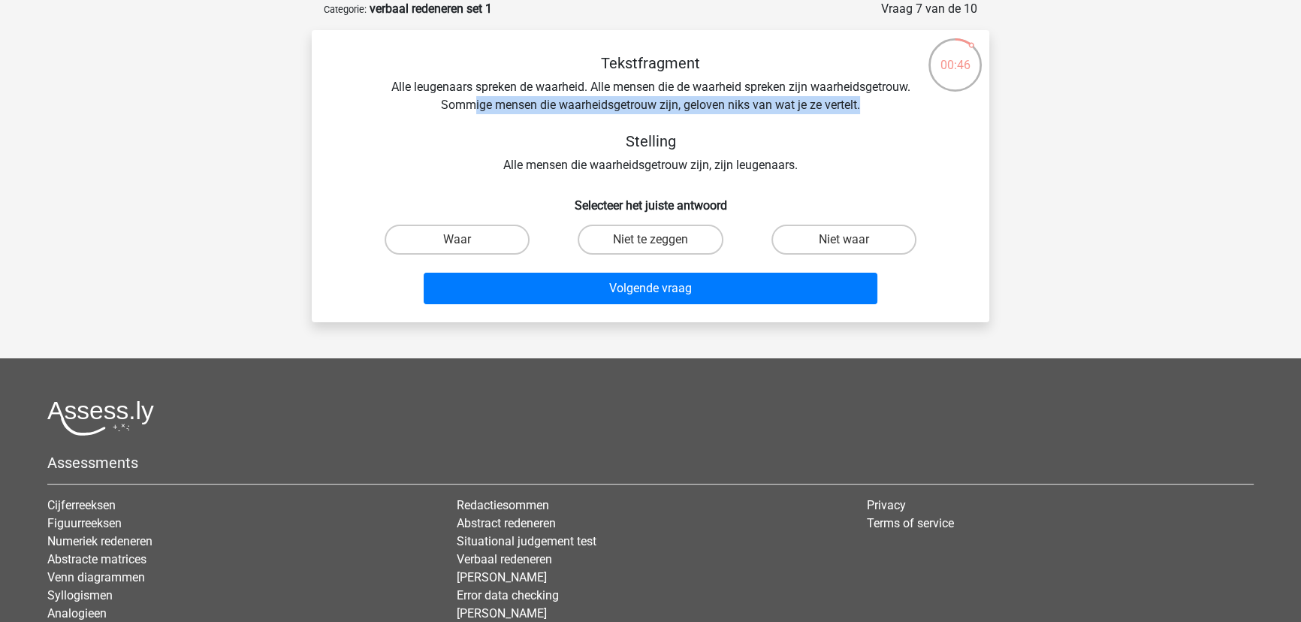
drag, startPoint x: 470, startPoint y: 105, endPoint x: 911, endPoint y: 105, distance: 440.3
click at [911, 105] on div "Tekstfragment Alle leugenaars spreken de waarheid. Alle mensen die de waarheid …" at bounding box center [651, 114] width 630 height 120
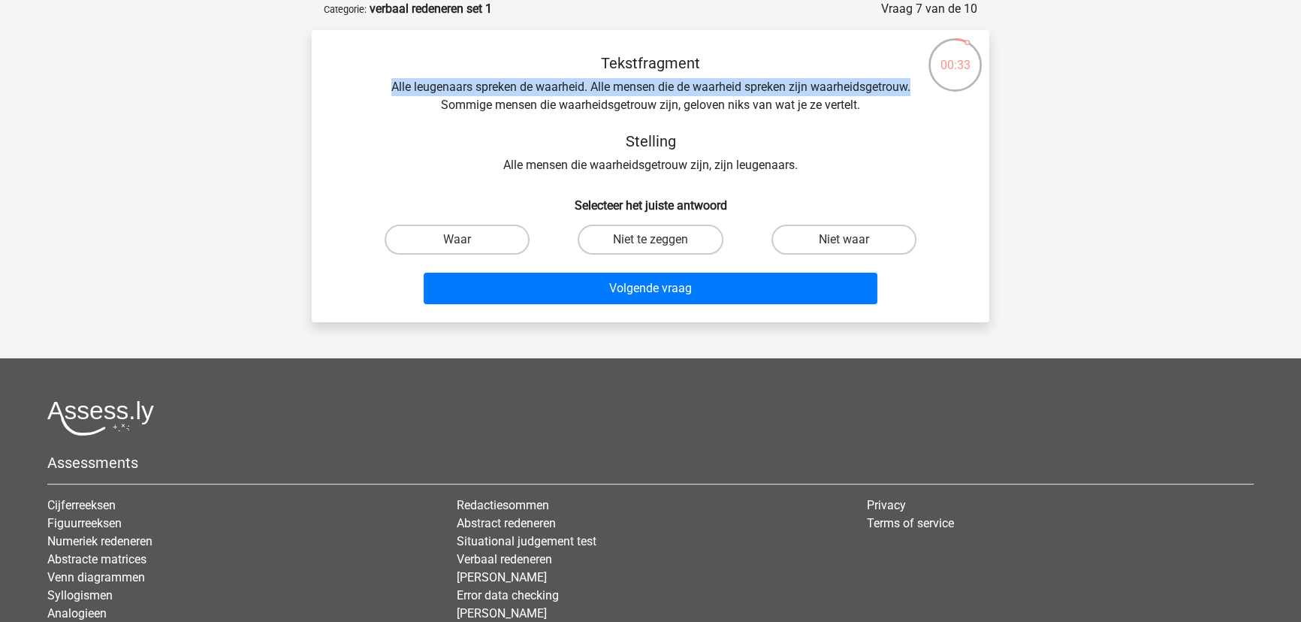
drag, startPoint x: 390, startPoint y: 86, endPoint x: 923, endPoint y: 91, distance: 533.4
click at [923, 91] on div "Tekstfragment Alle leugenaars spreken de waarheid. Alle mensen die de waarheid …" at bounding box center [651, 114] width 630 height 120
click at [664, 240] on label "Niet te zeggen" at bounding box center [650, 240] width 145 height 30
click at [660, 240] on input "Niet te zeggen" at bounding box center [656, 245] width 10 height 10
radio input "true"
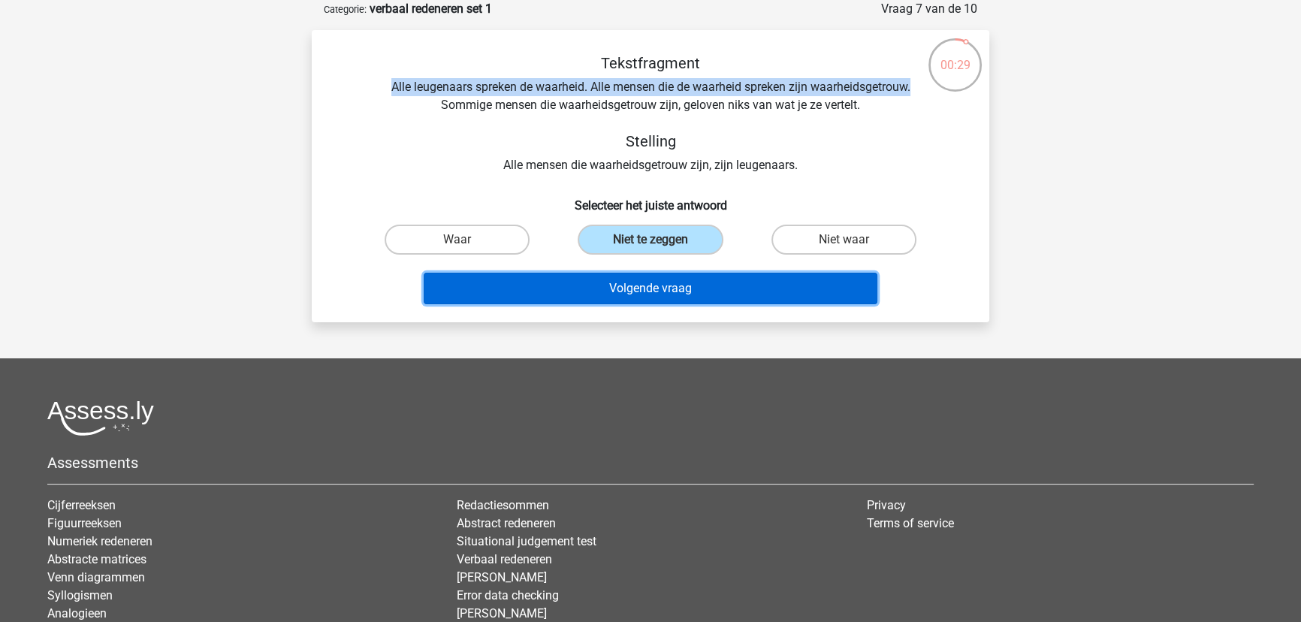
click at [674, 290] on button "Volgende vraag" at bounding box center [651, 289] width 455 height 32
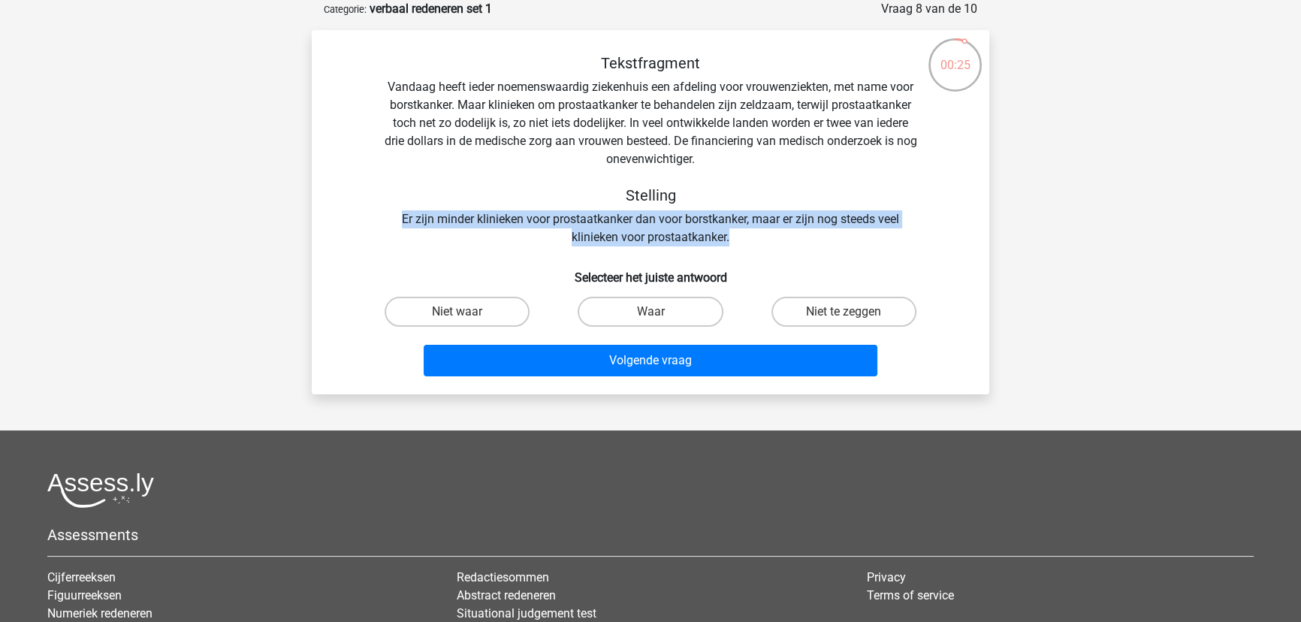
drag, startPoint x: 400, startPoint y: 216, endPoint x: 792, endPoint y: 231, distance: 392.5
click at [792, 231] on div "Tekstfragment Vandaag heeft ieder noemenswaardig ziekenhuis een afdeling voor v…" at bounding box center [651, 150] width 630 height 192
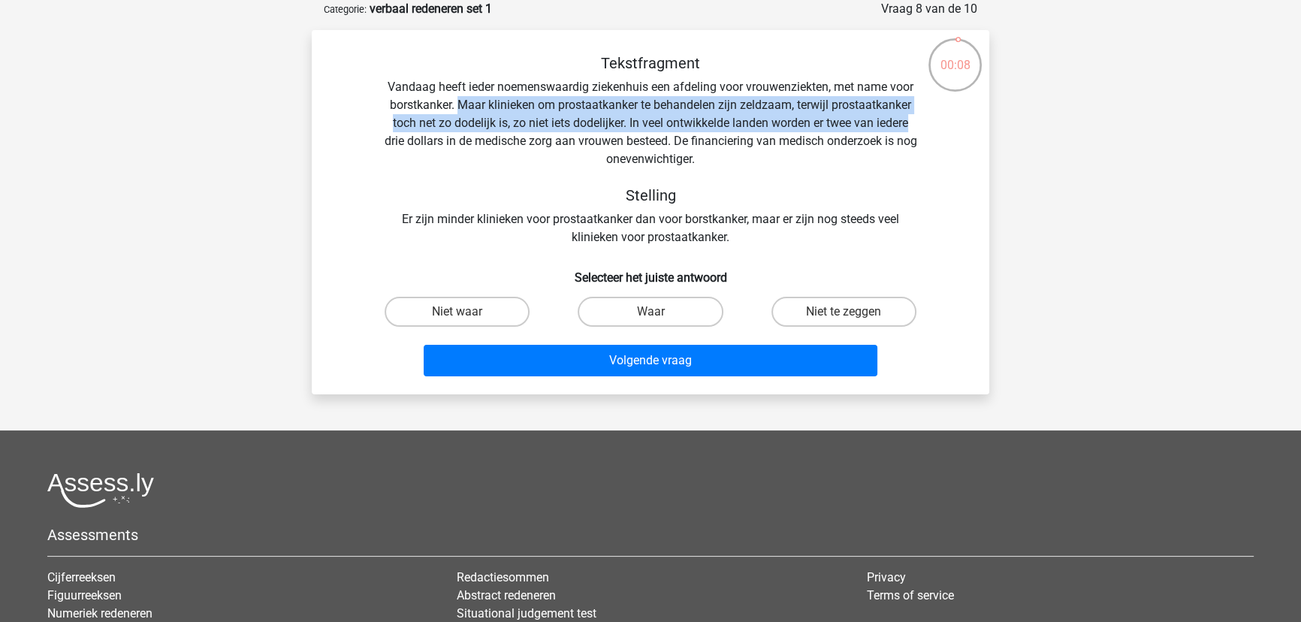
drag, startPoint x: 458, startPoint y: 105, endPoint x: 941, endPoint y: 125, distance: 483.5
click at [941, 125] on div "Tekstfragment Vandaag heeft ieder noemenswaardig ziekenhuis een afdeling voor v…" at bounding box center [651, 150] width 630 height 192
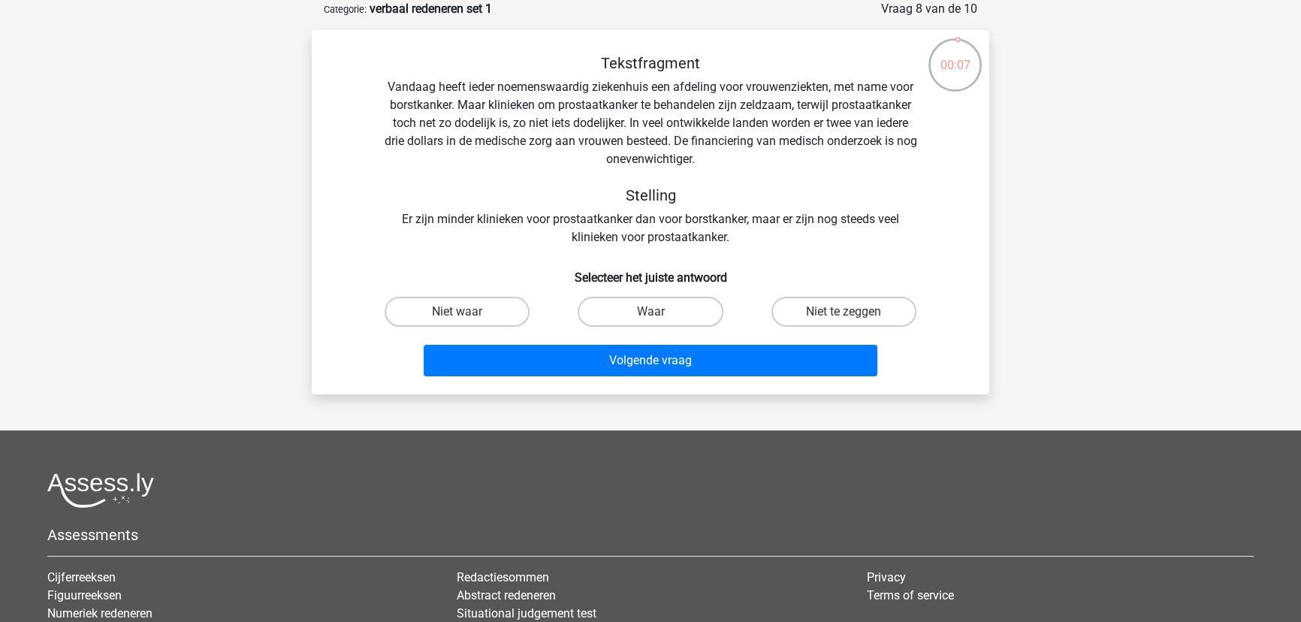
click at [401, 143] on div "Tekstfragment Vandaag heeft ieder noemenswaardig ziekenhuis een afdeling voor v…" at bounding box center [651, 150] width 630 height 192
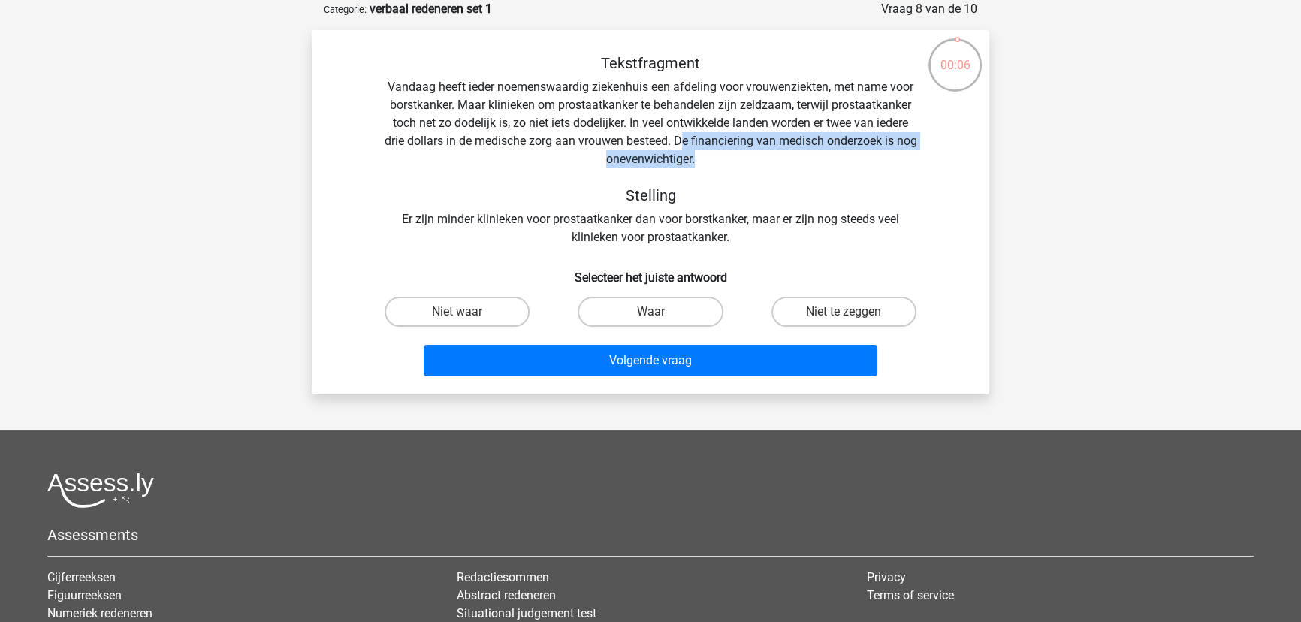
drag, startPoint x: 693, startPoint y: 140, endPoint x: 947, endPoint y: 158, distance: 254.5
click at [947, 158] on div "Tekstfragment Vandaag heeft ieder noemenswaardig ziekenhuis een afdeling voor v…" at bounding box center [651, 150] width 630 height 192
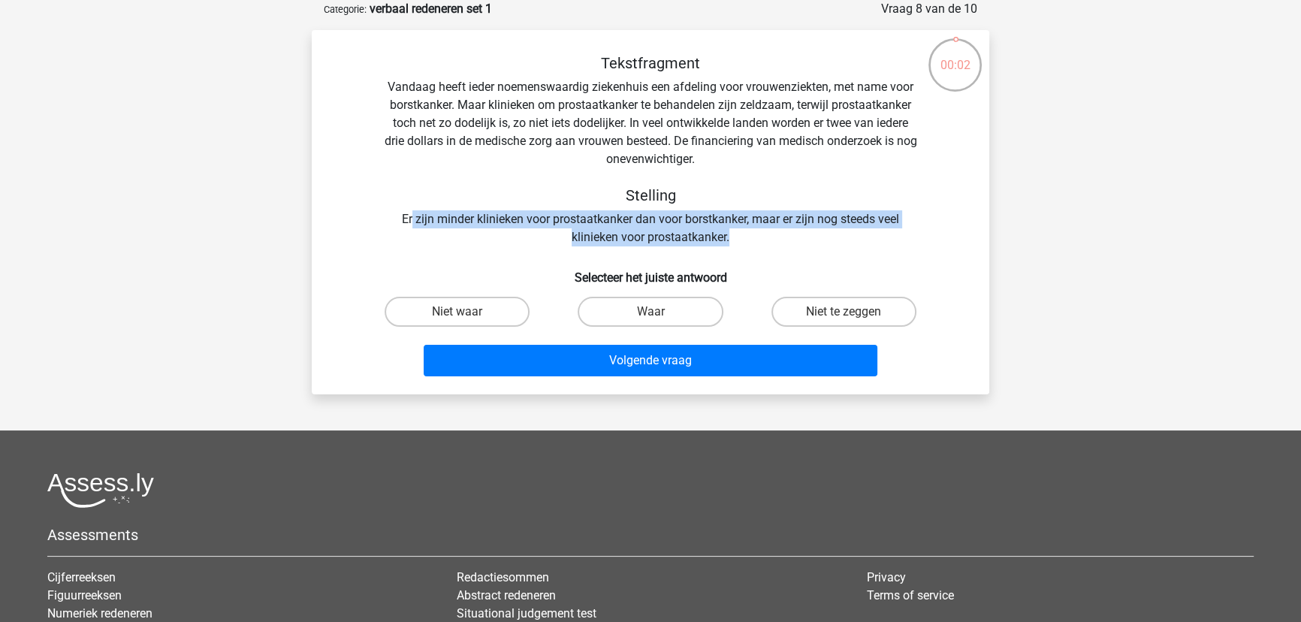
drag, startPoint x: 412, startPoint y: 220, endPoint x: 826, endPoint y: 246, distance: 415.5
click at [826, 246] on div "Tekstfragment Vandaag heeft ieder noemenswaardig ziekenhuis een afdeling voor v…" at bounding box center [651, 150] width 630 height 192
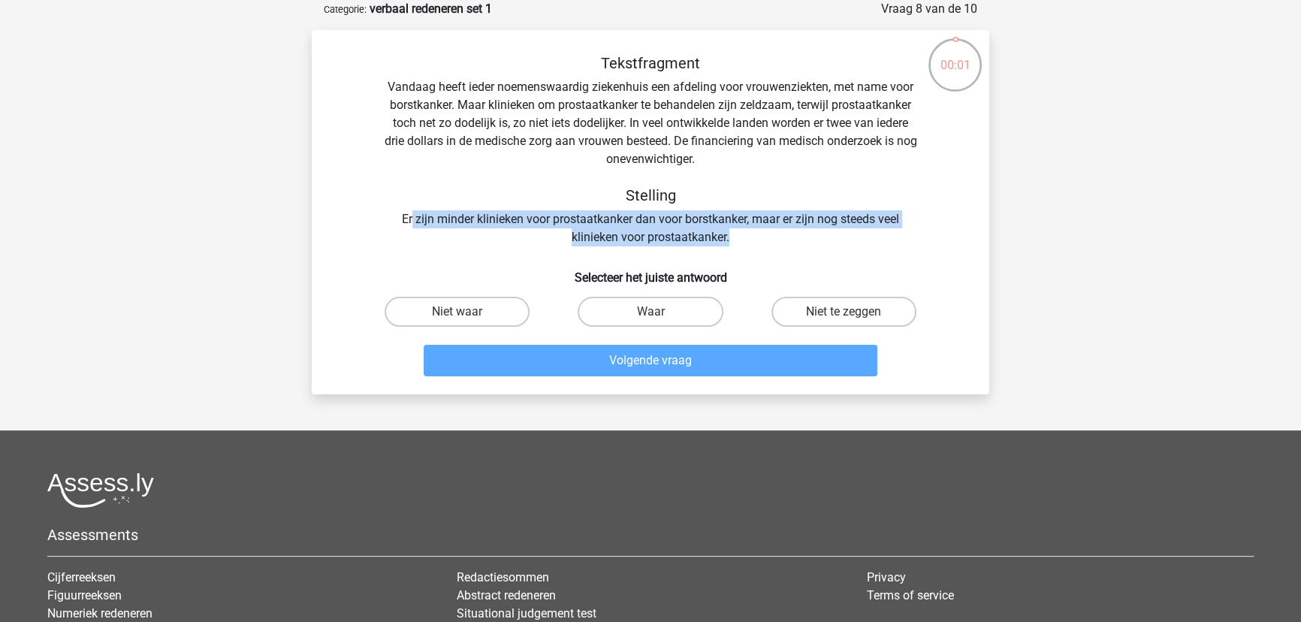
click at [826, 246] on div "Tekstfragment Vandaag heeft ieder noemenswaardig ziekenhuis een afdeling voor v…" at bounding box center [651, 150] width 630 height 192
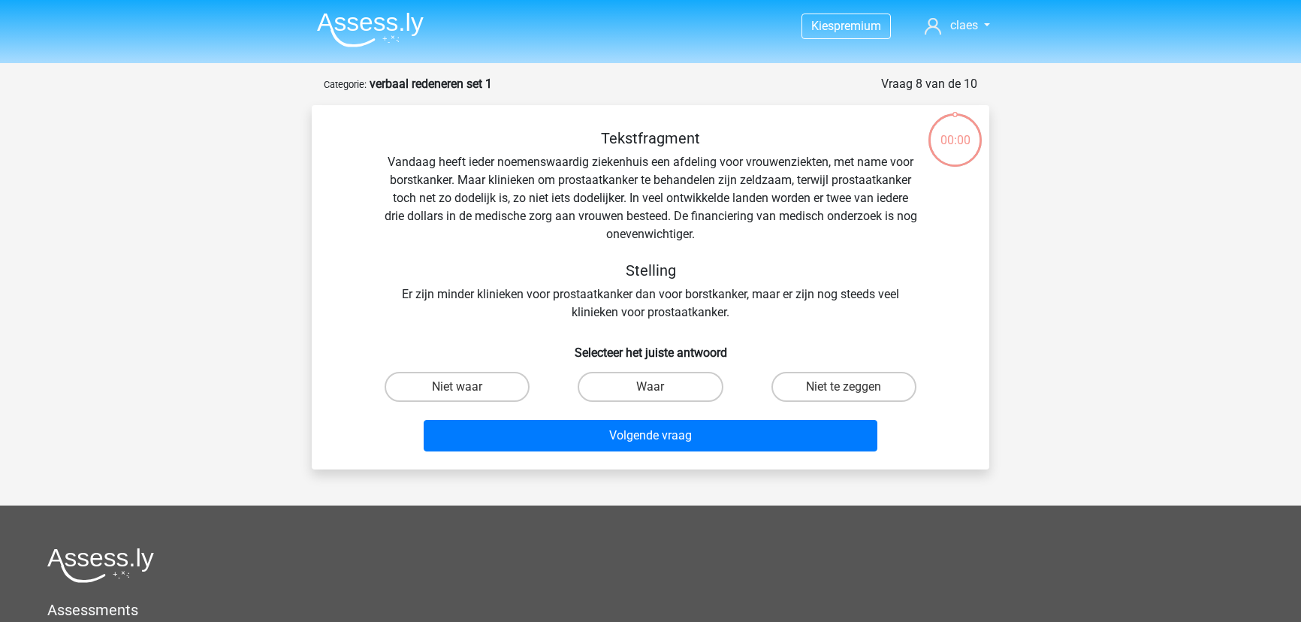
scroll to position [75, 0]
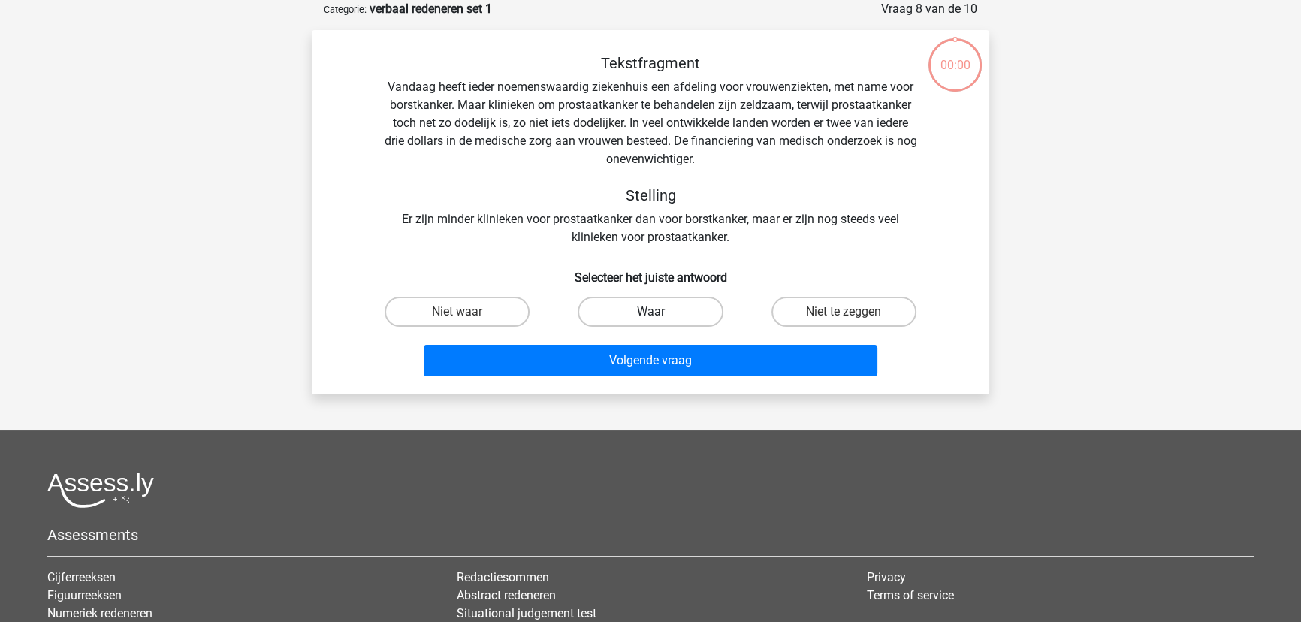
click at [690, 311] on label "Waar" at bounding box center [650, 312] width 145 height 30
click at [660, 312] on input "Waar" at bounding box center [656, 317] width 10 height 10
radio input "true"
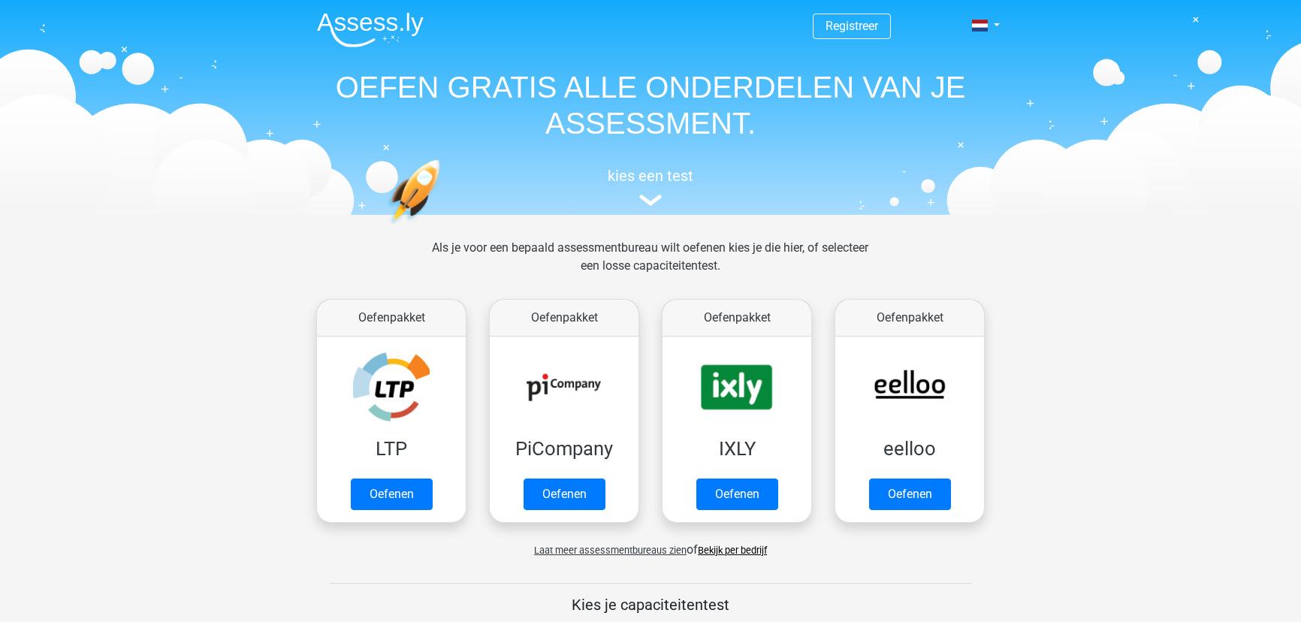
scroll to position [826, 0]
